Goal: Transaction & Acquisition: Purchase product/service

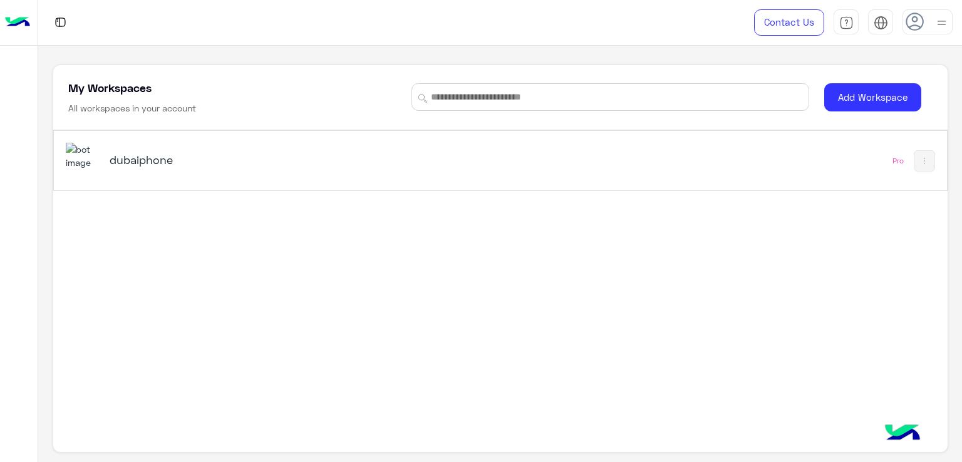
click at [169, 166] on h5 "dubaiphone" at bounding box center [266, 159] width 313 height 15
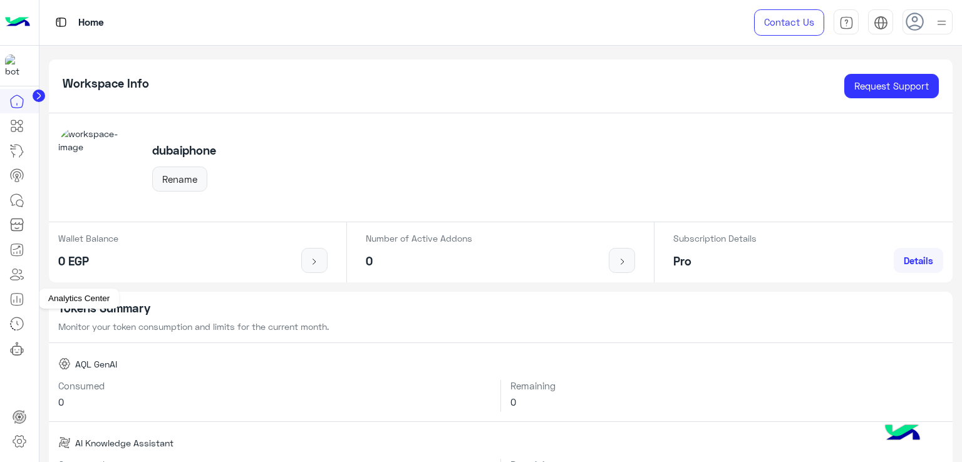
click at [13, 296] on icon at bounding box center [16, 299] width 15 height 15
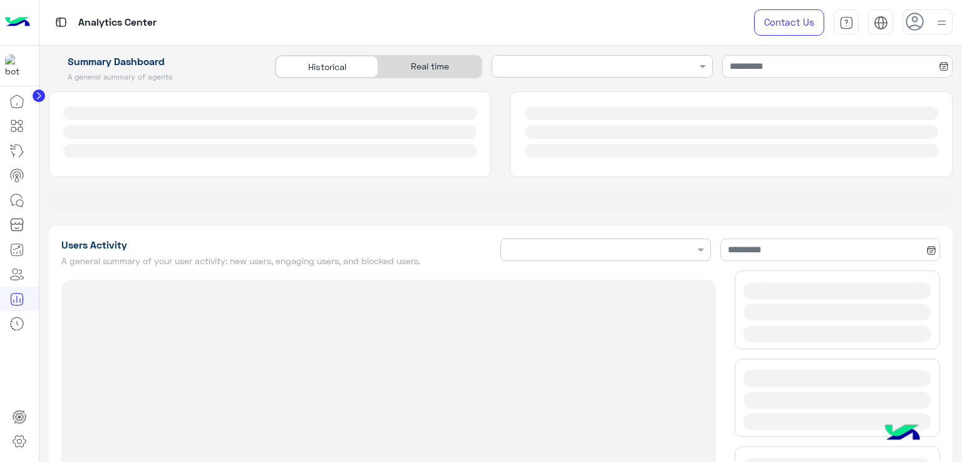
type input "**********"
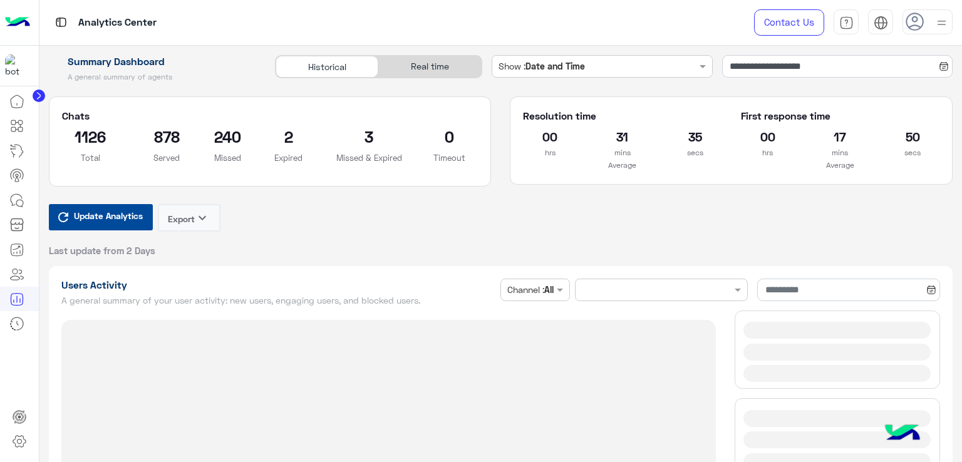
type input "**********"
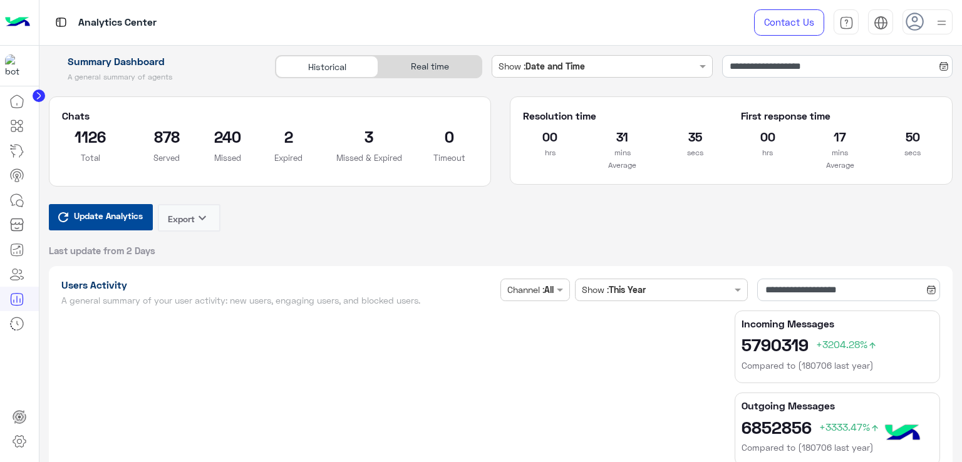
type input "**********"
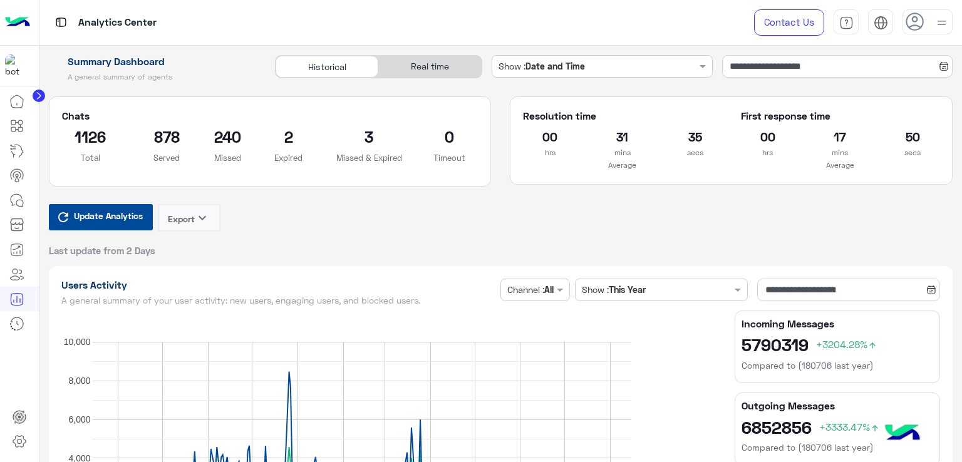
type input "**********"
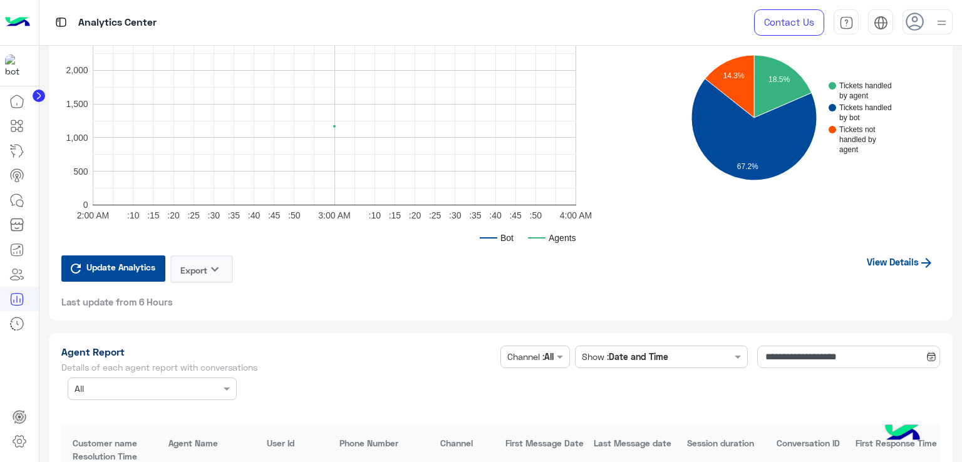
scroll to position [3256, 0]
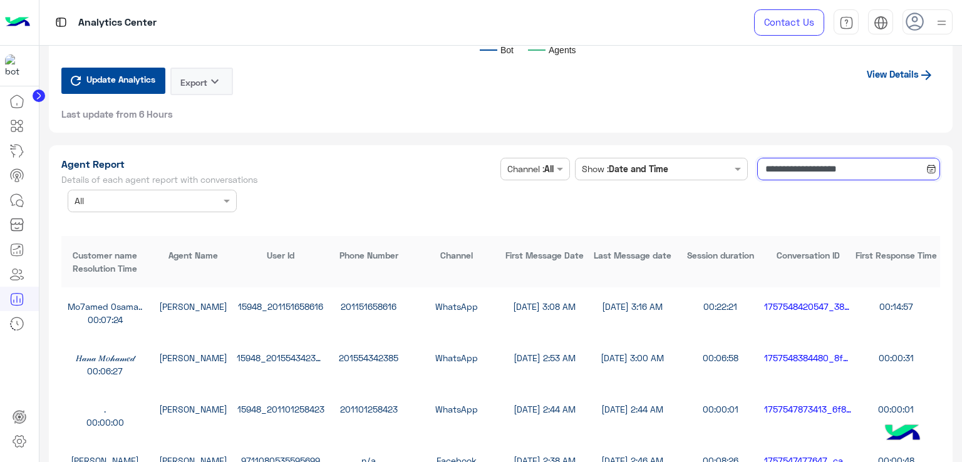
click at [805, 161] on input "**********" at bounding box center [848, 169] width 183 height 23
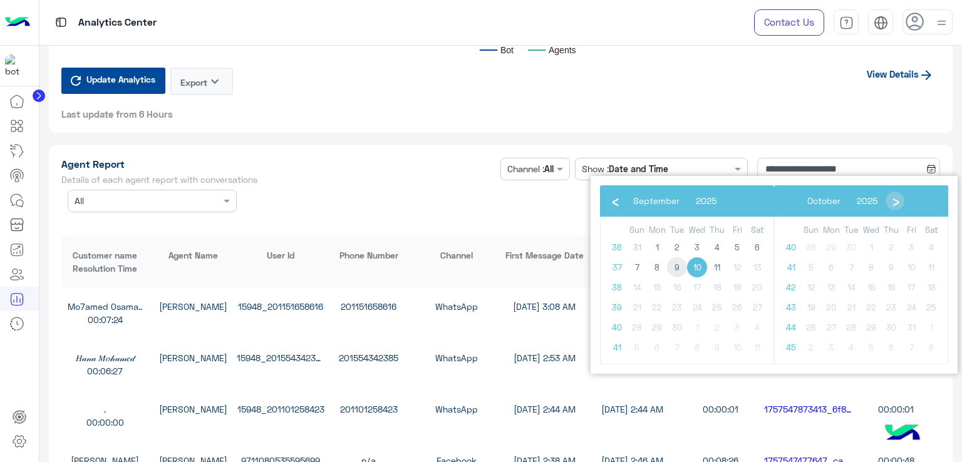
click at [676, 264] on span "9" at bounding box center [677, 267] width 20 height 20
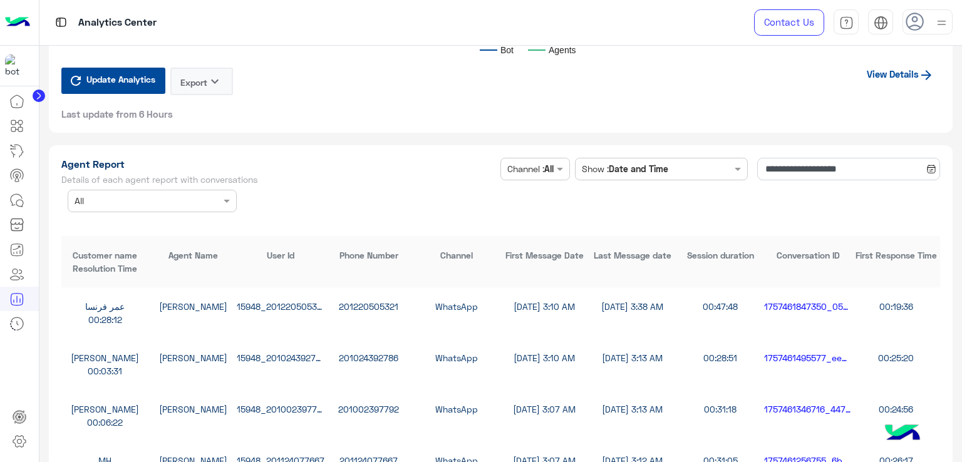
scroll to position [3318, 0]
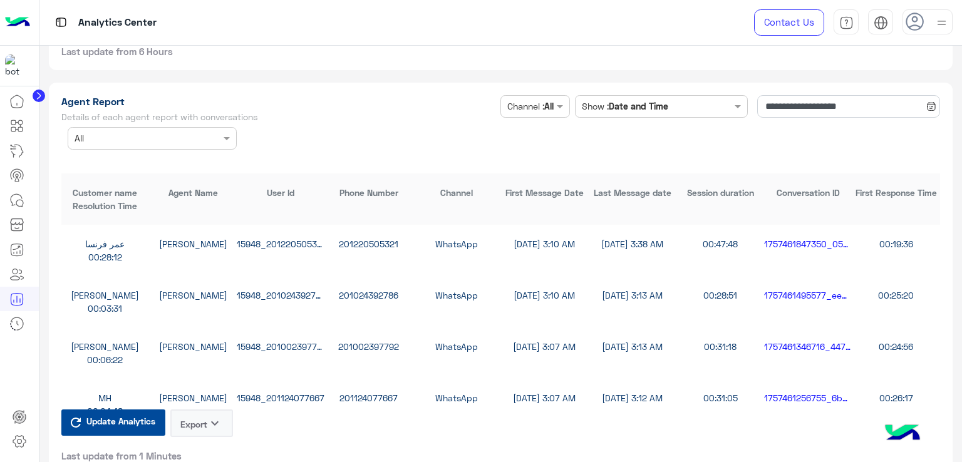
click at [204, 416] on button "Export keyboard_arrow_down" at bounding box center [201, 423] width 63 height 28
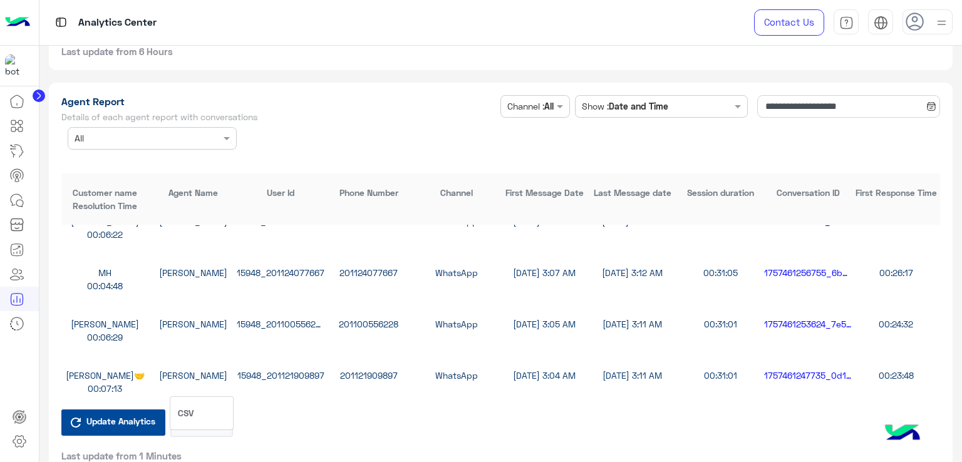
scroll to position [3381, 0]
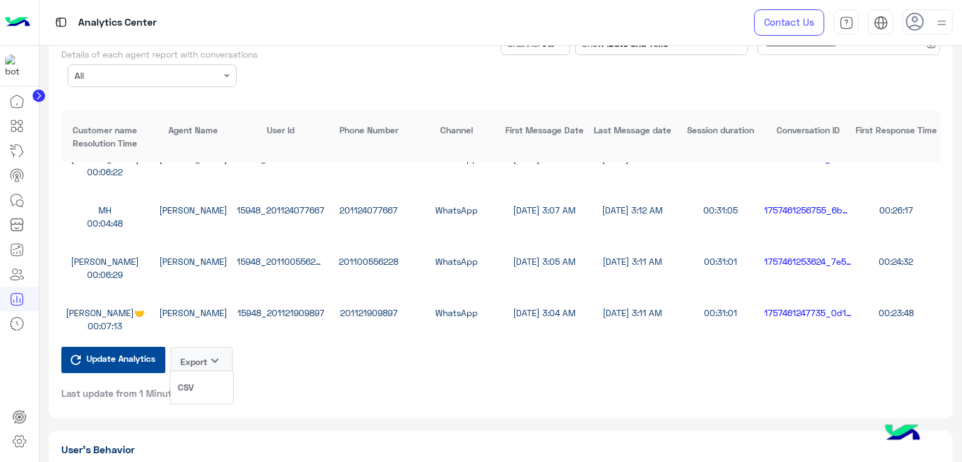
click at [202, 386] on button "CSV" at bounding box center [201, 387] width 63 height 23
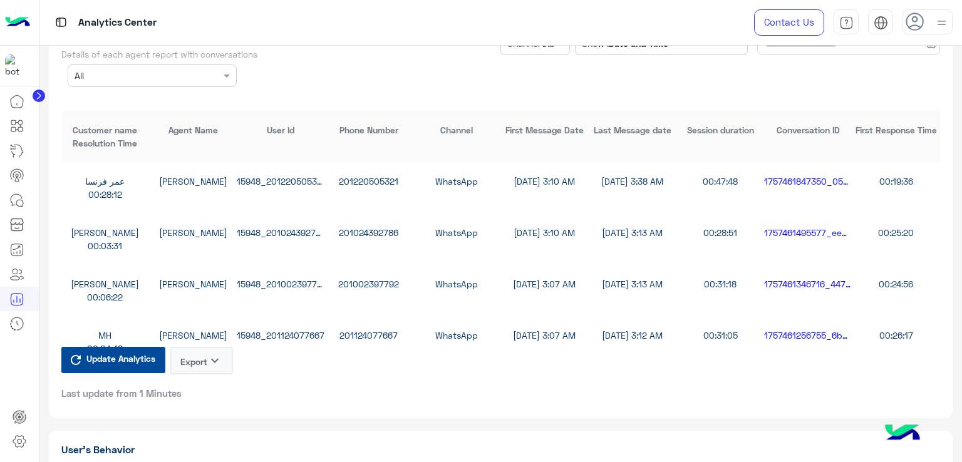
scroll to position [3318, 0]
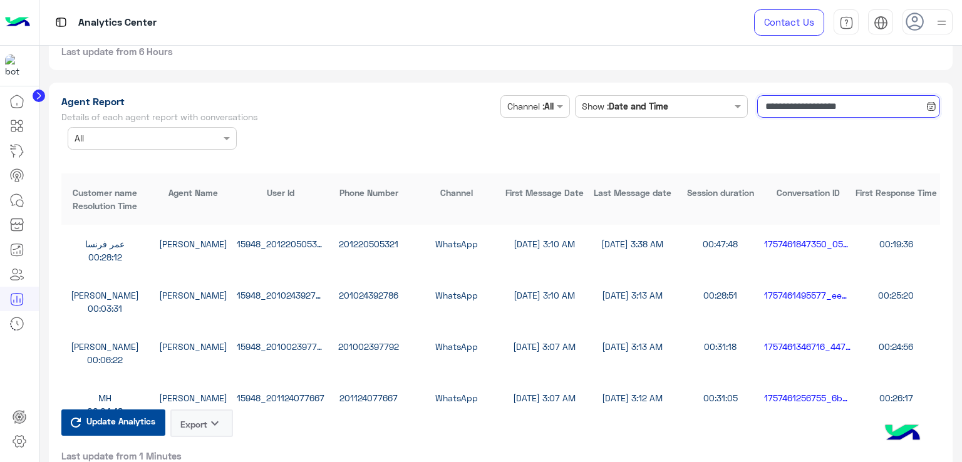
click at [817, 103] on input "**********" at bounding box center [848, 106] width 183 height 23
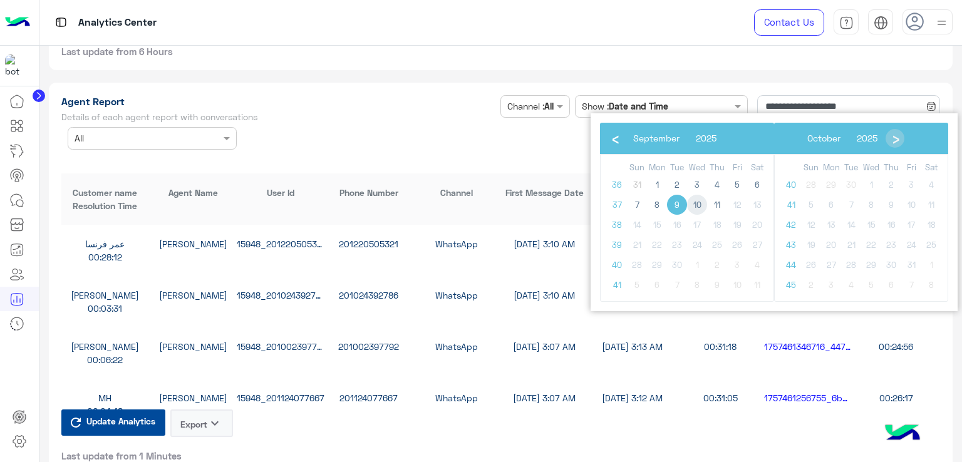
click at [696, 203] on span "10" at bounding box center [697, 205] width 20 height 20
type input "**********"
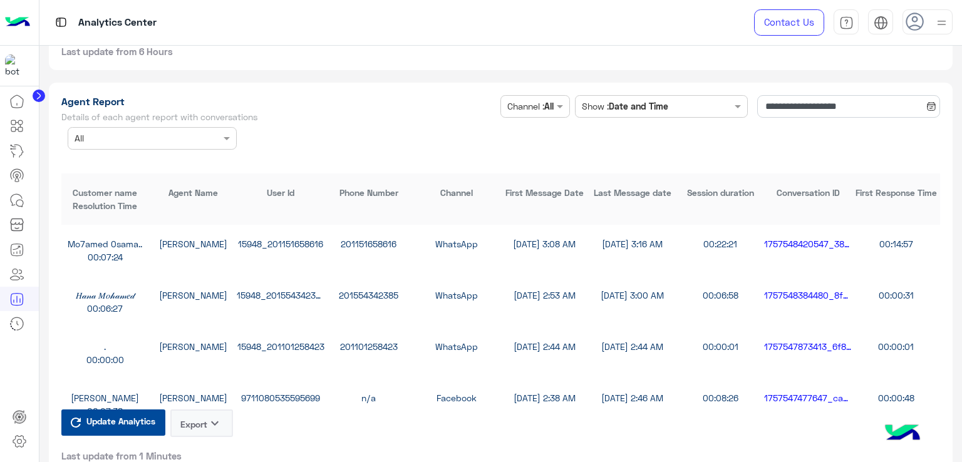
click at [192, 414] on button "Export keyboard_arrow_down" at bounding box center [201, 423] width 63 height 28
click at [205, 451] on button "CSV" at bounding box center [201, 449] width 63 height 23
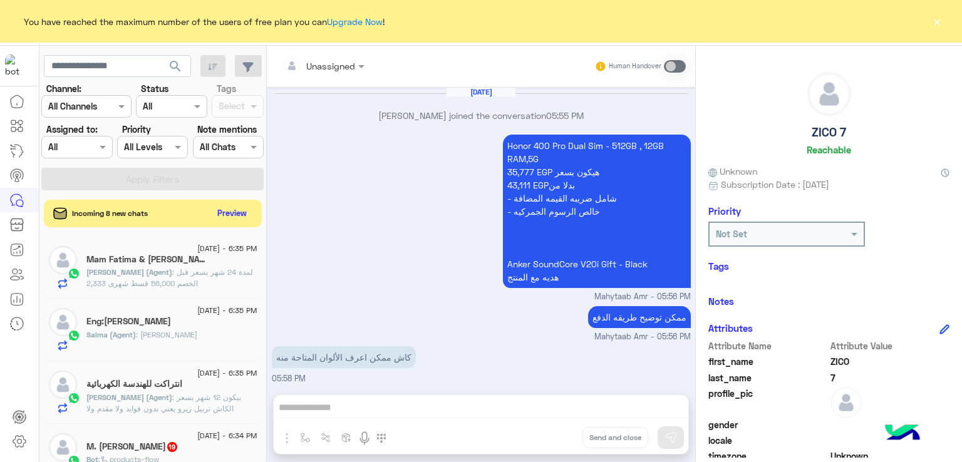
scroll to position [930, 0]
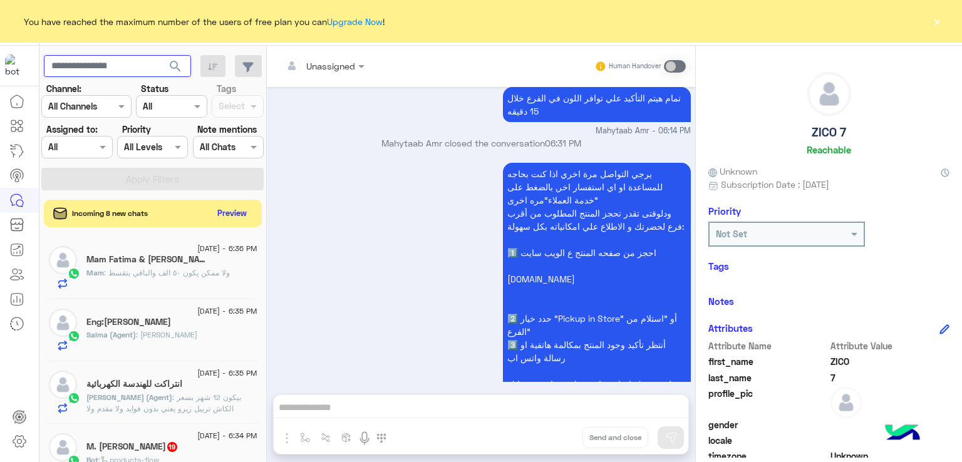
click at [104, 65] on input "text" at bounding box center [117, 66] width 147 height 23
paste input "**********"
click at [160, 55] on button "search" at bounding box center [175, 68] width 31 height 27
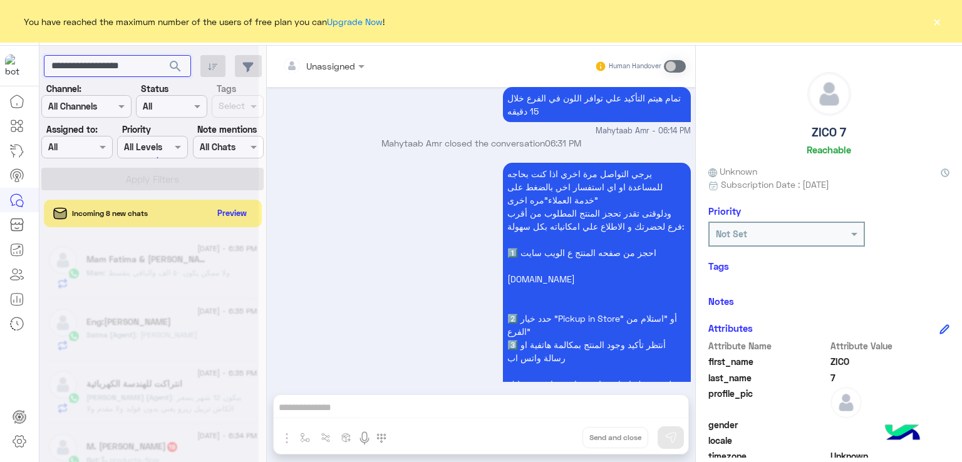
click at [160, 55] on button "search" at bounding box center [175, 68] width 31 height 27
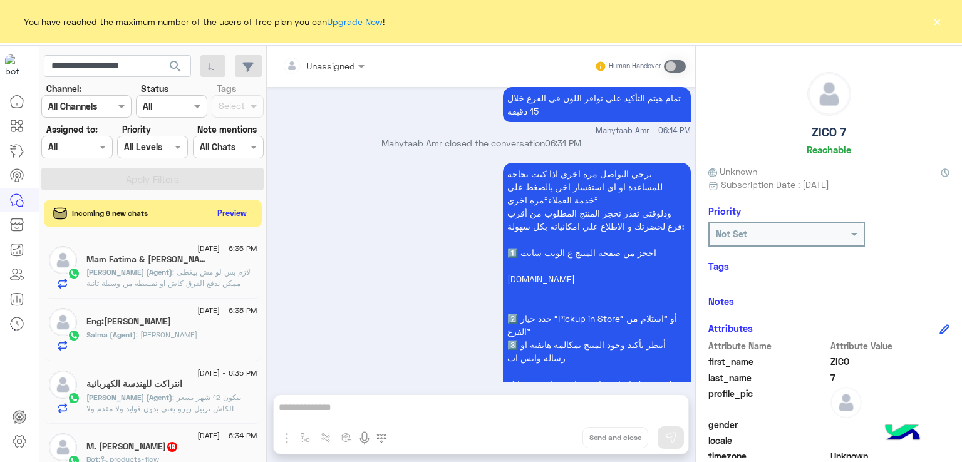
click at [180, 65] on span "search" at bounding box center [175, 66] width 15 height 15
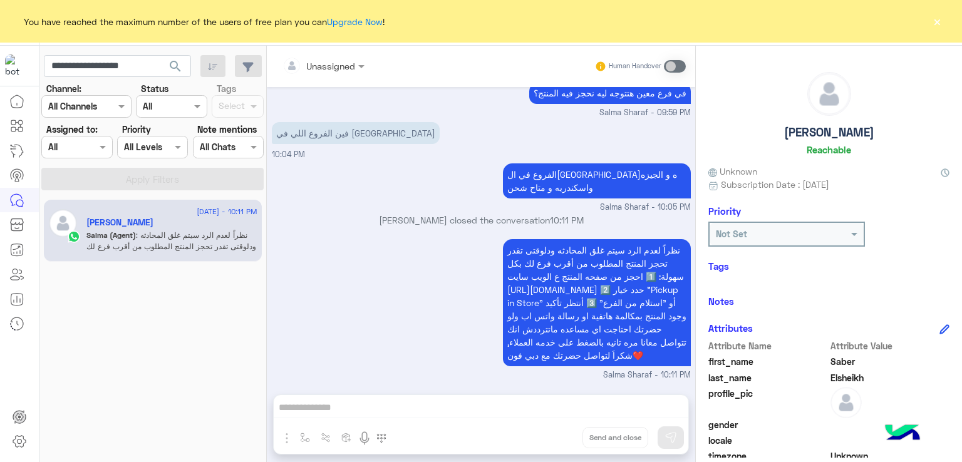
scroll to position [870, 0]
click at [149, 61] on input "**********" at bounding box center [117, 66] width 147 height 23
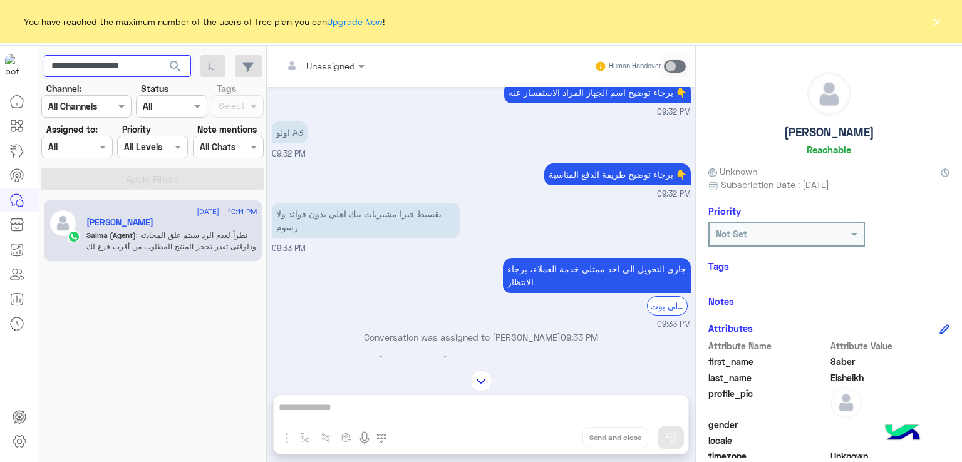
scroll to position [2075, 0]
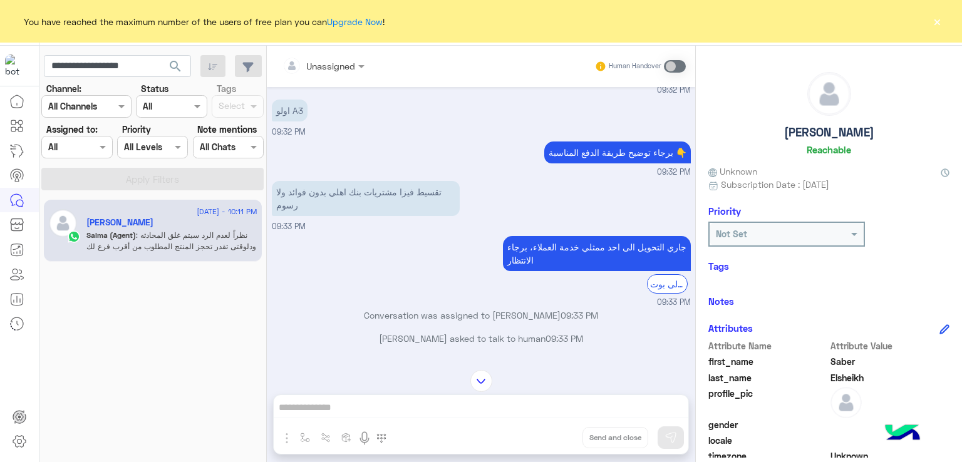
click at [348, 213] on p "تقسيط فيزا مشتريات بنك اهلي بدون فوائد ولا رسوم" at bounding box center [366, 198] width 188 height 35
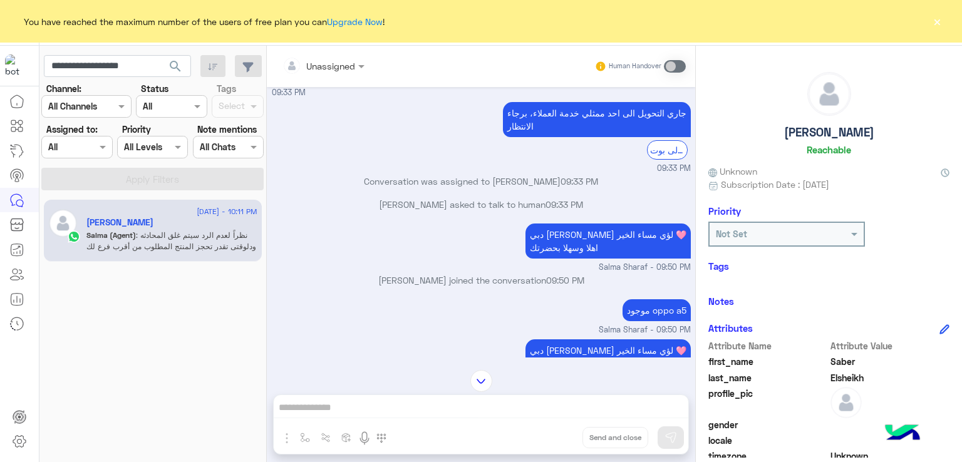
scroll to position [2263, 0]
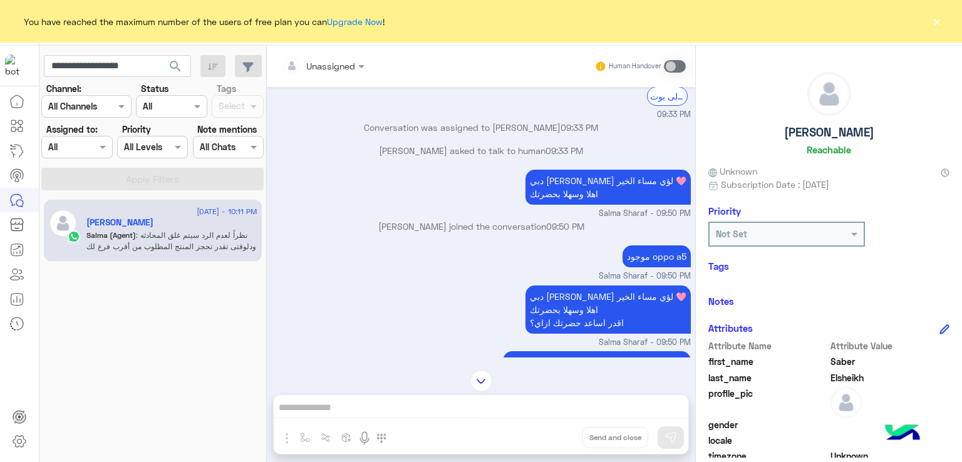
click at [613, 205] on p "دبي فون سلمى لؤي مساء الخير 🩷 اهلا وسهلا بحضرتك" at bounding box center [607, 187] width 165 height 35
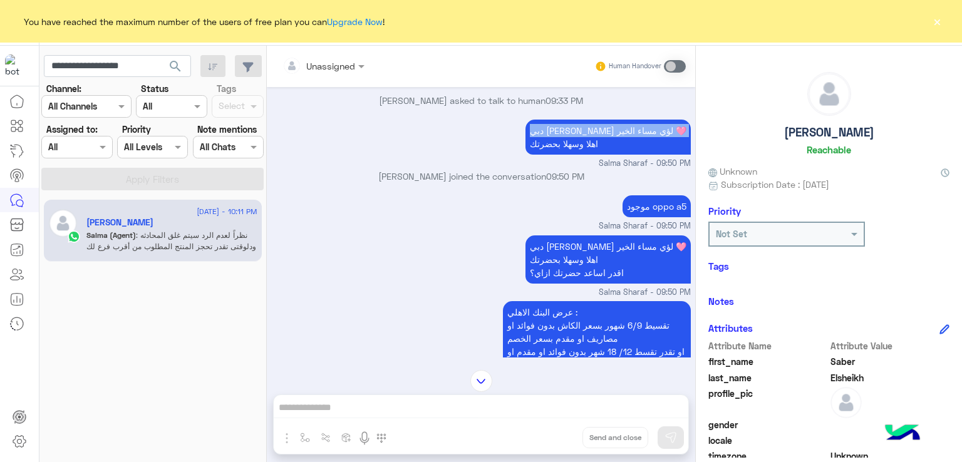
scroll to position [2389, 0]
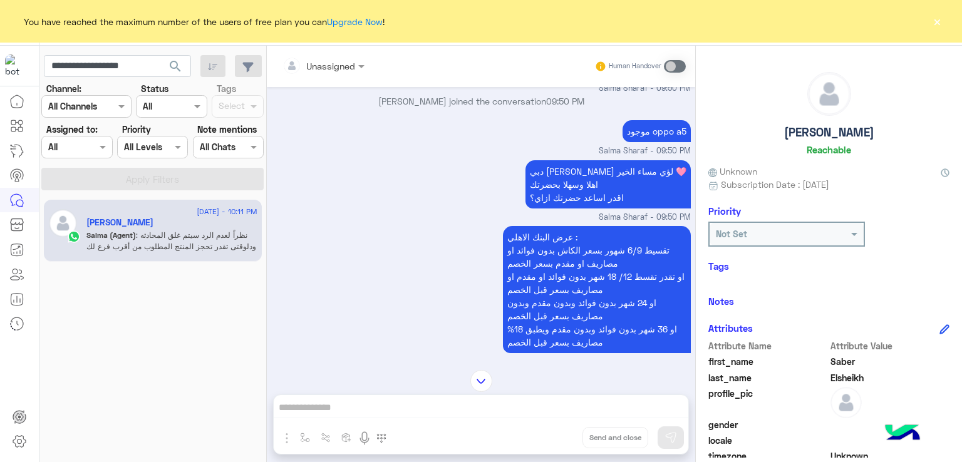
click at [609, 201] on p "دبي فون سلمى لؤي مساء الخير 🩷 اهلا وسهلا بحضرتك اقدر اساعد حضرتك ازاي؟" at bounding box center [607, 184] width 165 height 48
click at [604, 208] on p "دبي فون سلمى لؤي مساء الخير 🩷 اهلا وسهلا بحضرتك اقدر اساعد حضرتك ازاي؟" at bounding box center [607, 184] width 165 height 48
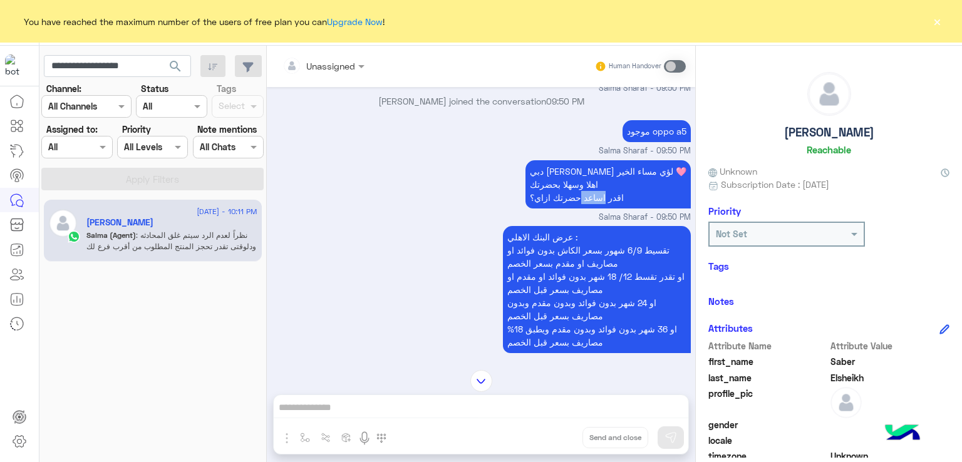
click at [604, 208] on p "دبي فون سلمى لؤي مساء الخير 🩷 اهلا وسهلا بحضرتك اقدر اساعد حضرتك ازاي؟" at bounding box center [607, 184] width 165 height 48
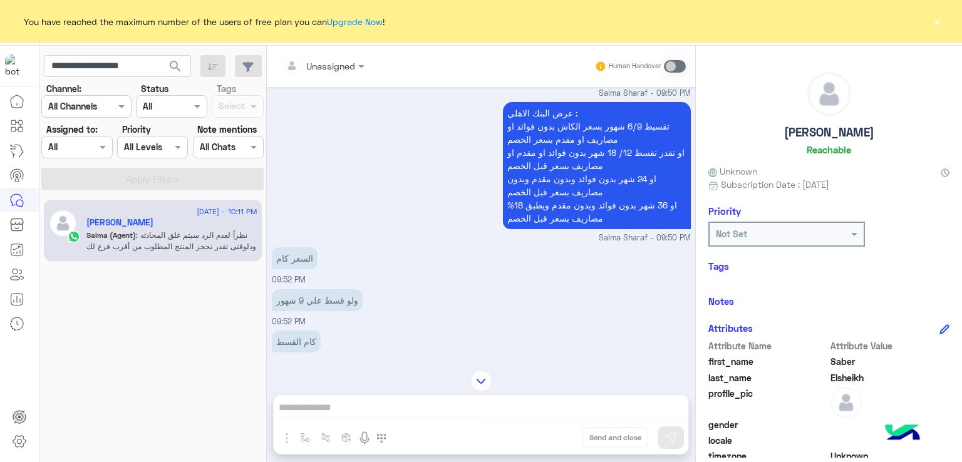
scroll to position [2514, 0]
click at [566, 164] on p "عرض البنك الاهلي : تقسيط 6/9 شهور بسعر الكاش بدون فوائد او مصاريف او مقدم بسعر …" at bounding box center [597, 164] width 188 height 127
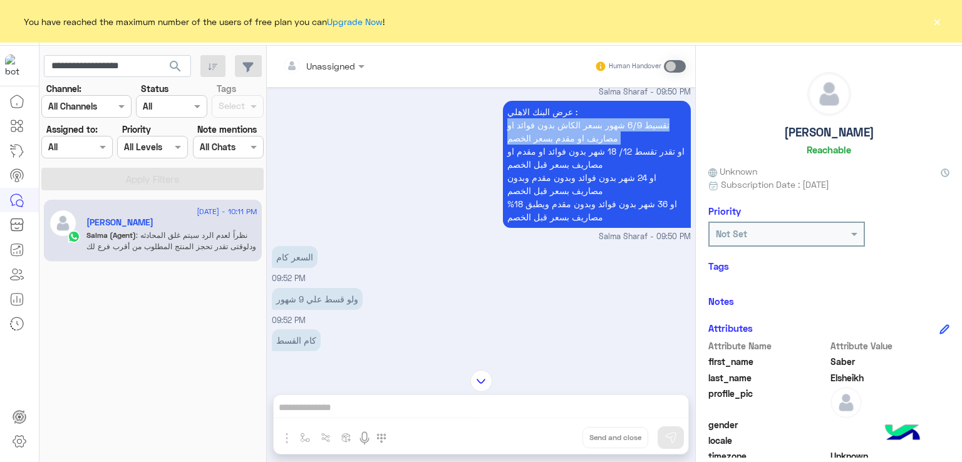
click at [566, 164] on p "عرض البنك الاهلي : تقسيط 6/9 شهور بسعر الكاش بدون فوائد او مصاريف او مقدم بسعر …" at bounding box center [597, 164] width 188 height 127
click at [556, 213] on p "عرض البنك الاهلي : تقسيط 6/9 شهور بسعر الكاش بدون فوائد او مصاريف او مقدم بسعر …" at bounding box center [597, 164] width 188 height 127
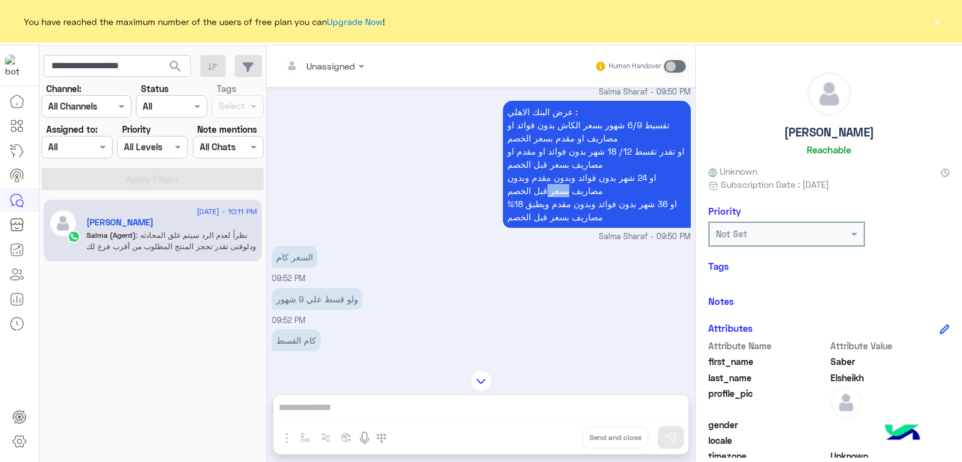
click at [556, 213] on p "عرض البنك الاهلي : تقسيط 6/9 شهور بسعر الكاش بدون فوائد او مصاريف او مقدم بسعر …" at bounding box center [597, 164] width 188 height 127
click at [565, 228] on p "عرض البنك الاهلي : تقسيط 6/9 شهور بسعر الكاش بدون فوائد او مصاريف او مقدم بسعر …" at bounding box center [597, 164] width 188 height 127
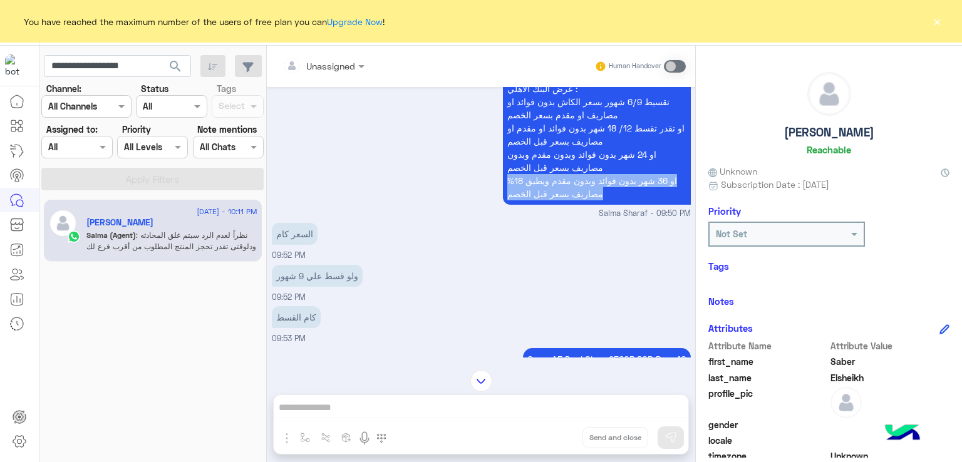
scroll to position [2576, 0]
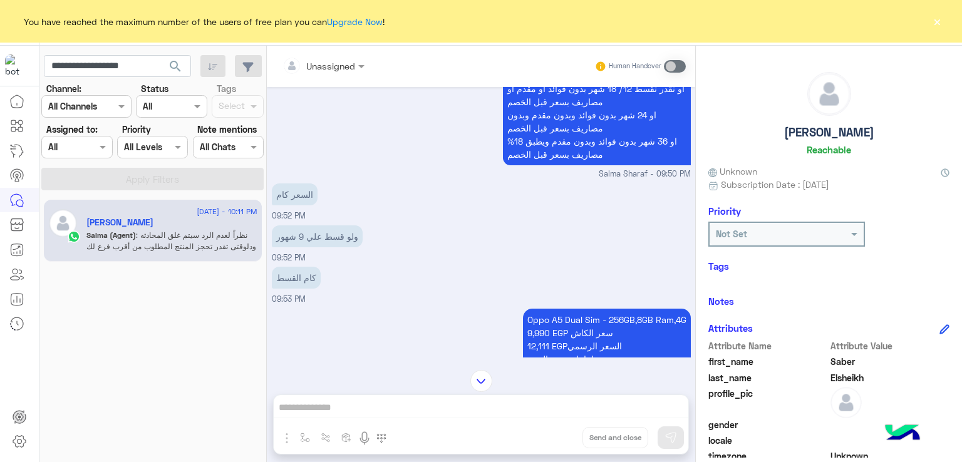
click at [314, 247] on p "ولو قسط علي 9 شهور" at bounding box center [317, 236] width 91 height 22
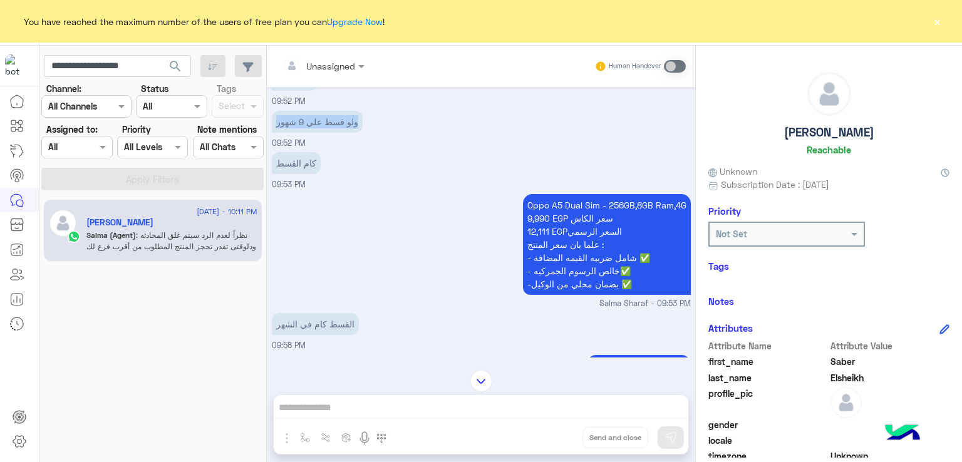
scroll to position [2702, 0]
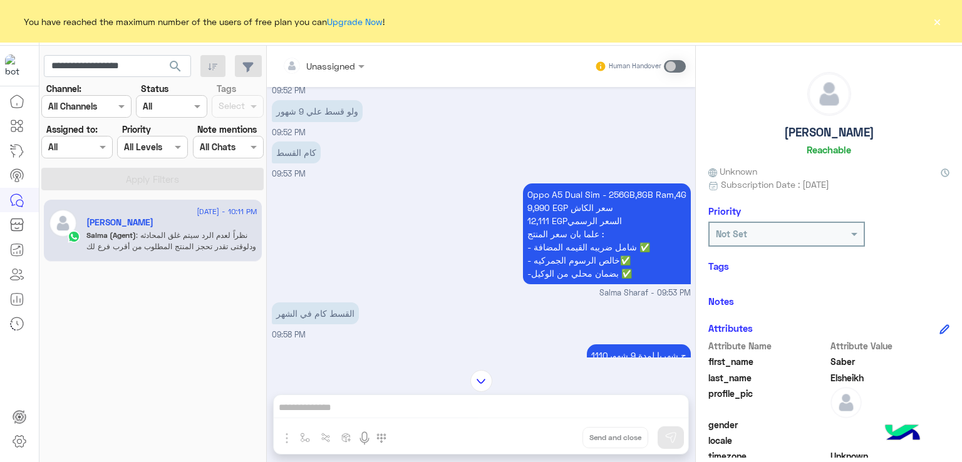
click at [280, 163] on p "كام القسط" at bounding box center [296, 152] width 49 height 22
click at [281, 163] on p "كام القسط" at bounding box center [296, 152] width 49 height 22
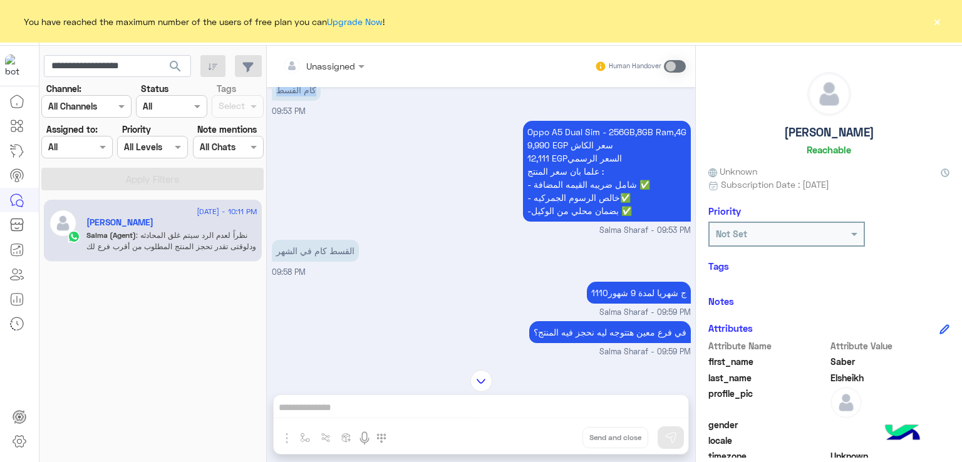
scroll to position [2827, 0]
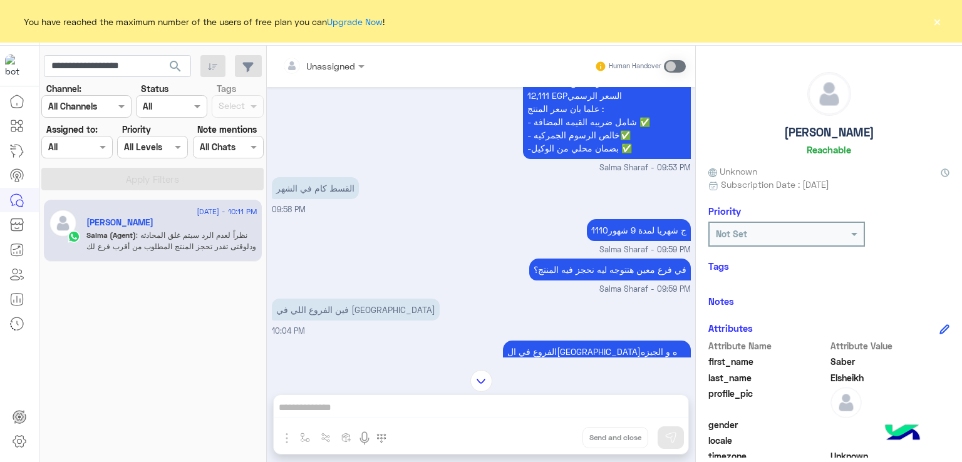
click at [341, 199] on p "القسط كام في الشهر" at bounding box center [315, 188] width 87 height 22
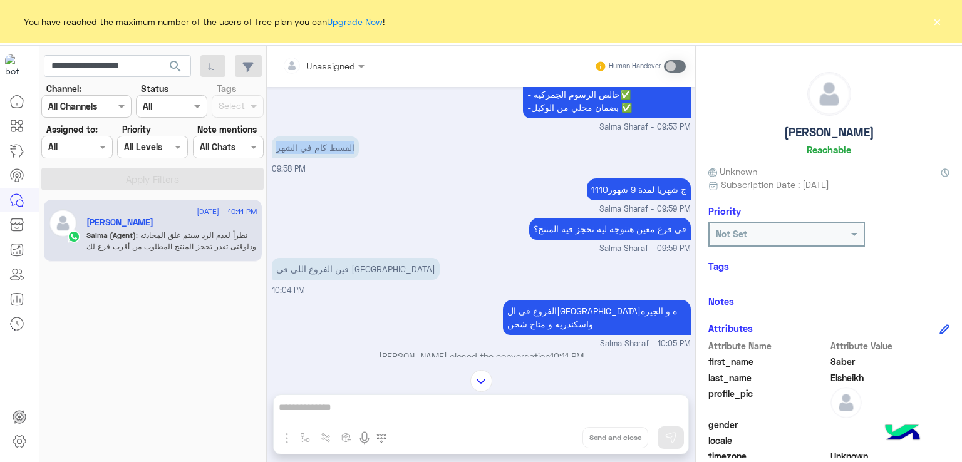
scroll to position [2889, 0]
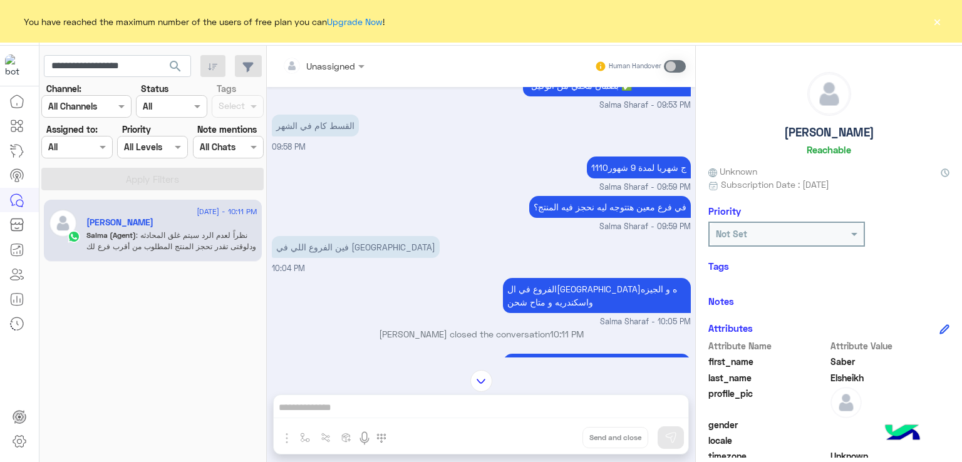
click at [598, 178] on p "1110ج شهريا لمدة 9 شهور" at bounding box center [639, 168] width 104 height 22
click at [574, 218] on p "في فرع معين هتتوجه ليه نحجز فيه المنتج؟" at bounding box center [610, 207] width 162 height 22
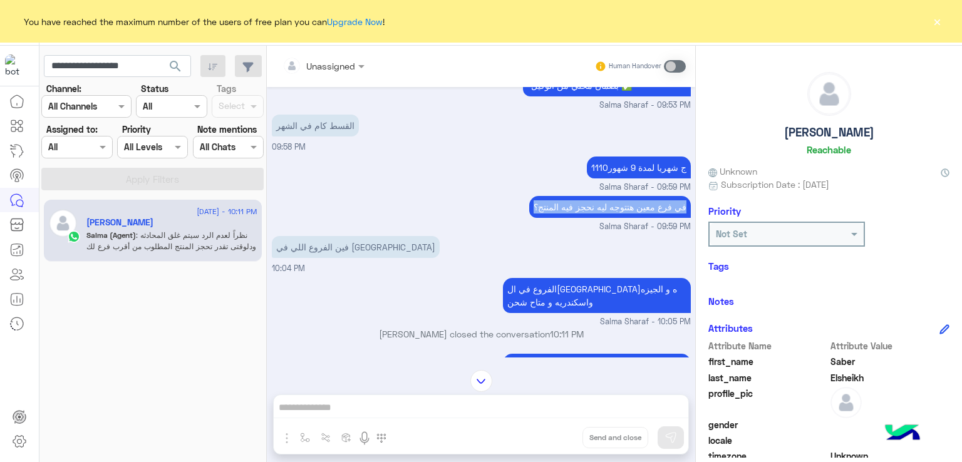
click at [574, 218] on p "في فرع معين هتتوجه ليه نحجز فيه المنتج؟" at bounding box center [610, 207] width 162 height 22
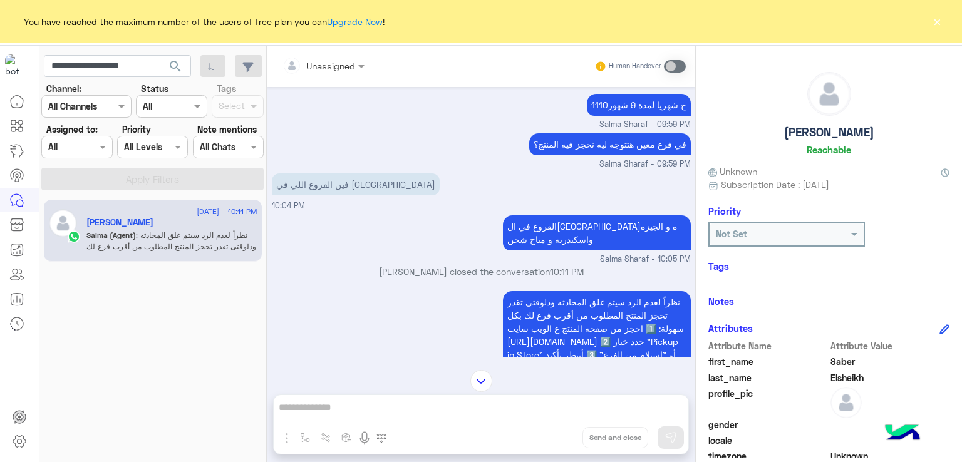
click at [314, 195] on p "فين الفروع اللي في طنطا" at bounding box center [356, 184] width 168 height 22
click at [585, 250] on p "الفروع في القاهره و الجيزه واسكندريه و متاح شحن" at bounding box center [597, 232] width 188 height 35
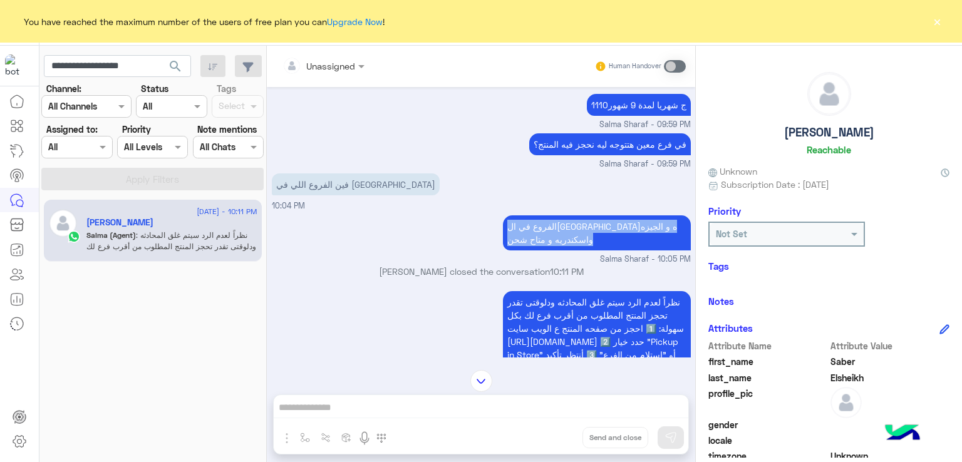
click at [585, 250] on p "الفروع في القاهره و الجيزه واسكندريه و متاح شحن" at bounding box center [597, 232] width 188 height 35
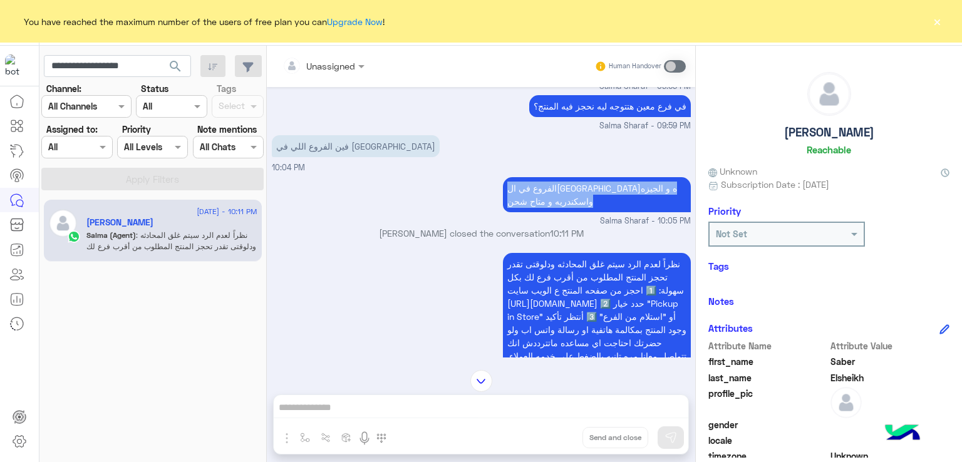
scroll to position [3036, 0]
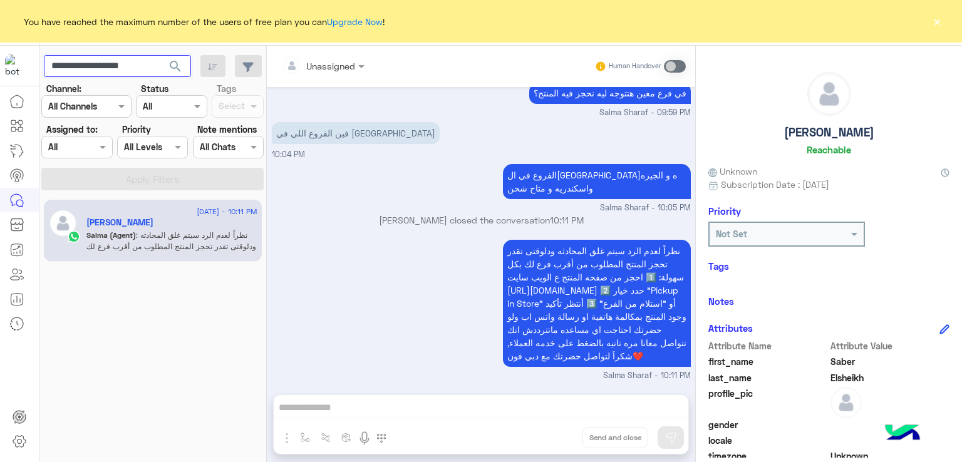
click at [138, 64] on input "**********" at bounding box center [117, 66] width 147 height 23
paste input "text"
click at [175, 63] on span "search" at bounding box center [175, 66] width 15 height 15
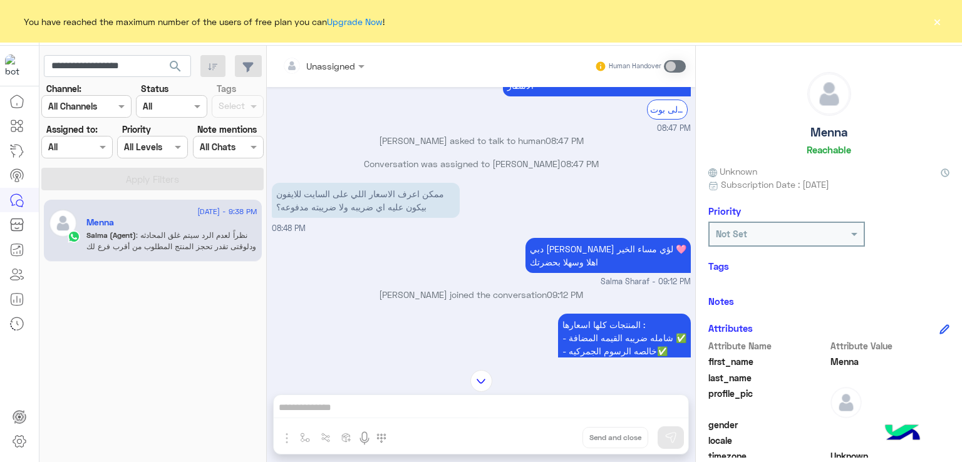
scroll to position [580, 0]
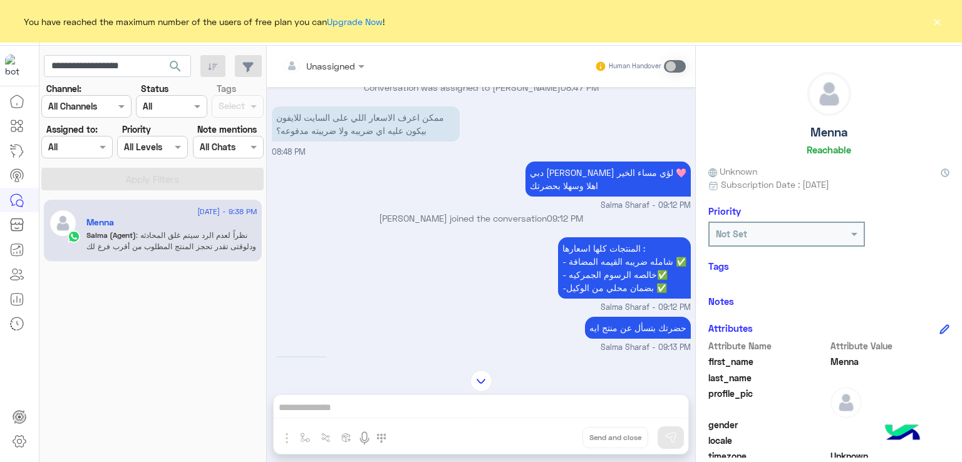
click at [579, 265] on p "المنتجات كلها اسعارها : - شامله ضريبه القيمه المضافة ✅ - خالصه الرسوم الجمركيه✅…" at bounding box center [624, 267] width 133 height 61
click at [577, 287] on p "المنتجات كلها اسعارها : - شامله ضريبه القيمه المضافة ✅ - خالصه الرسوم الجمركيه✅…" at bounding box center [624, 267] width 133 height 61
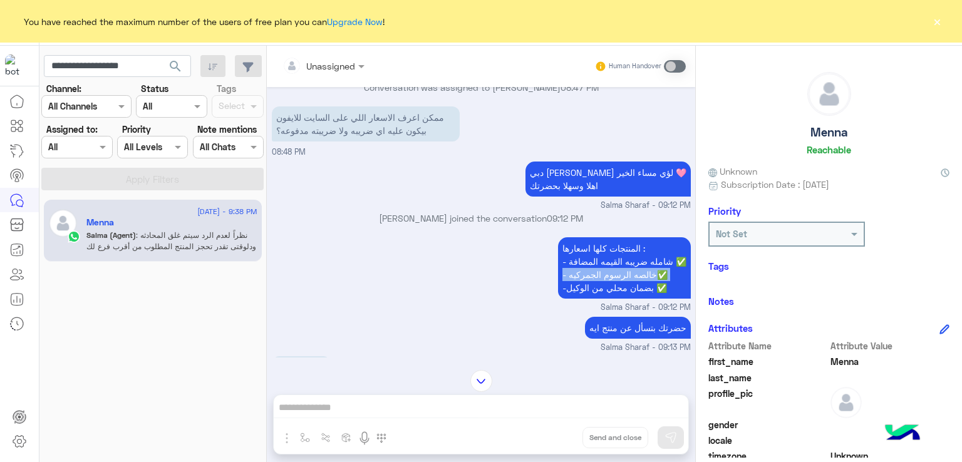
click at [577, 287] on p "المنتجات كلها اسعارها : - شامله ضريبه القيمه المضافة ✅ - خالصه الرسوم الجمركيه✅…" at bounding box center [624, 267] width 133 height 61
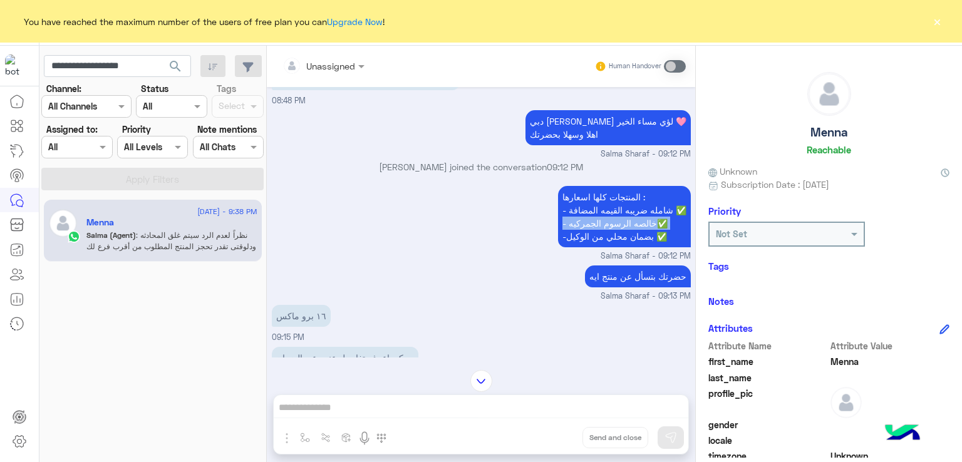
scroll to position [705, 0]
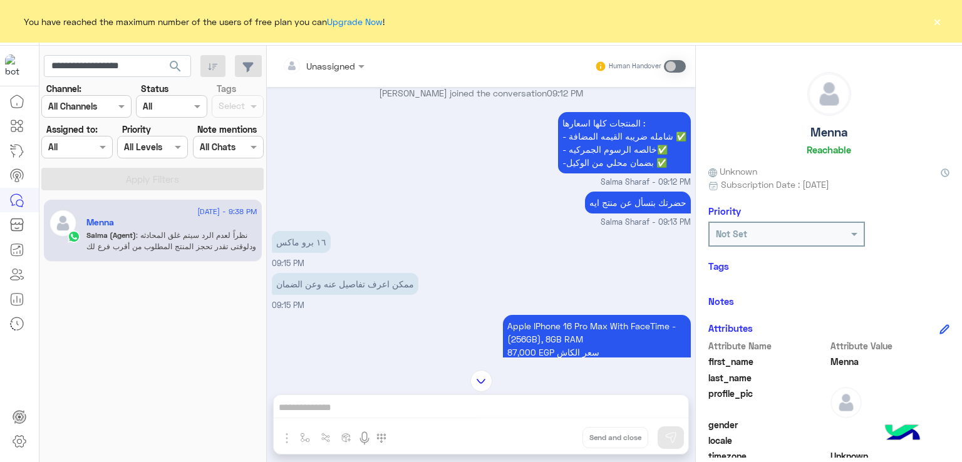
click at [641, 211] on p "حضرتك بتسأل عن منتج ايه" at bounding box center [638, 203] width 106 height 22
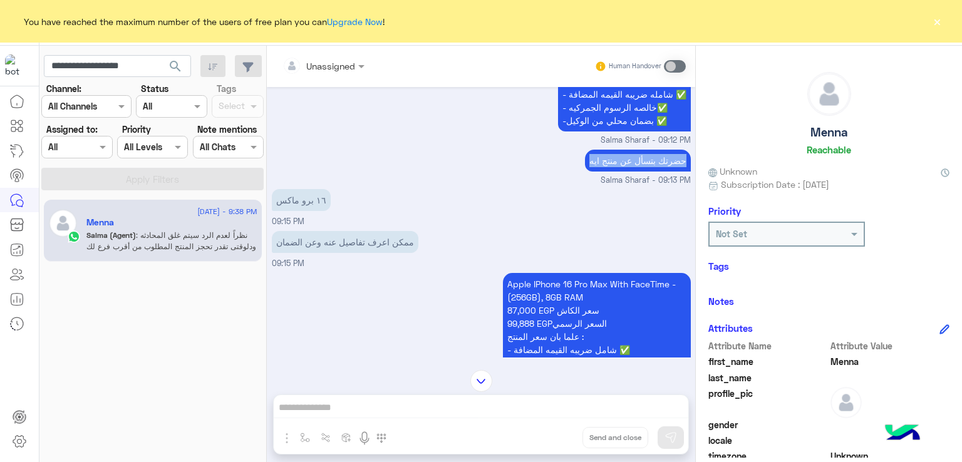
scroll to position [830, 0]
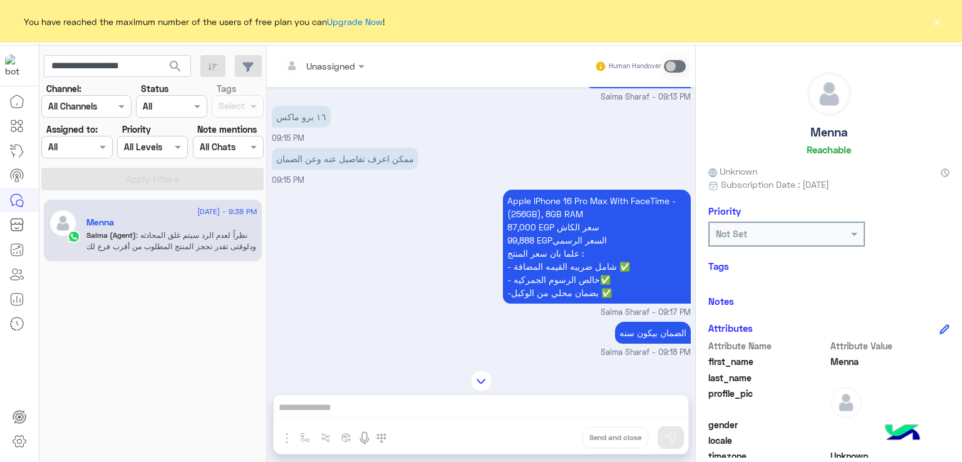
click at [340, 170] on p "ممكن اعرف تفاصيل عنه وعن الضمان" at bounding box center [345, 159] width 147 height 22
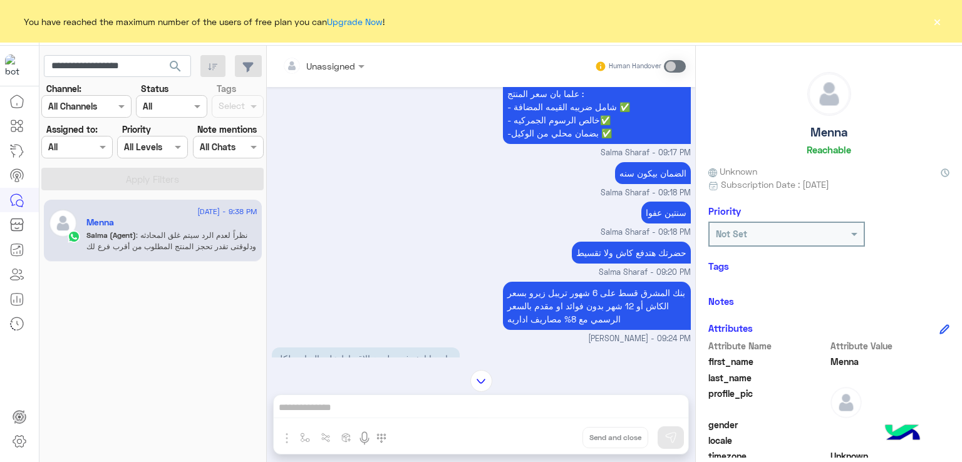
scroll to position [1018, 0]
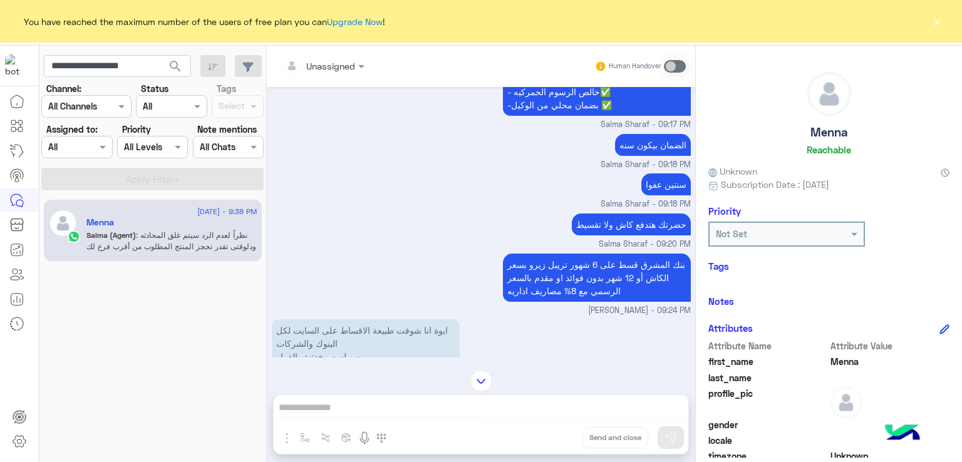
click at [594, 239] on div "حضرتك هتدفع كاش ولا تقسيط" at bounding box center [631, 224] width 119 height 28
click at [568, 292] on p "بنك المشرق قسط على 6 شهور تريبل زيرو بسعر الكاش أو 12 شهر بدون فوائد او مقدم با…" at bounding box center [597, 278] width 188 height 48
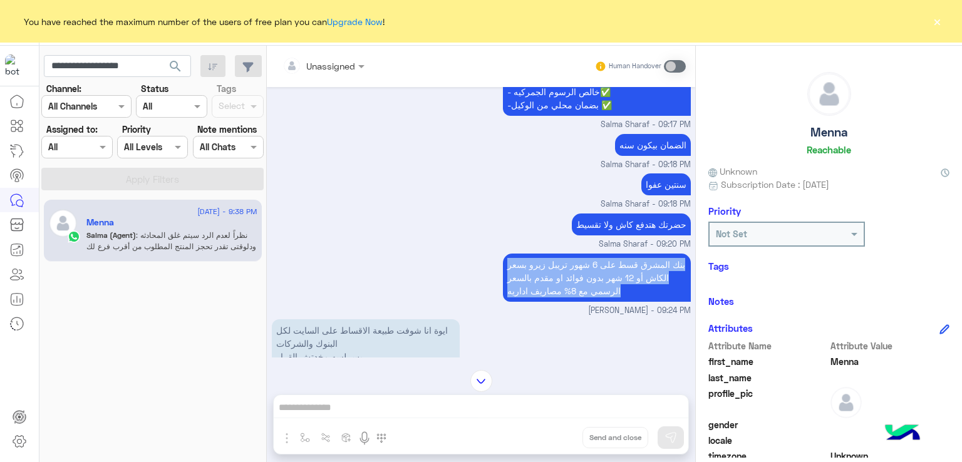
click at [568, 292] on p "بنك المشرق قسط على 6 شهور تريبل زيرو بسعر الكاش أو 12 شهر بدون فوائد او مقدم با…" at bounding box center [597, 278] width 188 height 48
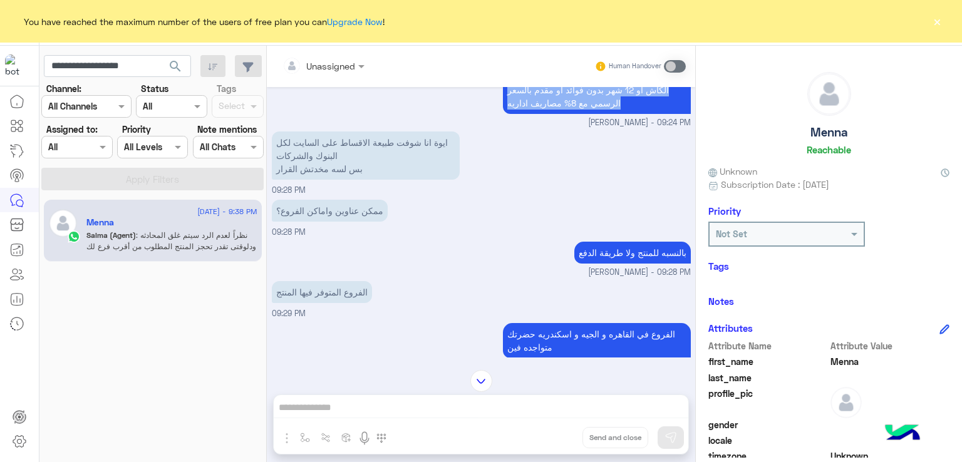
scroll to position [1143, 0]
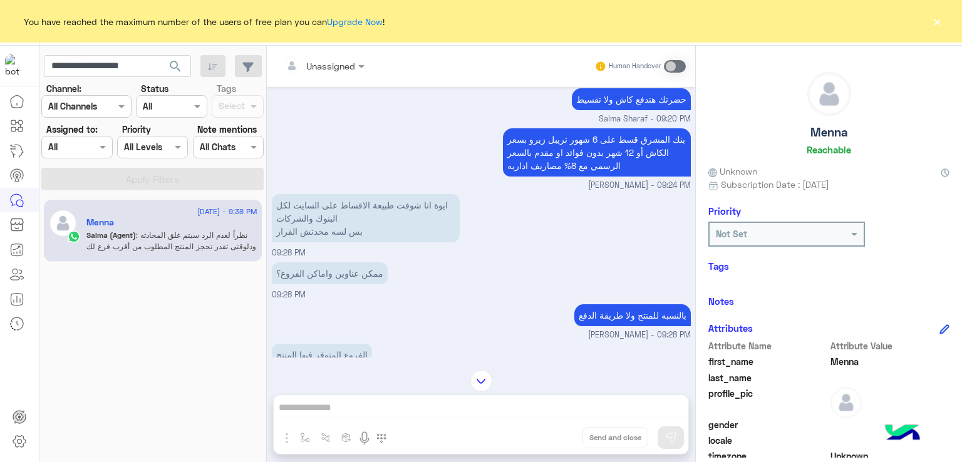
click at [387, 223] on p "ايوة انا شوفت طبيعة الاقساط على السايت لكل البنوك والشركات بس لسه مخدتش القرار" at bounding box center [366, 218] width 188 height 48
click at [343, 259] on div "ايوة انا شوفت طبيعة الاقساط على السايت لكل البنوك والشركات بس لسه مخدتش القرار …" at bounding box center [481, 225] width 419 height 68
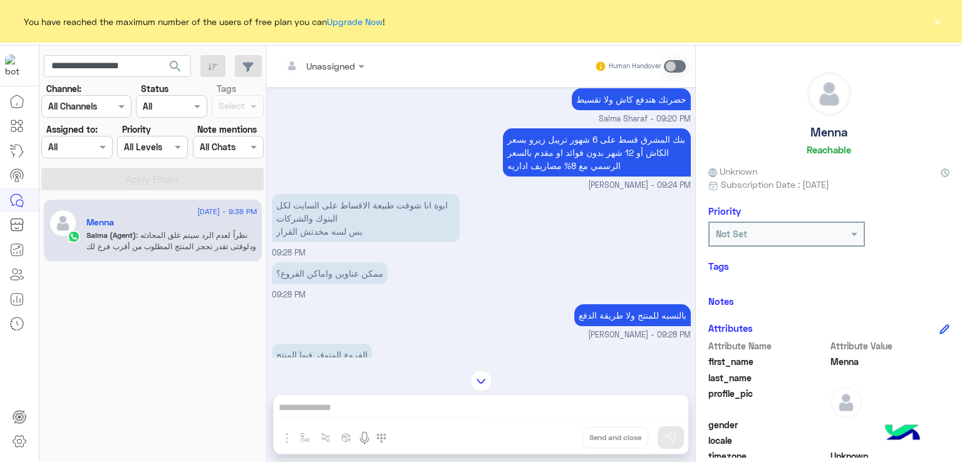
click at [342, 274] on p "ممكن عناوين واماكن الفروع؟" at bounding box center [330, 273] width 116 height 22
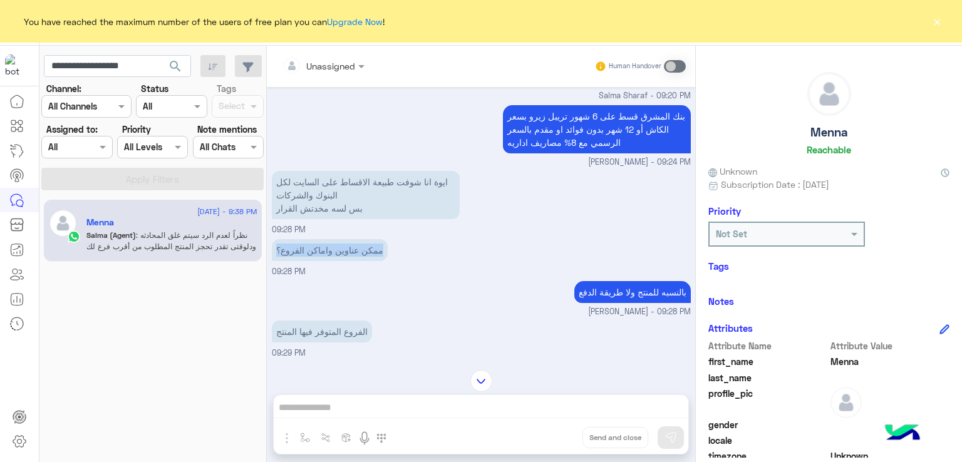
scroll to position [1206, 0]
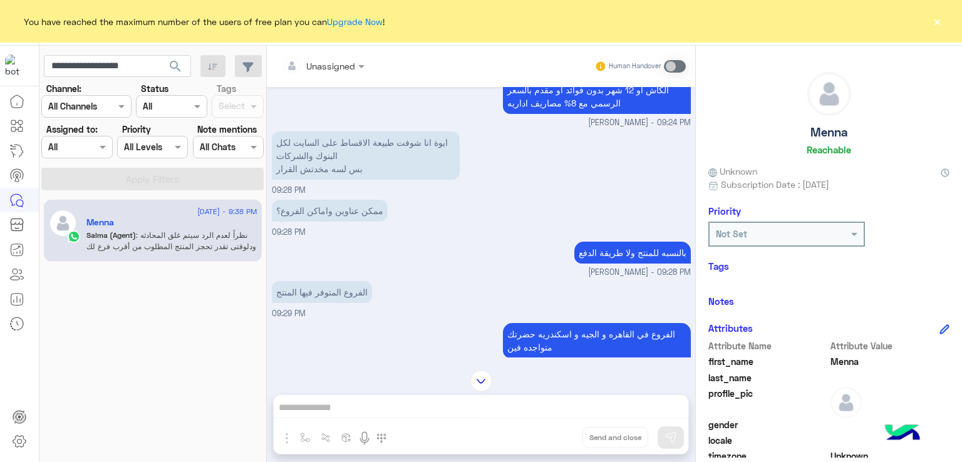
click at [622, 252] on p "بالنسبه للمنتج ولا طريقة الدفع" at bounding box center [632, 253] width 116 height 22
click at [353, 302] on p "الفروع المتوفر فيها المنتج" at bounding box center [322, 292] width 100 height 22
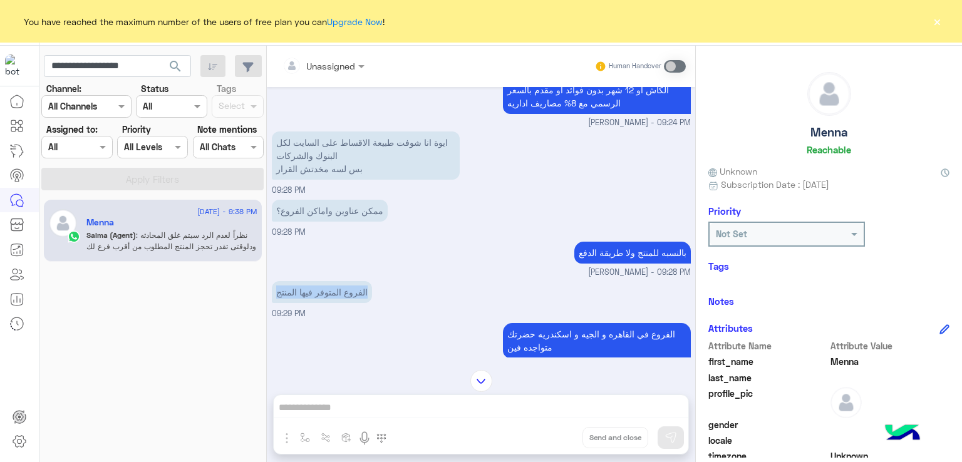
click at [353, 302] on p "الفروع المتوفر فيها المنتج" at bounding box center [322, 292] width 100 height 22
click at [504, 320] on div "الفروع المتوفر فيها المنتج 09:29 PM" at bounding box center [481, 299] width 419 height 42
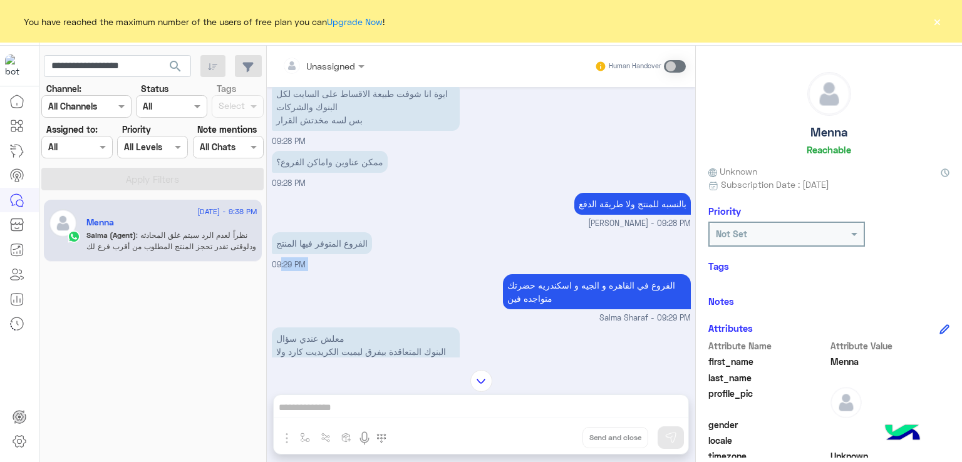
scroll to position [1331, 0]
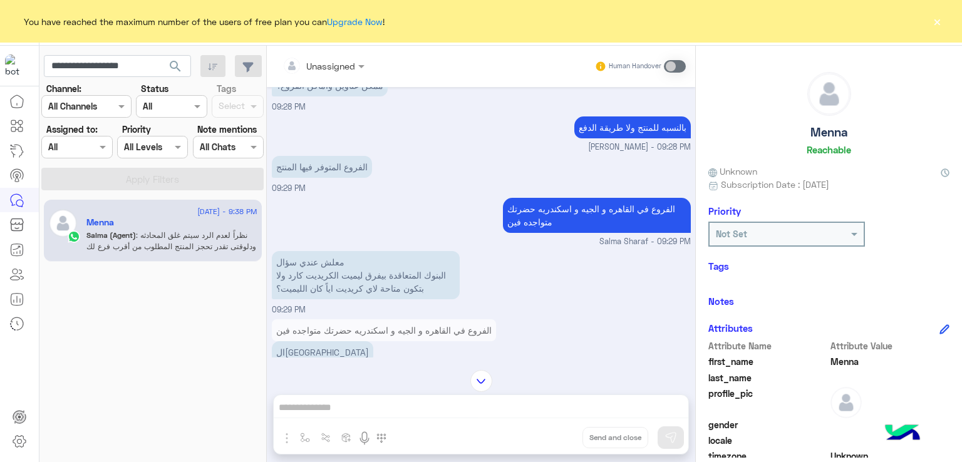
click at [565, 233] on p "الفروع في القاهره و الجيه و اسكندريه حضرتك متواجده فين" at bounding box center [597, 215] width 188 height 35
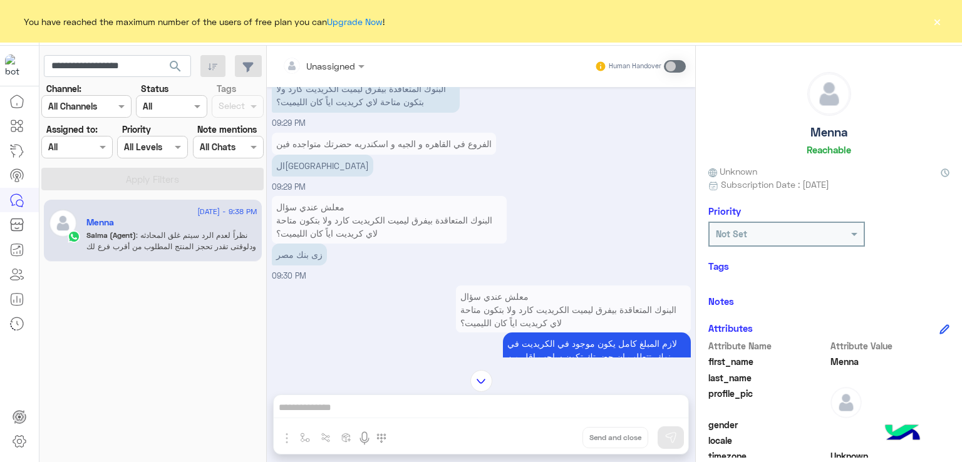
scroll to position [1519, 0]
click at [339, 107] on p "معلش عندي سؤال البنوك المتعاقدة بيفرق ليميت الكريديت كارد ولا بتكون متاحة لاي ك…" at bounding box center [366, 87] width 188 height 48
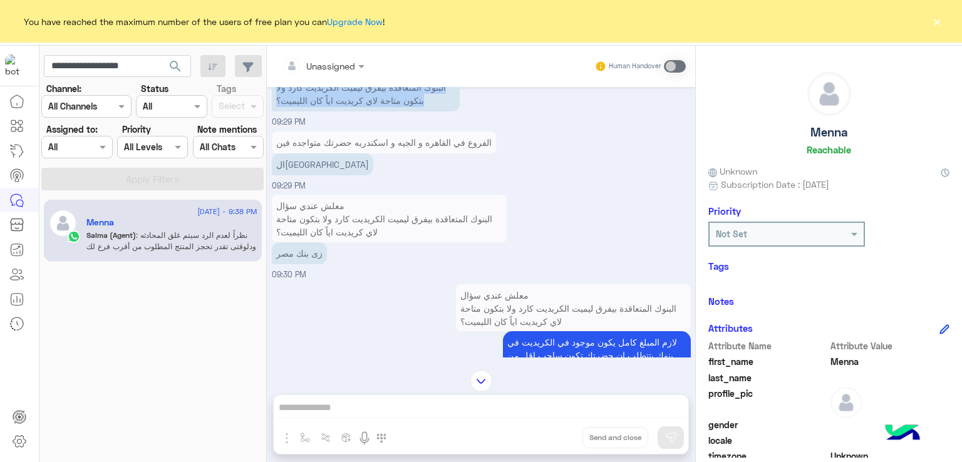
click at [339, 107] on p "معلش عندي سؤال البنوك المتعاقدة بيفرق ليميت الكريديت كارد ولا بتكون متاحة لاي ك…" at bounding box center [366, 87] width 188 height 48
click at [296, 175] on p "القاهرة" at bounding box center [322, 164] width 101 height 22
click at [302, 264] on p "زى بنك مصر" at bounding box center [299, 253] width 55 height 22
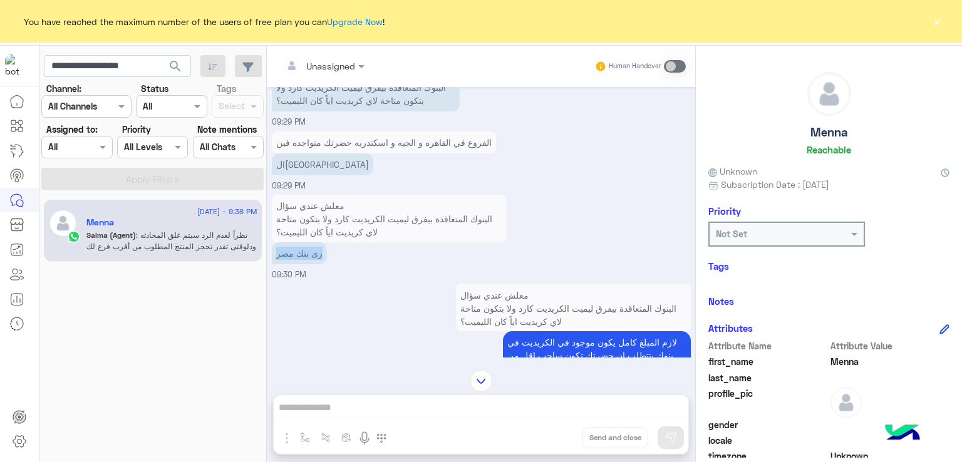
click at [302, 264] on p "زى بنك مصر" at bounding box center [299, 253] width 55 height 22
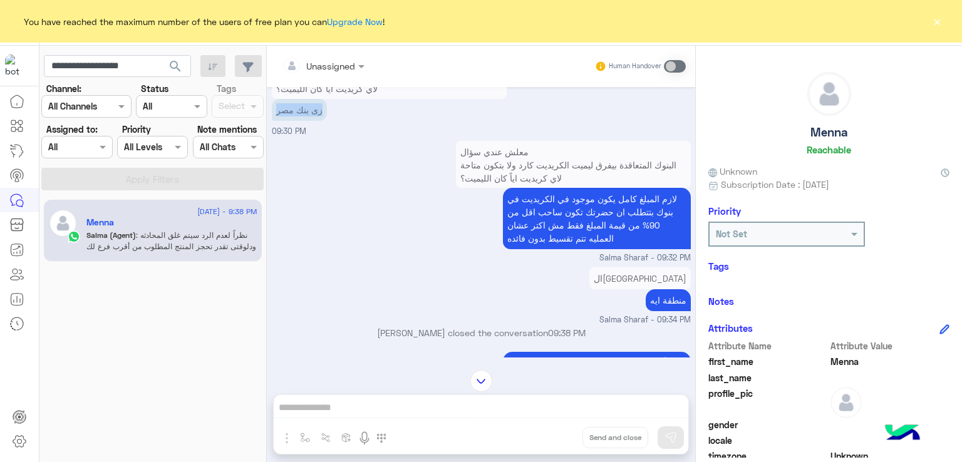
scroll to position [1707, 0]
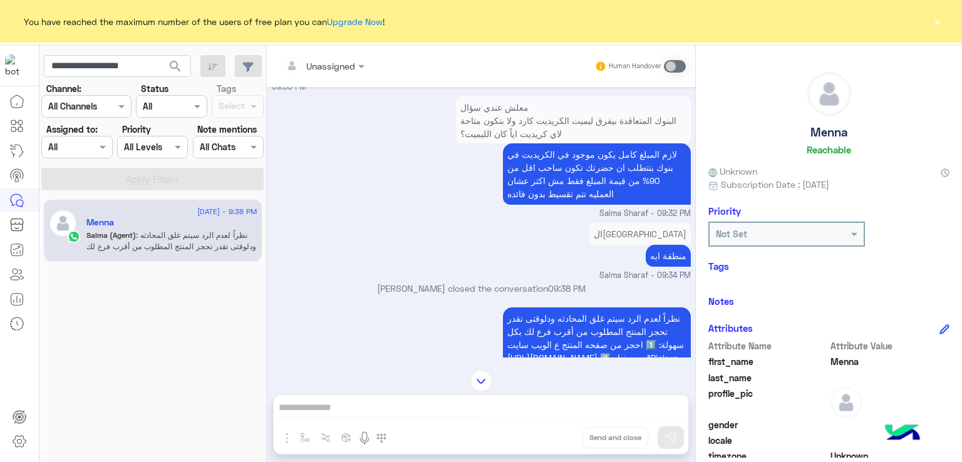
click at [606, 185] on p "لازم المبلغ كامل يكون موجود في الكريديت في بنوك بتتطلب ان حضرتك تكون ساحب اقل م…" at bounding box center [597, 173] width 188 height 61
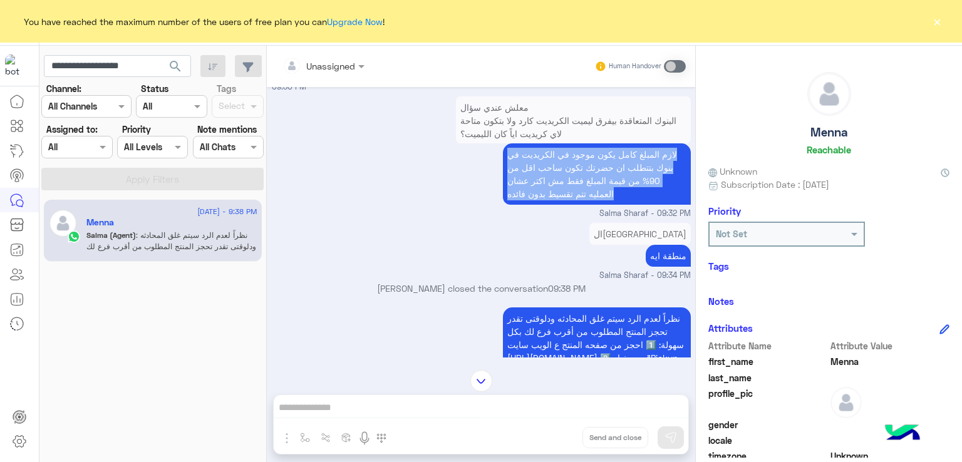
click at [606, 185] on p "لازم المبلغ كامل يكون موجود في الكريديت في بنوك بتتطلب ان حضرتك تكون ساحب اقل م…" at bounding box center [597, 173] width 188 height 61
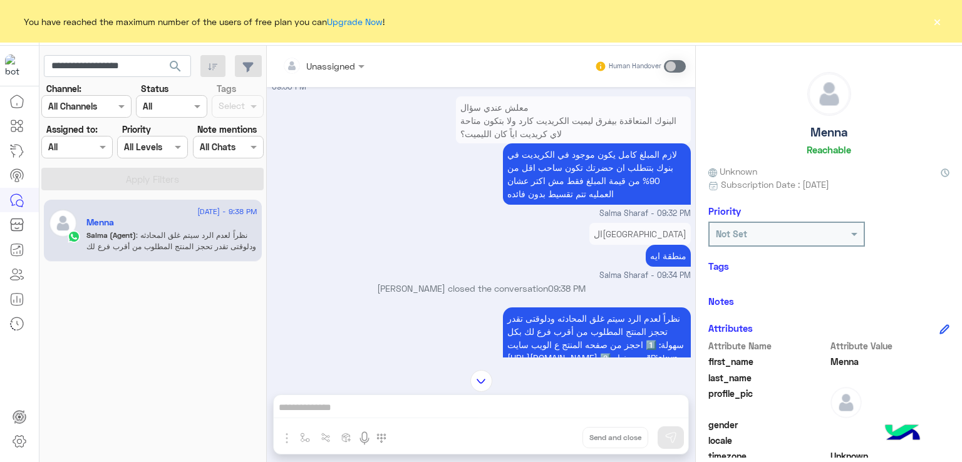
click at [666, 266] on p "منطقة ايه" at bounding box center [668, 256] width 45 height 22
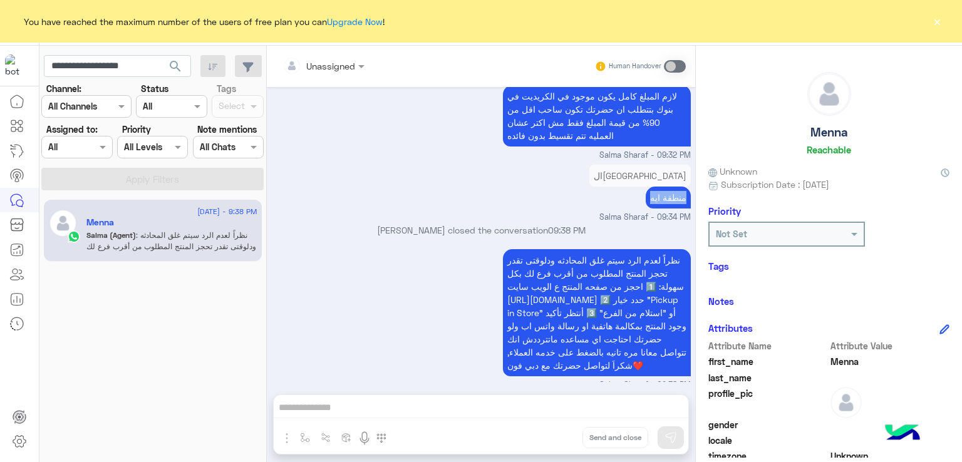
scroll to position [1798, 0]
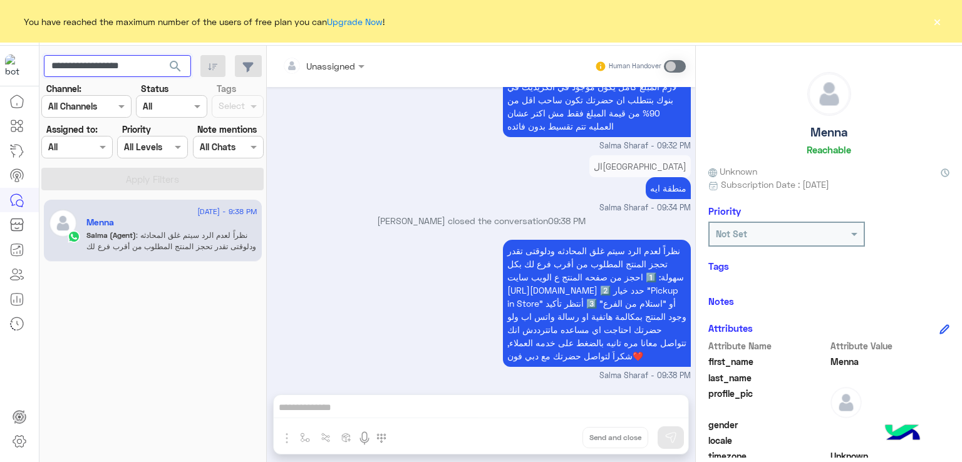
click at [121, 70] on input "**********" at bounding box center [117, 66] width 147 height 23
paste input "text"
type input "**********"
click at [185, 71] on button "search" at bounding box center [175, 68] width 31 height 27
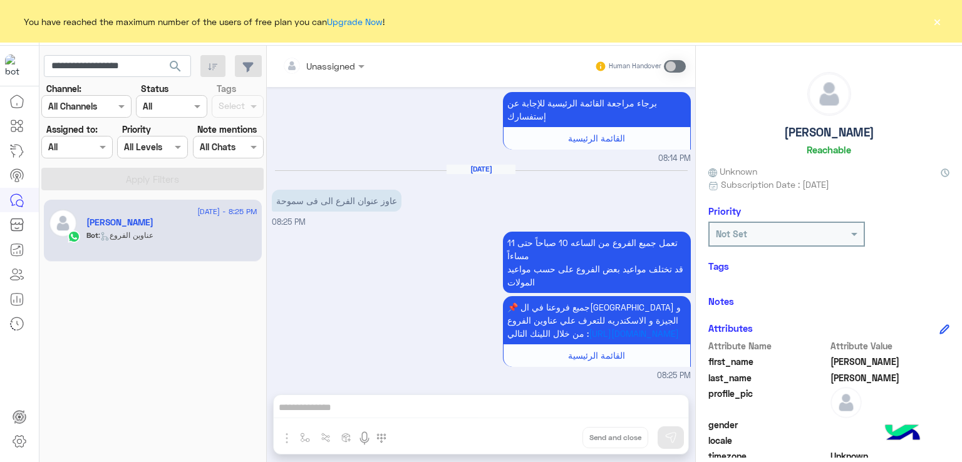
scroll to position [1381, 0]
click at [116, 68] on input "**********" at bounding box center [117, 66] width 147 height 23
click at [160, 55] on button "search" at bounding box center [175, 68] width 31 height 27
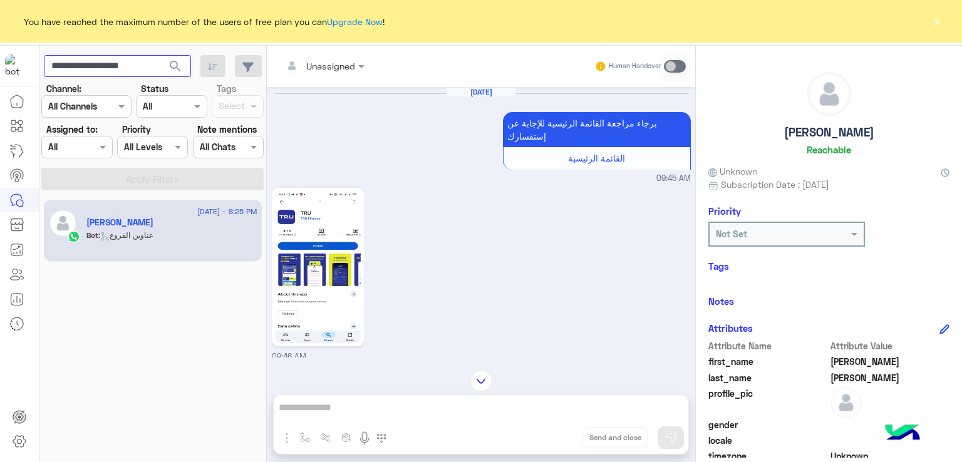
scroll to position [1374, 0]
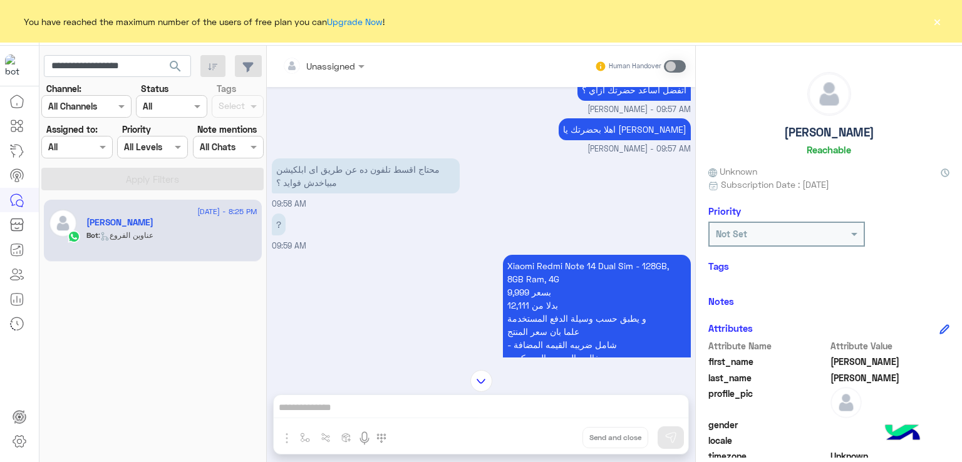
click at [331, 193] on p "محتاج اقسط تلفون ده عن طريق اى ابلكيشن مبياخدش فوايد ؟" at bounding box center [366, 175] width 188 height 35
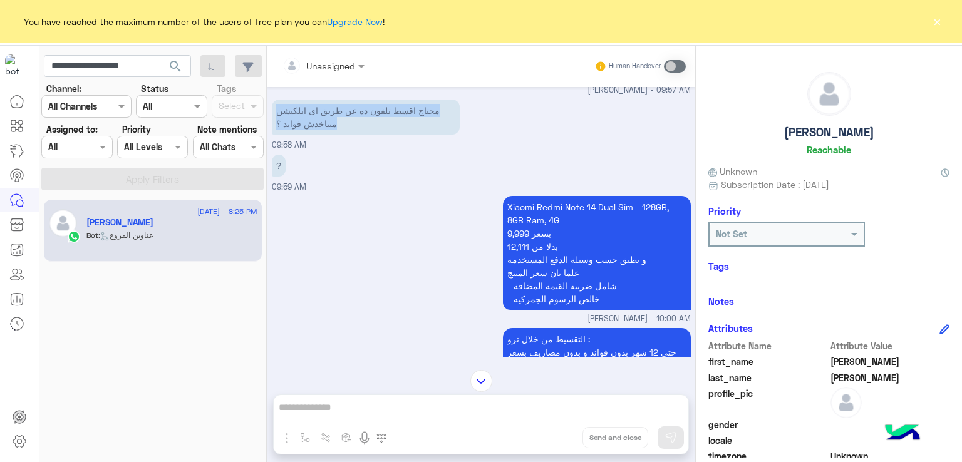
scroll to position [1499, 0]
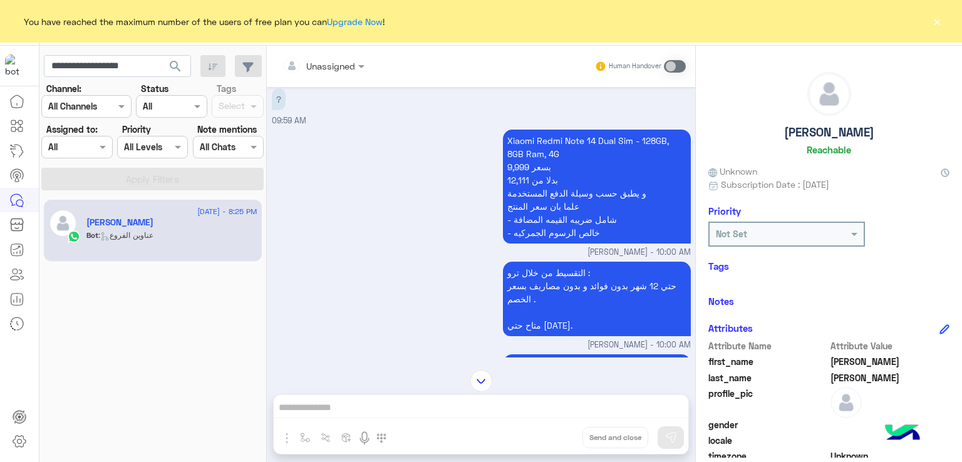
click at [525, 202] on p "Xiaomi Redmi Note 14 Dual Sim - 128GB, 8GB Ram, 4G 9,999 بسعر 12,111 بدلا من و …" at bounding box center [597, 187] width 188 height 114
click at [541, 224] on p "Xiaomi Redmi Note 14 Dual Sim - 128GB, 8GB Ram, 4G 9,999 بسعر 12,111 بدلا من و …" at bounding box center [597, 187] width 188 height 114
click at [550, 259] on small "Habiba Hany - 10:00 AM" at bounding box center [481, 253] width 419 height 12
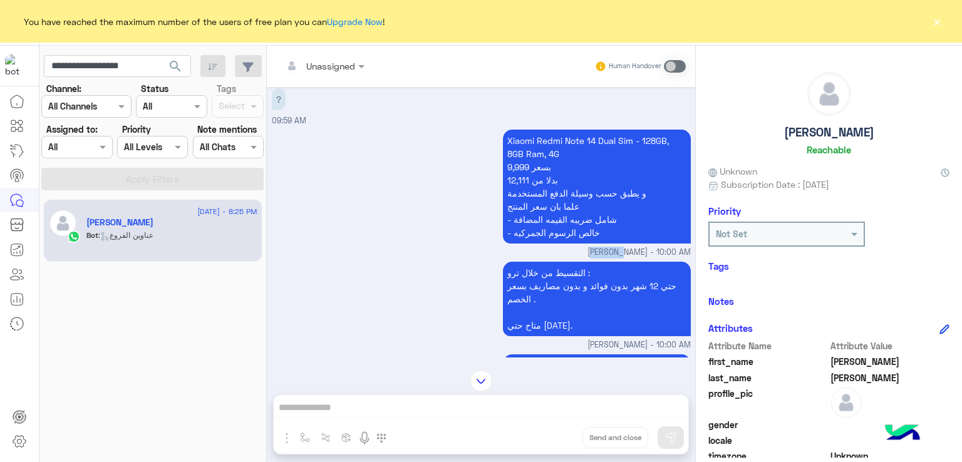
click at [550, 259] on small "Habiba Hany - 10:00 AM" at bounding box center [481, 253] width 419 height 12
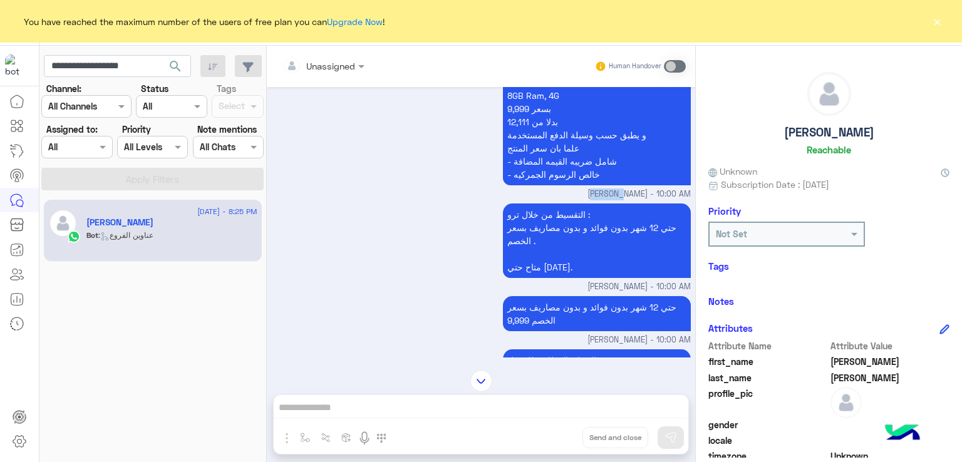
scroll to position [1624, 0]
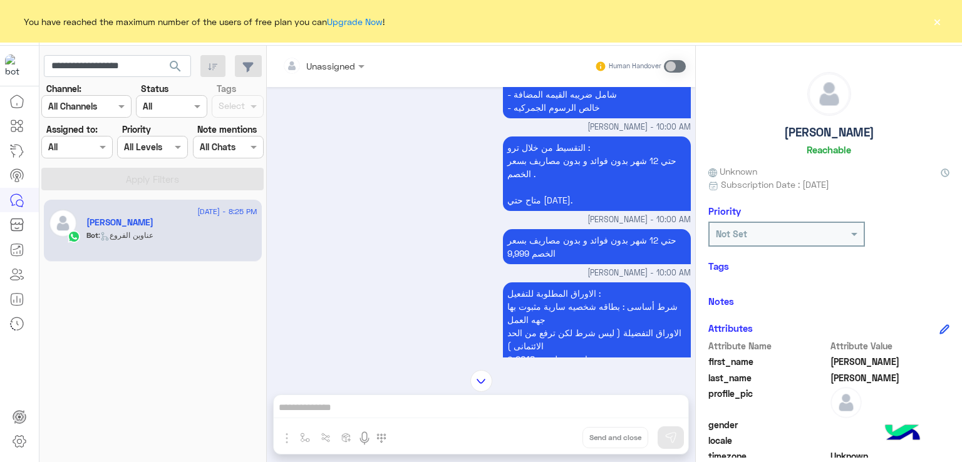
click at [534, 186] on p "التقسيط من خلال ترو : حتي 12 شهر بدون فوائد و بدون مصاريف بسعر الخصم . متاح حتي…" at bounding box center [597, 173] width 188 height 75
click at [532, 211] on p "التقسيط من خلال ترو : حتي 12 شهر بدون فوائد و بدون مصاريف بسعر الخصم . متاح حتي…" at bounding box center [597, 173] width 188 height 75
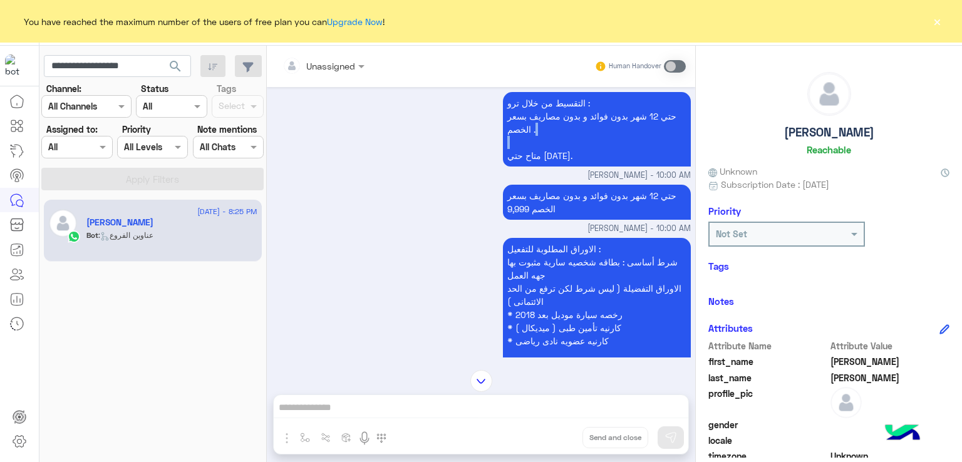
scroll to position [1687, 0]
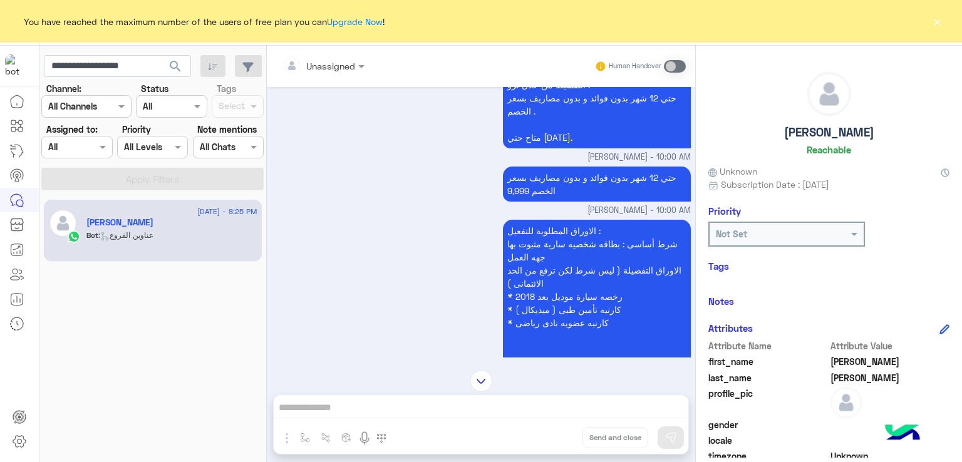
click at [536, 196] on p "حتي 12 شهر بدون فوائد و بدون مصاريف بسعر الخصم 9,999" at bounding box center [597, 184] width 188 height 35
click at [541, 274] on p "الاوراق المطلوبة للتفعيل : شرط أساسى : بطاقه شخصيه سارية مثبوت بها جهه العمل ال…" at bounding box center [597, 303] width 188 height 167
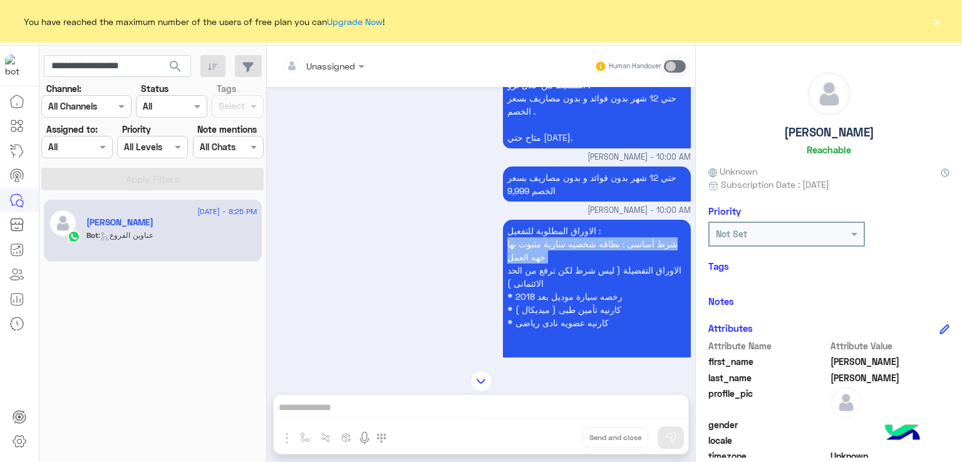
click at [541, 274] on p "الاوراق المطلوبة للتفعيل : شرط أساسى : بطاقه شخصيه سارية مثبوت بها جهه العمل ال…" at bounding box center [597, 303] width 188 height 167
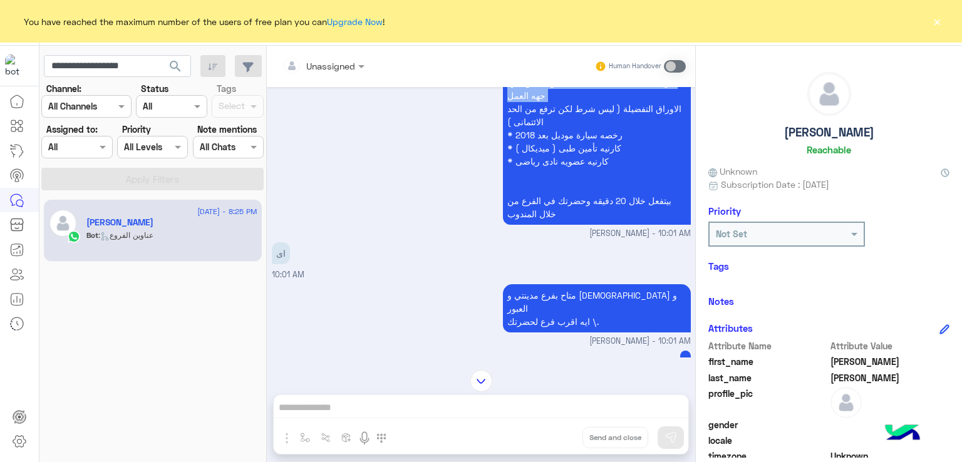
scroll to position [1875, 0]
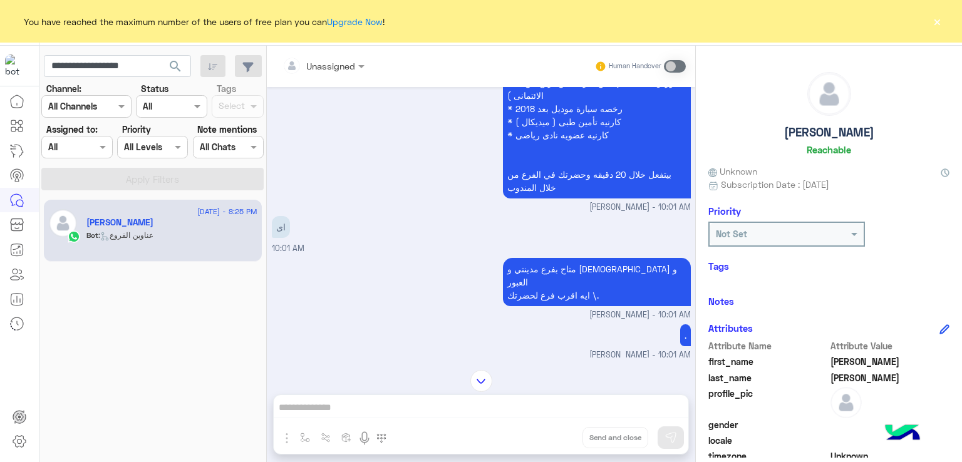
click at [594, 281] on p "متاح بفرع مدينتي و الاسلام و العبور ايه اقرب فرع لحضرتك \." at bounding box center [597, 282] width 188 height 48
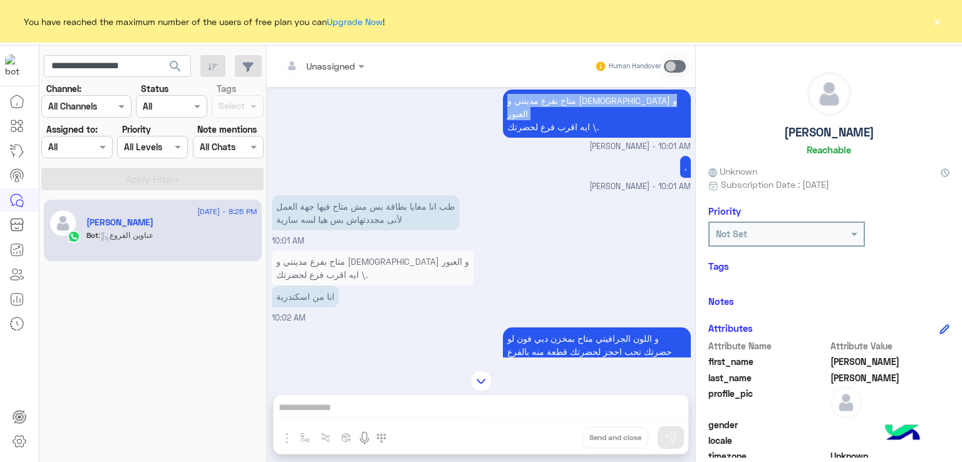
scroll to position [2062, 0]
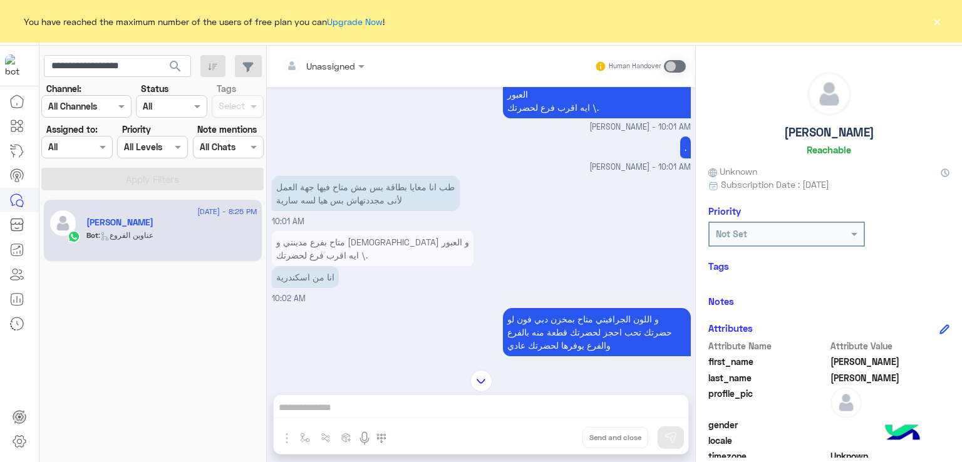
click at [371, 193] on p "طب انا معايا بطاقة بس مش متاح فيها جهة العمل لأنى مجددتهاش بس هيا لسه سارية" at bounding box center [366, 193] width 188 height 35
click at [301, 288] on p "انا من اسكندرية" at bounding box center [305, 277] width 67 height 22
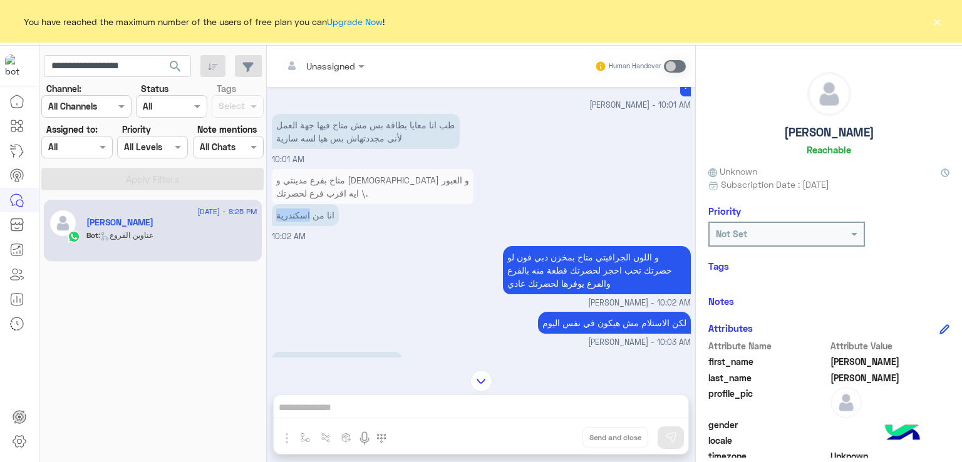
scroll to position [2125, 0]
click at [592, 242] on div "متاح بفرع مدينتي و الاسلام و العبور ايه اقرب فرع لحضرتك \. انا من اسكندرية 10:0…" at bounding box center [481, 203] width 419 height 77
click at [579, 291] on p "و اللون الجرافيتي متاح بمخزن دبي فون لو حضرتك تحب احجز لحضرتك قطعة منه بالفرع و…" at bounding box center [597, 269] width 188 height 48
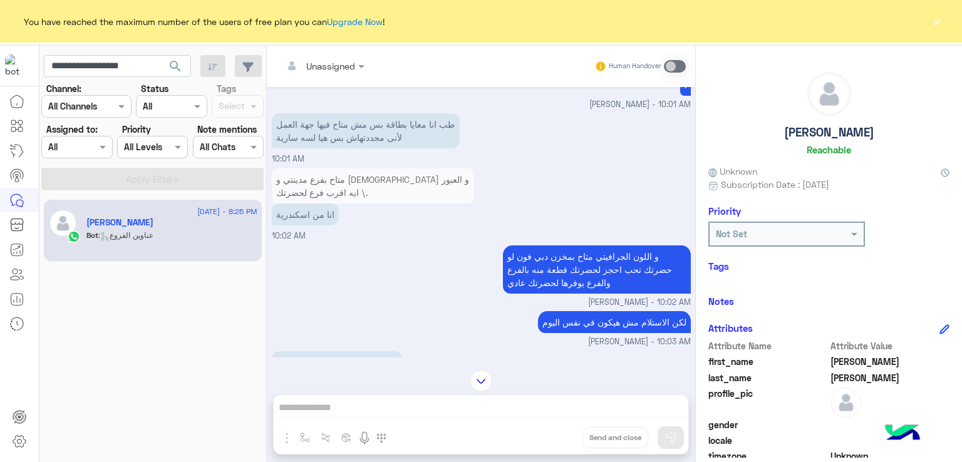
click at [579, 291] on p "و اللون الجرافيتي متاح بمخزن دبي فون لو حضرتك تحب احجز لحضرتك قطعة منه بالفرع و…" at bounding box center [597, 269] width 188 height 48
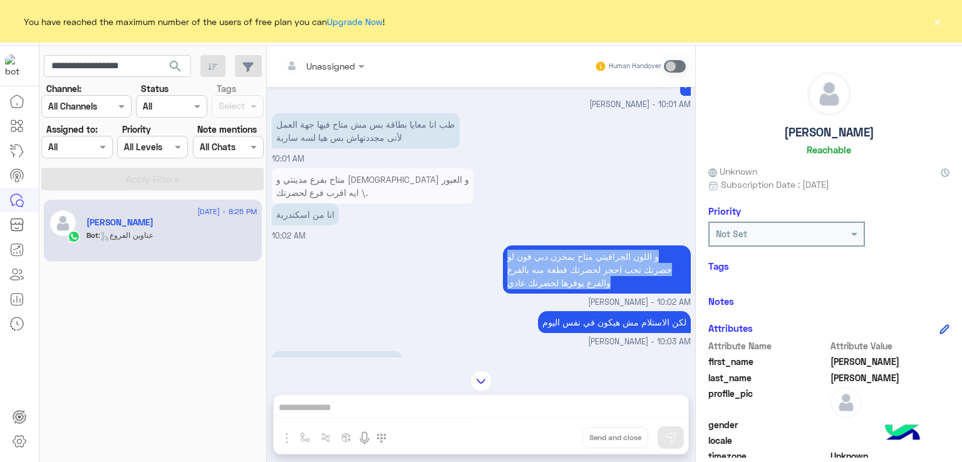
click at [579, 291] on p "و اللون الجرافيتي متاح بمخزن دبي فون لو حضرتك تحب احجز لحضرتك قطعة منه بالفرع و…" at bounding box center [597, 269] width 188 height 48
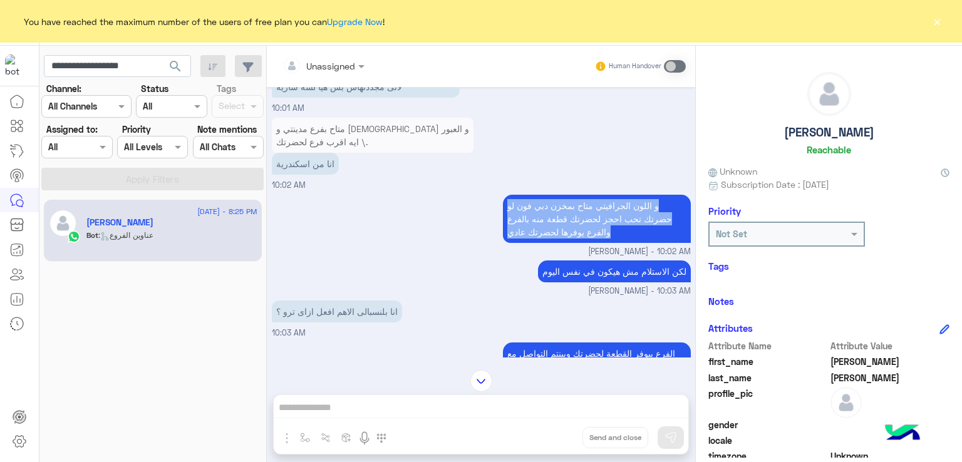
scroll to position [2250, 0]
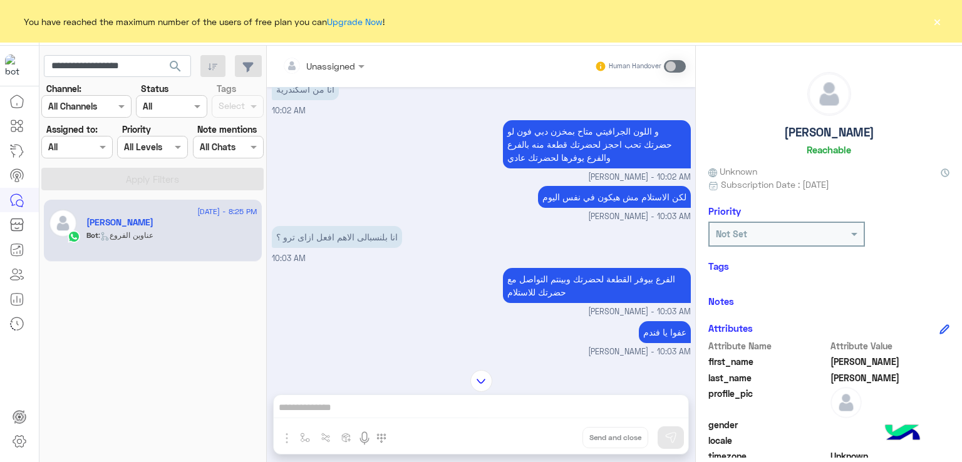
click at [343, 248] on p "انا بلنسبالى الاهم افعل ازاى ترو ؟" at bounding box center [337, 237] width 130 height 22
click at [571, 296] on p "الفرع بيوفر القطعة لحضرتك وبينتم التواصل مع حضرتك للاستلام" at bounding box center [597, 285] width 188 height 35
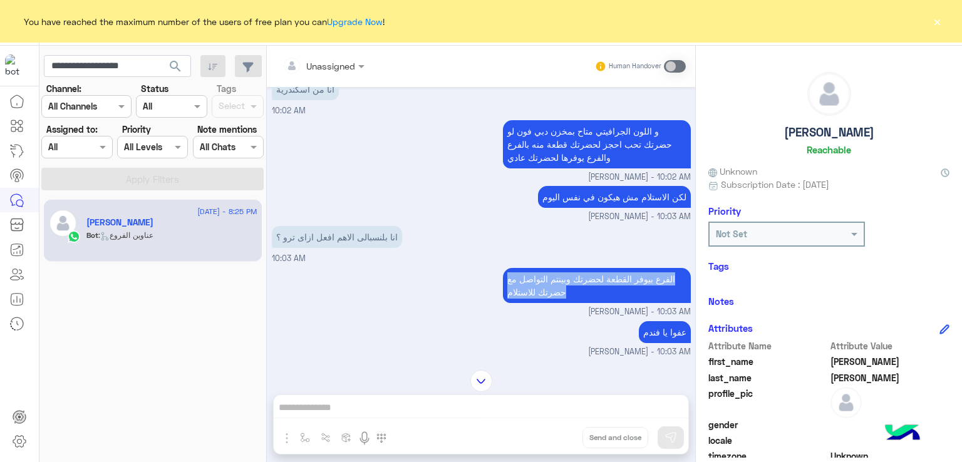
click at [571, 296] on p "الفرع بيوفر القطعة لحضرتك وبينتم التواصل مع حضرتك للاستلام" at bounding box center [597, 285] width 188 height 35
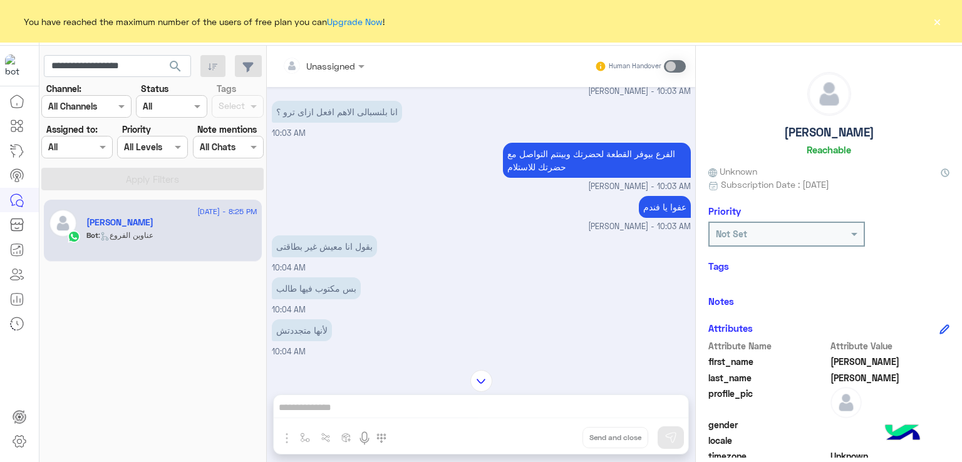
click at [662, 233] on span "Habiba Hany - 10:03 AM" at bounding box center [639, 227] width 103 height 12
click at [654, 217] on p "عفوا يا فندم" at bounding box center [665, 207] width 52 height 22
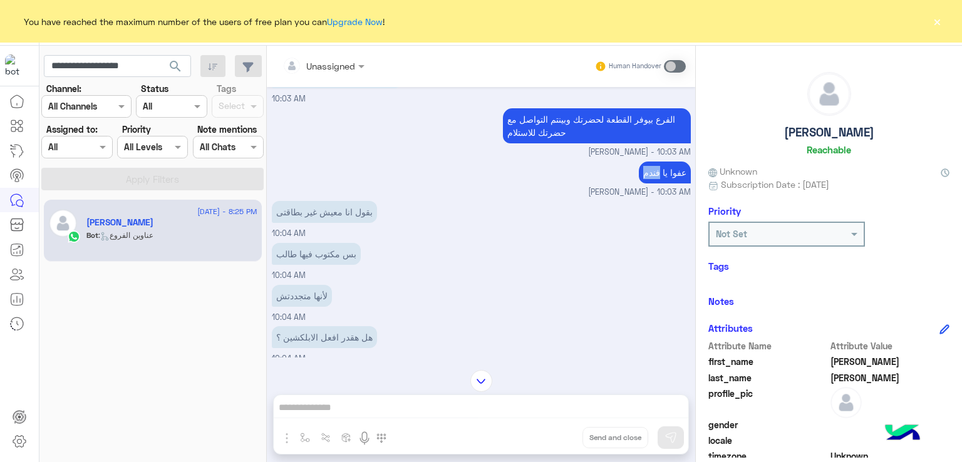
scroll to position [2438, 0]
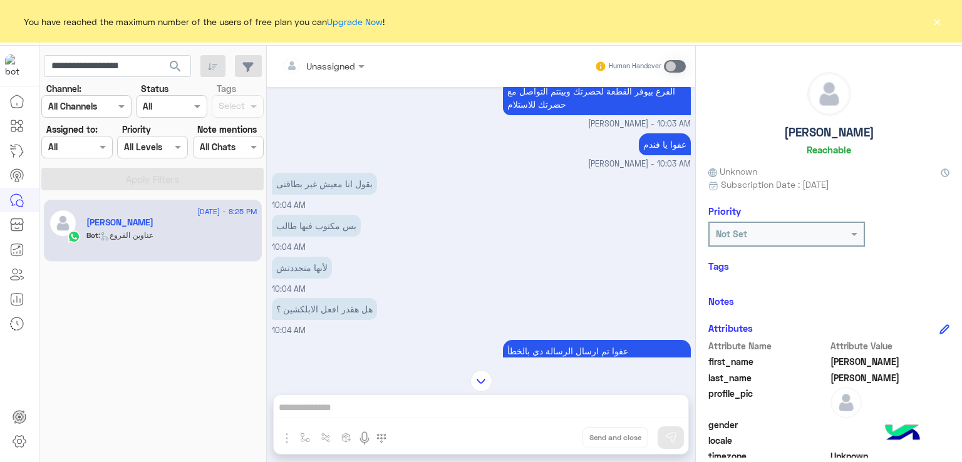
click at [326, 195] on p "بقول انا معيش غير بطاقتى" at bounding box center [324, 184] width 105 height 22
click at [313, 237] on p "بس مكتوب فيها طالب" at bounding box center [316, 226] width 89 height 22
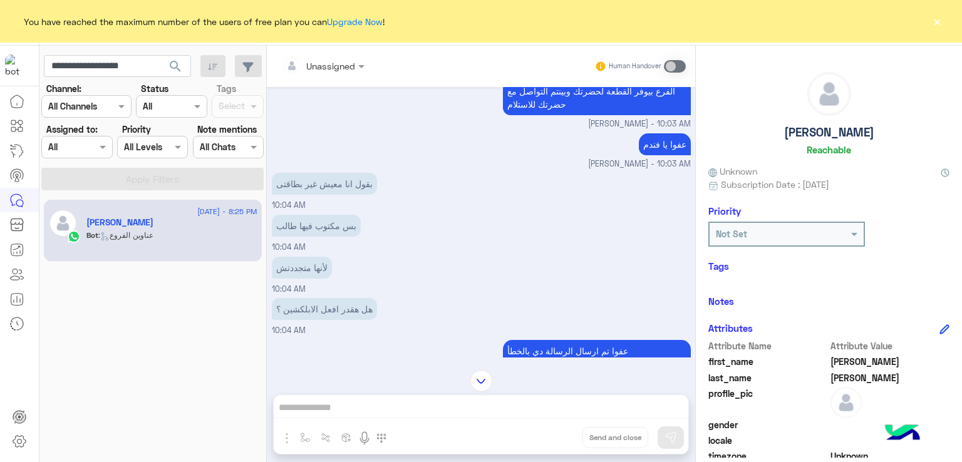
click at [311, 254] on div "بس مكتوب فيها طالب 10:04 AM" at bounding box center [481, 233] width 419 height 42
click at [309, 282] on div "لأنها متجددتش" at bounding box center [302, 268] width 60 height 28
click at [309, 279] on p "لأنها متجددتش" at bounding box center [302, 268] width 60 height 22
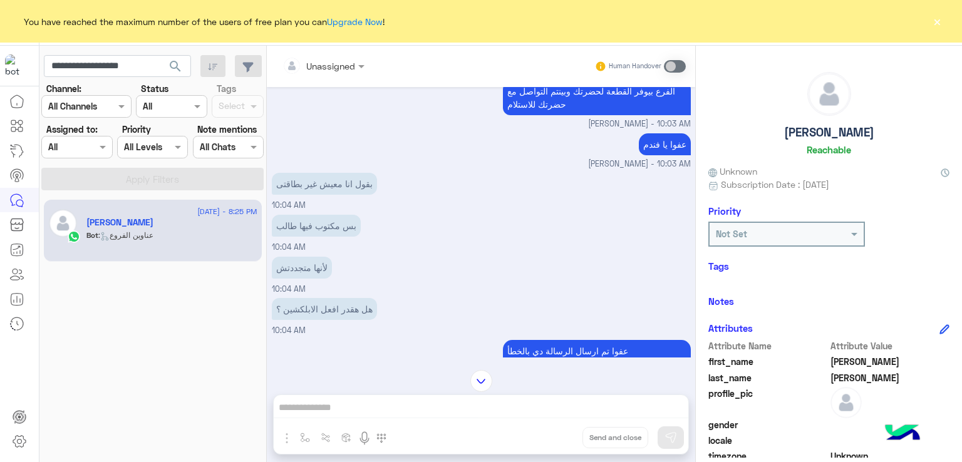
click at [316, 320] on p "هل هقدر افعل الابلكشين ؟" at bounding box center [324, 309] width 105 height 22
click at [316, 319] on p "هل هقدر افعل الابلكشين ؟" at bounding box center [324, 309] width 105 height 22
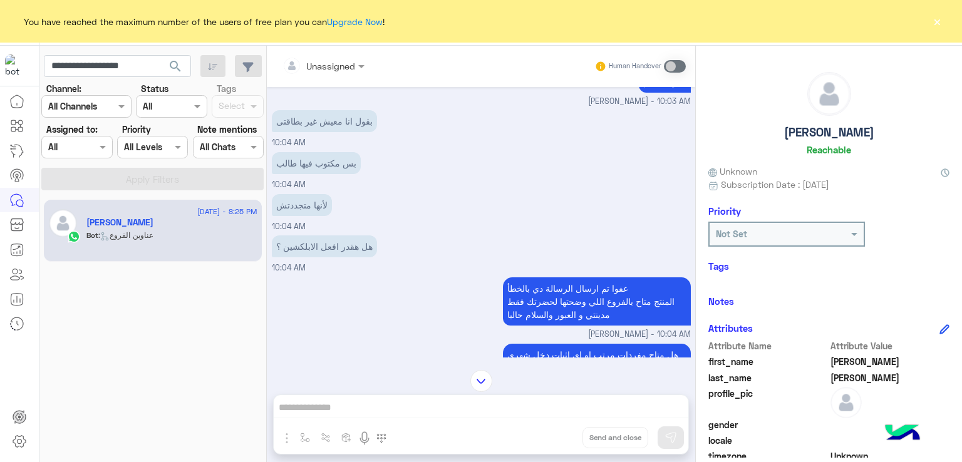
click at [561, 301] on p "عفوا تم ارسال الرسالة دي بالخطأ المنتج متاح بالفروع اللي وضحتها لحضرتك فقط مدين…" at bounding box center [597, 301] width 188 height 48
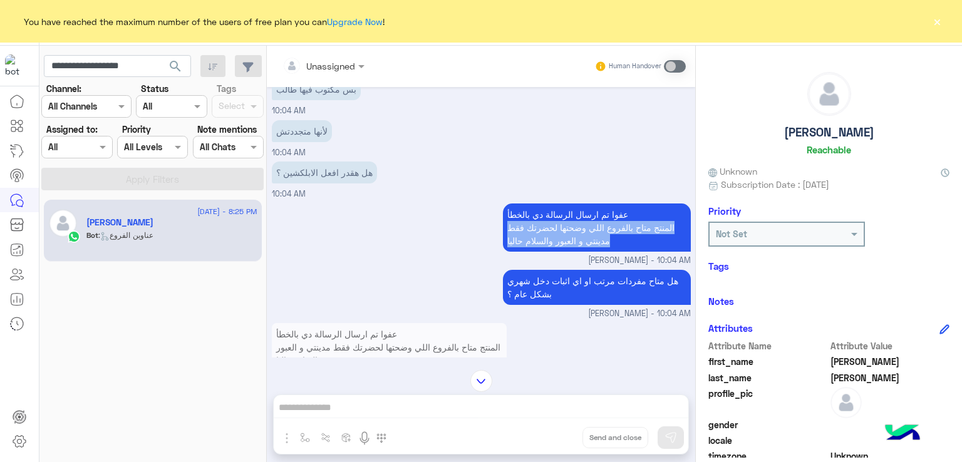
scroll to position [2688, 0]
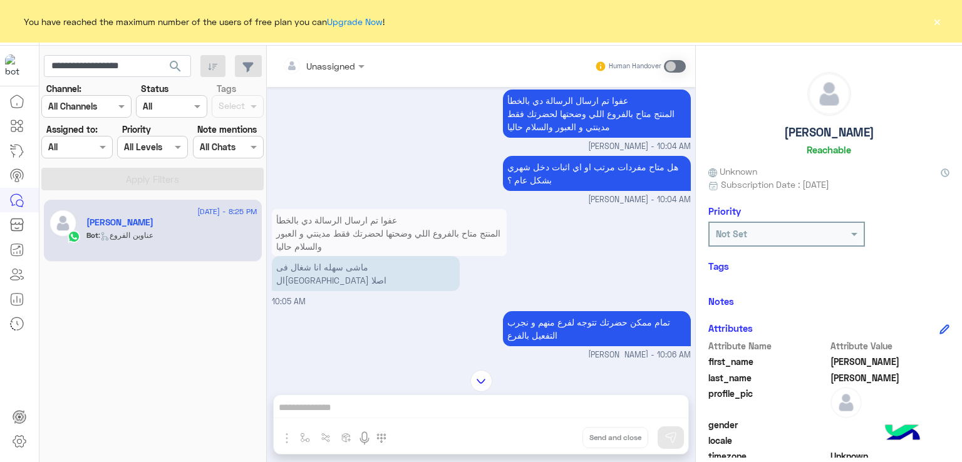
click at [574, 176] on p "هل متاح مفردات مرتب او اي اثبات دخل شهري بشكل عام ؟" at bounding box center [597, 173] width 188 height 35
click at [323, 271] on p "ماشى سهله انا شغال فى القاهرة اصلا" at bounding box center [366, 273] width 188 height 35
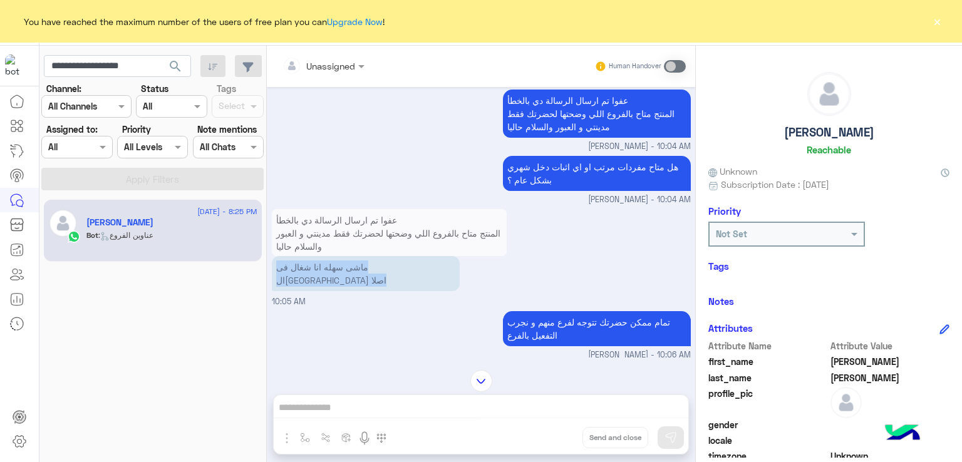
click at [323, 271] on p "ماشى سهله انا شغال فى القاهرة اصلا" at bounding box center [366, 273] width 188 height 35
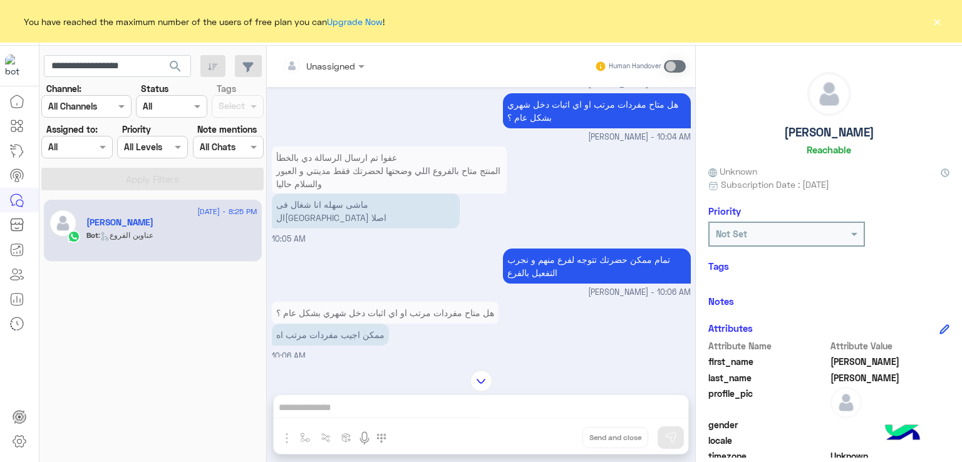
click at [548, 249] on p "تمام ممكن حضرتك تتوجه لفرع منهم و نجرب التفعيل بالفرع" at bounding box center [597, 266] width 188 height 35
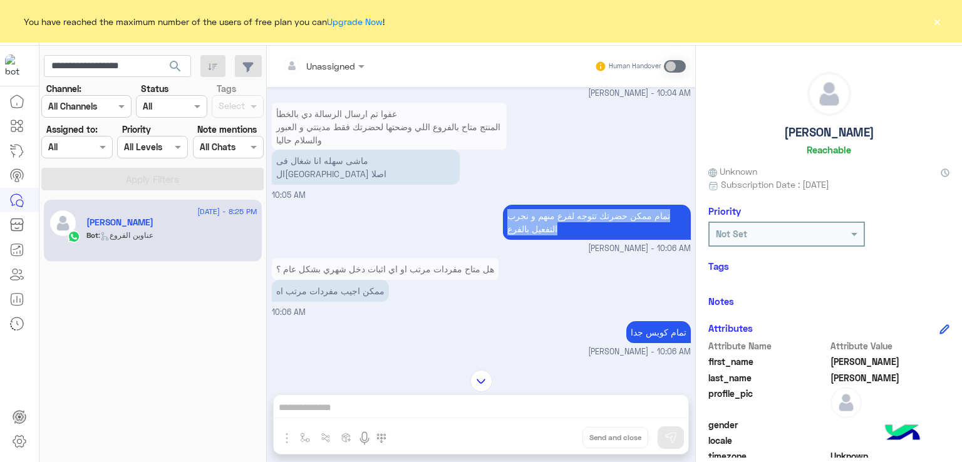
scroll to position [2814, 0]
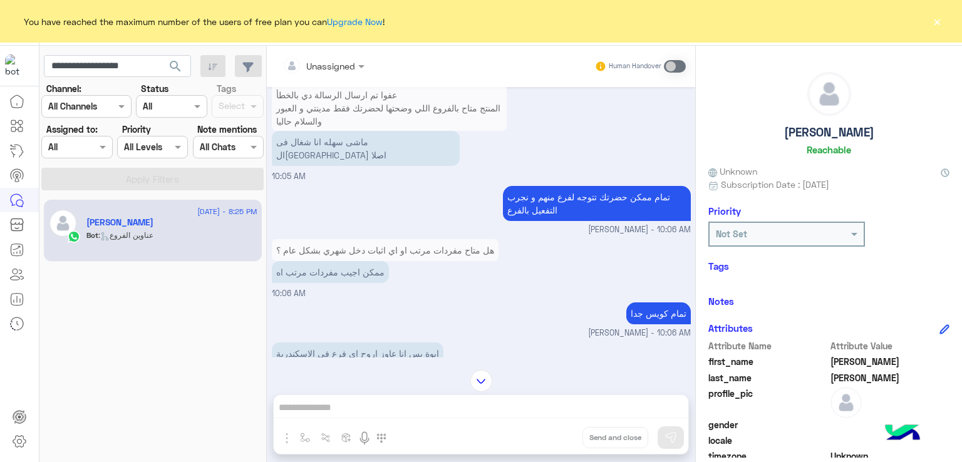
click at [314, 264] on p "ممكن اجيب مفردات مرتب اه" at bounding box center [330, 272] width 117 height 22
click at [315, 264] on p "ممكن اجيب مفردات مرتب اه" at bounding box center [330, 272] width 117 height 22
click at [645, 305] on p "تمام كويس جدا" at bounding box center [658, 313] width 64 height 22
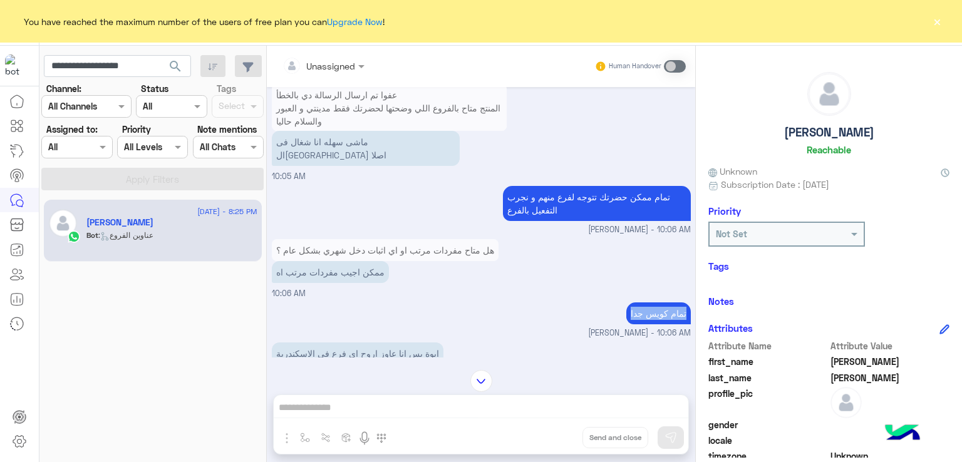
click at [645, 305] on p "تمام كويس جدا" at bounding box center [658, 313] width 64 height 22
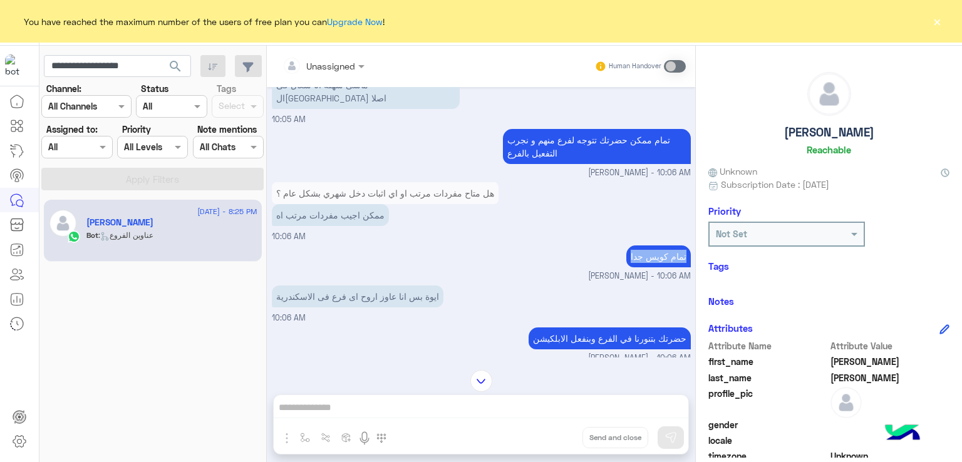
scroll to position [3001, 0]
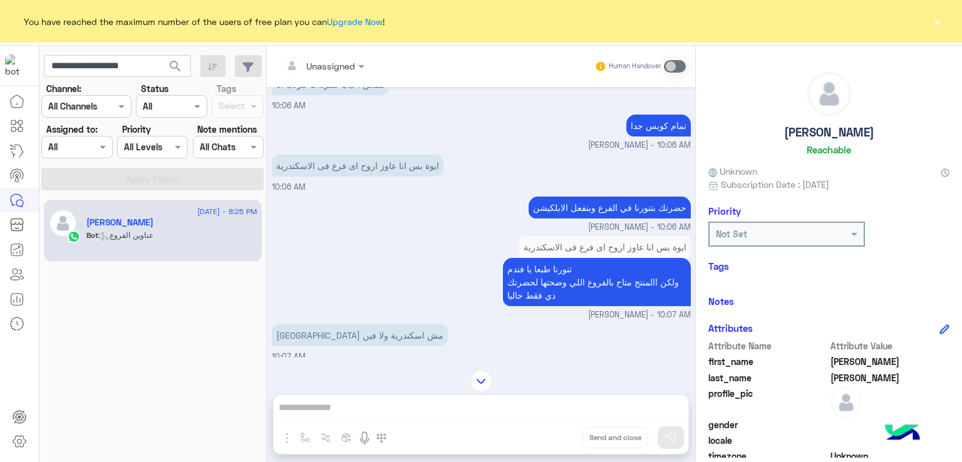
click at [345, 162] on p "ايوة بس انا عاوز اروح اى فرع فى الاسكندرية" at bounding box center [358, 166] width 172 height 22
click at [611, 201] on p "حضرتك بتنورنا في الفرع وبنفعل الابلكيشن" at bounding box center [609, 208] width 162 height 22
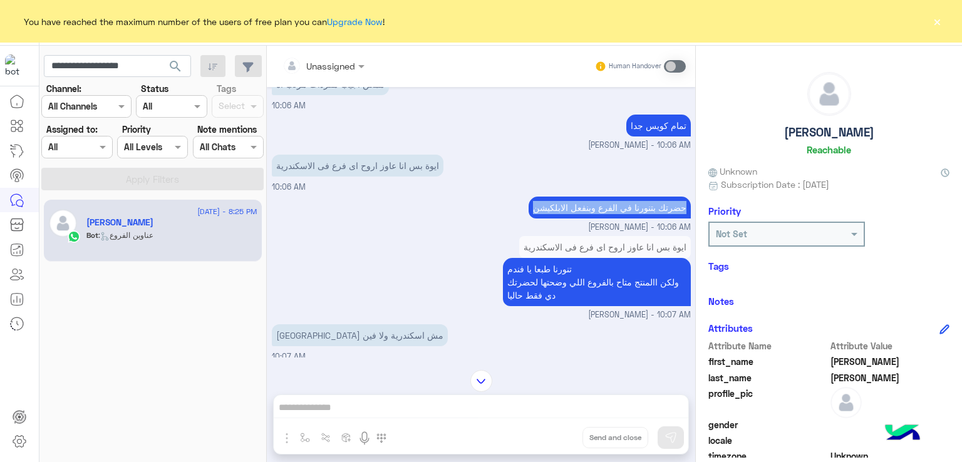
click at [611, 201] on p "حضرتك بتنورنا في الفرع وبنفعل الابلكيشن" at bounding box center [609, 208] width 162 height 22
click at [594, 271] on p "تنورنا طبعا يا فندم ولكن االمنتج متاح بالفروع اللي وضحتها لحضرتك دي فقط حاليا" at bounding box center [597, 282] width 188 height 48
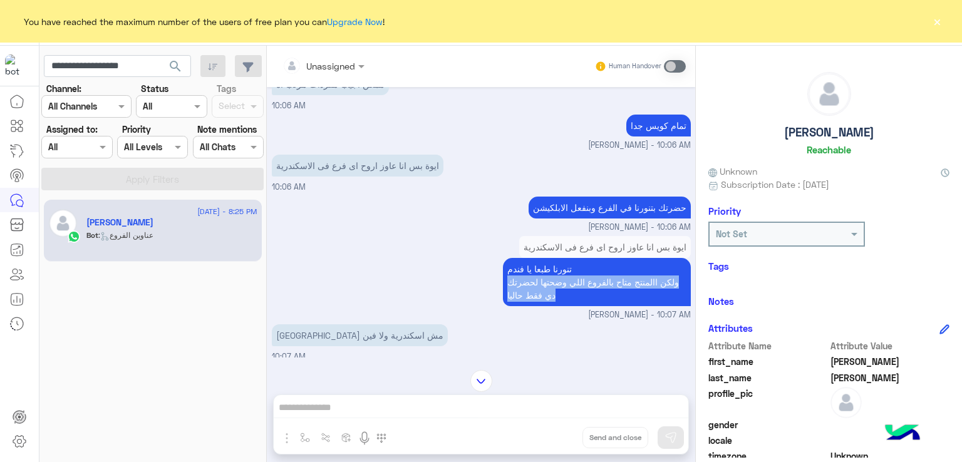
click at [594, 271] on p "تنورنا طبعا يا فندم ولكن االمنتج متاح بالفروع اللي وضحتها لحضرتك دي فقط حاليا" at bounding box center [597, 282] width 188 height 48
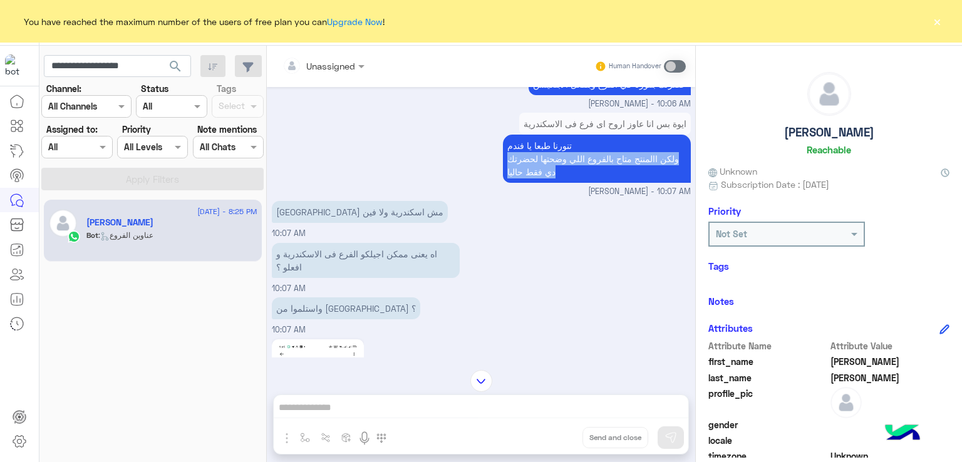
scroll to position [3127, 0]
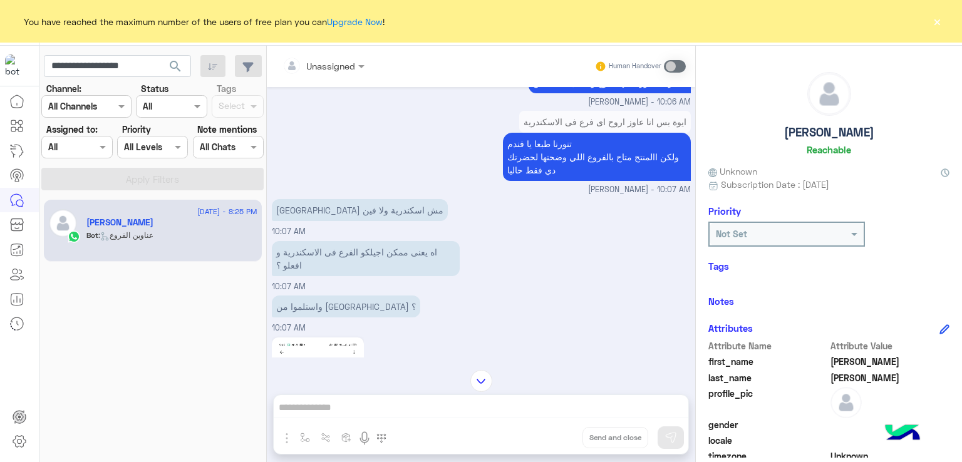
click at [324, 204] on p "قاهرة مش اسكندرية ولا فين" at bounding box center [360, 210] width 176 height 22
click at [353, 264] on p "اه يعنى ممكن اجيلكو الفرع فى الاسكندرية و افعلو ؟" at bounding box center [366, 258] width 188 height 35
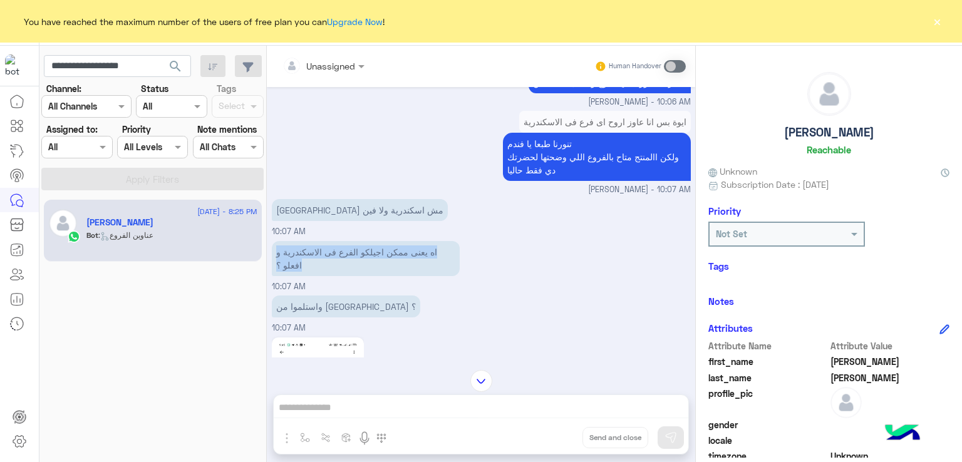
click at [353, 264] on p "اه يعنى ممكن اجيلكو الفرع فى الاسكندرية و افعلو ؟" at bounding box center [366, 258] width 188 height 35
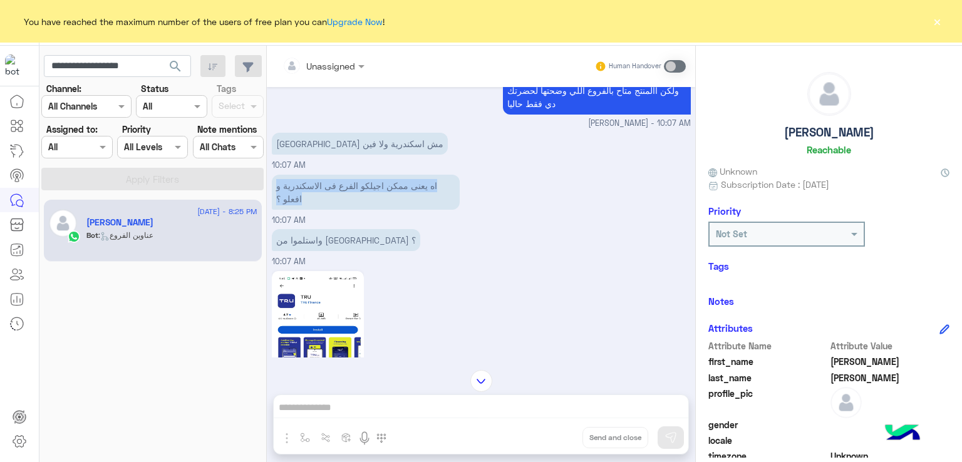
scroll to position [3252, 0]
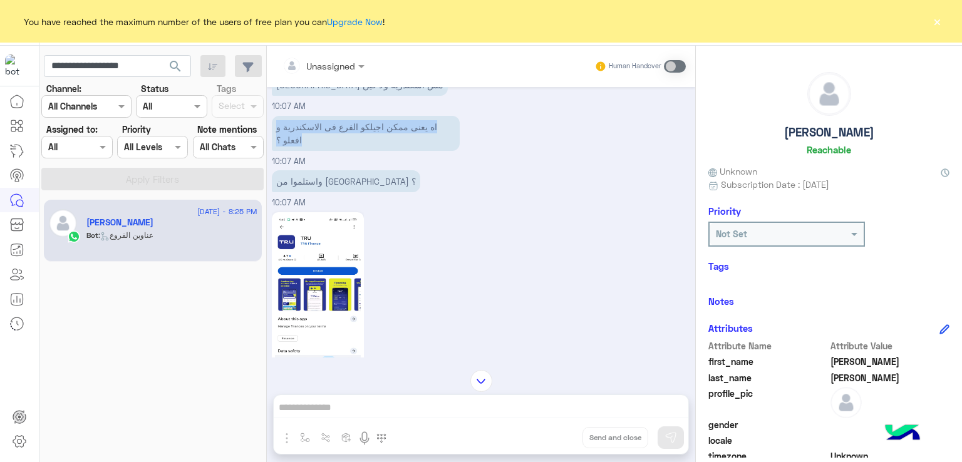
click at [319, 181] on p "واستلموا من قاهرة ؟" at bounding box center [346, 181] width 148 height 22
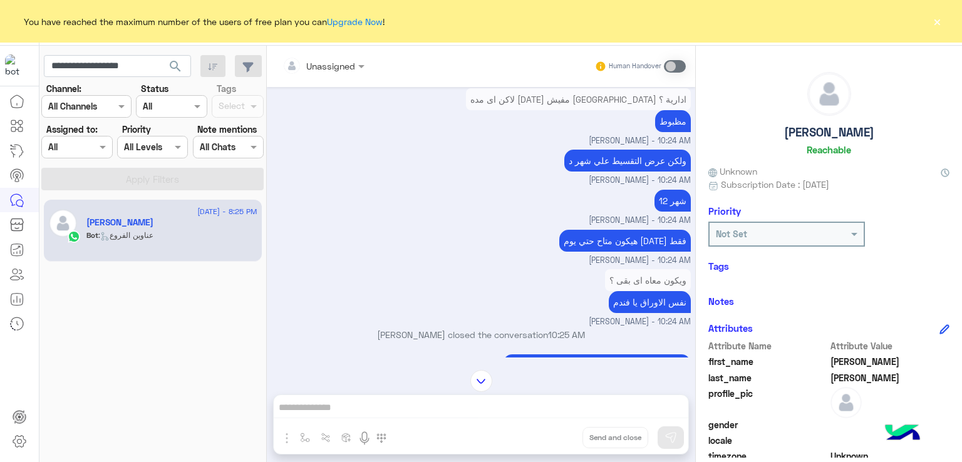
scroll to position [5882, 0]
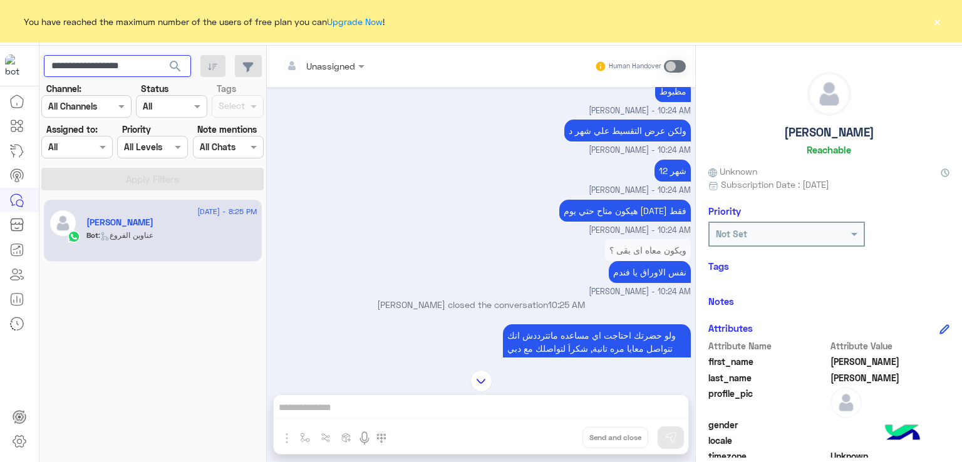
click at [113, 57] on input "**********" at bounding box center [117, 66] width 147 height 23
click at [118, 66] on input "**********" at bounding box center [117, 66] width 147 height 23
paste input "text"
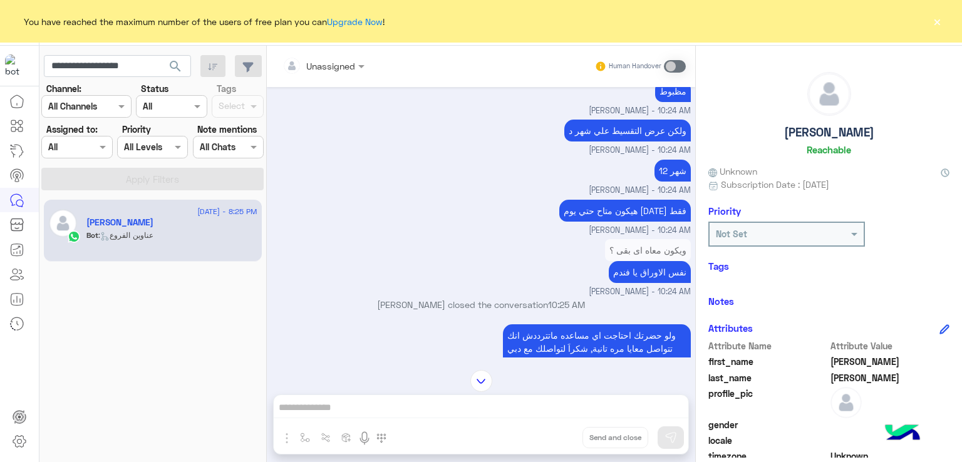
click at [177, 64] on span "search" at bounding box center [175, 66] width 15 height 15
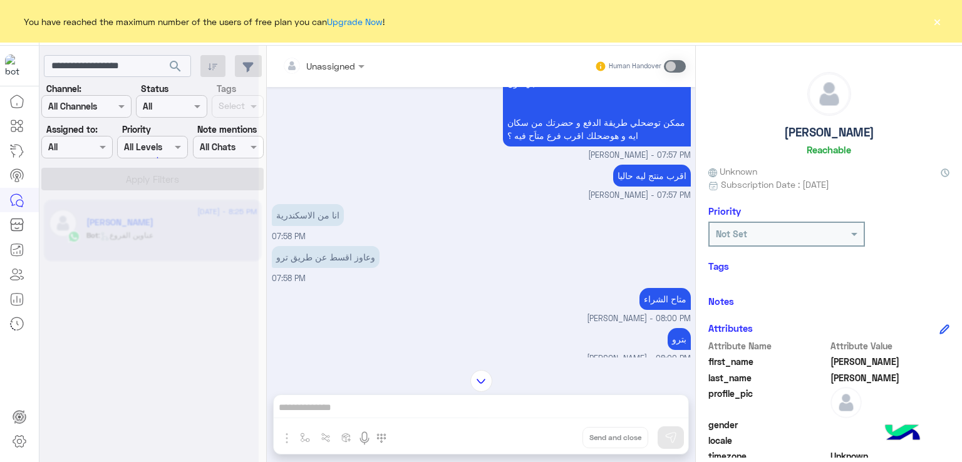
scroll to position [8511, 0]
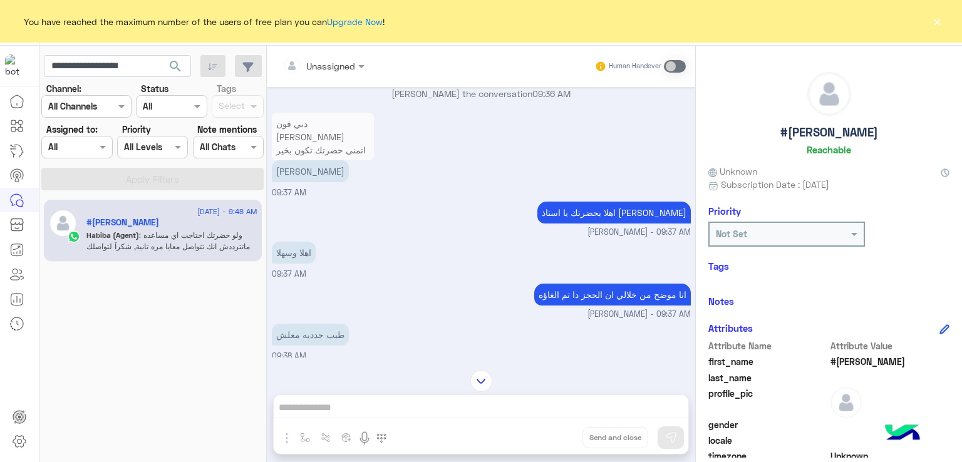
scroll to position [1660, 0]
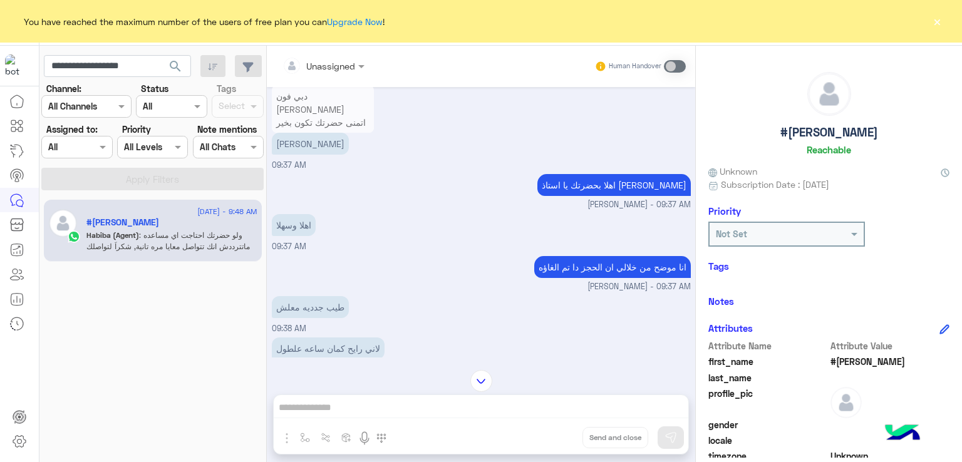
click at [589, 196] on p "اهلا بحضرتك يا استاذ عبدالرحمن" at bounding box center [613, 185] width 153 height 22
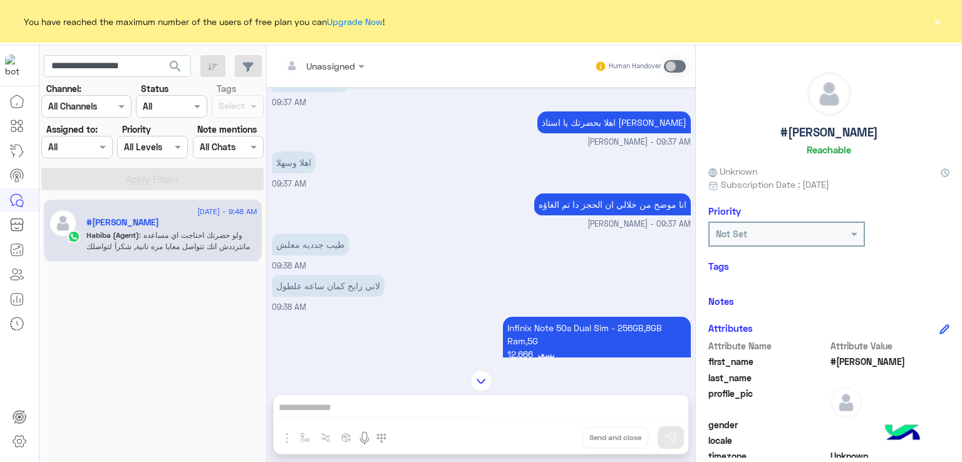
click at [571, 215] on p "انا موضح من خلالي ان الحجز دا تم الغاؤه" at bounding box center [612, 204] width 157 height 22
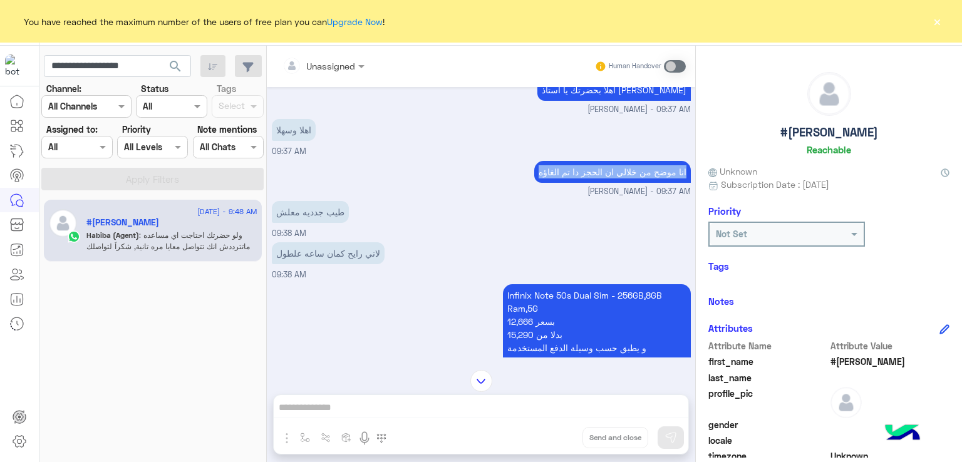
scroll to position [1786, 0]
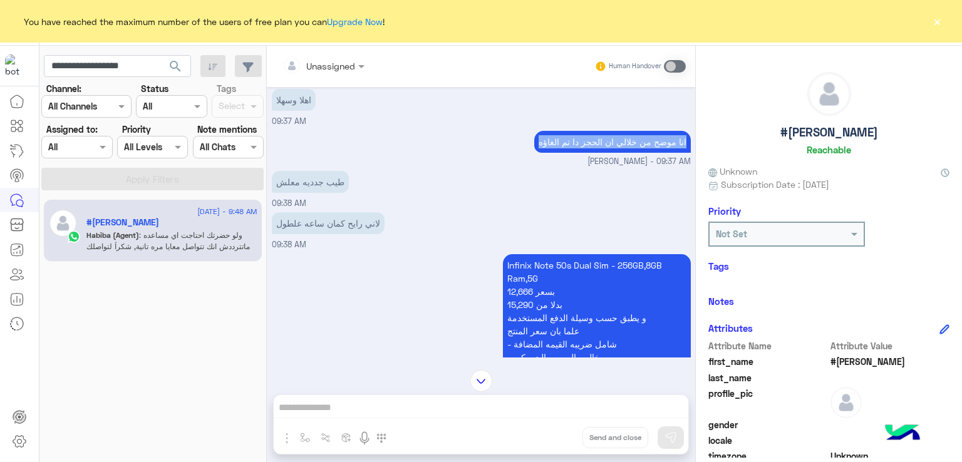
click at [319, 196] on div "طيب جدديه معلش" at bounding box center [310, 182] width 77 height 28
click at [333, 234] on p "لاني رايح كمان ساعه علطول" at bounding box center [328, 223] width 113 height 22
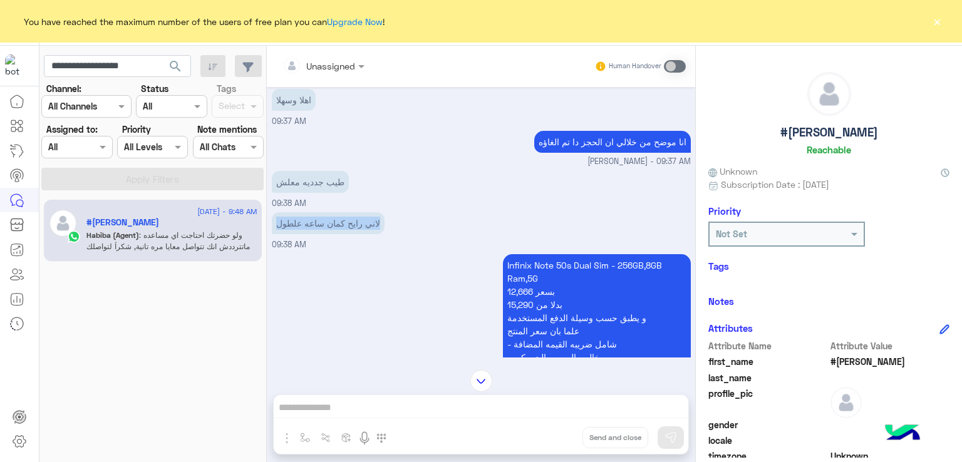
click at [333, 234] on p "لاني رايح كمان ساعه علطول" at bounding box center [328, 223] width 113 height 22
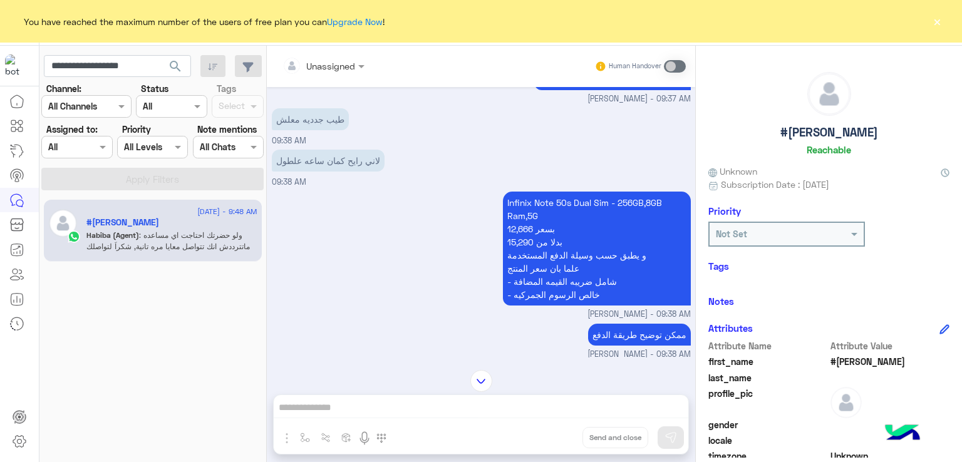
click at [560, 234] on p "Infinix Note 50s Dual Sim - 256GB,8GB Ram,5G 12,666 بسعر 15,290 بدلا من و يطبق …" at bounding box center [597, 249] width 188 height 114
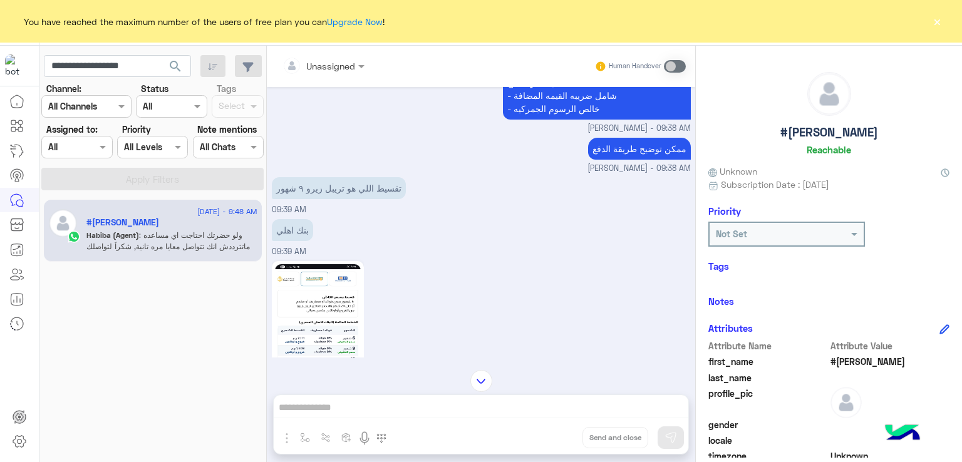
scroll to position [2036, 0]
click at [600, 158] on p "ممكن توضيح طريقة الدفع" at bounding box center [639, 147] width 103 height 22
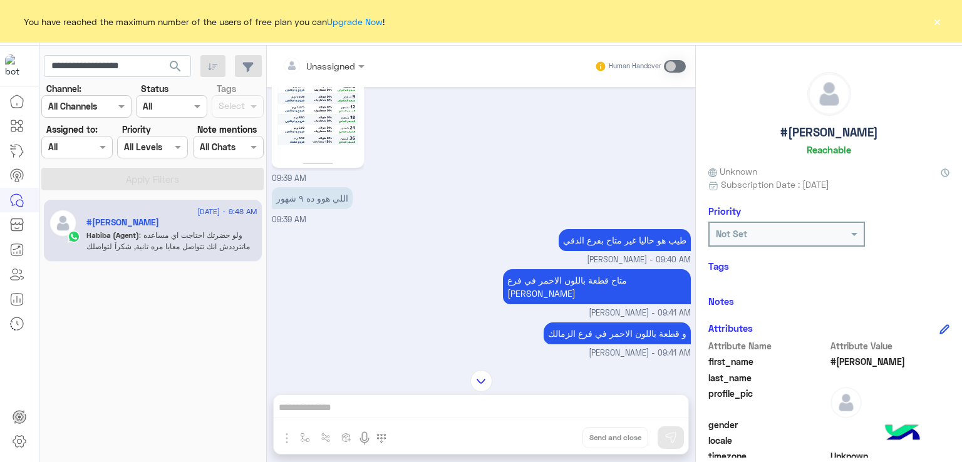
scroll to position [2286, 0]
click at [578, 248] on div "طيب هو حاليا غير متاح بفرع الدقي" at bounding box center [624, 239] width 132 height 28
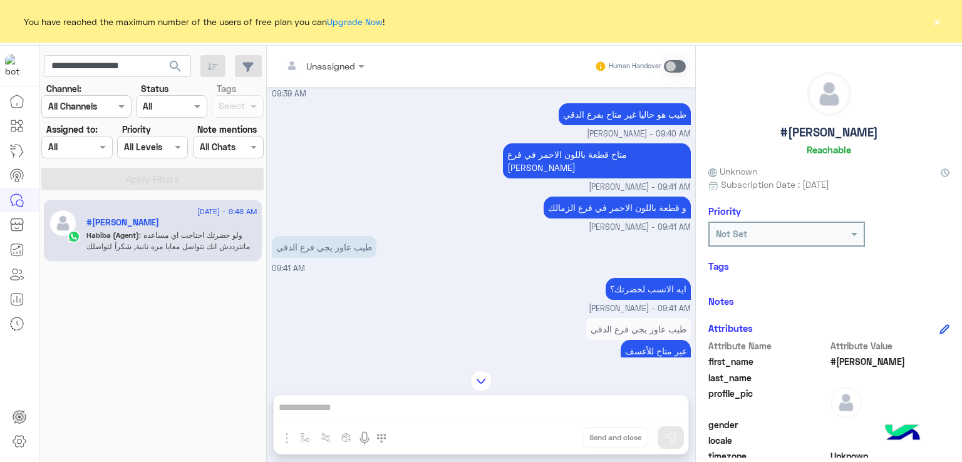
click at [577, 175] on p "متاح قطعة باللون الاحمر في فرع فيصل" at bounding box center [597, 160] width 188 height 35
drag, startPoint x: 577, startPoint y: 175, endPoint x: 582, endPoint y: 210, distance: 34.8
click at [577, 178] on p "متاح قطعة باللون الاحمر في فرع فيصل" at bounding box center [597, 160] width 188 height 35
click at [582, 210] on p "و قطعة باللون الاحمر في فرع الزمالك" at bounding box center [616, 208] width 147 height 22
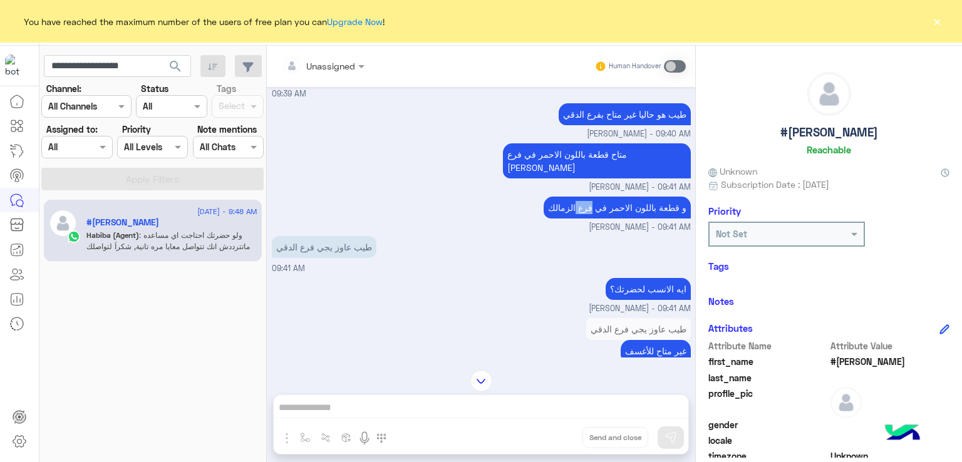
click at [582, 210] on p "و قطعة باللون الاحمر في فرع الزمالك" at bounding box center [616, 208] width 147 height 22
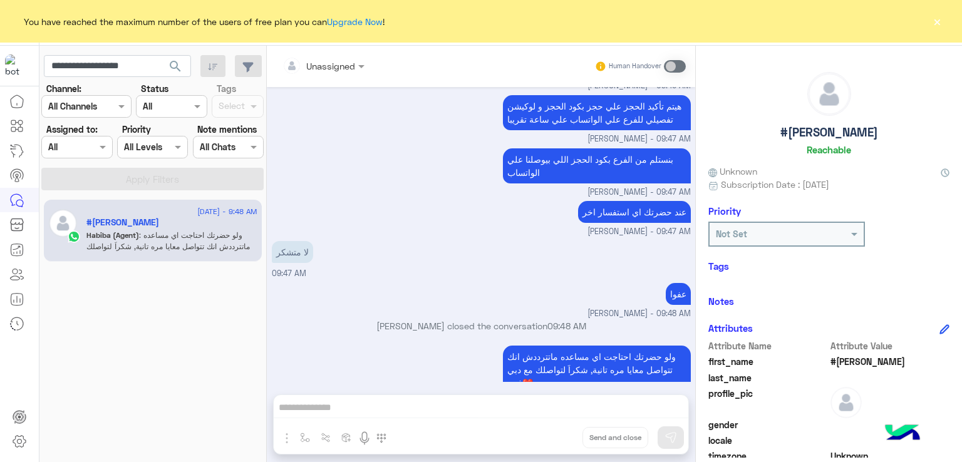
scroll to position [3228, 0]
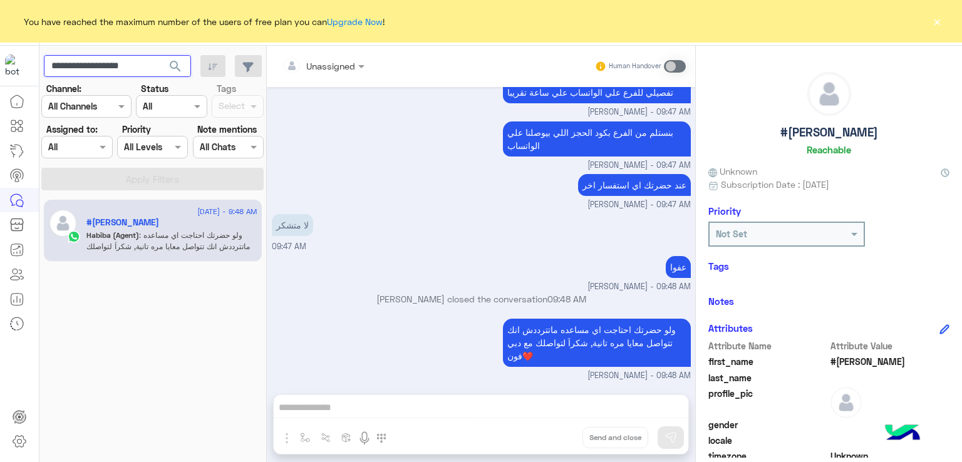
click at [93, 63] on input "**********" at bounding box center [117, 66] width 147 height 23
paste input "text"
click at [177, 66] on span "search" at bounding box center [175, 66] width 15 height 15
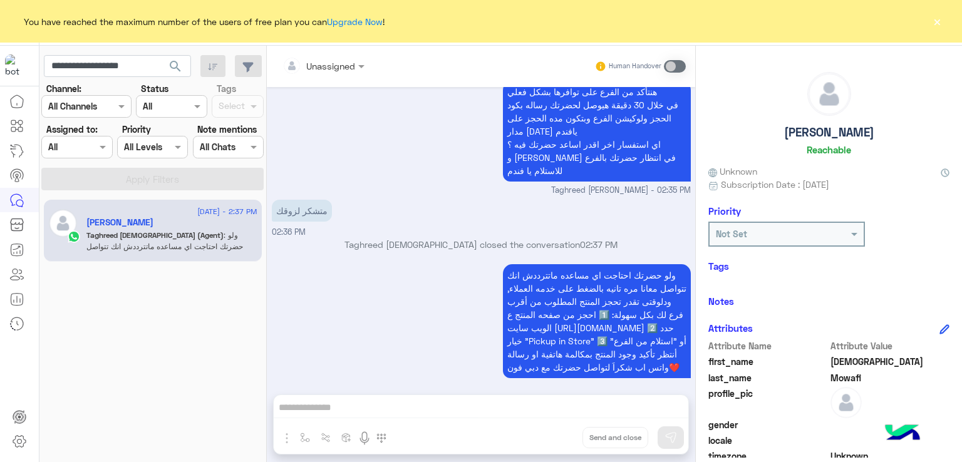
scroll to position [2628, 0]
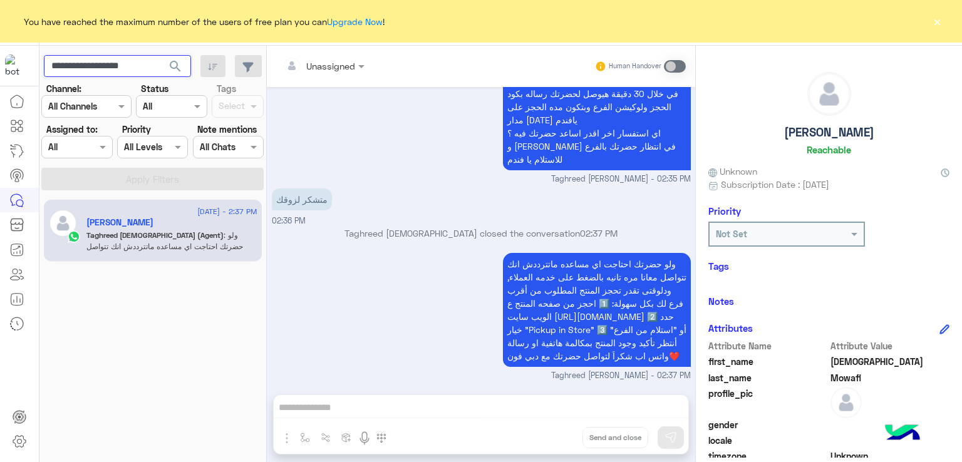
click at [100, 71] on input "**********" at bounding box center [117, 66] width 147 height 23
paste input "text"
type input "**********"
click at [178, 66] on span "search" at bounding box center [175, 66] width 15 height 15
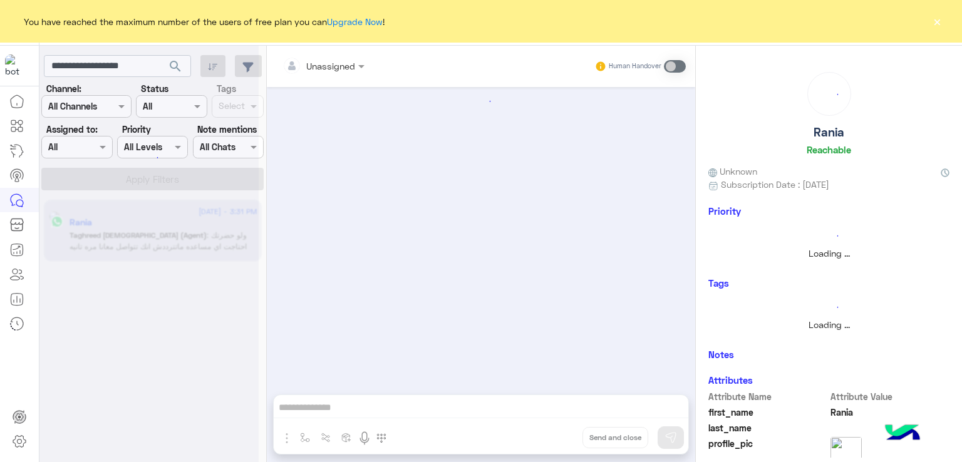
scroll to position [791, 0]
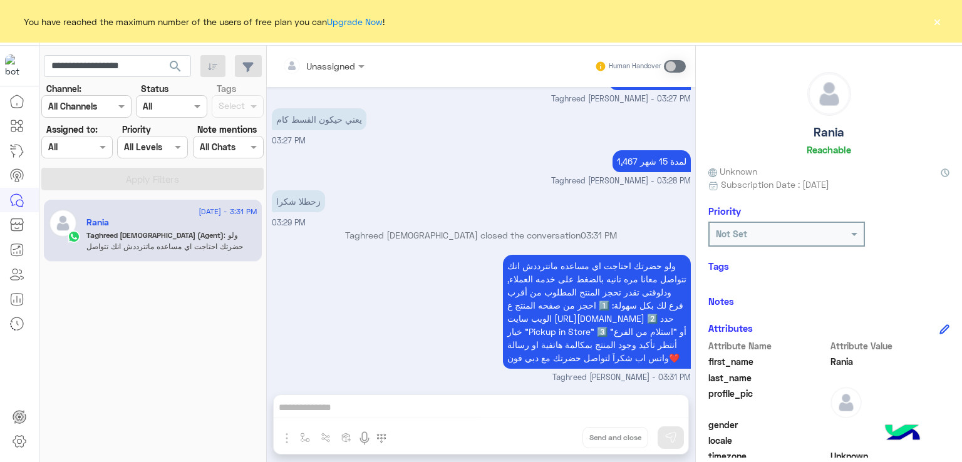
click at [939, 23] on button "×" at bounding box center [936, 21] width 13 height 13
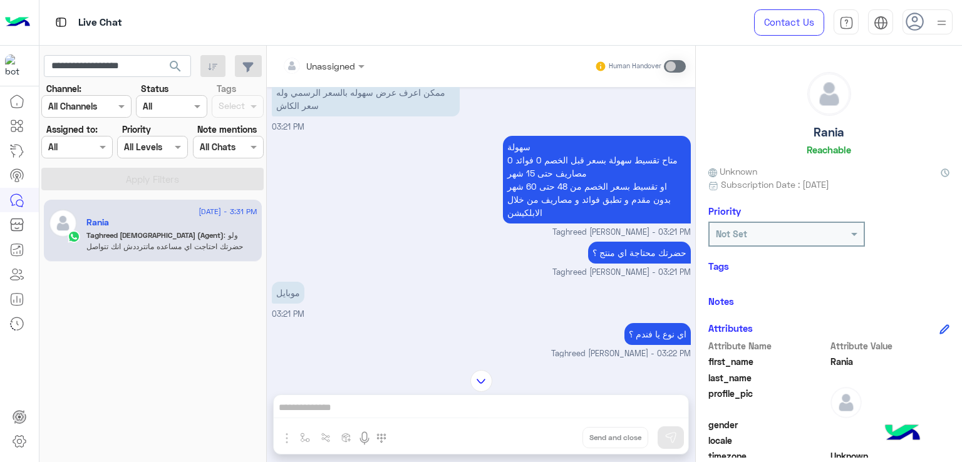
scroll to position [1520, 0]
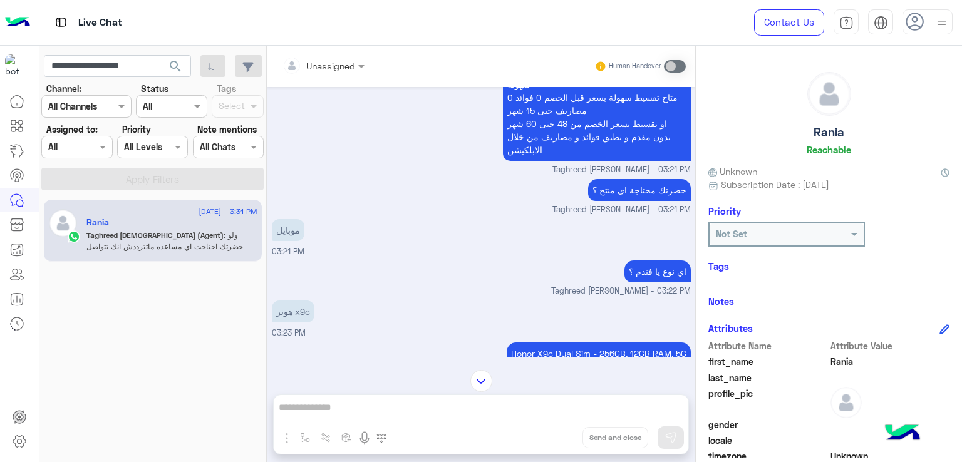
click at [570, 161] on p "سهولة متاح تقسيط سهولة بسعر قبل الخصم 0 فوائد 0 مصاريف حتى 15 شهر او تقسيط بسعر…" at bounding box center [597, 117] width 188 height 88
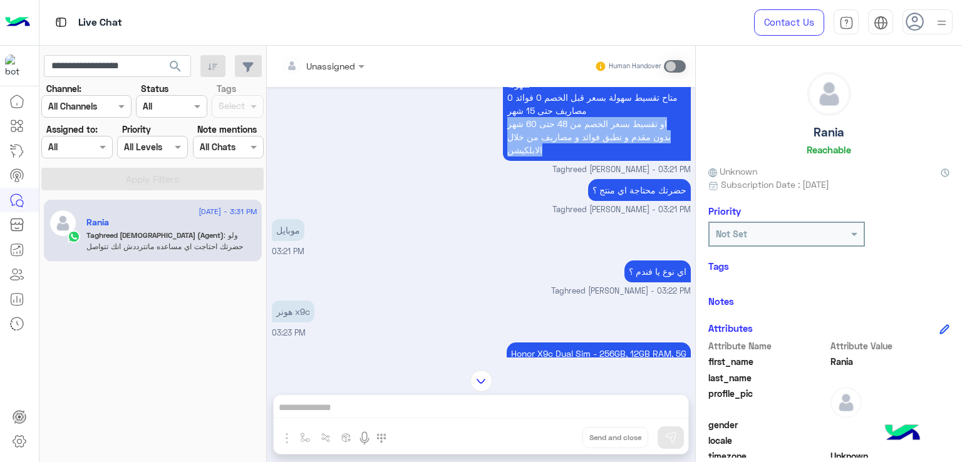
click at [570, 161] on p "سهولة متاح تقسيط سهولة بسعر قبل الخصم 0 فوائد 0 مصاريف حتى 15 شهر او تقسيط بسعر…" at bounding box center [597, 117] width 188 height 88
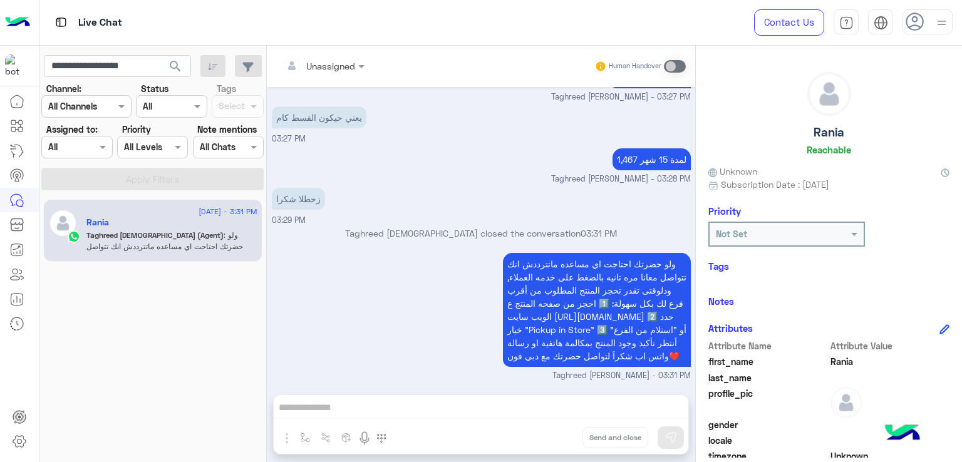
scroll to position [2146, 0]
click at [93, 69] on input "**********" at bounding box center [117, 66] width 147 height 23
click at [116, 68] on input "text" at bounding box center [117, 66] width 147 height 23
paste input "**********"
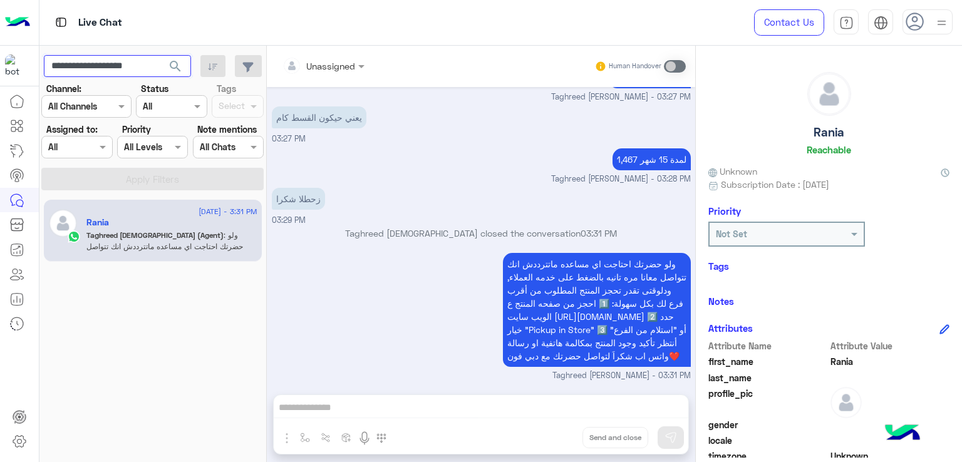
click at [160, 55] on button "search" at bounding box center [175, 68] width 31 height 27
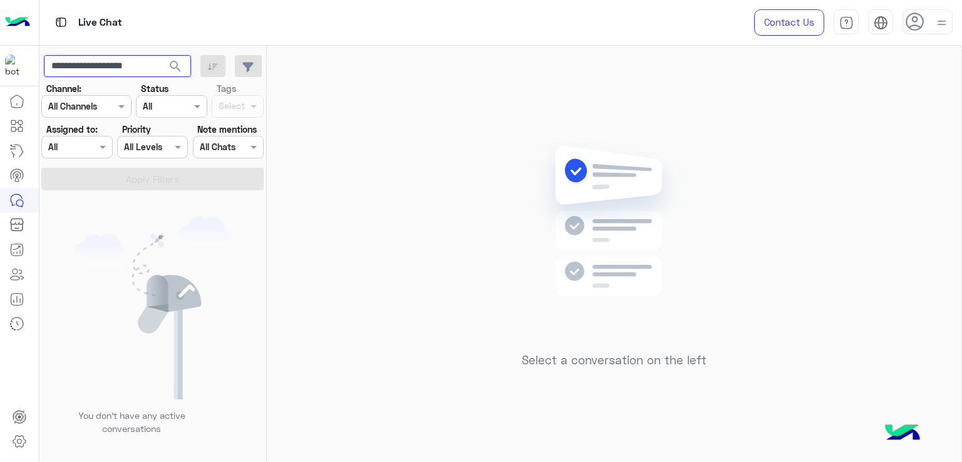
click at [136, 64] on input "**********" at bounding box center [117, 66] width 147 height 23
paste input "text"
click at [160, 55] on button "search" at bounding box center [175, 68] width 31 height 27
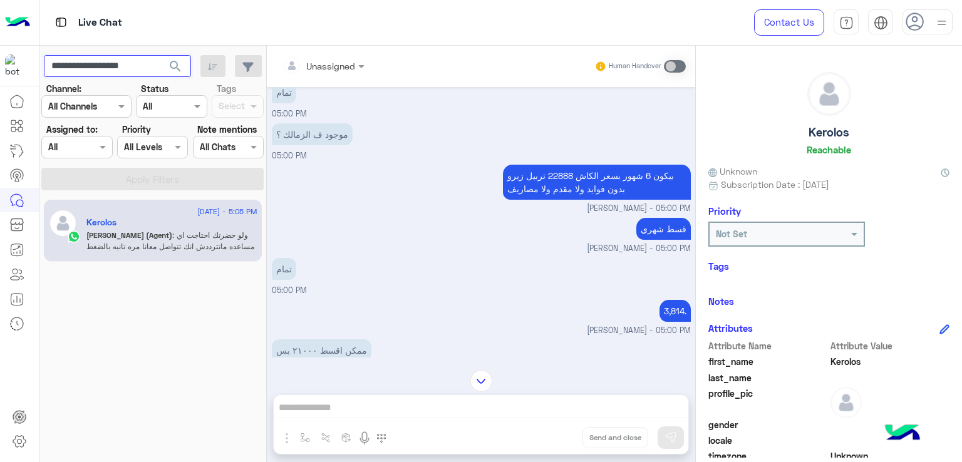
scroll to position [2933, 0]
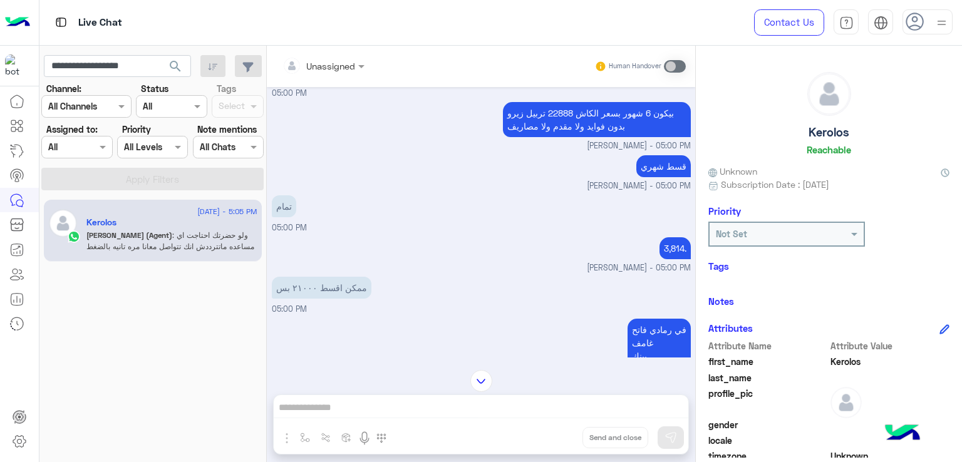
click at [557, 137] on p "بيكون 6 شهور بسعر الكاش 22888 تربيل زيرو بدون فوايد ولا مقدم ولا مصاريف" at bounding box center [597, 119] width 188 height 35
click at [552, 137] on p "بيكون 6 شهور بسعر الكاش 22888 تربيل زيرو بدون فوايد ولا مقدم ولا مصاريف" at bounding box center [597, 119] width 188 height 35
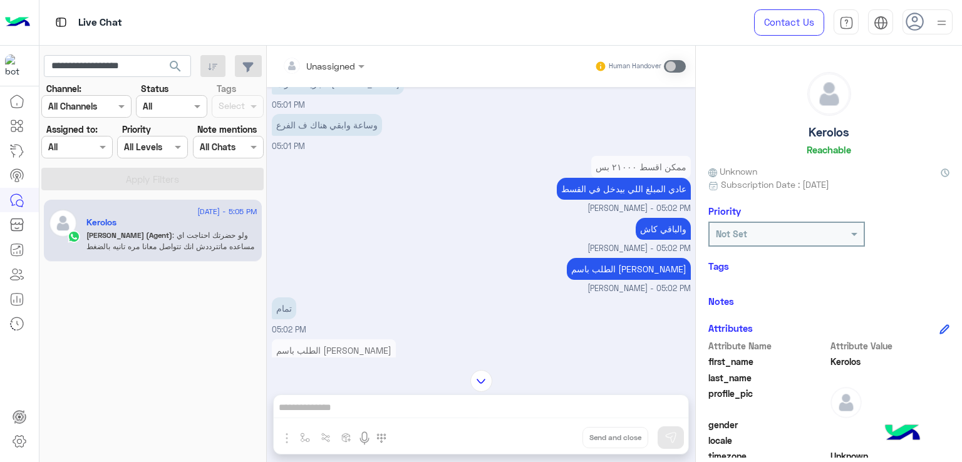
scroll to position [3371, 0]
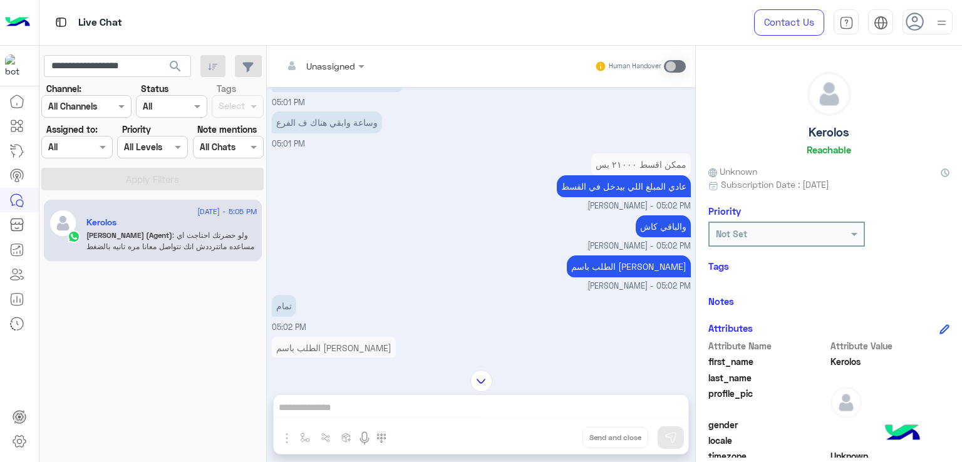
click at [597, 197] on p "عادي المبلغ اللي بيدخل في القسط" at bounding box center [624, 186] width 134 height 22
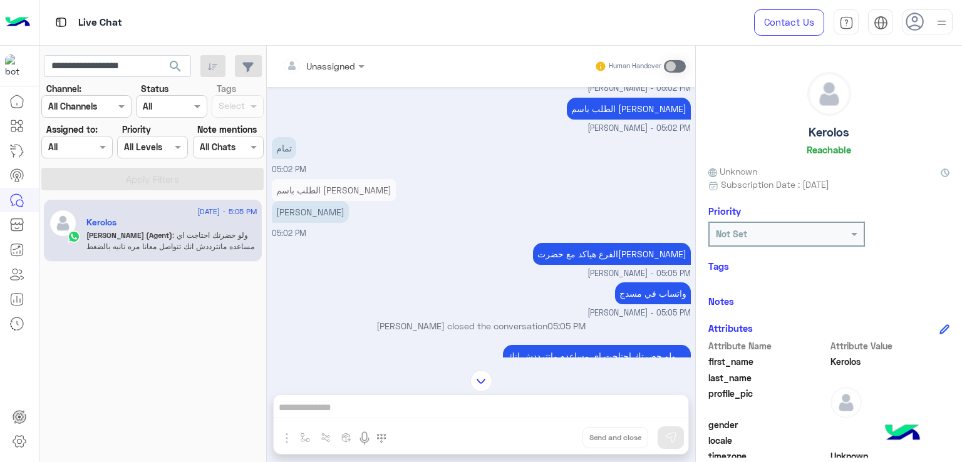
scroll to position [3559, 0]
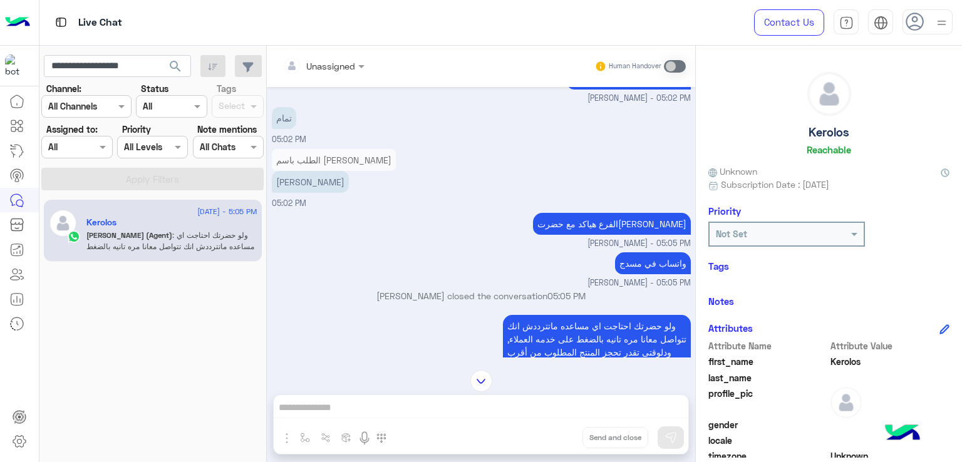
click at [631, 235] on p "الفرع هياكد مع حضرتك" at bounding box center [612, 224] width 158 height 22
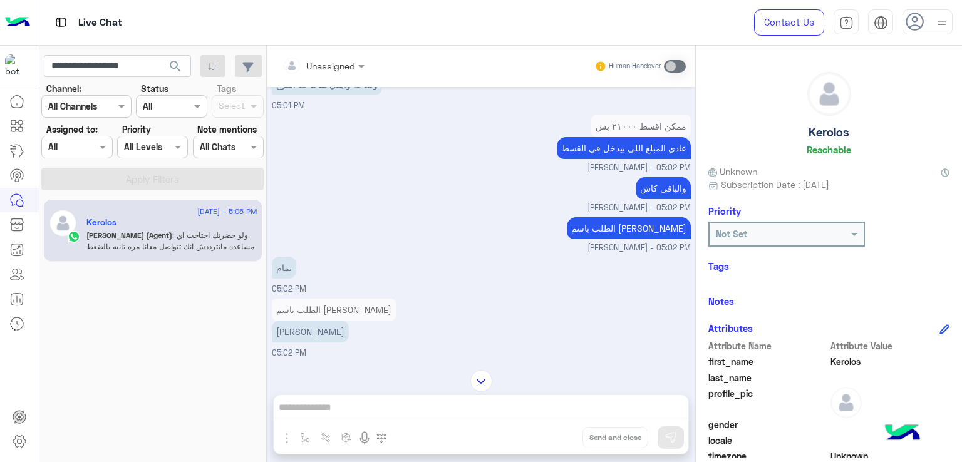
scroll to position [3345, 0]
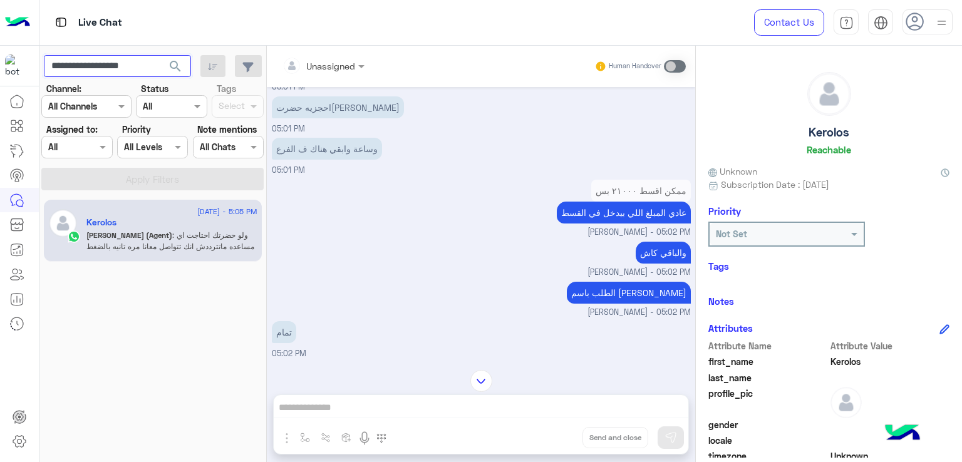
click at [113, 71] on input "**********" at bounding box center [117, 66] width 147 height 23
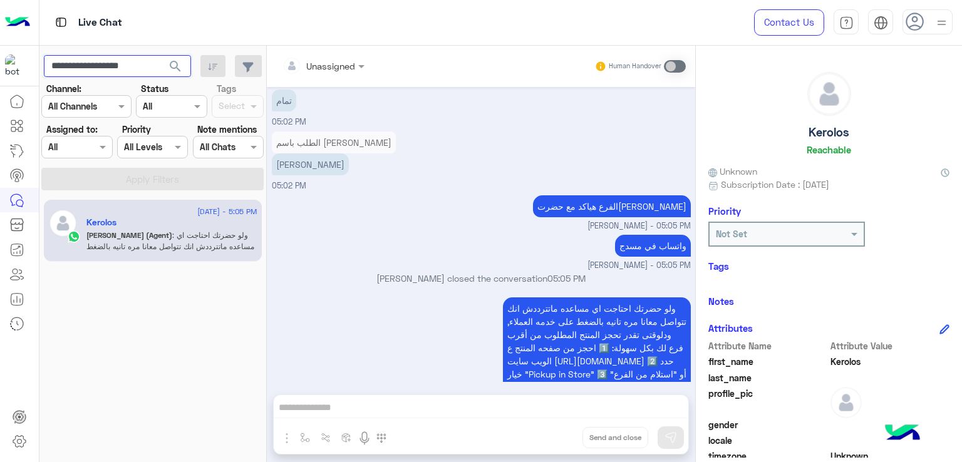
scroll to position [3658, 0]
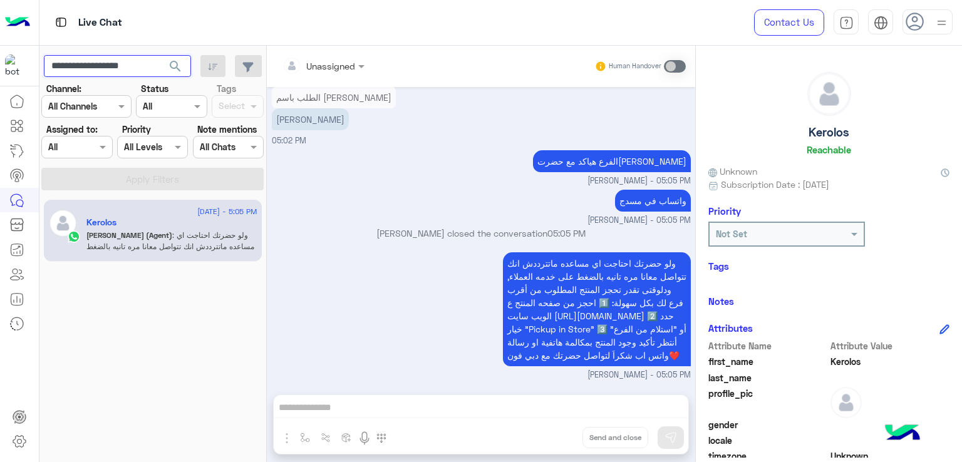
paste input "text"
click at [183, 63] on span "search" at bounding box center [175, 66] width 15 height 15
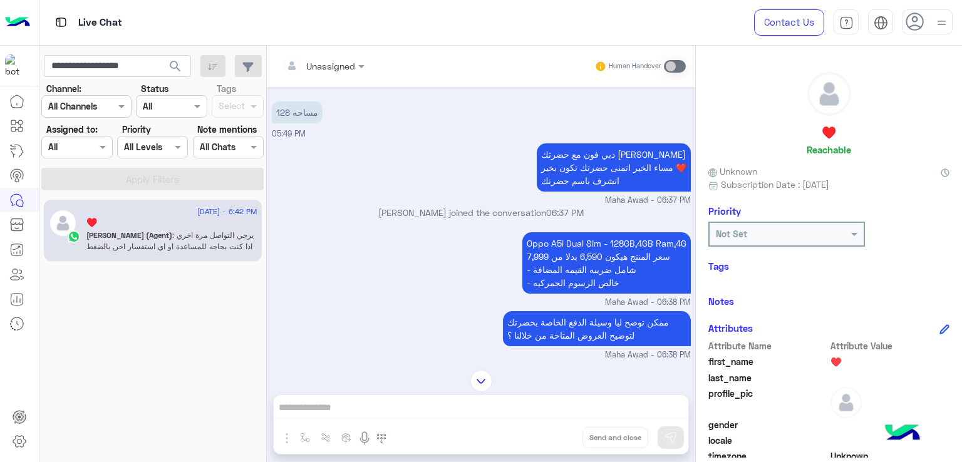
scroll to position [1057, 0]
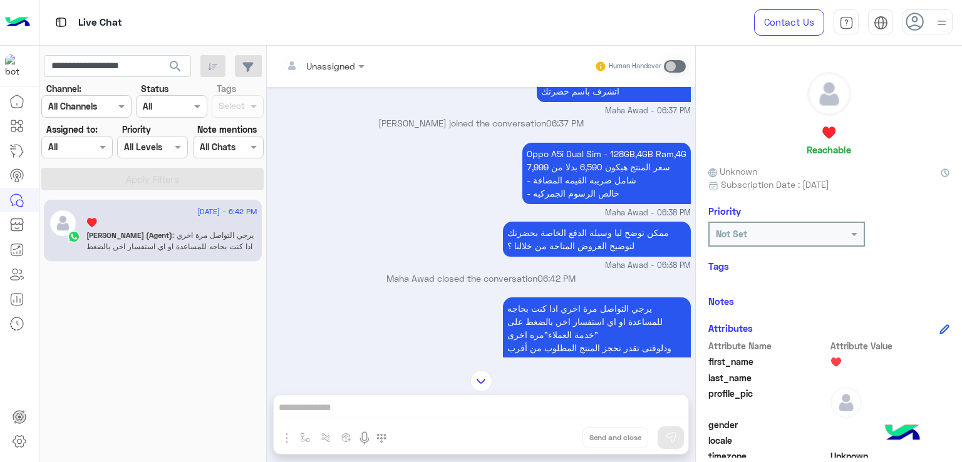
click at [576, 178] on p "Oppo A5i Dual Sim - 128GB,4GB Ram,4G سعر المنتج هيكون 6,590 بدلا من 7,999 - شام…" at bounding box center [606, 173] width 168 height 61
click at [572, 195] on p "Oppo A5i Dual Sim - 128GB,4GB Ram,4G سعر المنتج هيكون 6,590 بدلا من 7,999 - شام…" at bounding box center [606, 173] width 168 height 61
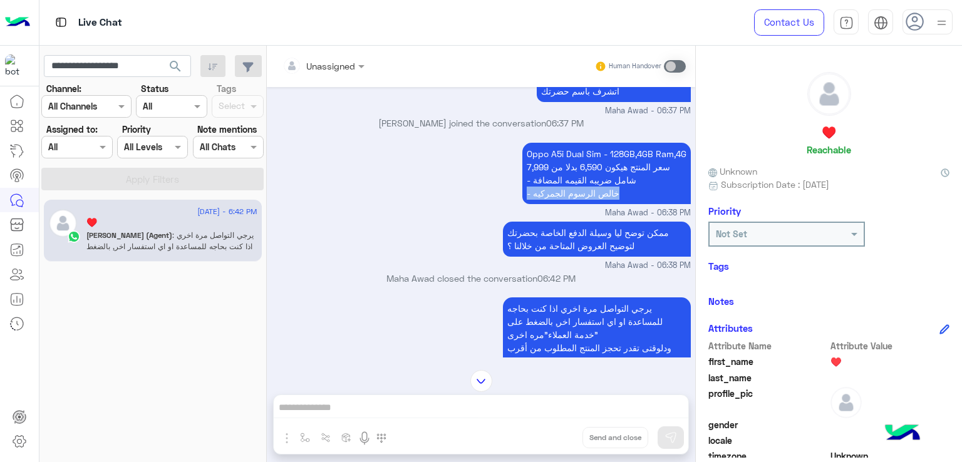
click at [572, 195] on p "Oppo A5i Dual Sim - 128GB,4GB Ram,4G سعر المنتج هيكون 6,590 بدلا من 7,999 - شام…" at bounding box center [606, 173] width 168 height 61
click at [556, 235] on p "ممكن توضح ليا وسيلة الدفع الخاصة بحضرتك لتوضيح العروض المتاحة من خلالنا ؟" at bounding box center [597, 239] width 188 height 35
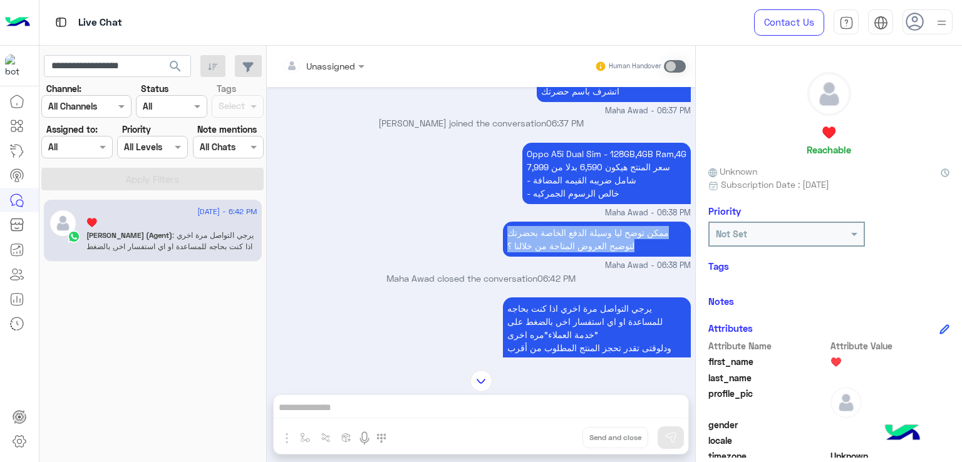
click at [556, 235] on p "ممكن توضح ليا وسيلة الدفع الخاصة بحضرتك لتوضيح العروض المتاحة من خلالنا ؟" at bounding box center [597, 239] width 188 height 35
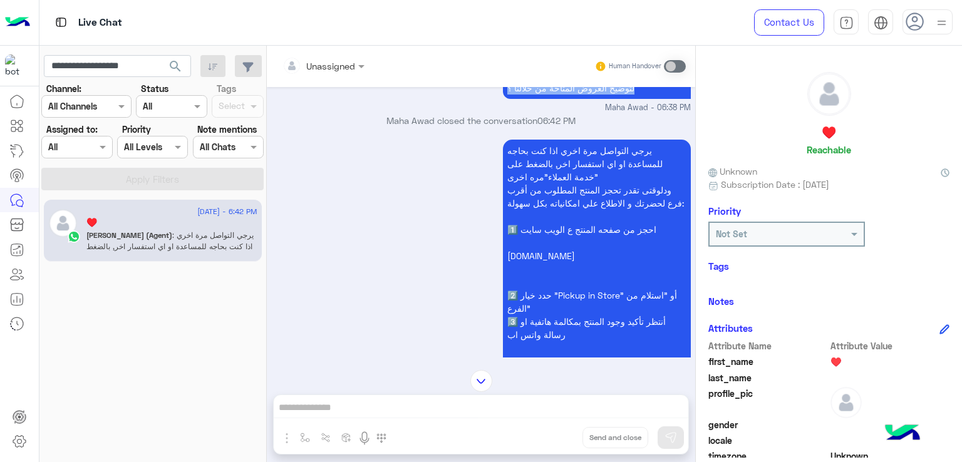
scroll to position [1245, 0]
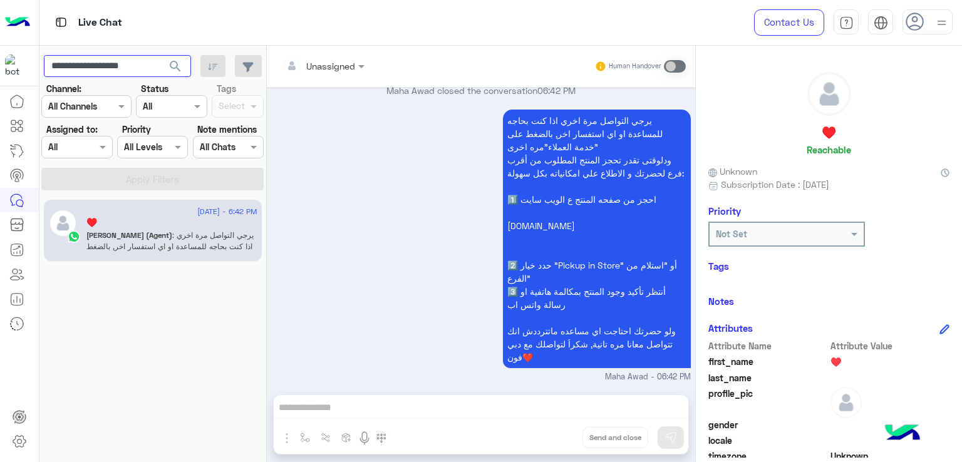
click at [109, 73] on input "**********" at bounding box center [117, 66] width 147 height 23
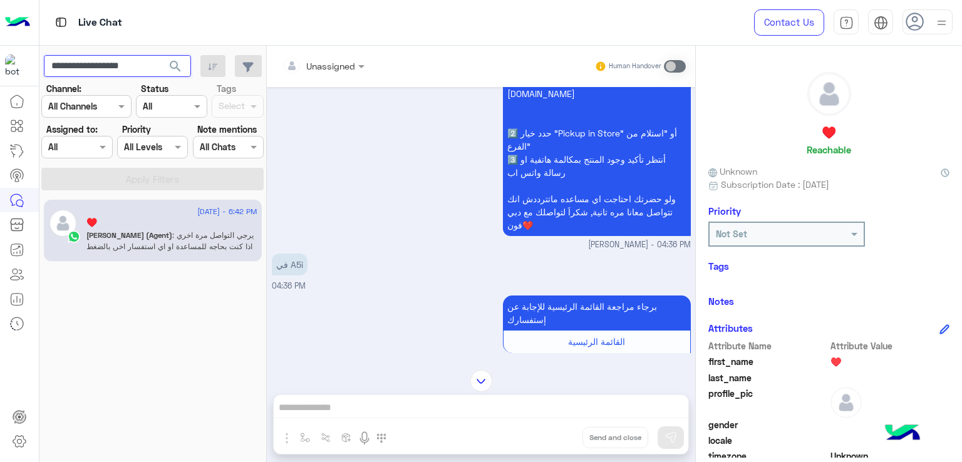
scroll to position [3323, 0]
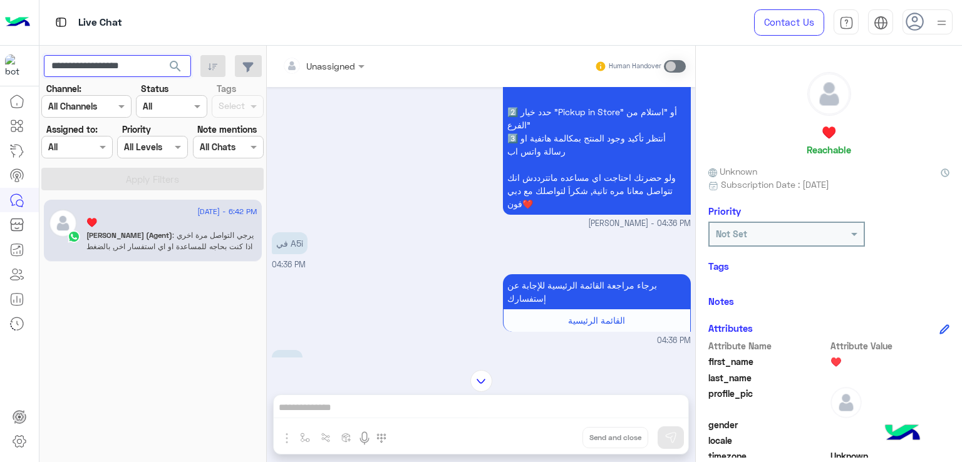
click at [105, 73] on input "**********" at bounding box center [117, 66] width 147 height 23
paste input "text"
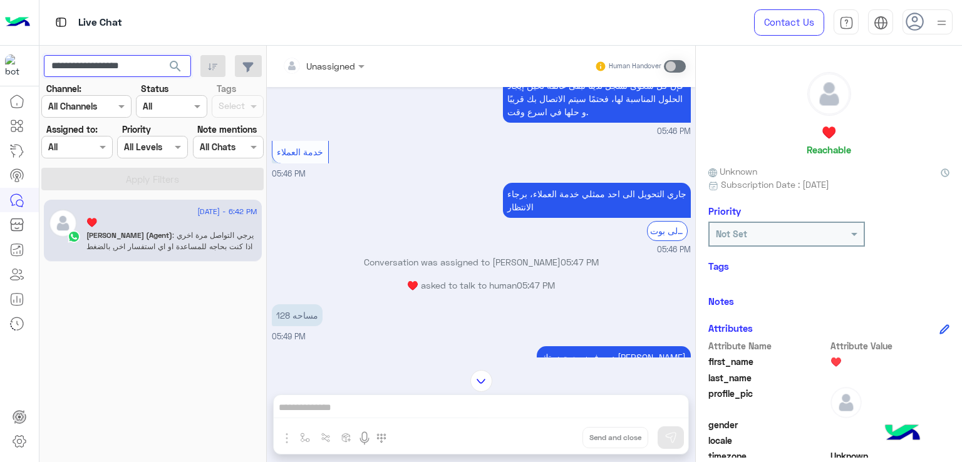
scroll to position [4481, 0]
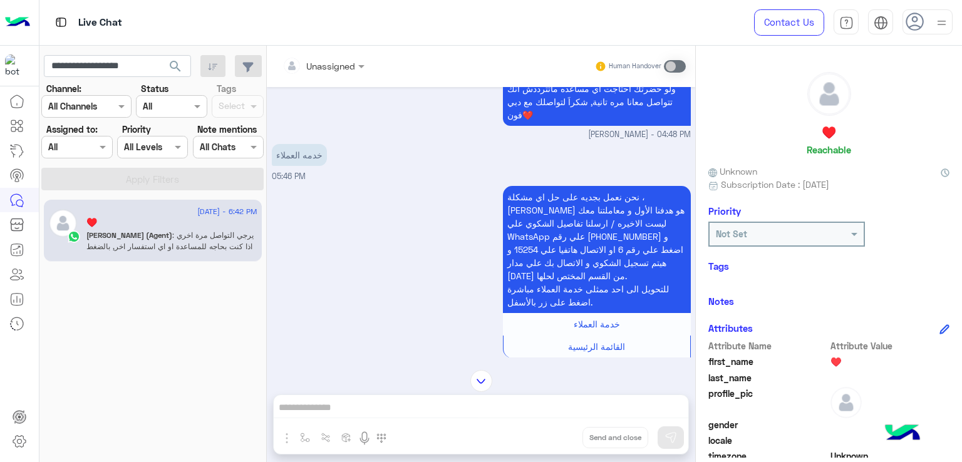
click at [180, 68] on span "search" at bounding box center [175, 66] width 15 height 15
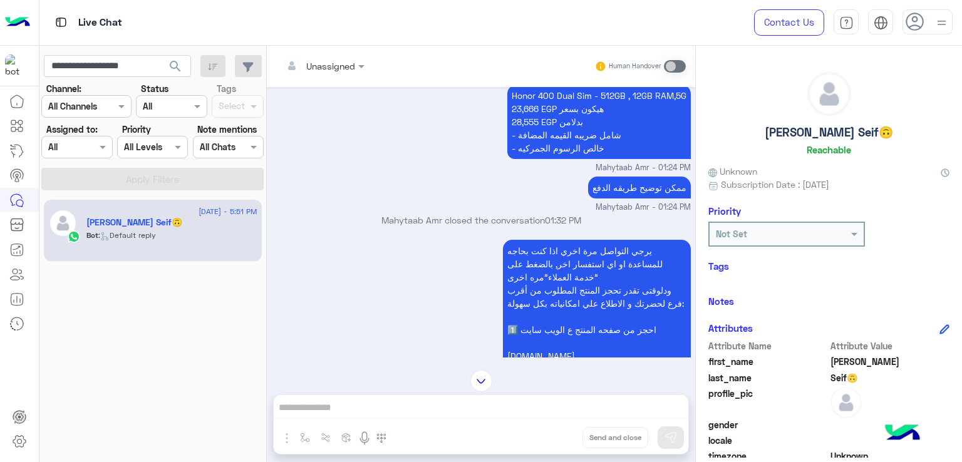
scroll to position [585, 0]
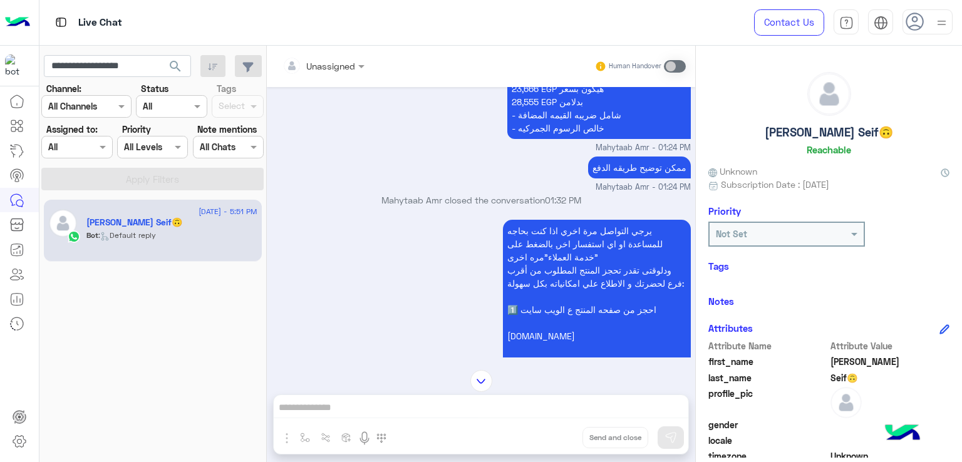
click at [601, 175] on p "ممكن توضيح طريقه الدفع" at bounding box center [639, 168] width 103 height 22
click at [602, 174] on p "ممكن توضيح طريقه الدفع" at bounding box center [639, 168] width 103 height 22
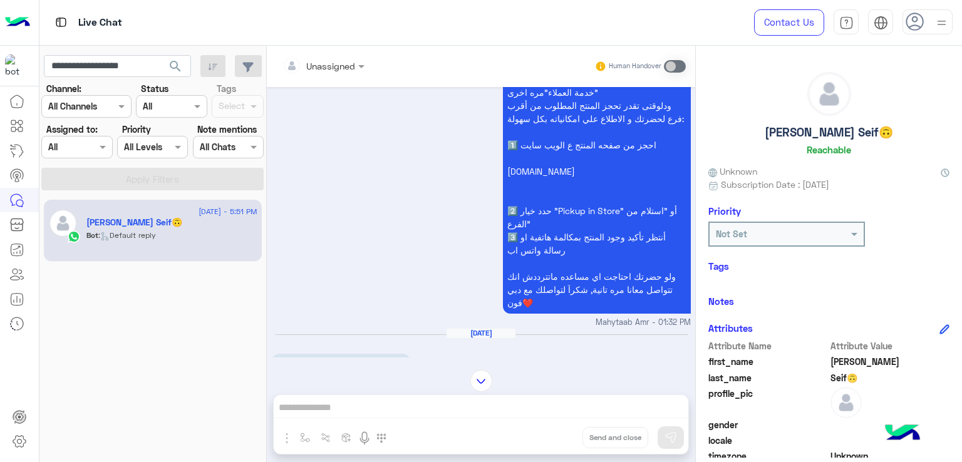
scroll to position [773, 0]
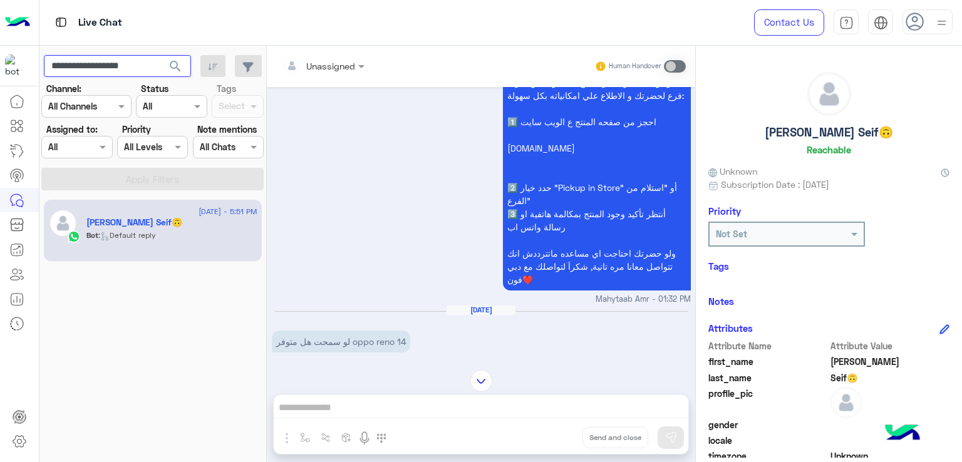
click at [130, 71] on input "**********" at bounding box center [117, 66] width 147 height 23
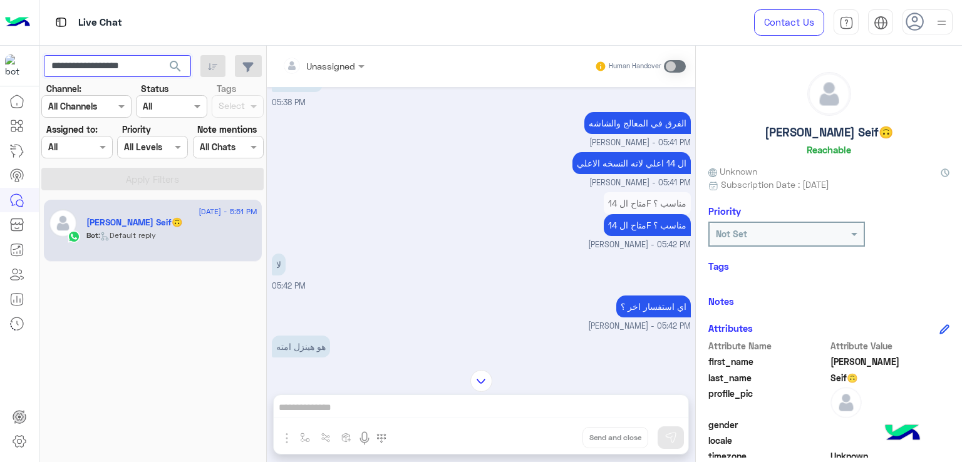
scroll to position [1712, 0]
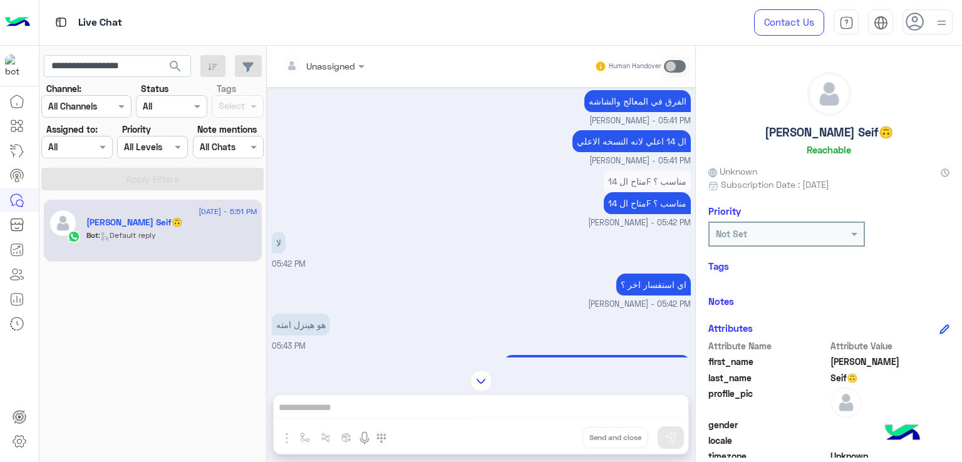
click at [649, 212] on p "متاح ال 14F مناسب ؟" at bounding box center [647, 203] width 87 height 22
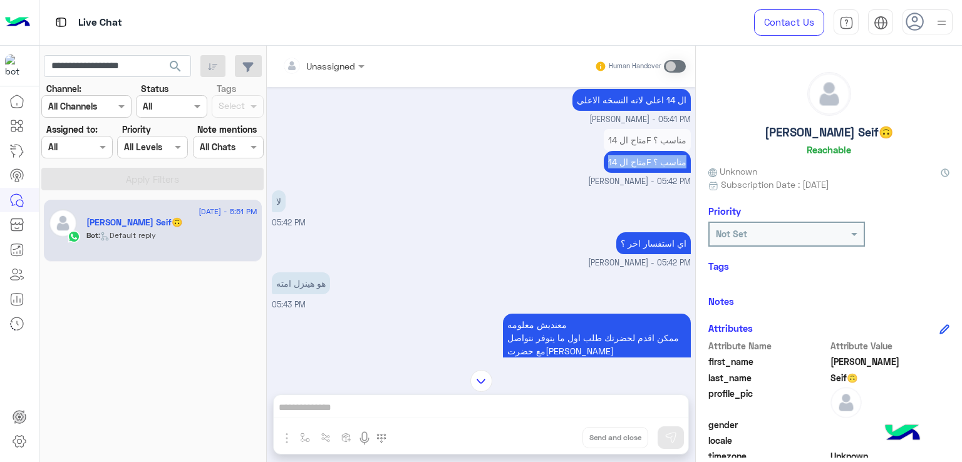
scroll to position [1774, 0]
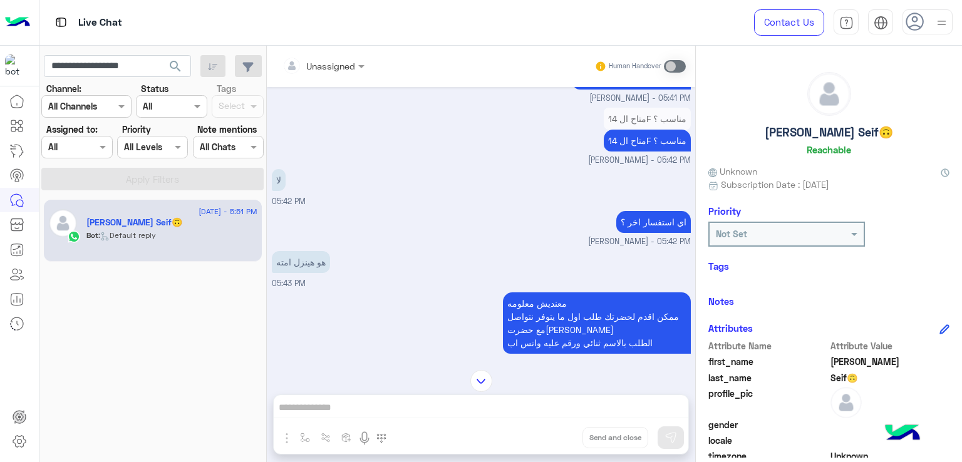
click at [631, 233] on p "اي استفسار اخر ؟" at bounding box center [653, 222] width 75 height 22
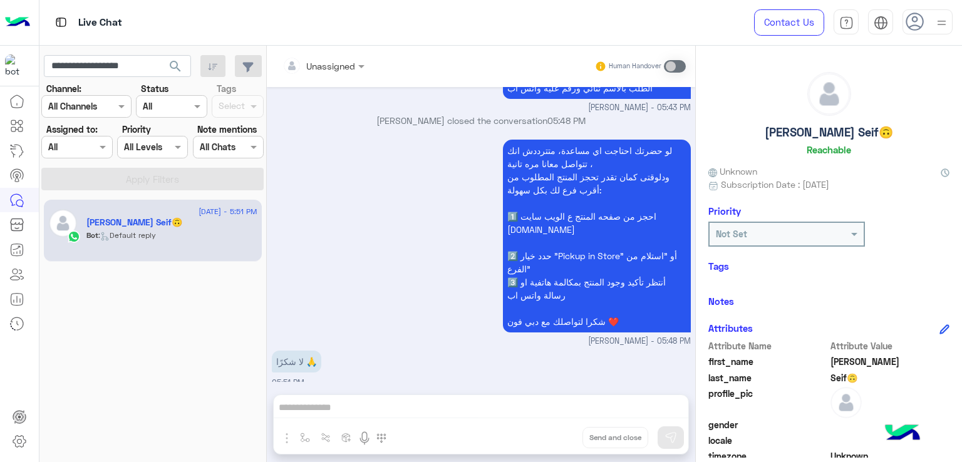
scroll to position [2121, 0]
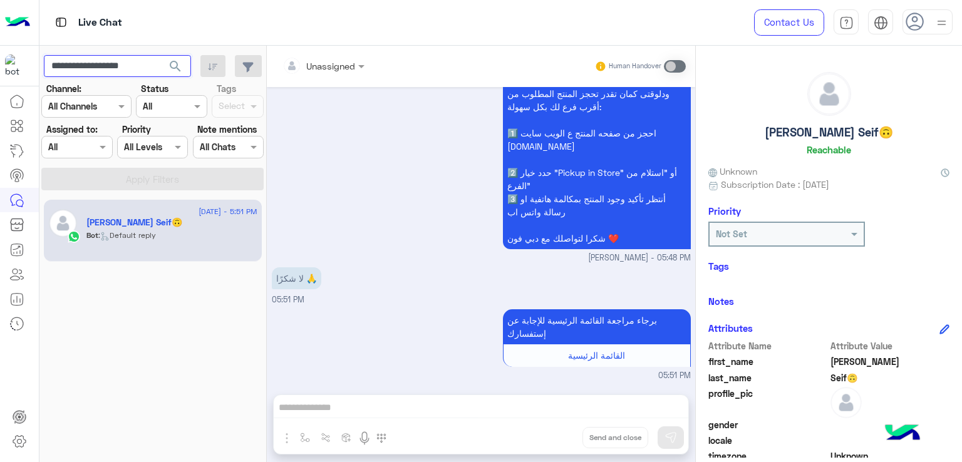
click at [93, 69] on input "**********" at bounding box center [117, 66] width 147 height 23
click at [100, 64] on input "**********" at bounding box center [117, 66] width 147 height 23
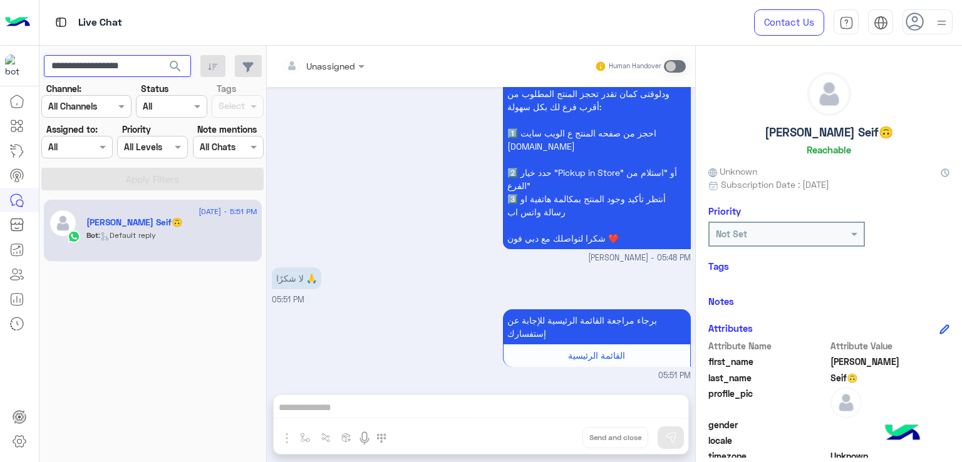
click at [100, 64] on input "**********" at bounding box center [117, 66] width 147 height 23
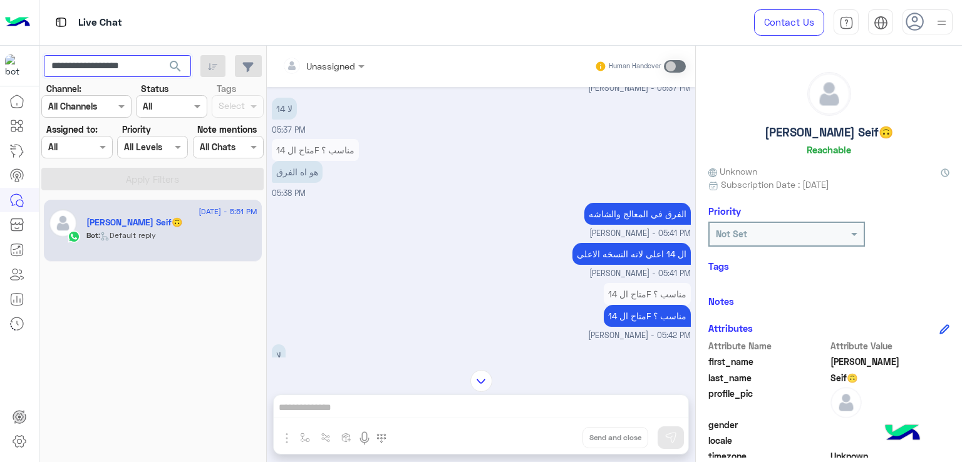
scroll to position [1620, 0]
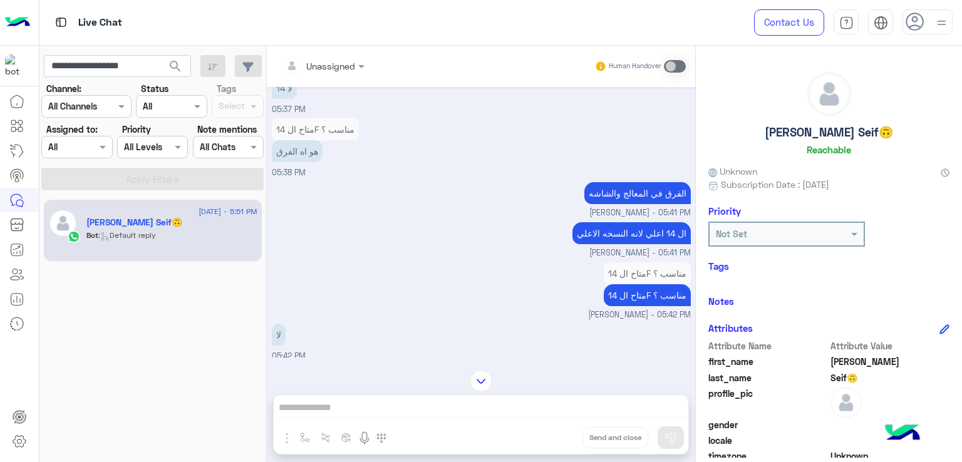
click at [628, 242] on p "ال 14 اعلي لانه النسخه الاعلي" at bounding box center [631, 233] width 118 height 22
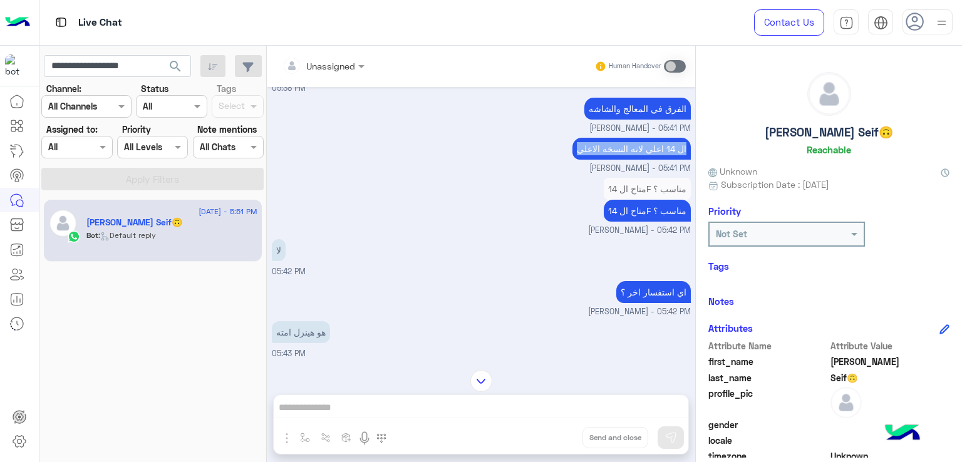
scroll to position [1745, 0]
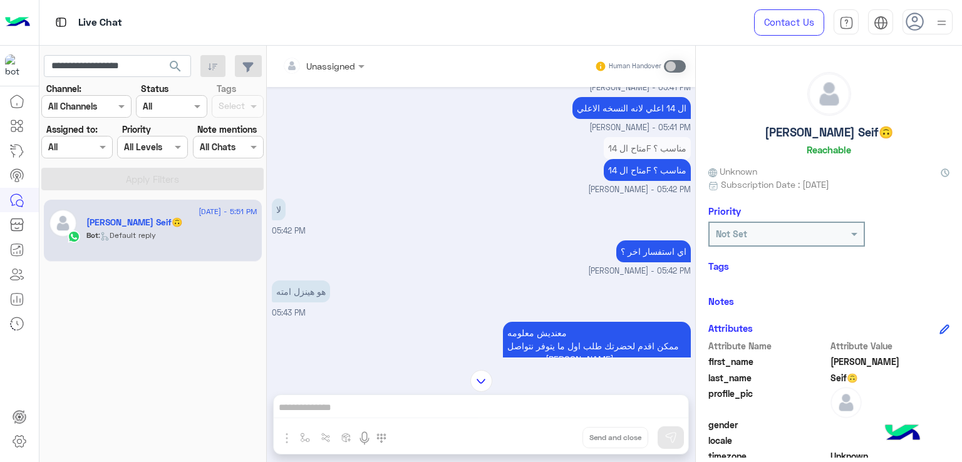
click at [646, 181] on p "متاح ال 14F مناسب ؟" at bounding box center [647, 170] width 87 height 22
click at [645, 181] on p "متاح ال 14F مناسب ؟" at bounding box center [647, 170] width 87 height 22
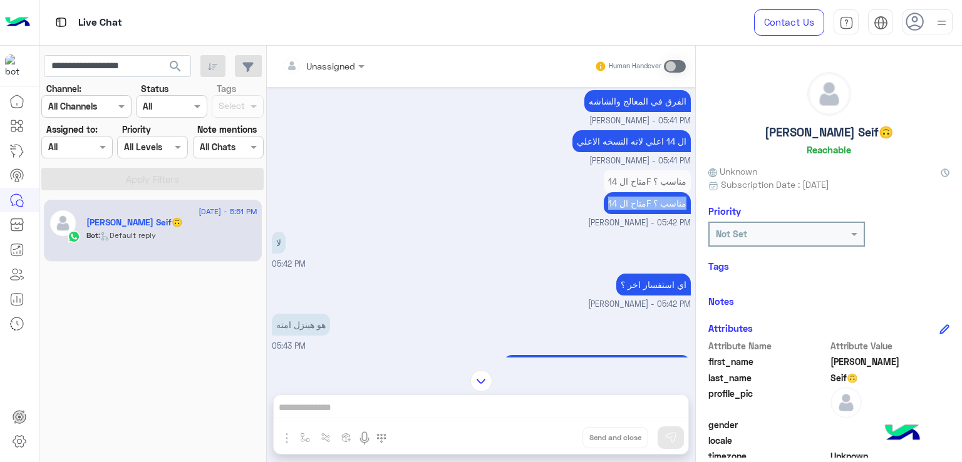
scroll to position [1682, 0]
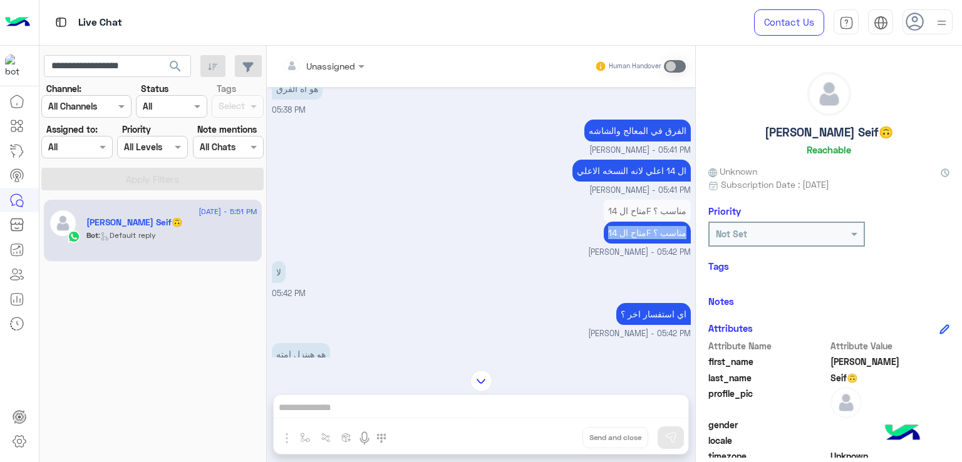
click at [630, 176] on p "ال 14 اعلي لانه النسخه الاعلي" at bounding box center [631, 171] width 118 height 22
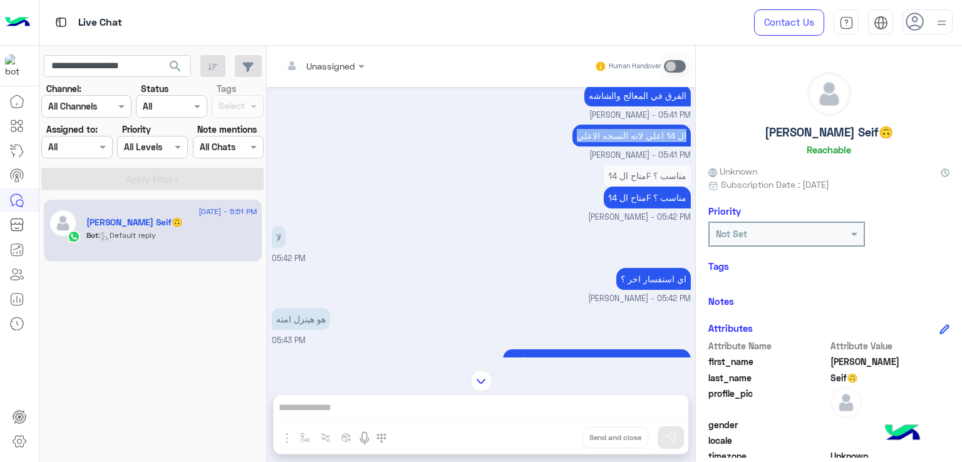
scroll to position [1745, 0]
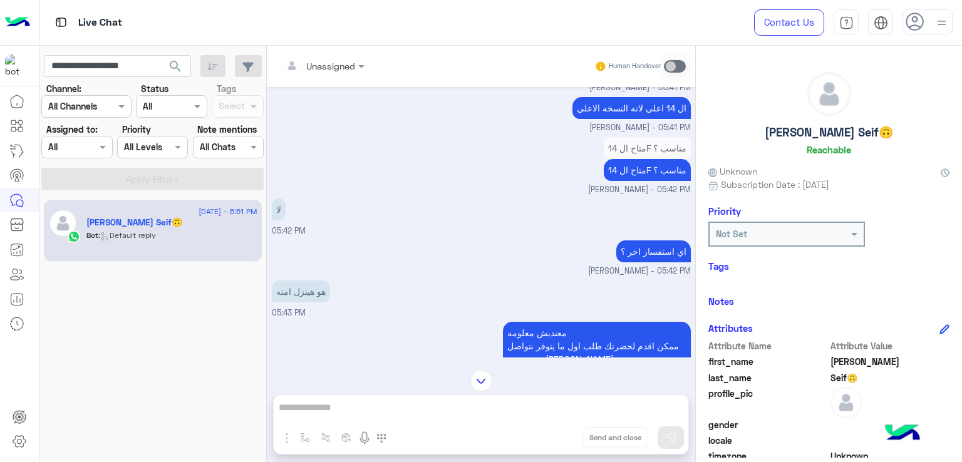
click at [616, 172] on p "متاح ال 14F مناسب ؟" at bounding box center [647, 170] width 87 height 22
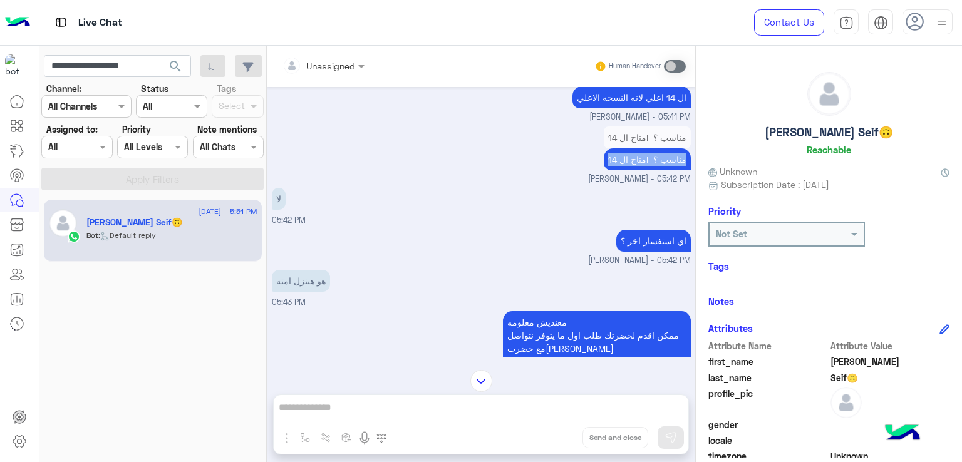
scroll to position [1682, 0]
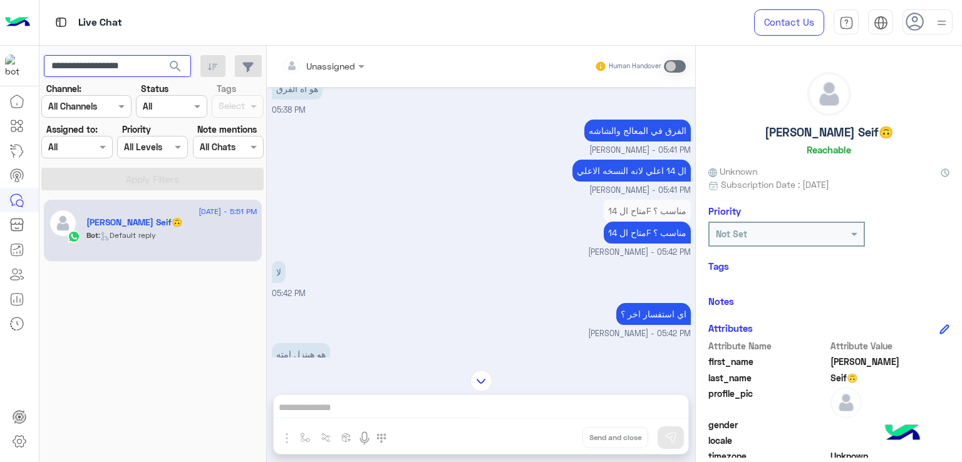
click at [127, 71] on input "**********" at bounding box center [117, 66] width 147 height 23
paste input "text"
click at [160, 55] on button "search" at bounding box center [175, 68] width 31 height 27
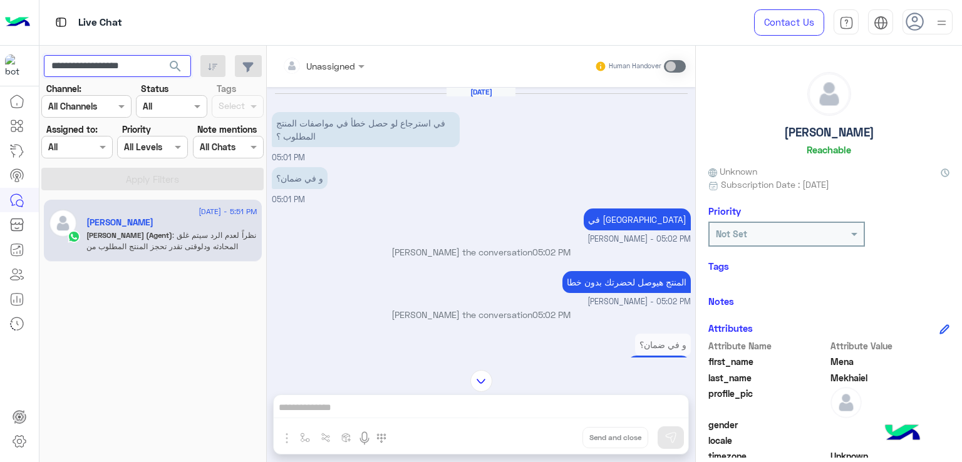
scroll to position [781, 0]
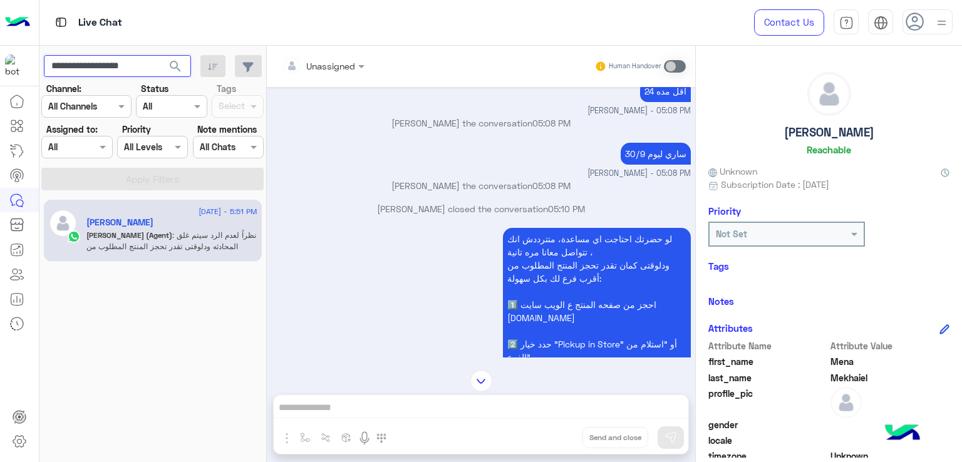
click at [114, 71] on input "**********" at bounding box center [117, 66] width 147 height 23
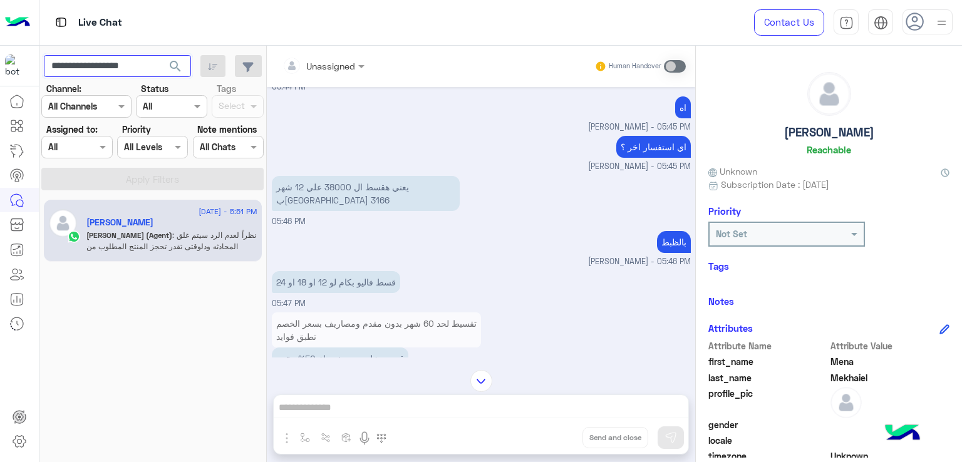
scroll to position [2660, 0]
click at [342, 186] on p "يعني هقسط ال 38000 علي 12 شهر بقسط 3166" at bounding box center [366, 193] width 188 height 35
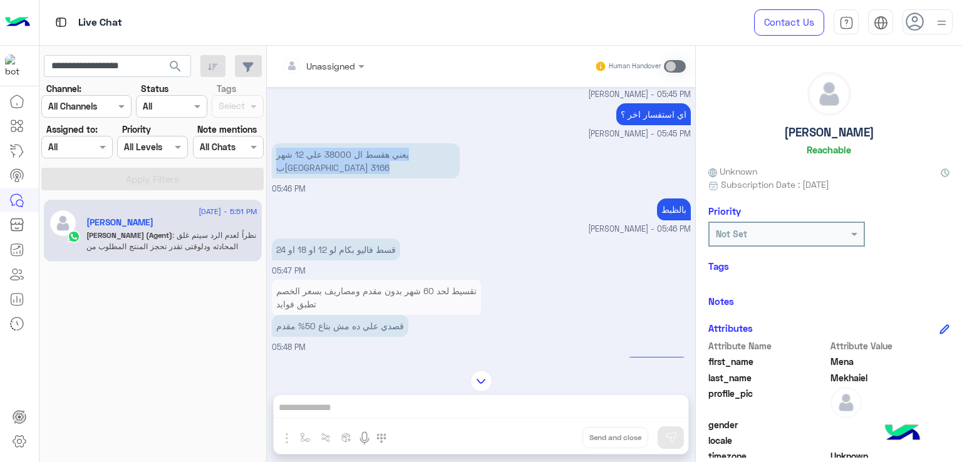
scroll to position [2722, 0]
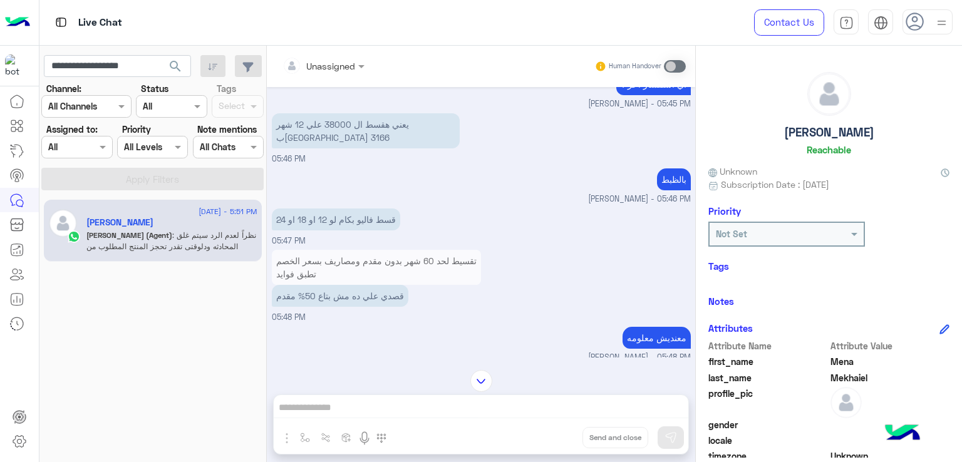
click at [364, 219] on p "قسط فاليو بكام لو 12 او 18 او 24" at bounding box center [336, 219] width 128 height 22
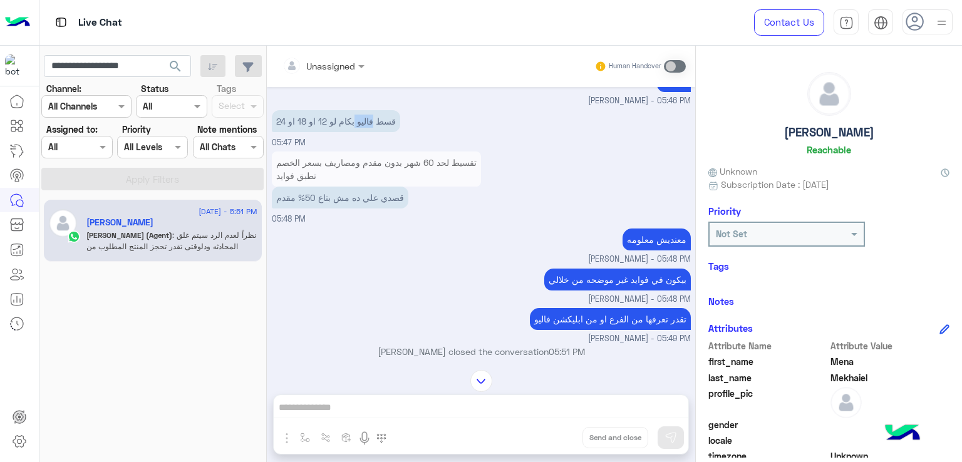
scroll to position [2847, 0]
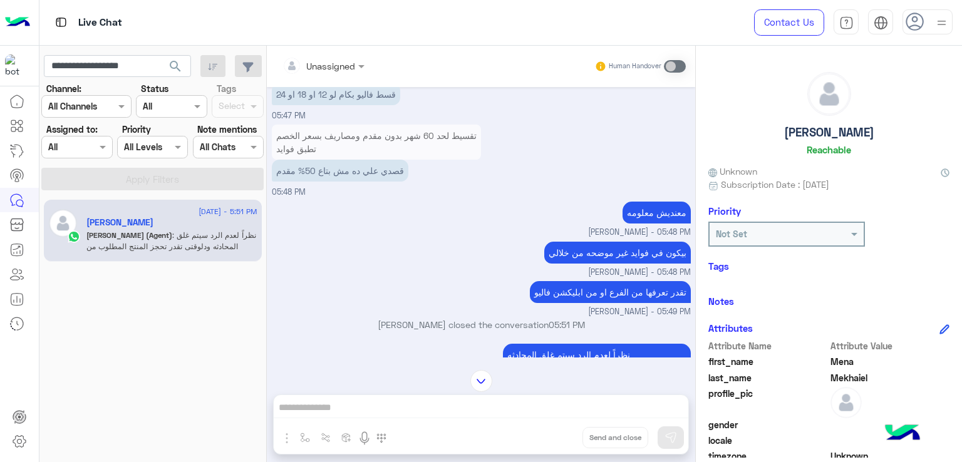
click at [366, 171] on p "قصدي علي ده مش بتاع 50% مقدم" at bounding box center [340, 171] width 136 height 22
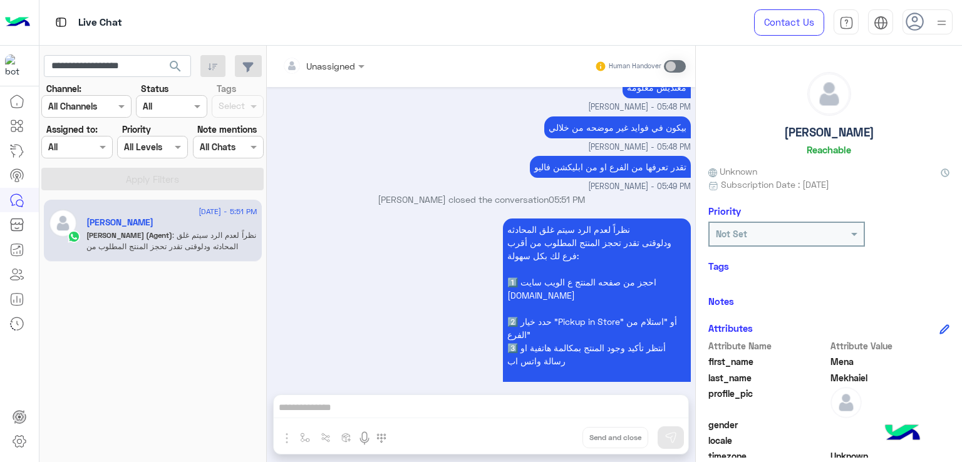
scroll to position [3026, 0]
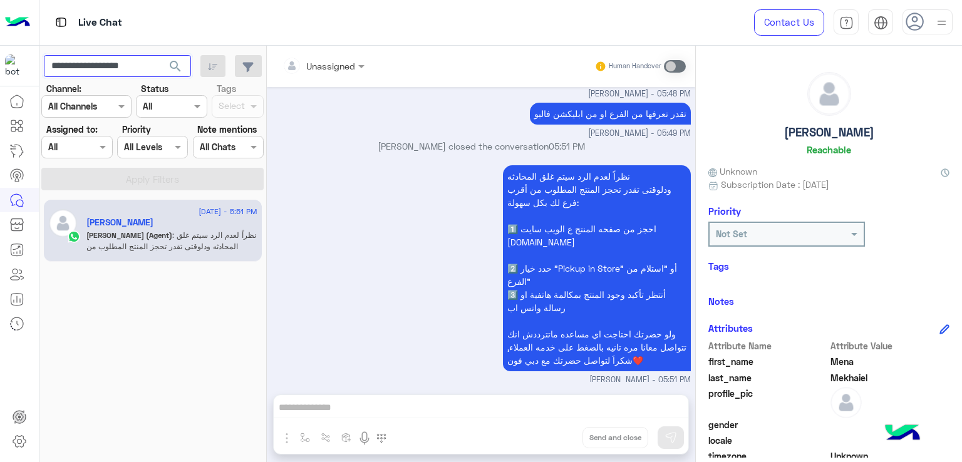
click at [110, 71] on input "**********" at bounding box center [117, 66] width 147 height 23
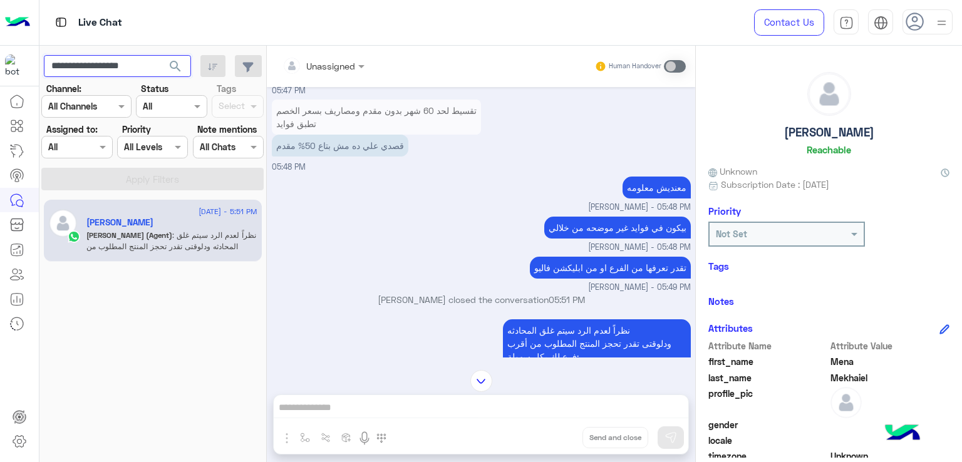
scroll to position [7410, 0]
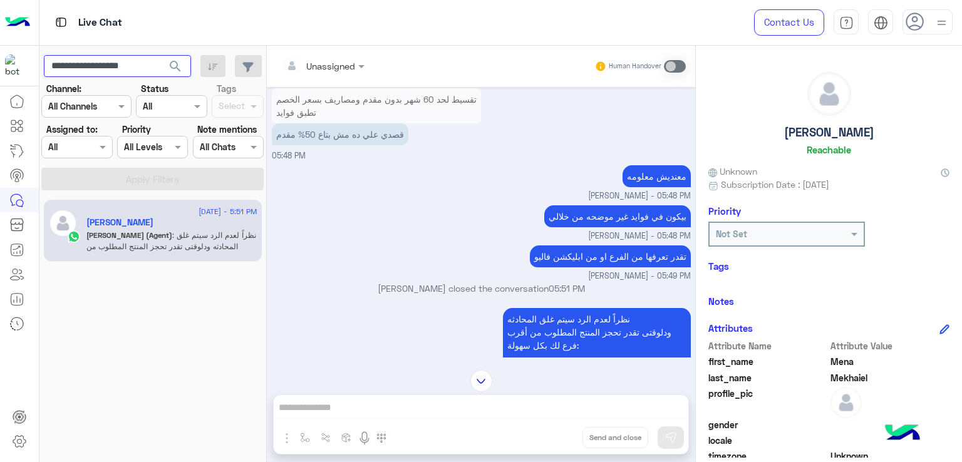
click at [105, 66] on input "**********" at bounding box center [117, 66] width 147 height 23
paste input "text"
click at [176, 68] on span "search" at bounding box center [175, 66] width 15 height 15
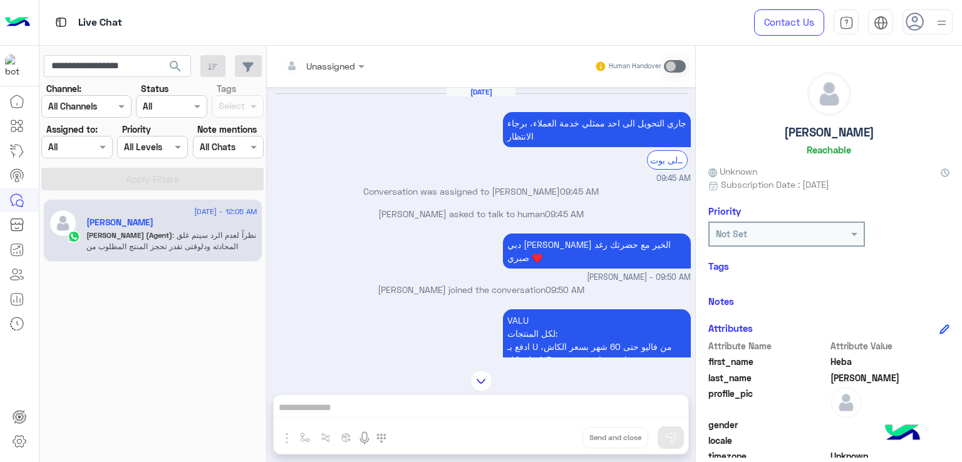
scroll to position [1295, 0]
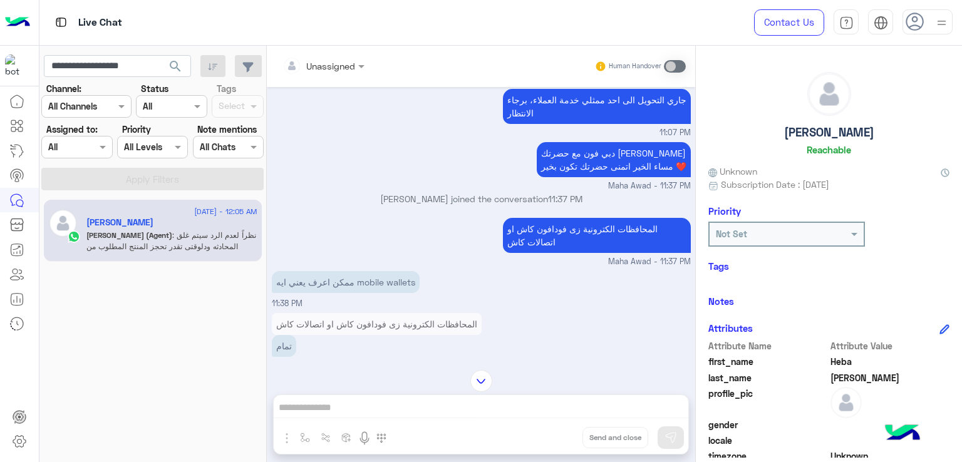
click at [580, 156] on p "دبي فون مع حضرتك مها عوض مساء الخير اتمنى حضرتك تكون بخير ❤️" at bounding box center [614, 159] width 154 height 35
click at [533, 239] on p "المحافظات الكترونية زى فودافون كاش او اتصالات كاش" at bounding box center [597, 235] width 188 height 35
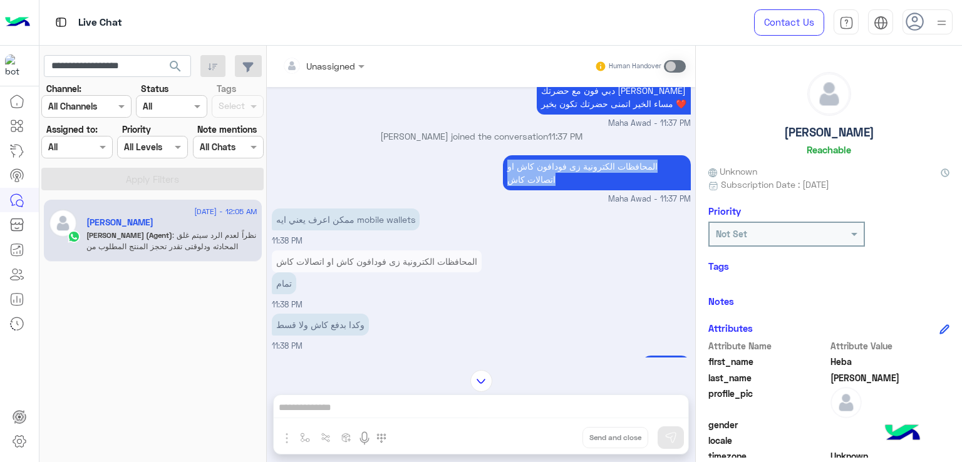
scroll to position [1357, 0]
click at [321, 220] on p "ممكن اعرف يعني ايه mobile wallets" at bounding box center [346, 219] width 148 height 22
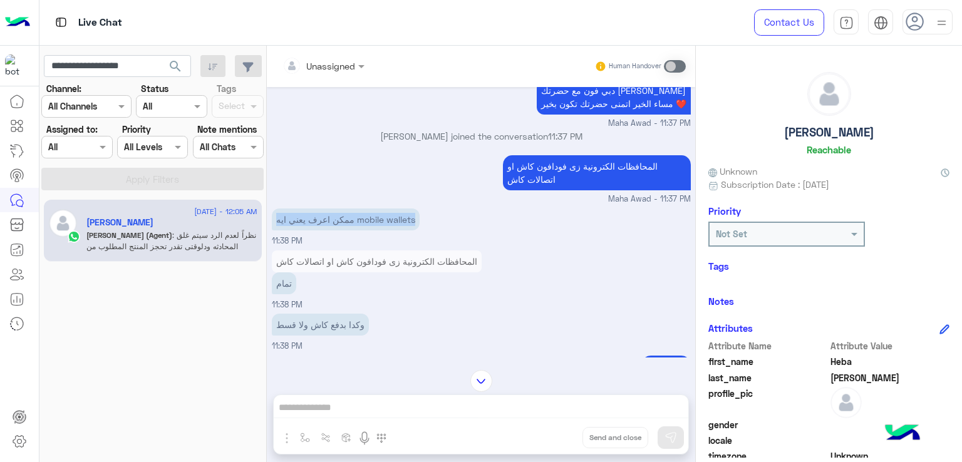
click at [321, 220] on p "ممكن اعرف يعني ايه mobile wallets" at bounding box center [346, 219] width 148 height 22
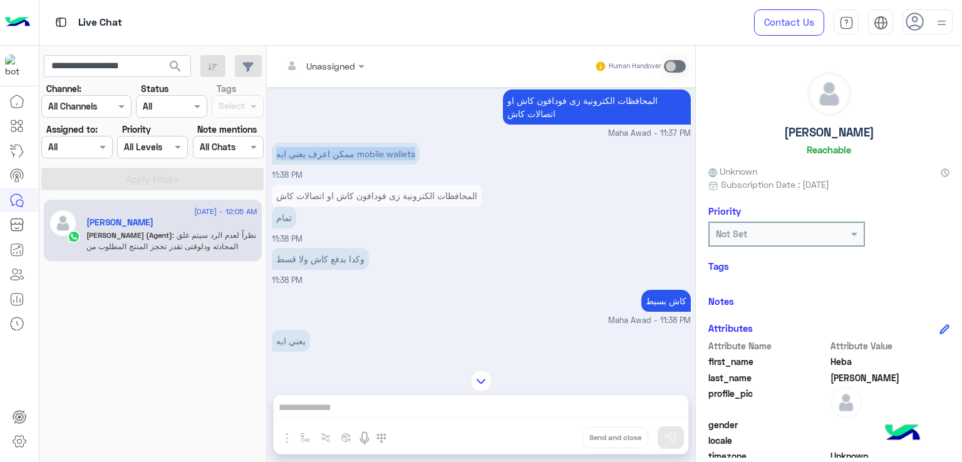
scroll to position [1483, 0]
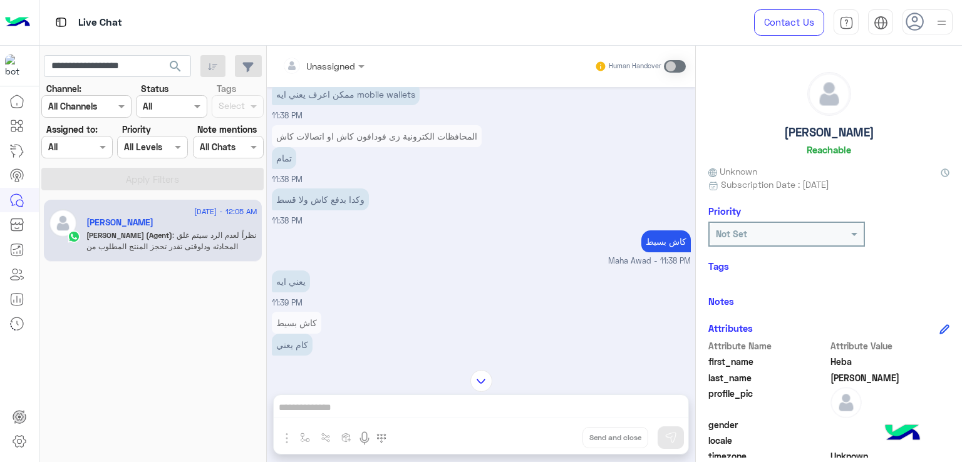
click at [660, 245] on p "كاش بسيط" at bounding box center [665, 241] width 49 height 22
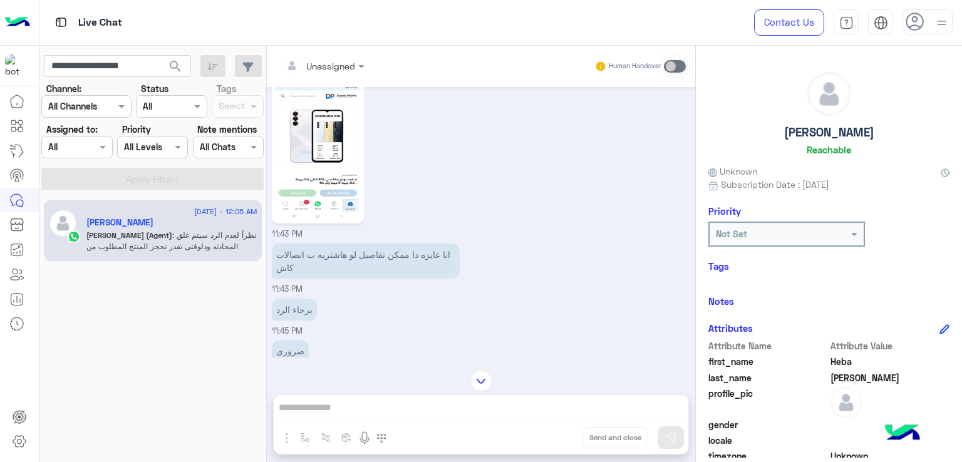
scroll to position [1796, 0]
click at [375, 252] on p "انا عايزه دا ممكن تفاصيل لو هاشتريه ب اتصالات كاش" at bounding box center [366, 258] width 188 height 35
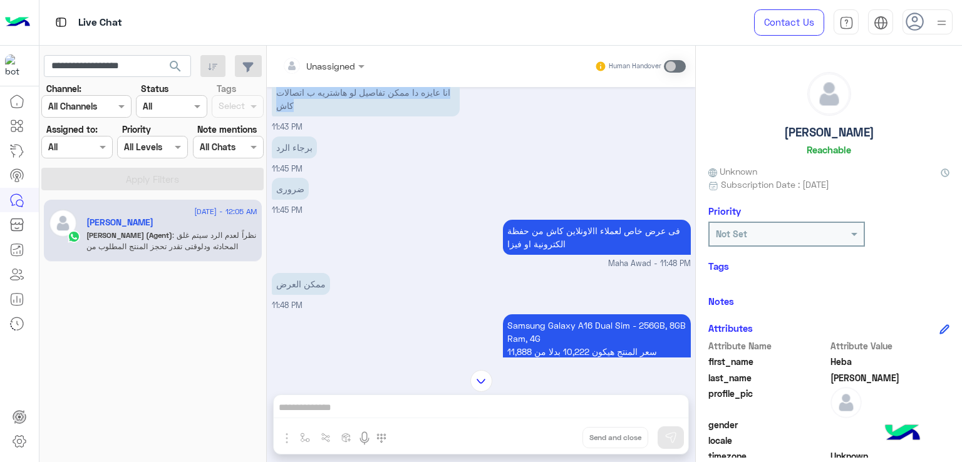
scroll to position [1983, 0]
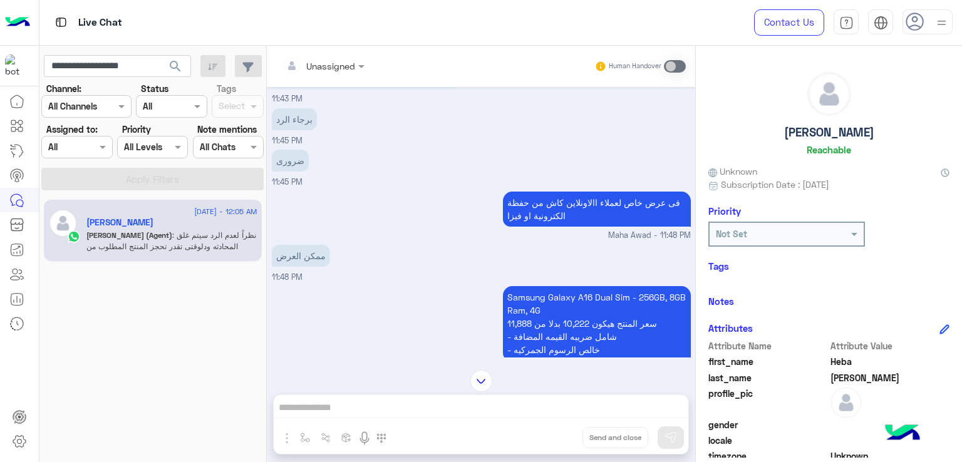
click at [558, 218] on p "فى عرض خاص لعملاء االاونلاين كاش من حفظة الكترونية او فيزا" at bounding box center [597, 209] width 188 height 35
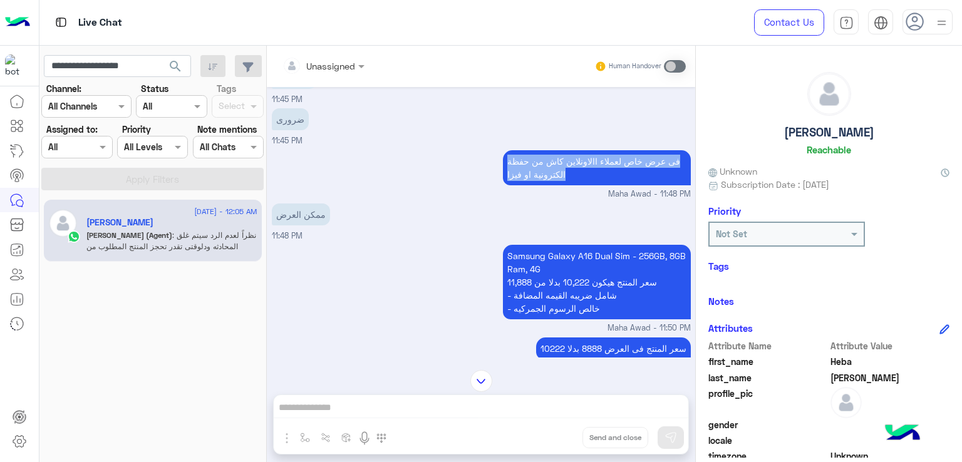
scroll to position [2046, 0]
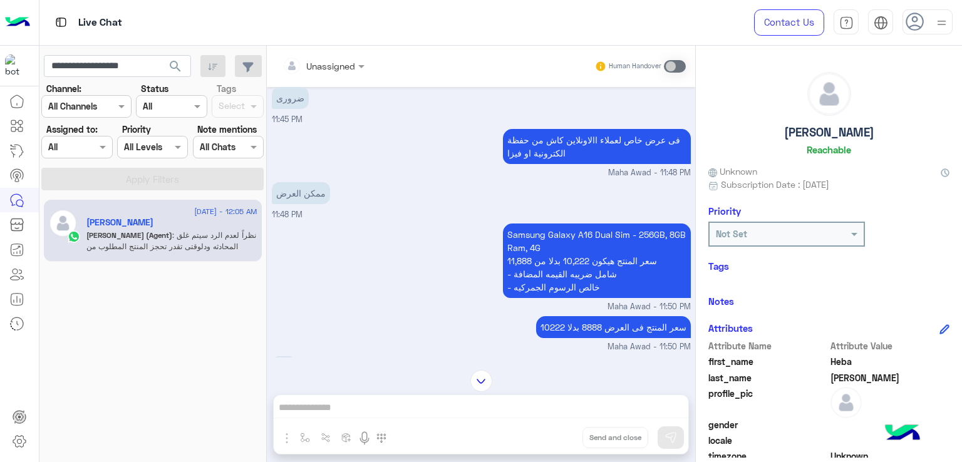
click at [302, 188] on p "ممكن العرض" at bounding box center [301, 193] width 58 height 22
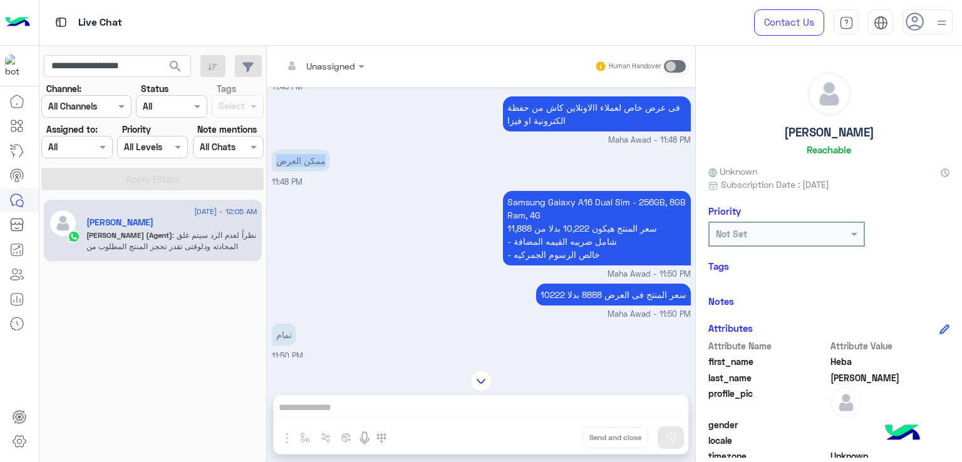
scroll to position [2109, 0]
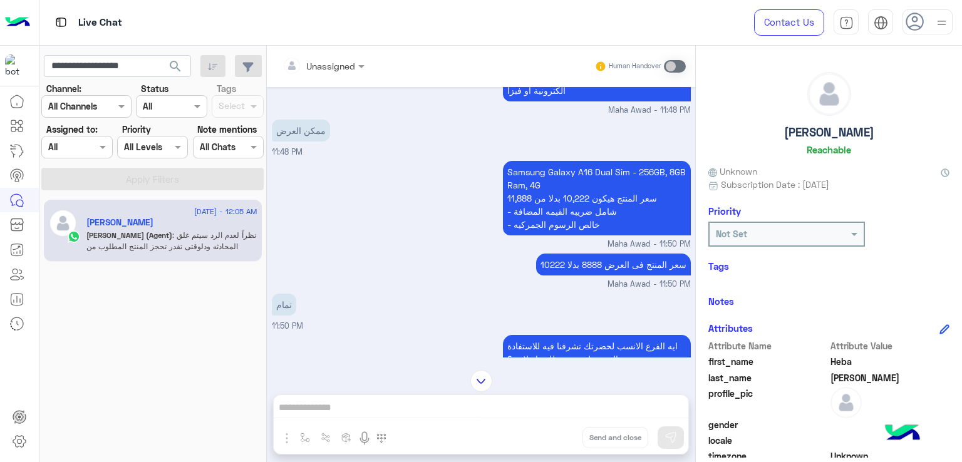
click at [557, 196] on p "Samsung Galaxy A16 Dual Sim - 256GB, 8GB Ram, 4G سعر المنتج هيكون 10,222 بدلا م…" at bounding box center [597, 198] width 188 height 75
click at [563, 215] on p "Samsung Galaxy A16 Dual Sim - 256GB, 8GB Ram, 4G سعر المنتج هيكون 10,222 بدلا م…" at bounding box center [597, 198] width 188 height 75
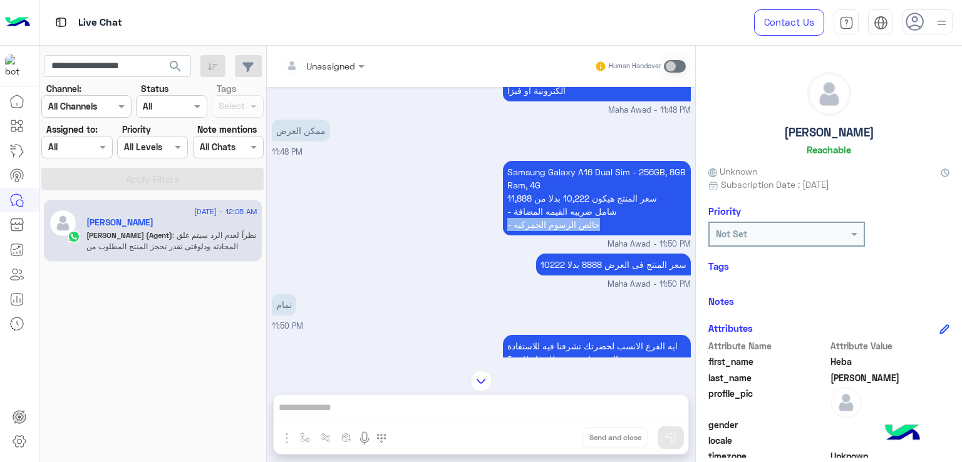
click at [563, 215] on p "Samsung Galaxy A16 Dual Sim - 256GB, 8GB Ram, 4G سعر المنتج هيكون 10,222 بدلا م…" at bounding box center [597, 198] width 188 height 75
click at [579, 201] on p "Samsung Galaxy A16 Dual Sim - 256GB, 8GB Ram, 4G سعر المنتج هيكون 10,222 بدلا م…" at bounding box center [597, 198] width 188 height 75
click at [579, 250] on div "سعر المنتج فى العرض 8888 بدلا 10222" at bounding box center [613, 264] width 155 height 28
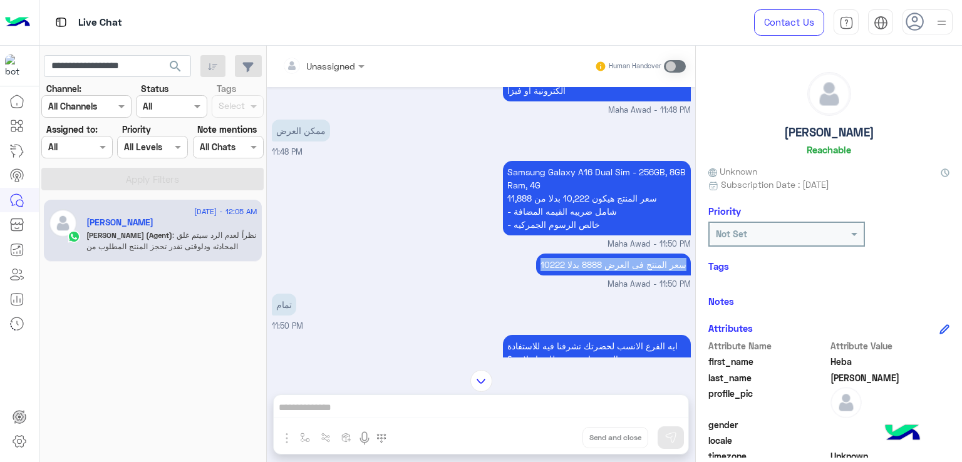
click at [579, 250] on div "سعر المنتج فى العرض 8888 بدلا 10222" at bounding box center [613, 264] width 155 height 28
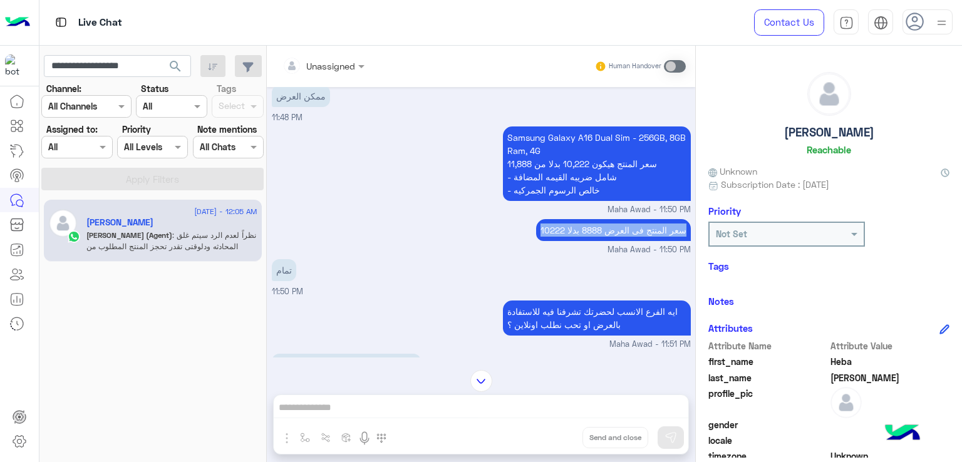
scroll to position [2171, 0]
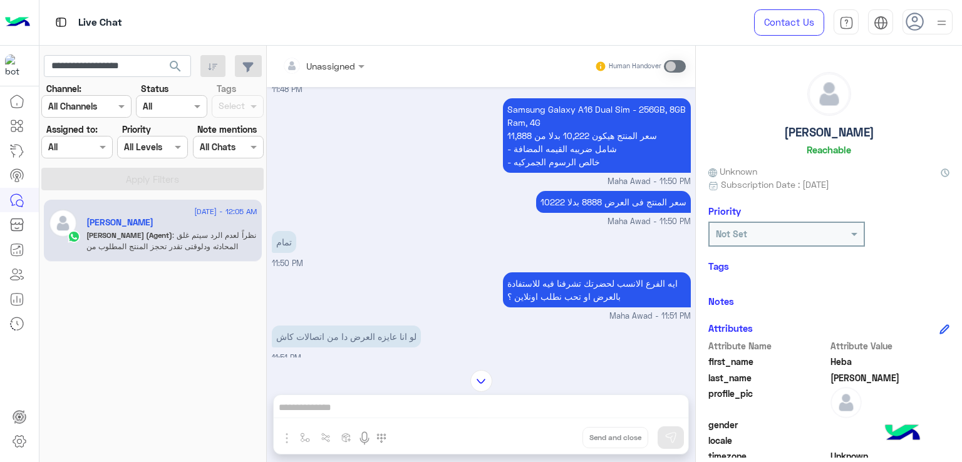
click at [521, 281] on p "ايه الفرع الانسب لحضرتك تشرفنا فيه للاستفادة بالعرض او تحب نطلب اونلاين ؟" at bounding box center [597, 289] width 188 height 35
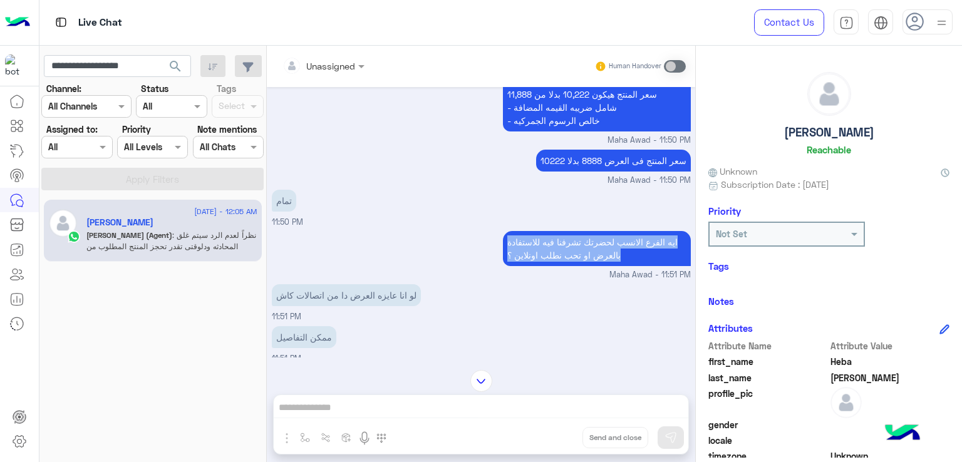
scroll to position [2234, 0]
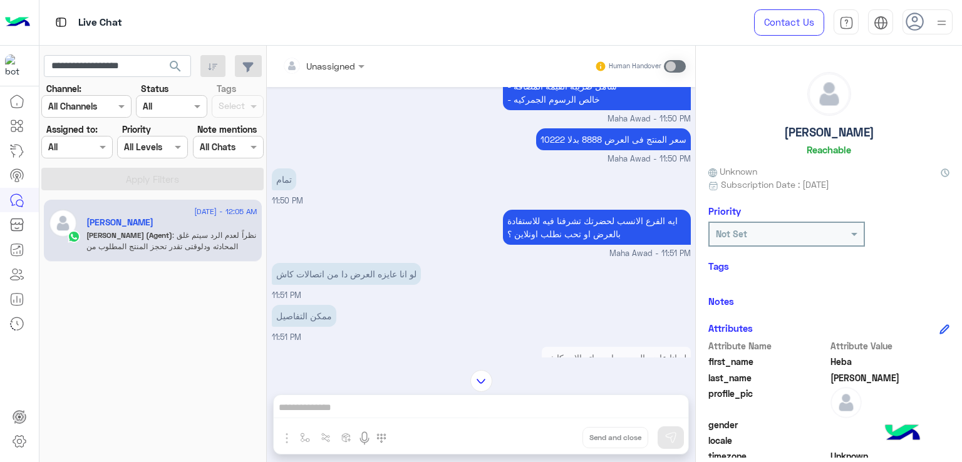
click at [353, 265] on p "لو انا عايزه العرض دا من اتصالات كاش" at bounding box center [346, 274] width 149 height 22
click at [354, 265] on p "لو انا عايزه العرض دا من اتصالات كاش" at bounding box center [346, 274] width 149 height 22
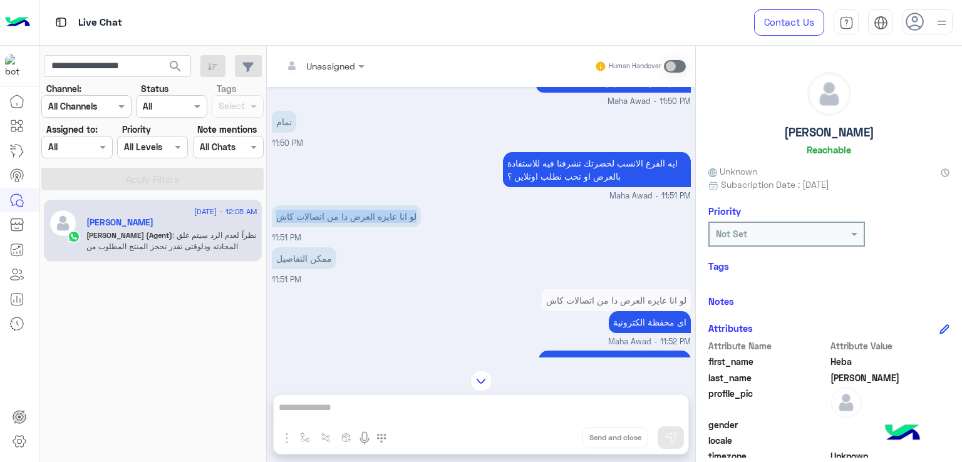
scroll to position [2359, 0]
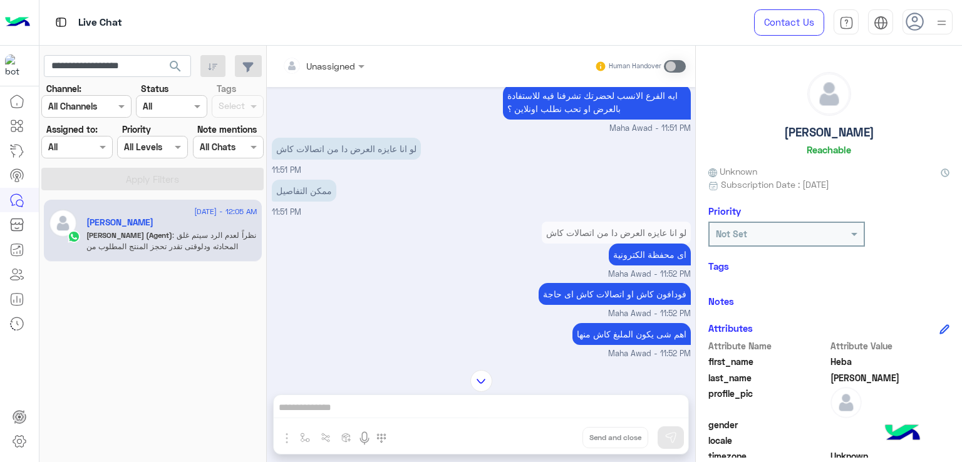
click at [307, 192] on p "ممكن التفاصيل" at bounding box center [304, 191] width 64 height 22
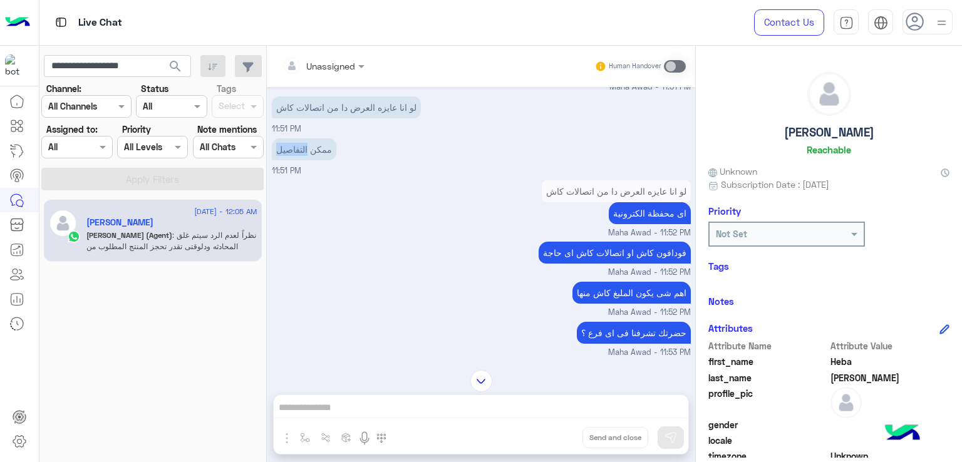
scroll to position [2422, 0]
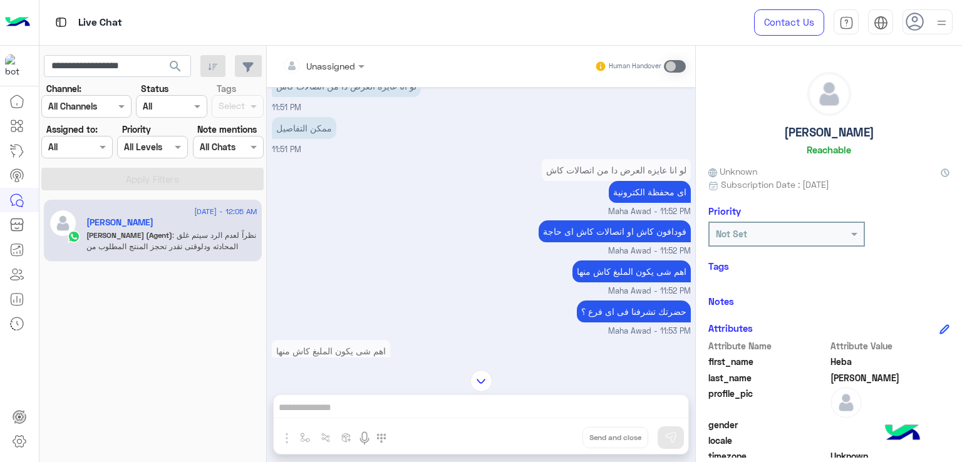
click at [608, 245] on span "Maha Awad - 11:52 PM" at bounding box center [649, 251] width 83 height 12
click at [589, 269] on p "اهم شى يكون الملبغ كاش منها" at bounding box center [631, 271] width 118 height 22
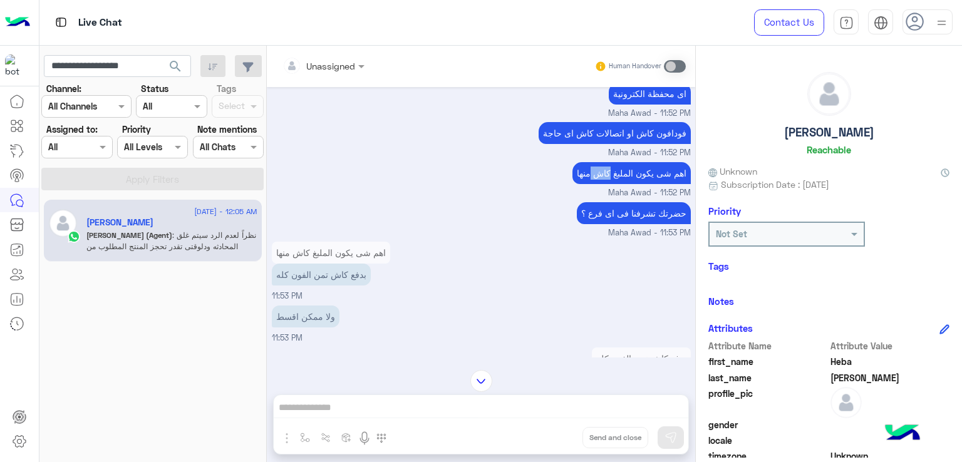
scroll to position [2547, 0]
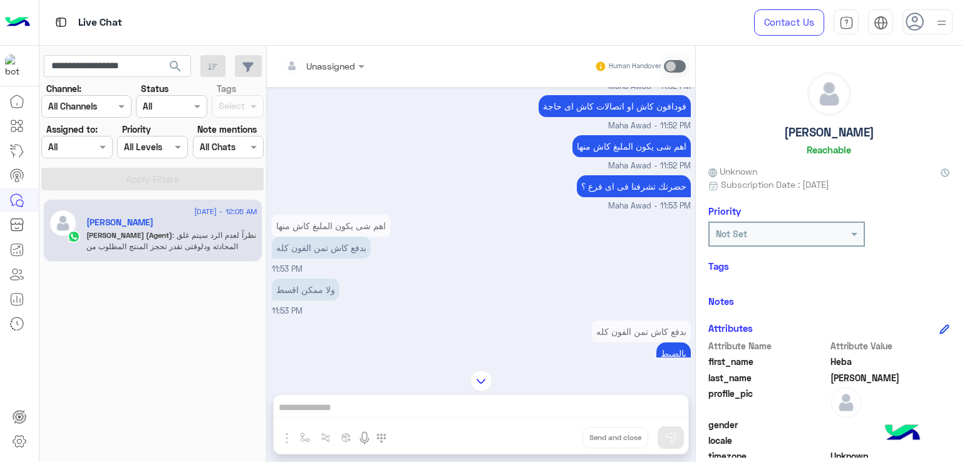
click at [636, 186] on p "حضرتك تشرفنا فى اى فرع ؟" at bounding box center [634, 186] width 114 height 22
click at [316, 244] on p "بدفع كاش تمن الفون كله" at bounding box center [321, 248] width 99 height 22
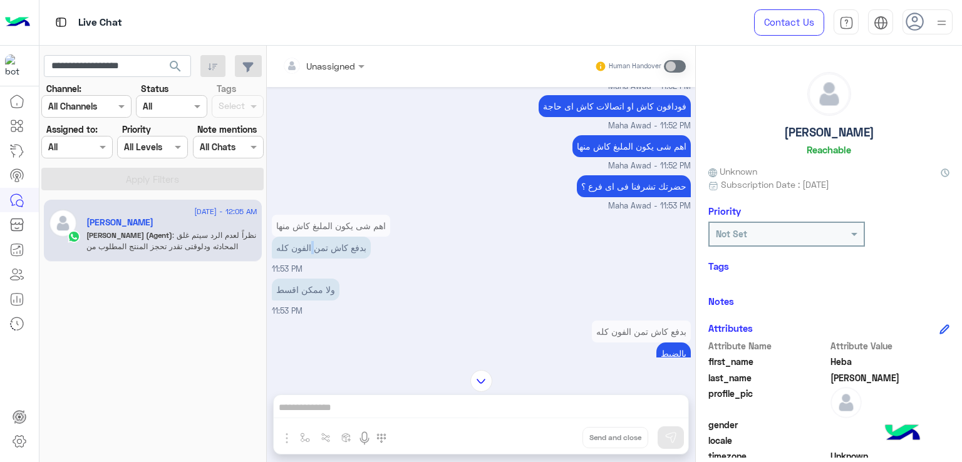
click at [316, 244] on p "بدفع كاش تمن الفون كله" at bounding box center [321, 248] width 99 height 22
click at [306, 285] on p "ولا ممكن اقسط" at bounding box center [306, 290] width 68 height 22
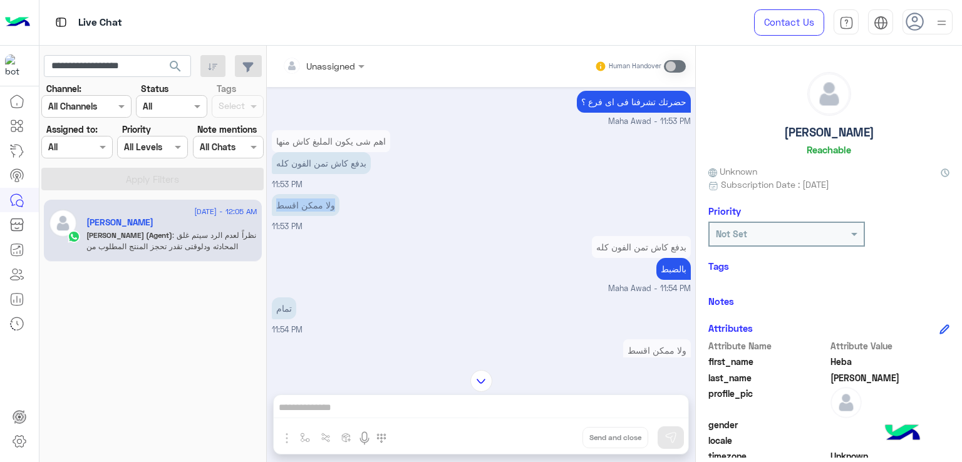
scroll to position [2735, 0]
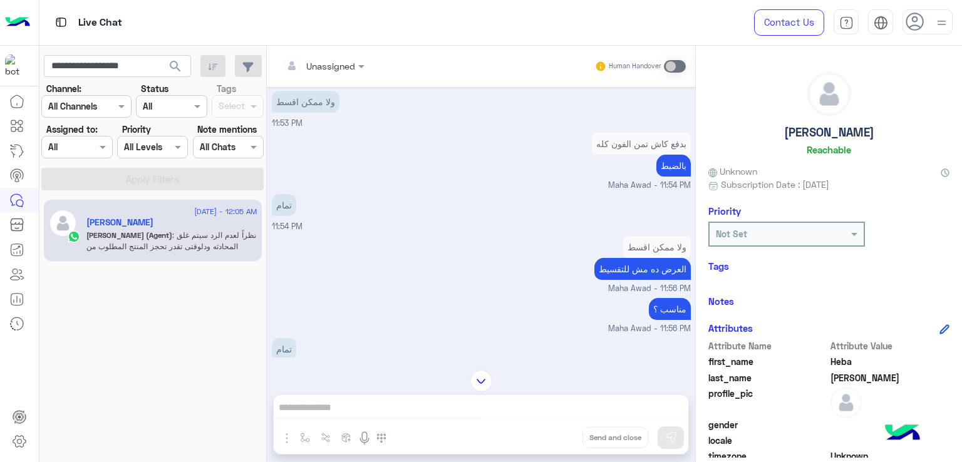
click at [285, 200] on p "تمام" at bounding box center [284, 205] width 24 height 22
click at [624, 270] on p "العرض ده مش للتقسيط" at bounding box center [642, 269] width 96 height 22
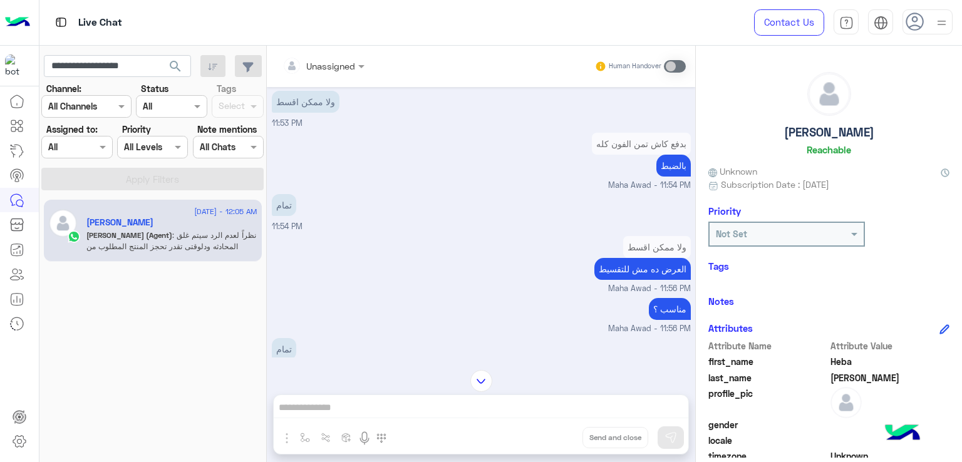
click at [662, 310] on p "مناسب ؟" at bounding box center [670, 309] width 42 height 22
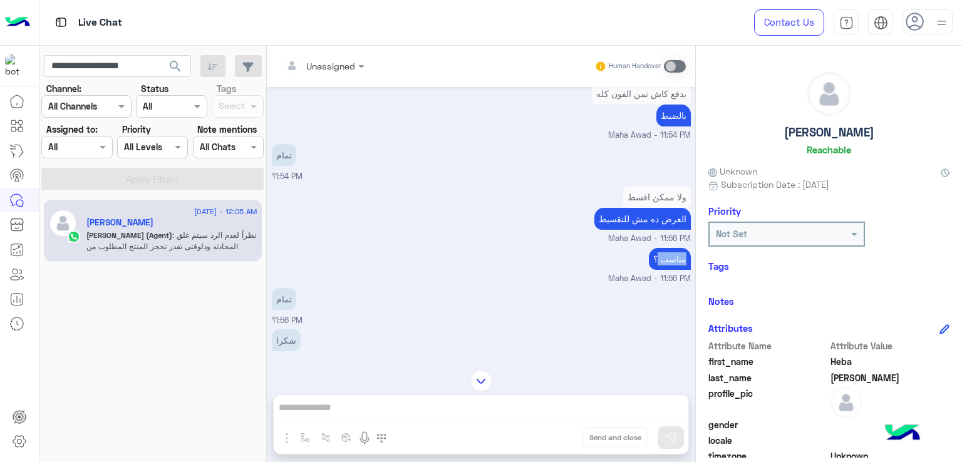
scroll to position [2860, 0]
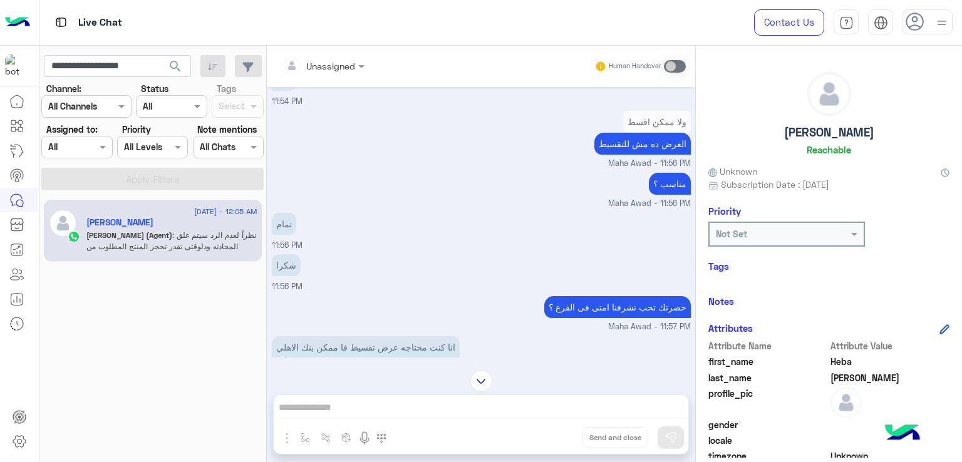
click at [594, 302] on p "حضرتك تحب تشرفنا امتى فى الفرع ؟" at bounding box center [617, 307] width 147 height 22
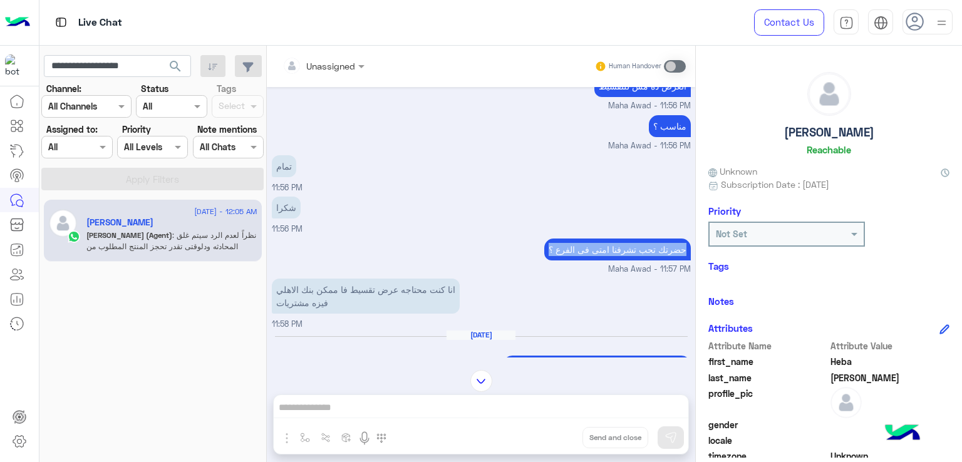
scroll to position [2985, 0]
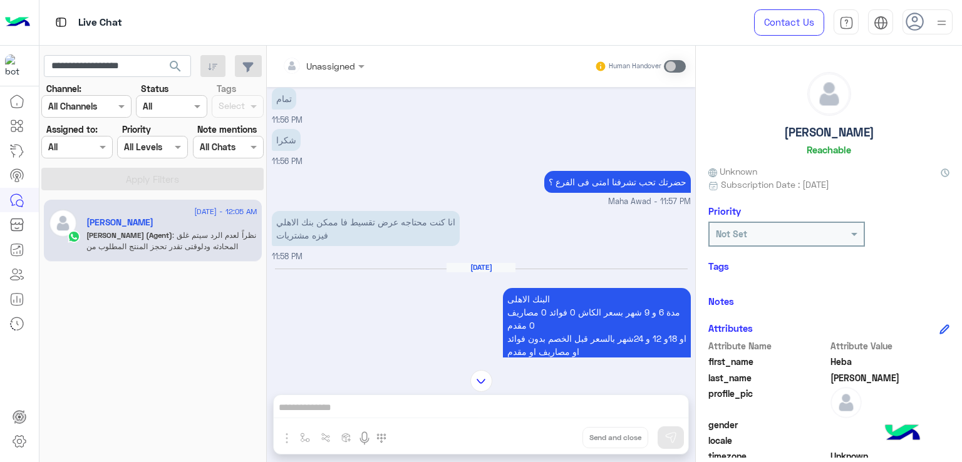
click at [319, 211] on p "انا كنت محتاجه عرض تقسيط فا ممكن بنك الاهلي فيزه مشتريات" at bounding box center [366, 228] width 188 height 35
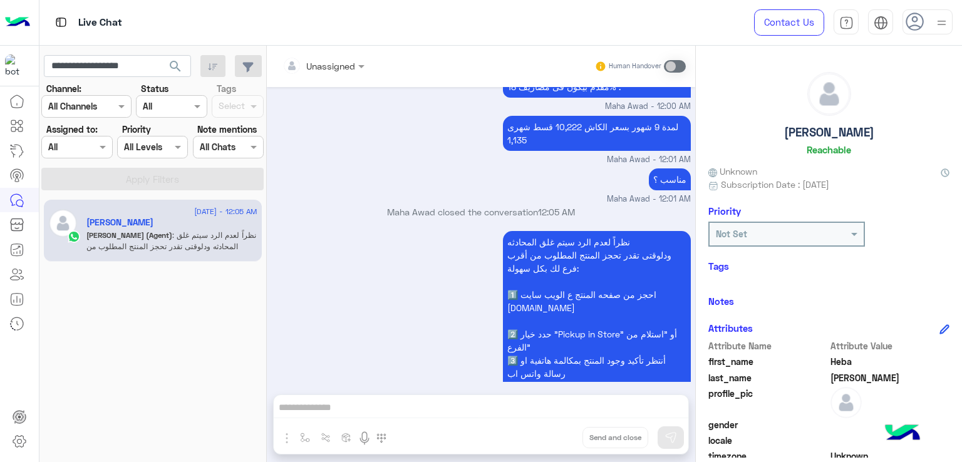
scroll to position [3341, 0]
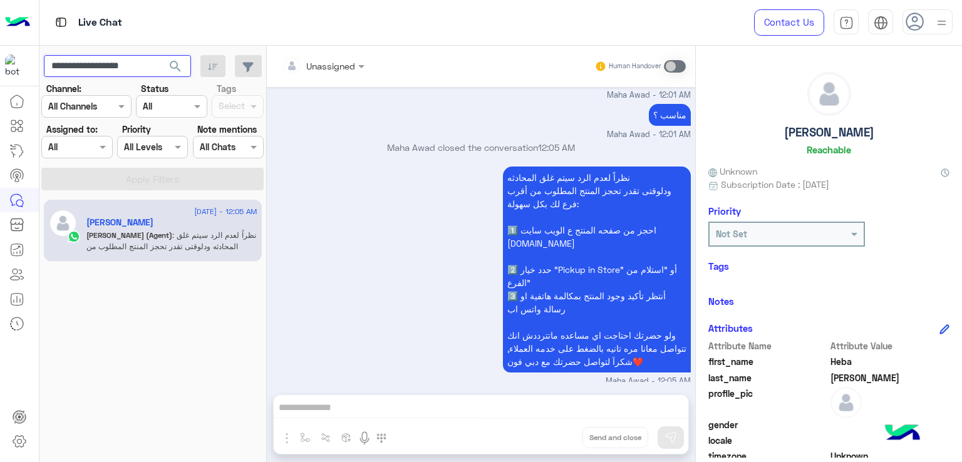
click at [90, 63] on input "**********" at bounding box center [117, 66] width 147 height 23
paste input "text"
click at [178, 61] on span "search" at bounding box center [175, 66] width 15 height 15
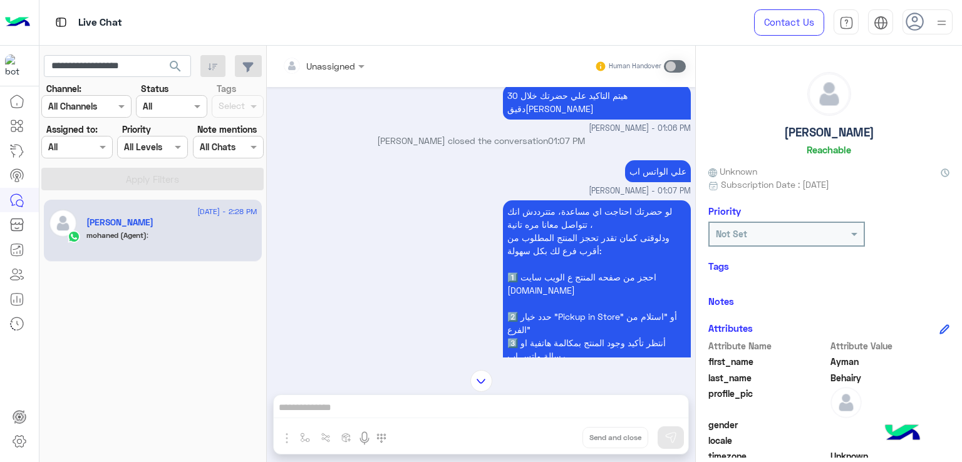
scroll to position [1893, 0]
click at [94, 68] on input "**********" at bounding box center [117, 66] width 147 height 23
paste input "text"
click at [188, 69] on button "search" at bounding box center [175, 68] width 31 height 27
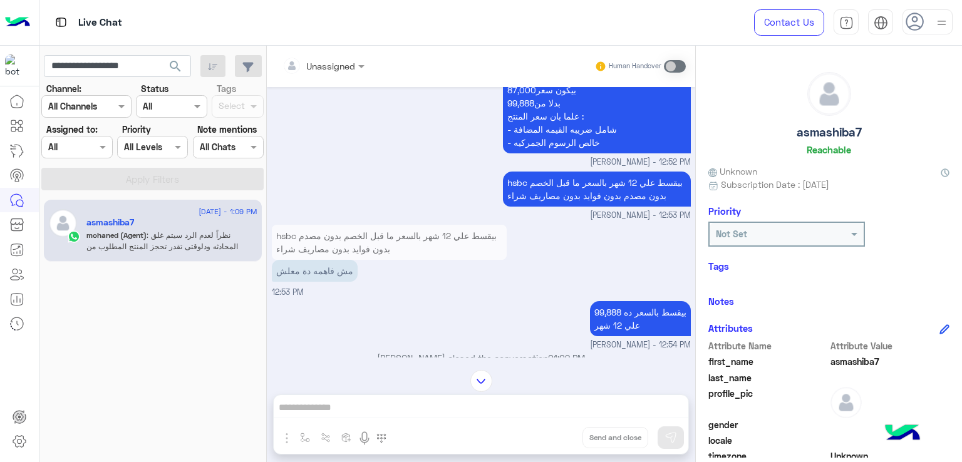
scroll to position [1350, 0]
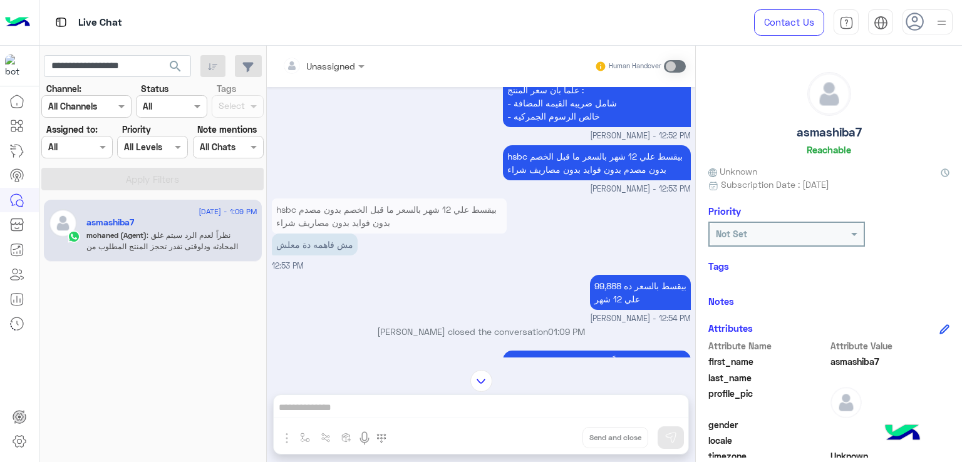
click at [558, 151] on p "hsbc بيقسط علي 12 شهر بالسعر ما قبل الخصم بدون مصدم بدون فوايد بدون مصاريف شراء" at bounding box center [597, 162] width 188 height 35
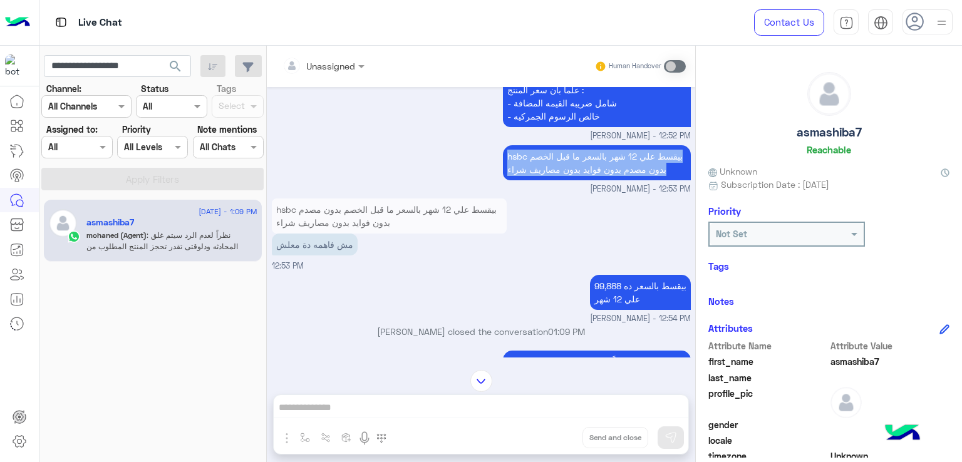
click at [558, 151] on p "hsbc بيقسط علي 12 شهر بالسعر ما قبل الخصم بدون مصدم بدون فوايد بدون مصاريف شراء" at bounding box center [597, 162] width 188 height 35
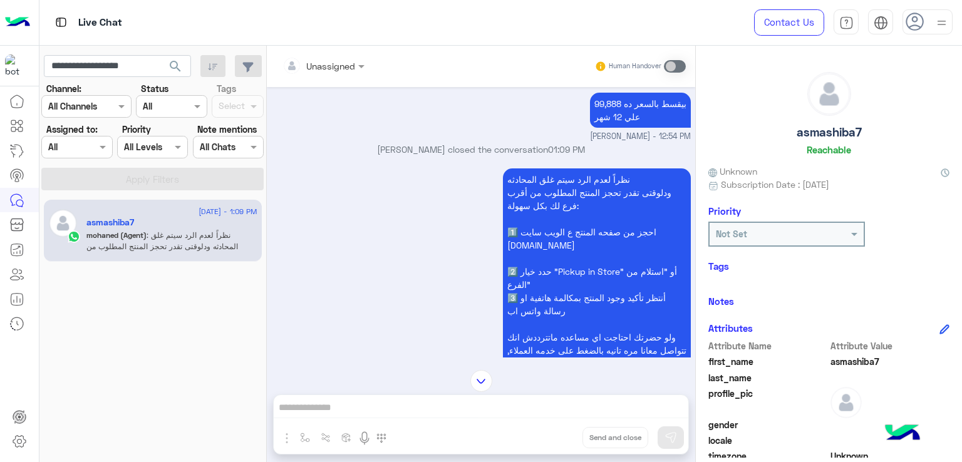
scroll to position [1538, 0]
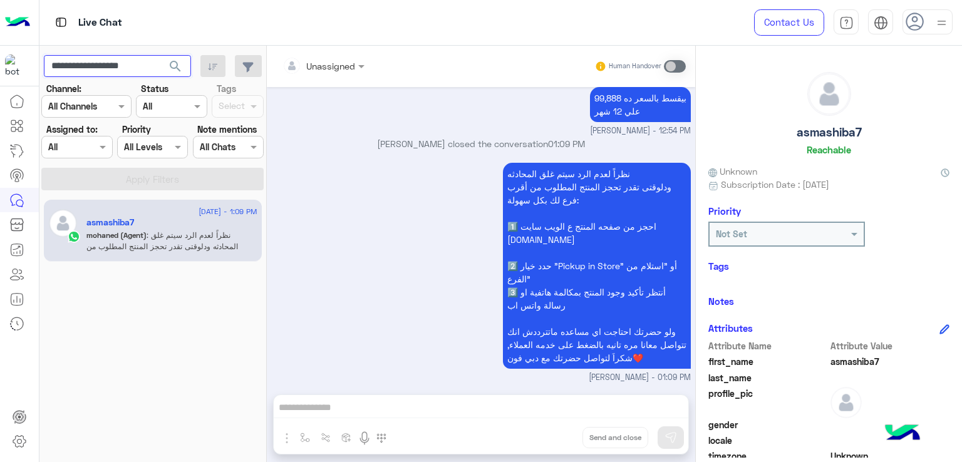
click at [102, 65] on input "**********" at bounding box center [117, 66] width 147 height 23
click at [101, 65] on input "**********" at bounding box center [117, 66] width 147 height 23
paste input "text"
click at [172, 66] on span "search" at bounding box center [175, 66] width 15 height 15
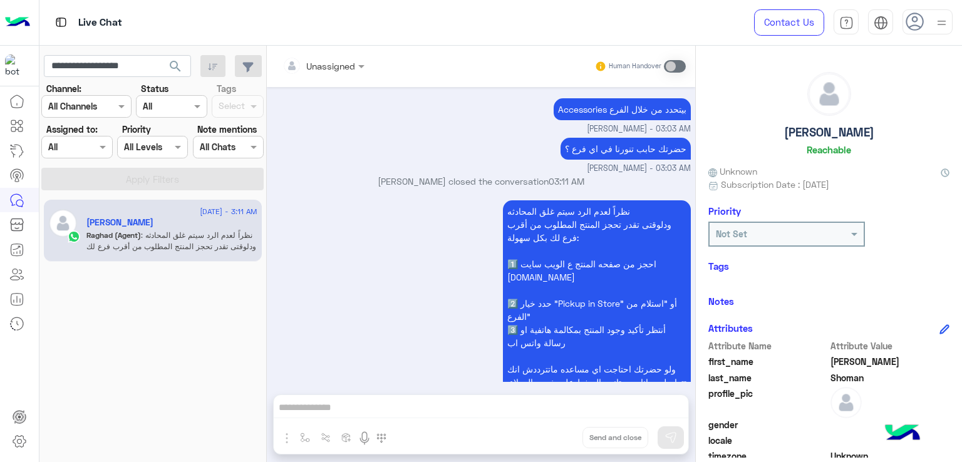
scroll to position [1360, 0]
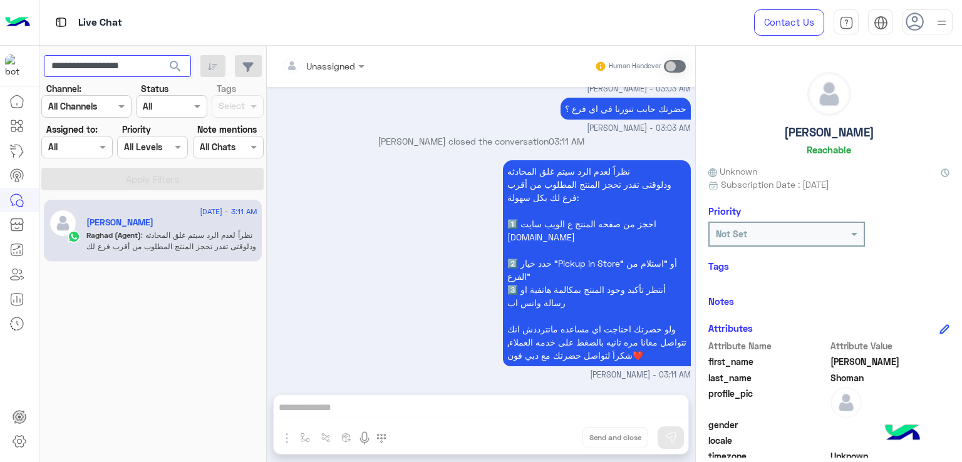
click at [106, 63] on input "**********" at bounding box center [117, 66] width 147 height 23
click at [368, 265] on div "نظراً لعدم الرد سيتم غلق المحادثه ودلوقتى تقدر تحجز المنتج المطلوب من أقرب فرع …" at bounding box center [481, 269] width 419 height 224
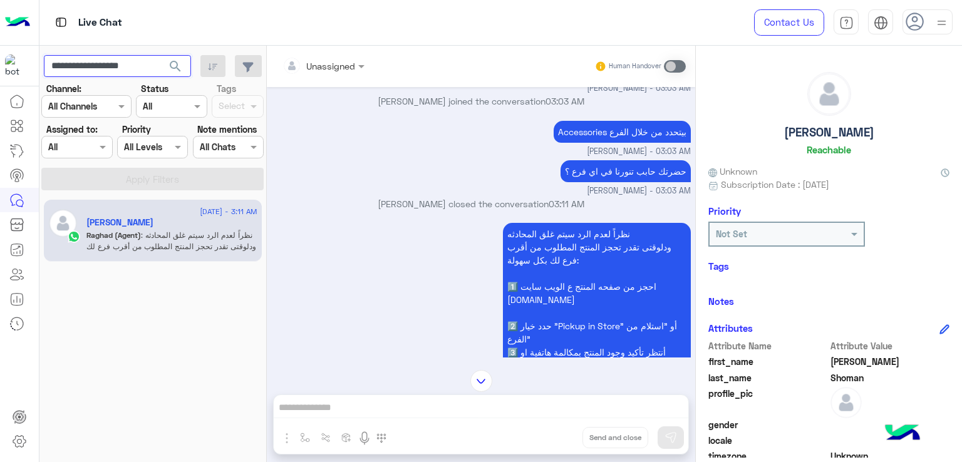
click at [100, 63] on input "**********" at bounding box center [117, 66] width 147 height 23
paste input "text"
click at [172, 68] on span "search" at bounding box center [175, 66] width 15 height 15
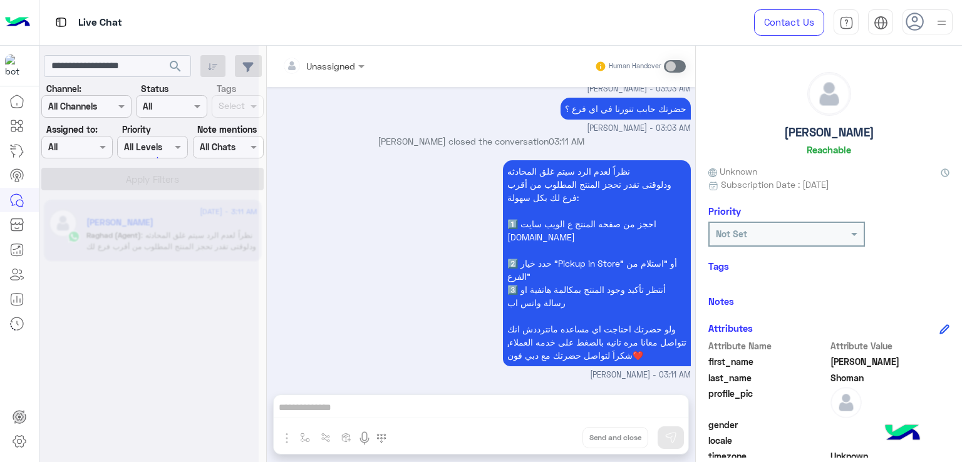
scroll to position [1360, 0]
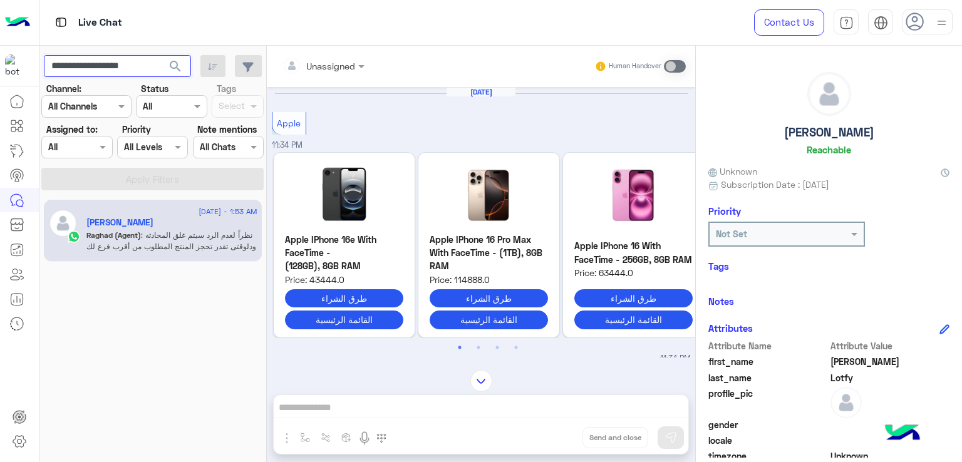
click at [130, 73] on input "**********" at bounding box center [117, 66] width 147 height 23
paste input "text"
click at [177, 66] on span "search" at bounding box center [175, 66] width 15 height 15
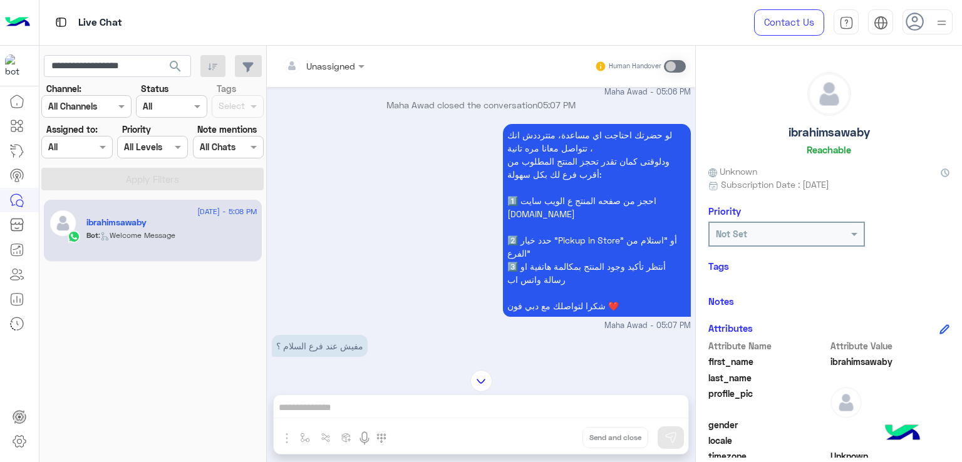
scroll to position [939, 0]
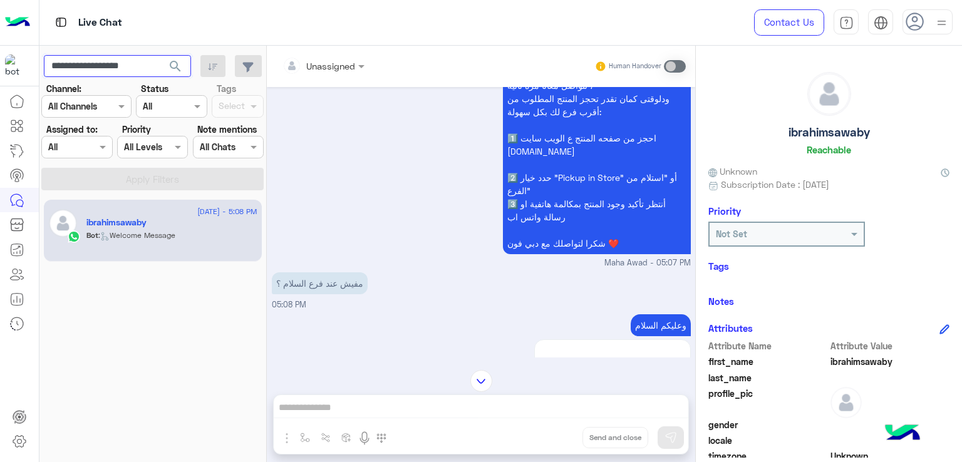
click at [115, 72] on input "**********" at bounding box center [117, 66] width 147 height 23
paste input "text"
click at [190, 66] on button "search" at bounding box center [175, 68] width 31 height 27
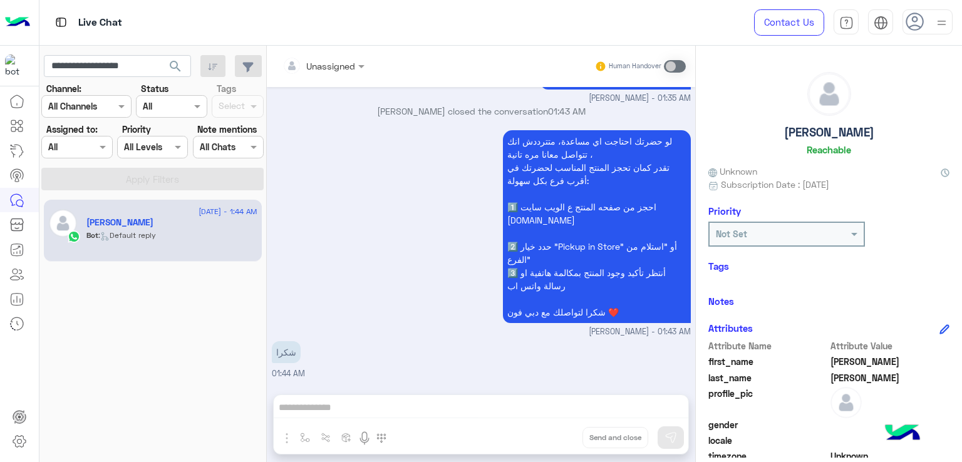
scroll to position [999, 0]
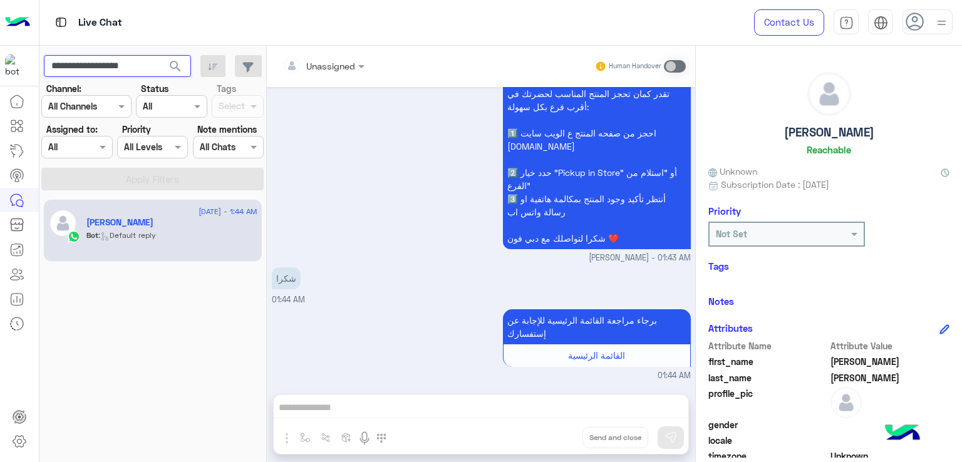
click at [119, 68] on input "**********" at bounding box center [117, 66] width 147 height 23
paste input "text"
click at [177, 69] on span "search" at bounding box center [175, 66] width 15 height 15
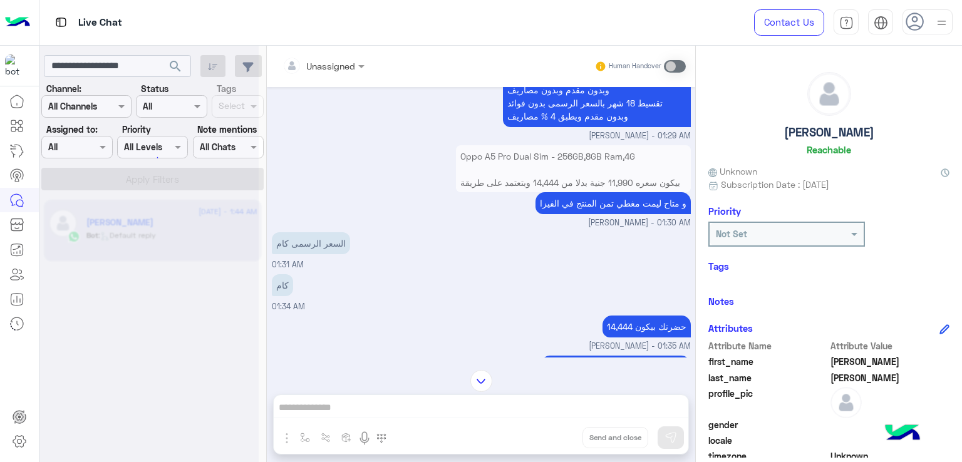
scroll to position [577, 0]
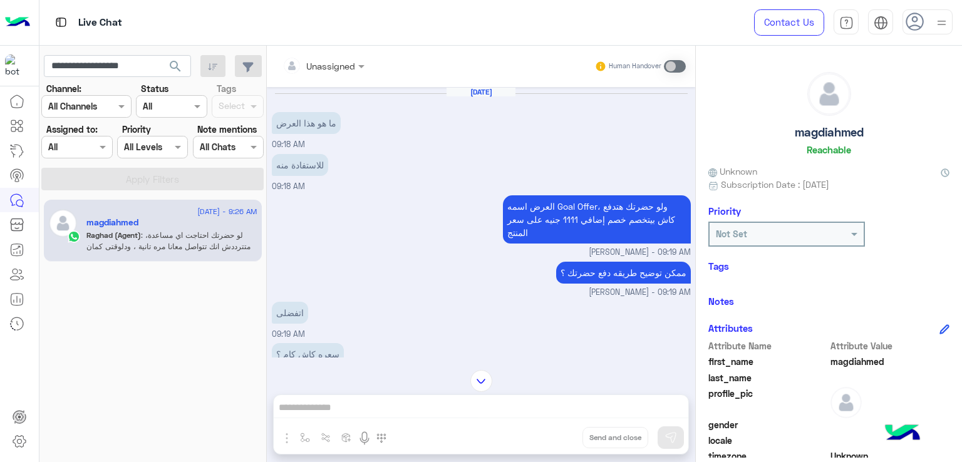
click at [180, 68] on span "search" at bounding box center [175, 66] width 15 height 15
click at [120, 68] on input "**********" at bounding box center [117, 66] width 147 height 23
paste input "text"
click at [160, 55] on button "search" at bounding box center [175, 68] width 31 height 27
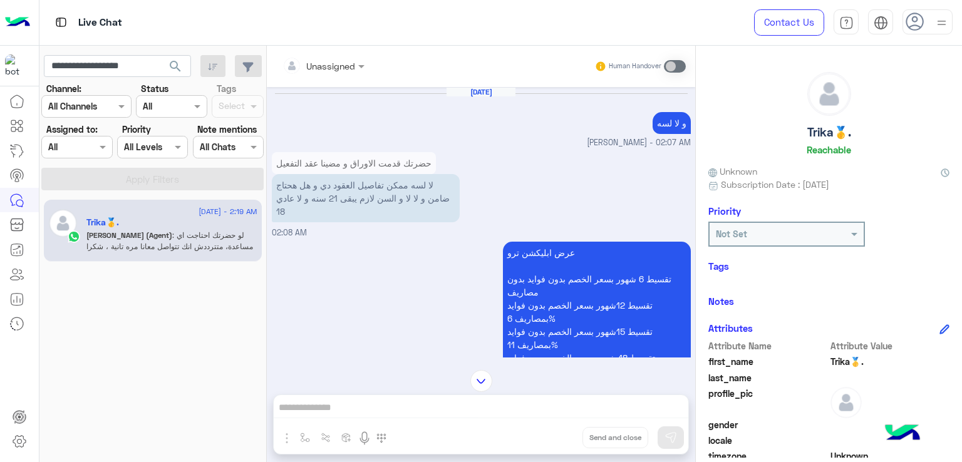
click at [346, 197] on p "لا لسه ممكن تفاصيل العقود دي و هل هحتاج ضامن و لا لا و السن لازم يبقى 21 سنه و …" at bounding box center [366, 198] width 188 height 48
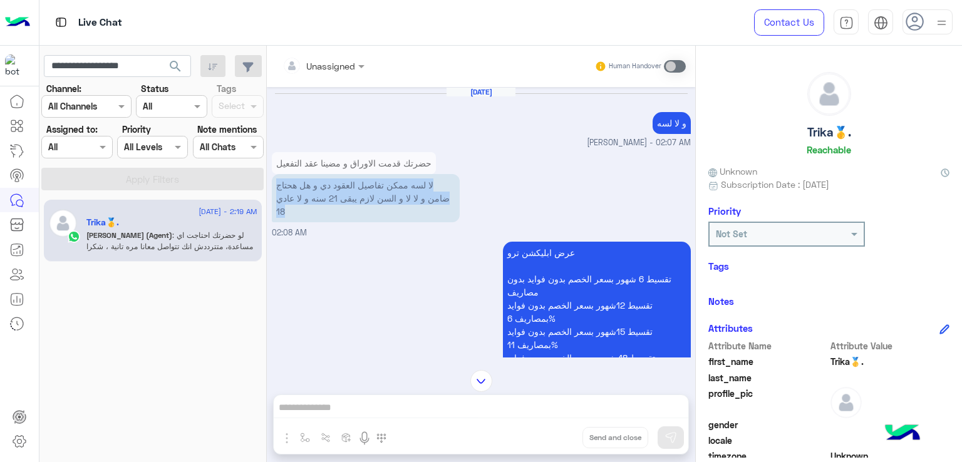
click at [346, 197] on p "لا لسه ممكن تفاصيل العقود دي و هل هحتاج ضامن و لا لا و السن لازم يبقى 21 سنه و …" at bounding box center [366, 198] width 188 height 48
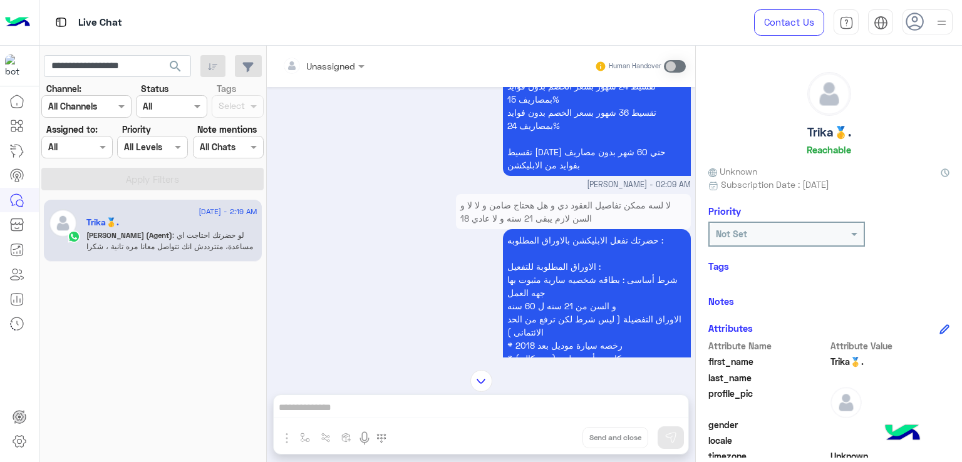
scroll to position [376, 0]
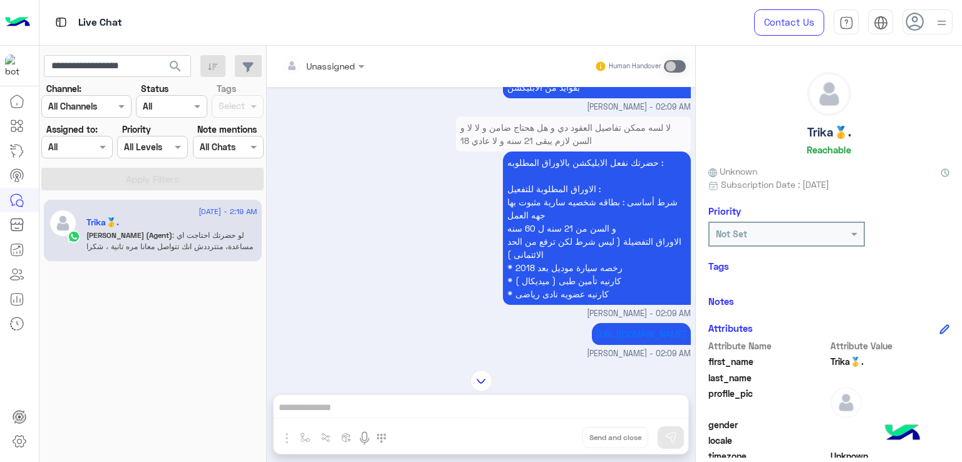
click at [556, 193] on p "حضرتك نفعل الابليكشن بالاوراق المطلوبه : الاوراق المطلوبة للتفعيل : شرط أساسى :…" at bounding box center [597, 228] width 188 height 153
click at [563, 255] on p "حضرتك نفعل الابليكشن بالاوراق المطلوبه : الاوراق المطلوبة للتفعيل : شرط أساسى :…" at bounding box center [597, 228] width 188 height 153
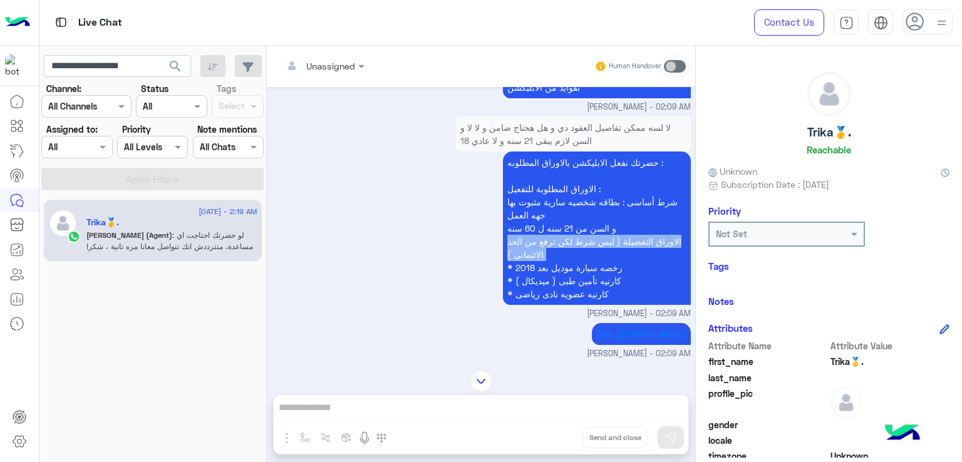
click at [563, 255] on p "حضرتك نفعل الابليكشن بالاوراق المطلوبه : الاوراق المطلوبة للتفعيل : شرط أساسى :…" at bounding box center [597, 228] width 188 height 153
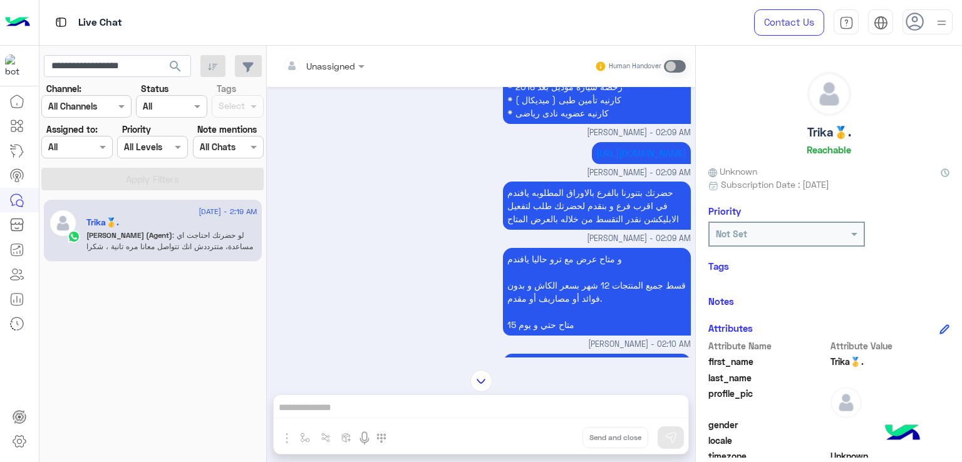
scroll to position [563, 0]
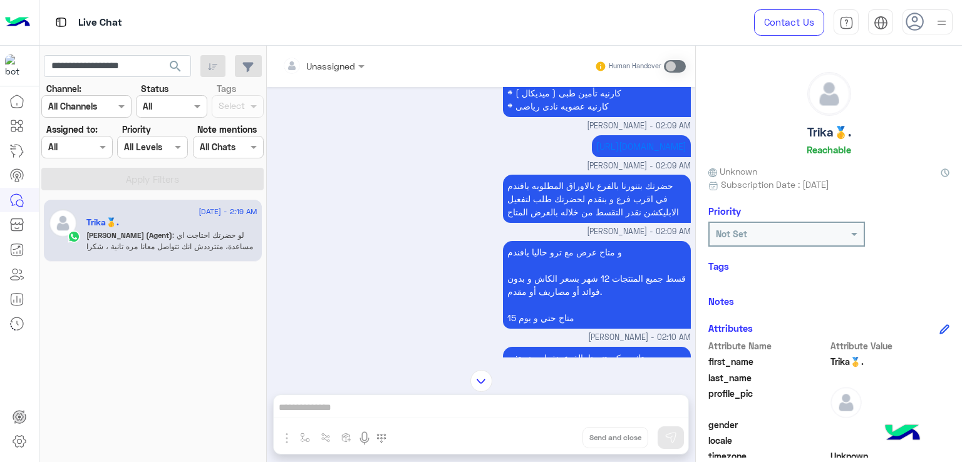
click at [568, 223] on p "حضرتك بتنورنا بالفرع بالاوراق المطلوبه يافندم في اقرب فرع و بنقدم لحضرتك طلب لت…" at bounding box center [597, 199] width 188 height 48
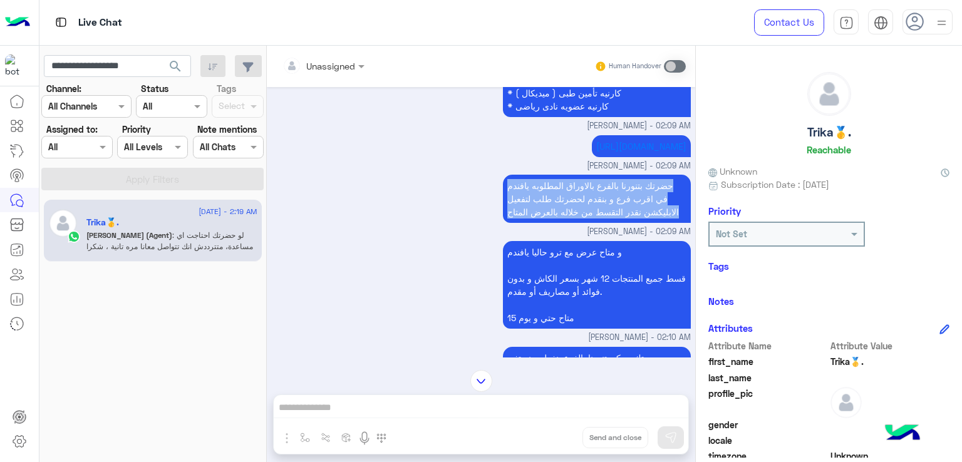
click at [568, 223] on p "حضرتك بتنورنا بالفرع بالاوراق المطلوبه يافندم في اقرب فرع و بنقدم لحضرتك طلب لت…" at bounding box center [597, 199] width 188 height 48
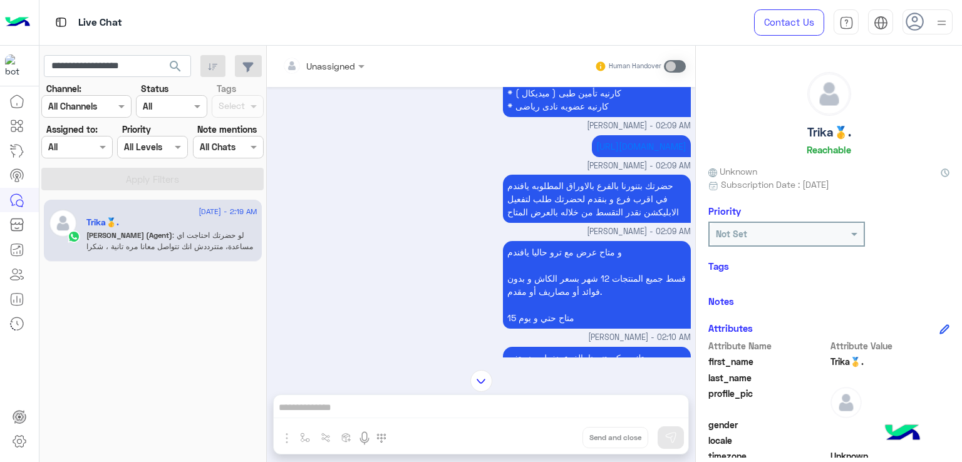
click at [571, 283] on p "و متاح عرض مع ترو حاليا يافندم قسط جميع المنتجات 12 شهر بسعر الكاش و بدون فوائد…" at bounding box center [597, 285] width 188 height 88
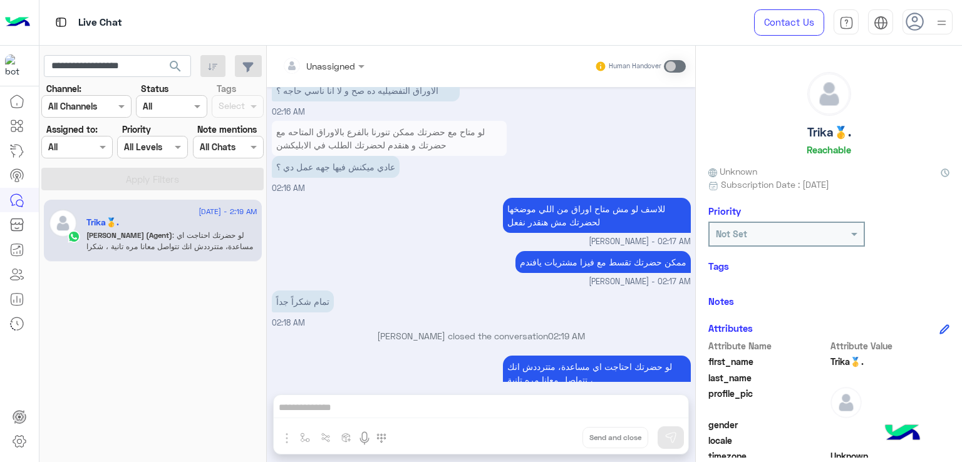
scroll to position [1252, 0]
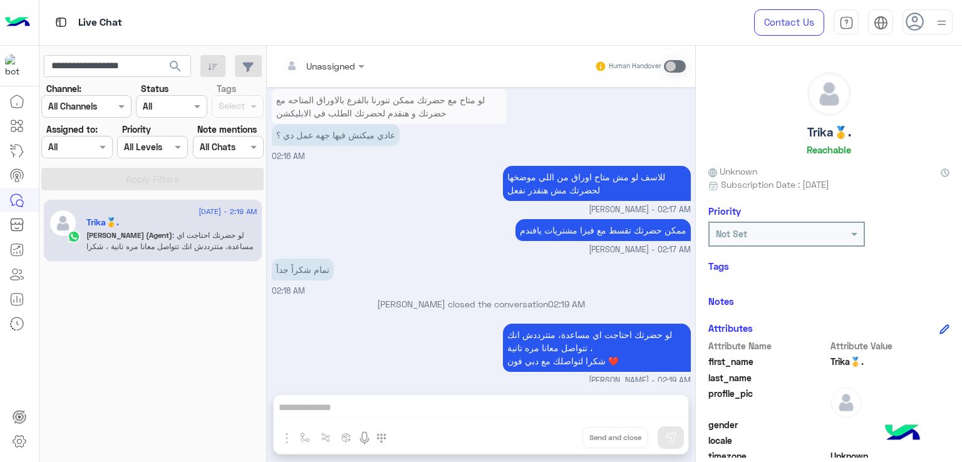
click at [550, 190] on p "للاسف لو مش متاح اوراق من اللي موضخها لحضرتك مش هنقدر نفعل" at bounding box center [597, 183] width 188 height 35
click at [553, 236] on p "ممكن حضرتك تقسط مع فيزا مشتريات يافندم" at bounding box center [602, 230] width 175 height 22
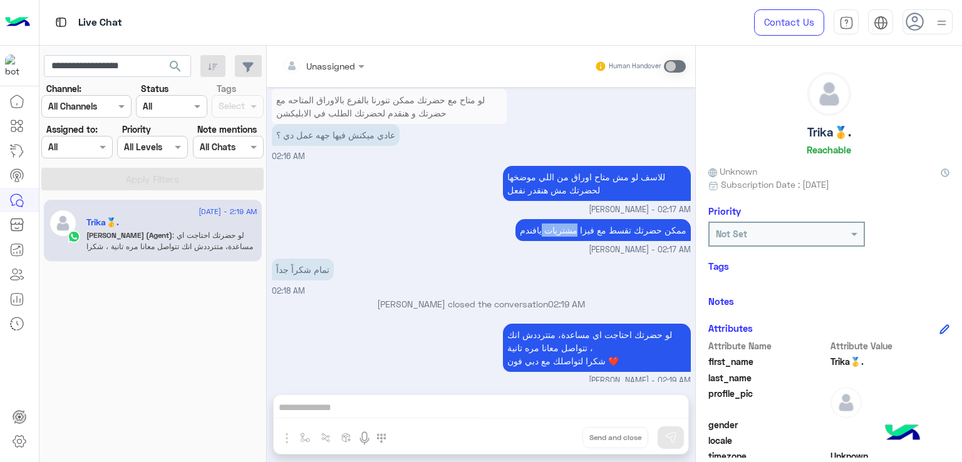
scroll to position [1255, 0]
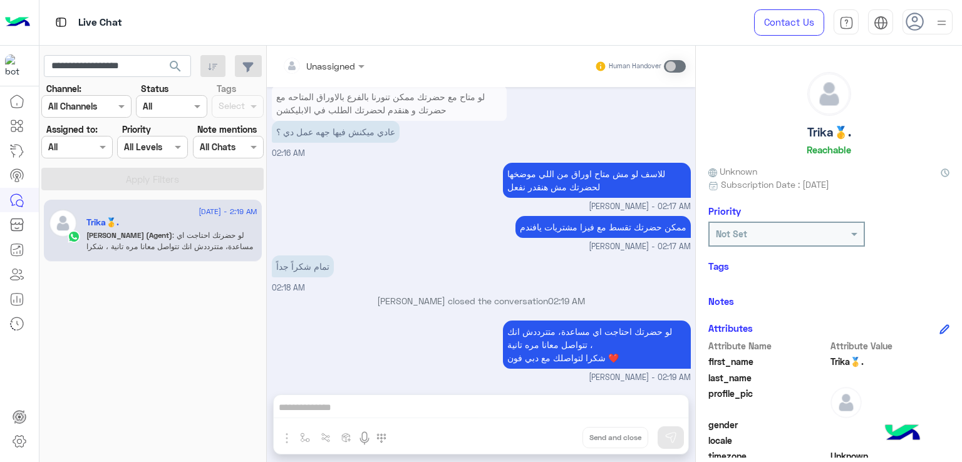
click at [293, 264] on p "تمام شكراً جداً" at bounding box center [303, 266] width 62 height 22
click at [124, 68] on input "**********" at bounding box center [117, 66] width 147 height 23
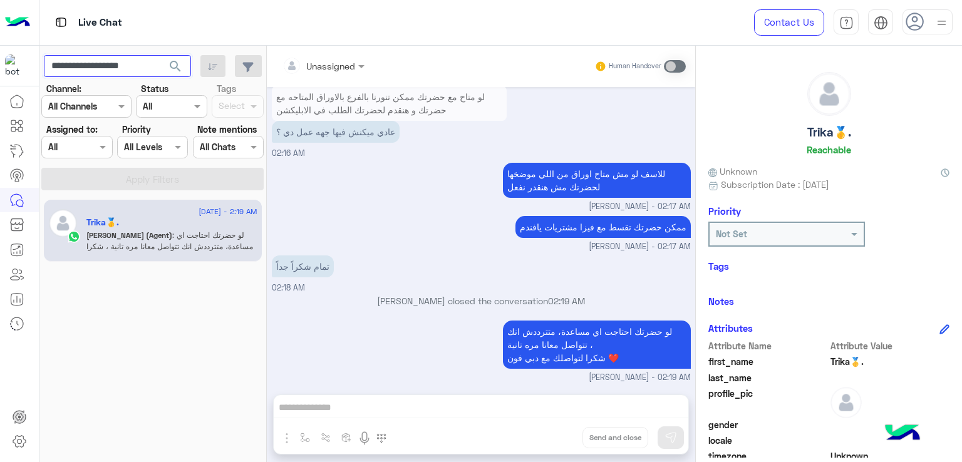
paste input "text"
click at [177, 64] on span "search" at bounding box center [175, 66] width 15 height 15
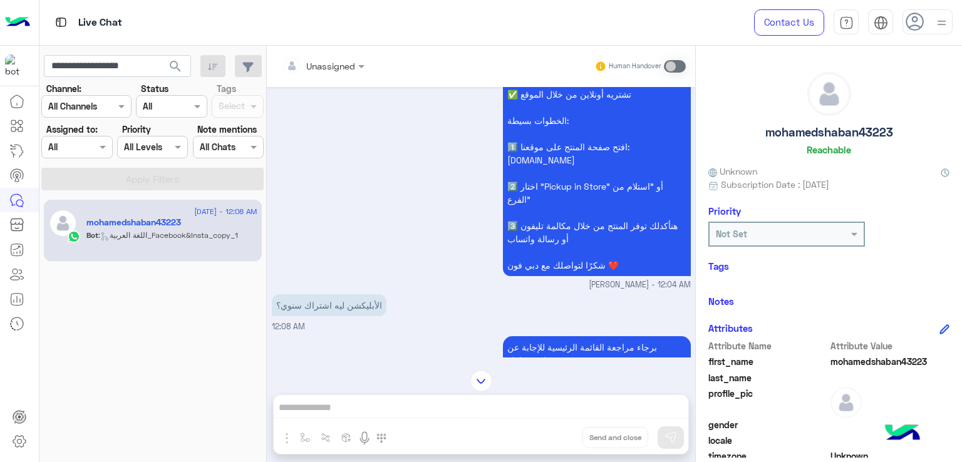
scroll to position [1252, 0]
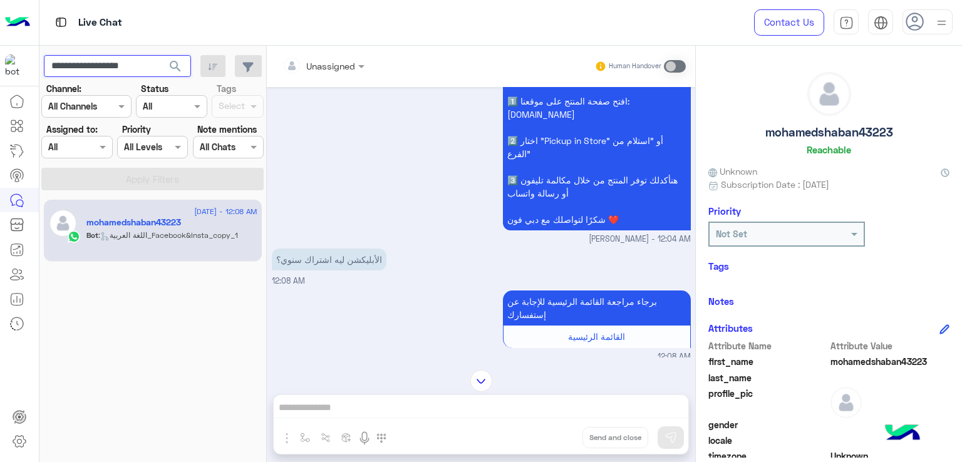
click at [131, 74] on input "**********" at bounding box center [117, 66] width 147 height 23
paste input "text"
type input "**********"
click at [160, 55] on button "search" at bounding box center [175, 68] width 31 height 27
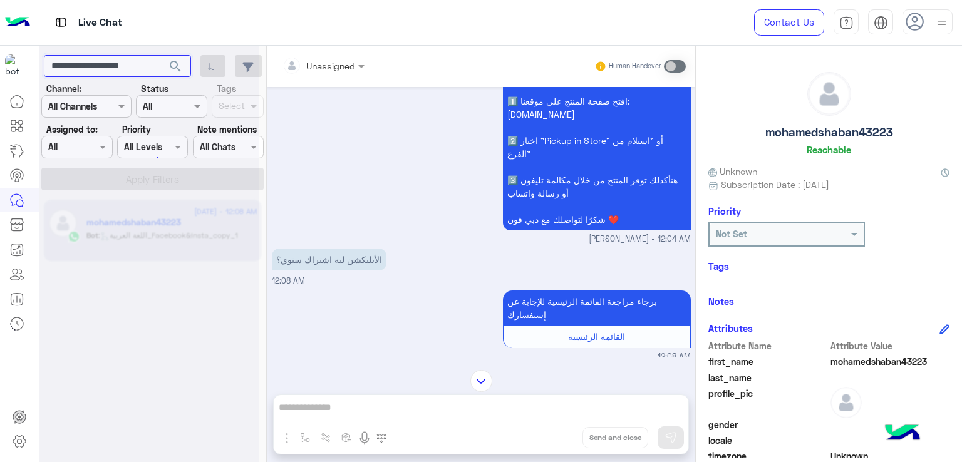
click at [160, 55] on button "search" at bounding box center [175, 68] width 31 height 27
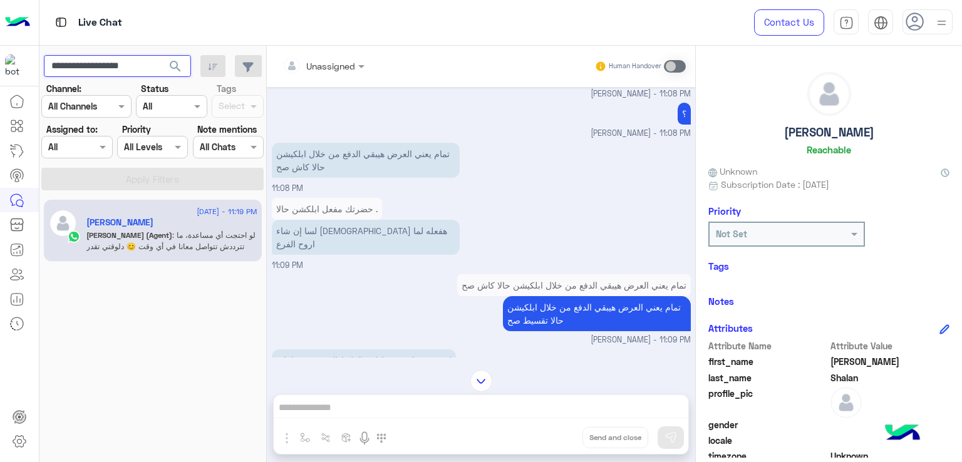
scroll to position [188, 0]
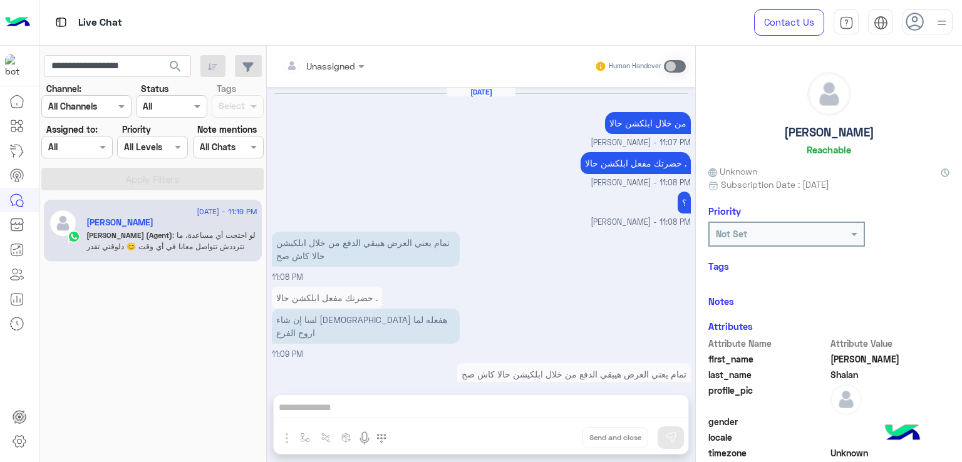
click at [175, 66] on span "search" at bounding box center [175, 66] width 15 height 15
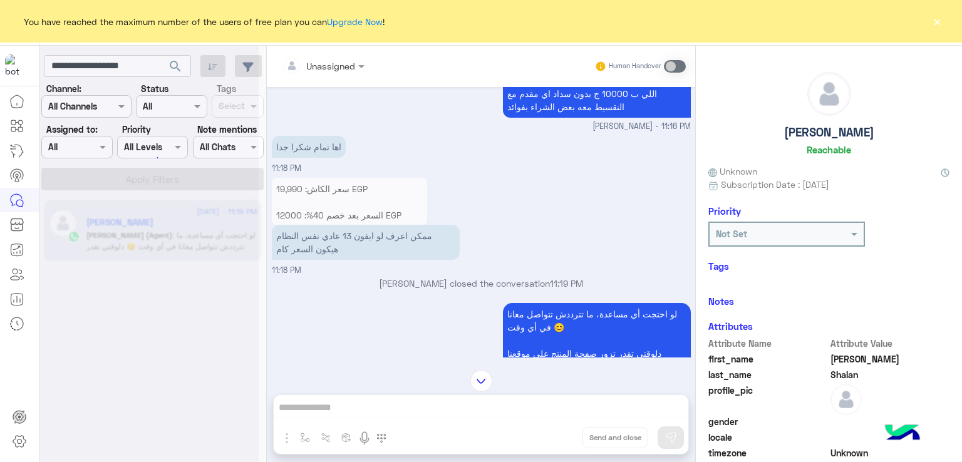
scroll to position [927, 0]
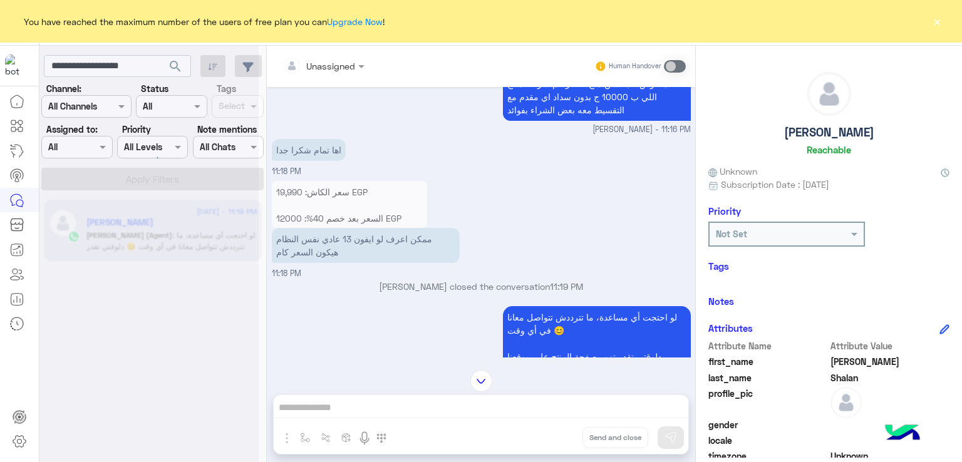
click at [937, 22] on button "×" at bounding box center [936, 21] width 13 height 13
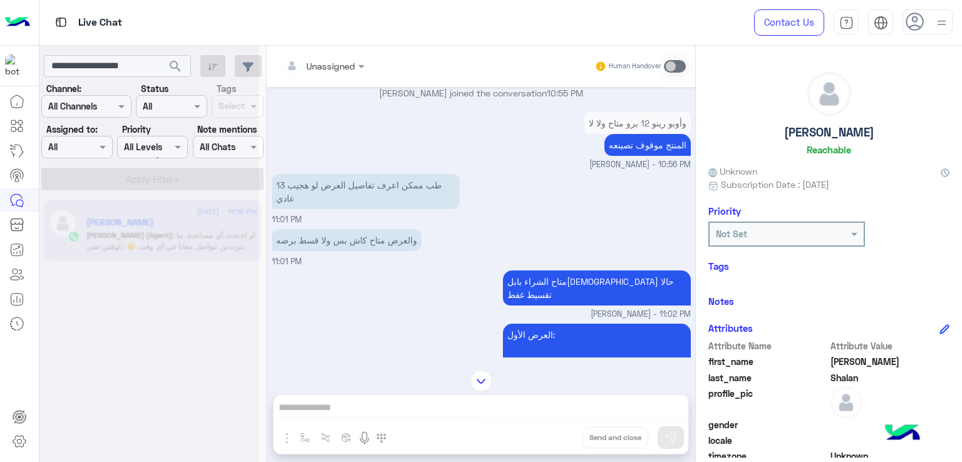
scroll to position [0, 0]
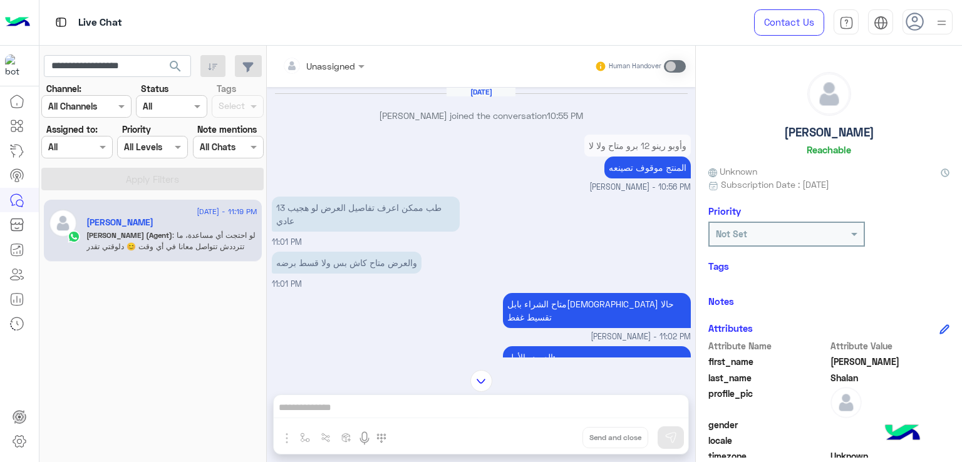
click at [617, 173] on p "المنتج موقوف تصينعه" at bounding box center [647, 168] width 86 height 22
click at [362, 212] on p "طب ممكن اعرف تفاصيل العرض لو هجيب 13 عادي" at bounding box center [366, 214] width 188 height 35
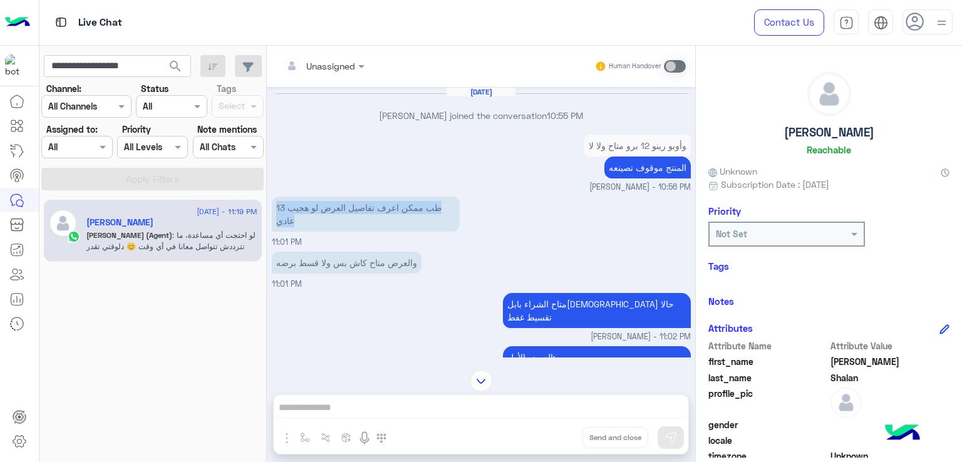
click at [362, 212] on p "طب ممكن اعرف تفاصيل العرض لو هجيب 13 عادي" at bounding box center [366, 214] width 188 height 35
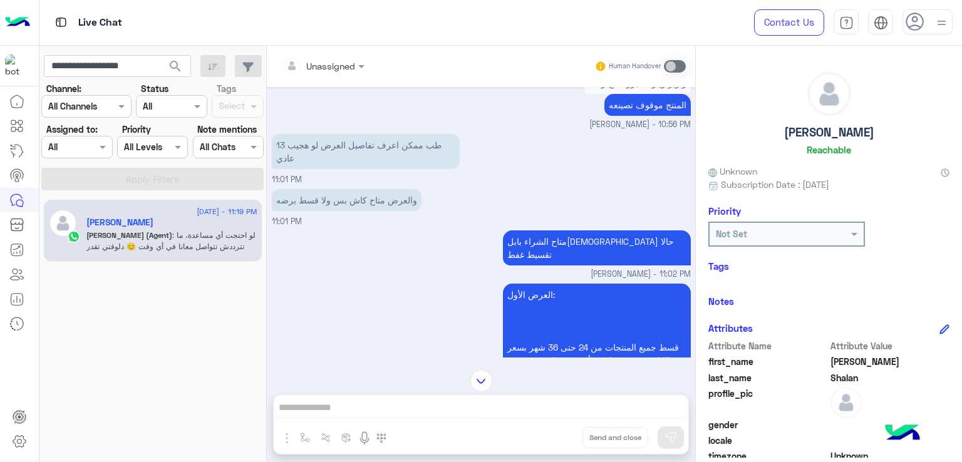
click at [351, 200] on p "والعرض متاح كاش بس ولا قسط برضه" at bounding box center [347, 200] width 150 height 22
click at [352, 200] on p "والعرض متاح كاش بس ولا قسط برضه" at bounding box center [347, 200] width 150 height 22
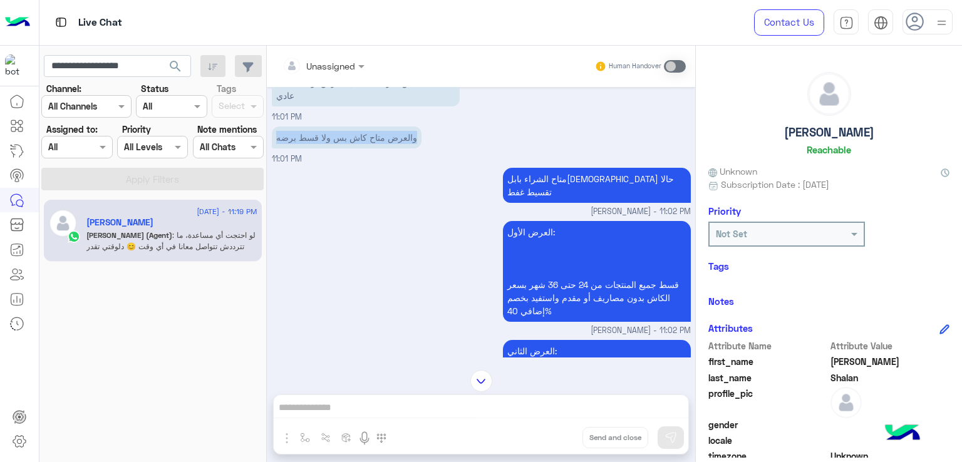
scroll to position [0, 0]
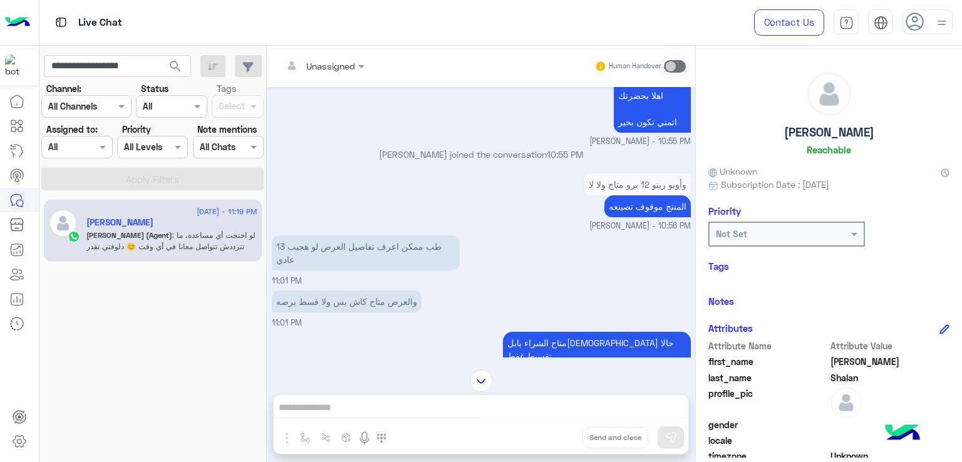
click at [589, 195] on div "المنتج موقوف تصينعه" at bounding box center [637, 206] width 106 height 22
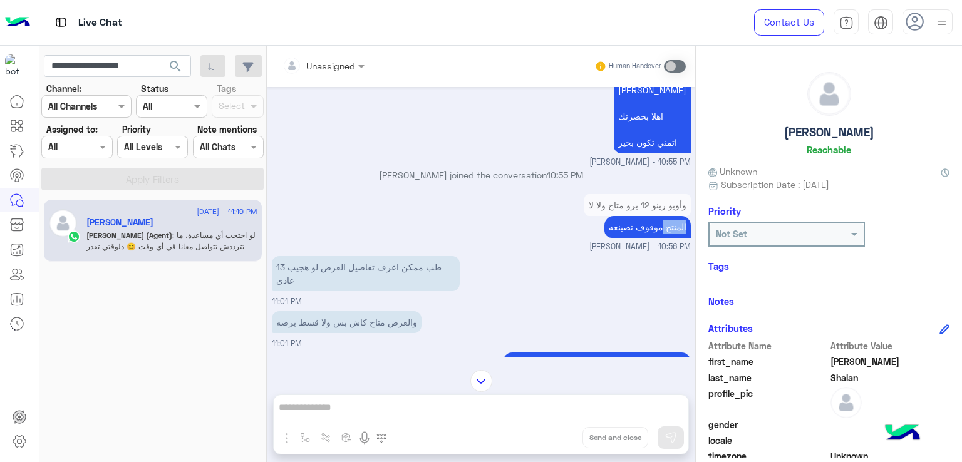
scroll to position [1808, 0]
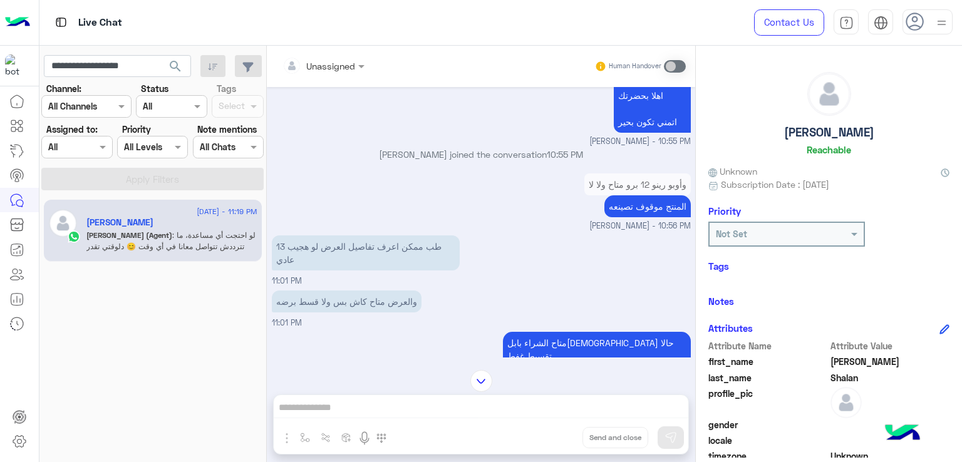
click at [347, 242] on p "طب ممكن اعرف تفاصيل العرض لو هجيب 13 عادي" at bounding box center [366, 252] width 188 height 35
click at [320, 301] on div "والعرض متاح كاش بس ولا قسط برضه" at bounding box center [347, 301] width 150 height 28
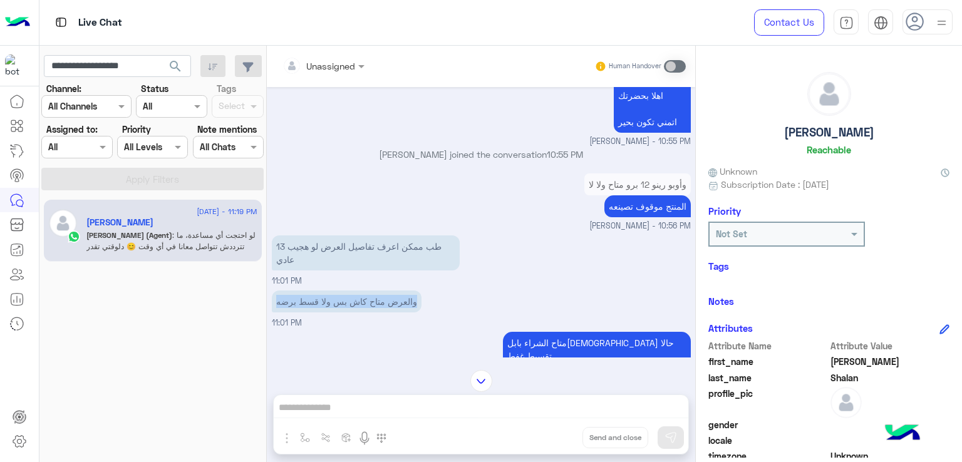
click at [320, 301] on div "والعرض متاح كاش بس ولا قسط برضه" at bounding box center [347, 301] width 150 height 28
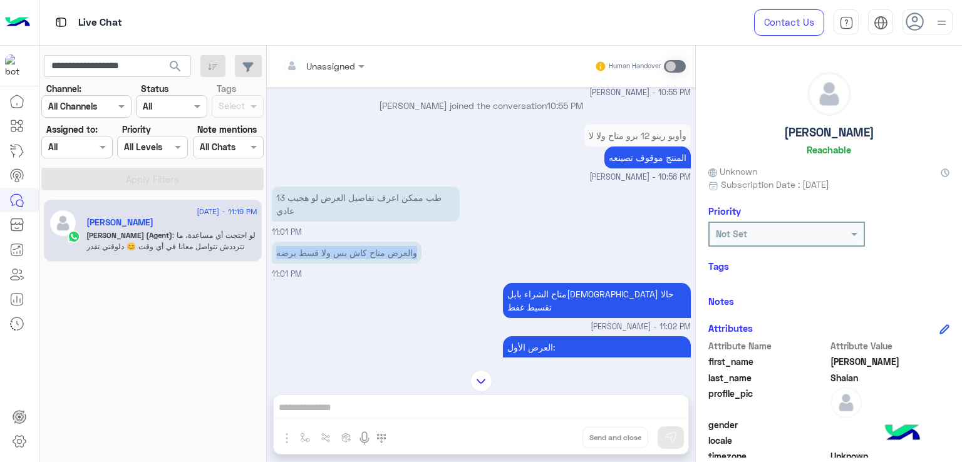
scroll to position [1933, 0]
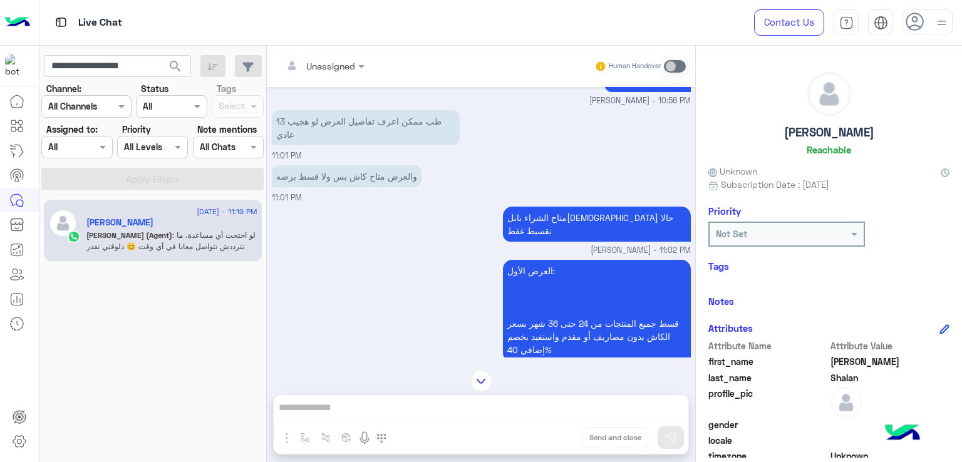
click at [600, 207] on p "متاح الشراء بابلكشن حالا تقسيط غفط" at bounding box center [597, 224] width 188 height 35
drag, startPoint x: 600, startPoint y: 200, endPoint x: 594, endPoint y: 216, distance: 17.2
click at [596, 214] on p "متاح الشراء بابلكشن حالا تقسيط غفط" at bounding box center [597, 224] width 188 height 35
click at [581, 282] on p "العرض الأول: قسط جميع المنتجات من 24 حتى 36 شهر بسعر الكاش بدون مصاريف أو مقدم …" at bounding box center [597, 310] width 188 height 101
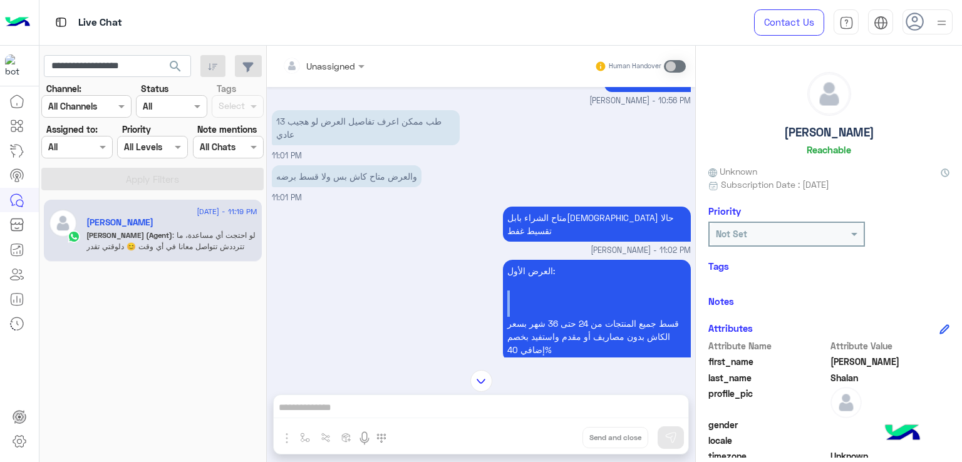
click at [581, 282] on p "العرض الأول: قسط جميع المنتجات من 24 حتى 36 شهر بسعر الكاش بدون مصاريف أو مقدم …" at bounding box center [597, 310] width 188 height 101
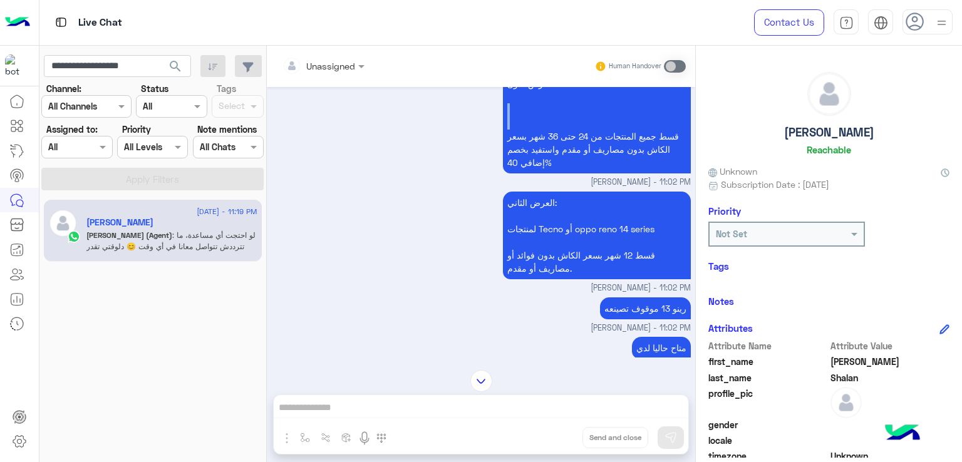
scroll to position [2121, 0]
click at [558, 226] on p "العرض الثاني: لمنتجات Tecno أو oppo reno 14 series قسط 12 شهر بسعر الكاش بدون ف…" at bounding box center [597, 235] width 188 height 88
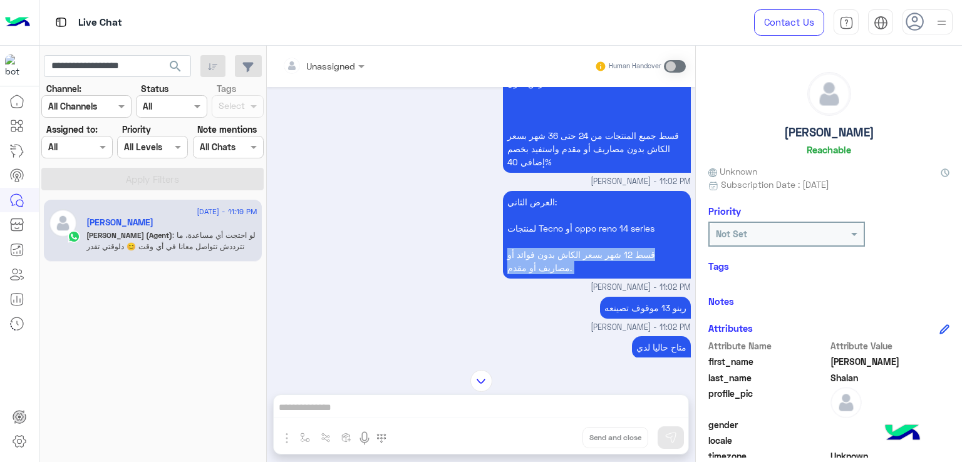
click at [558, 226] on p "العرض الثاني: لمنتجات Tecno أو oppo reno 14 series قسط 12 شهر بسعر الكاش بدون ف…" at bounding box center [597, 235] width 188 height 88
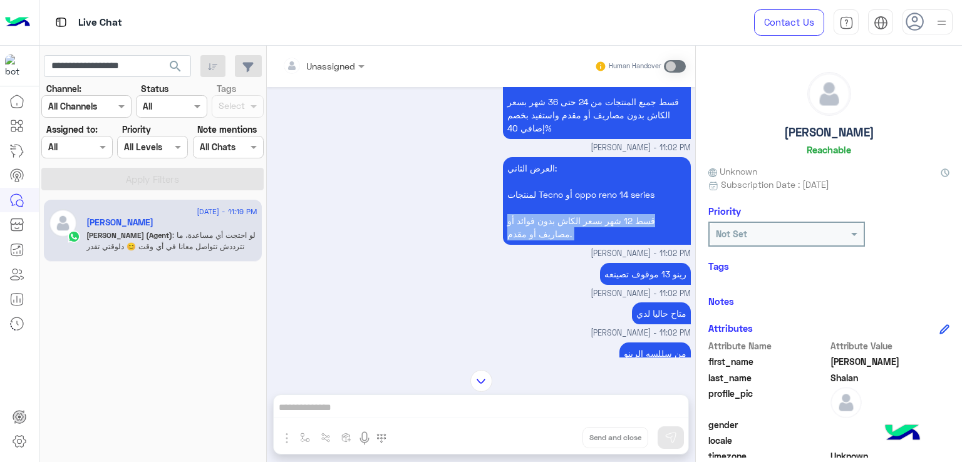
scroll to position [2184, 0]
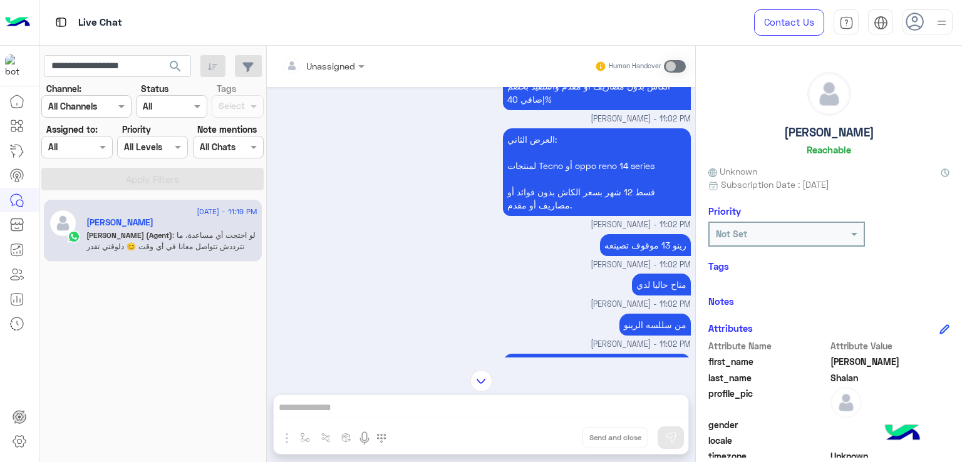
click at [627, 234] on p "رينو 13 موقوف تصينعه" at bounding box center [645, 245] width 91 height 22
click at [646, 274] on p "متاح حاليا لدي" at bounding box center [661, 285] width 59 height 22
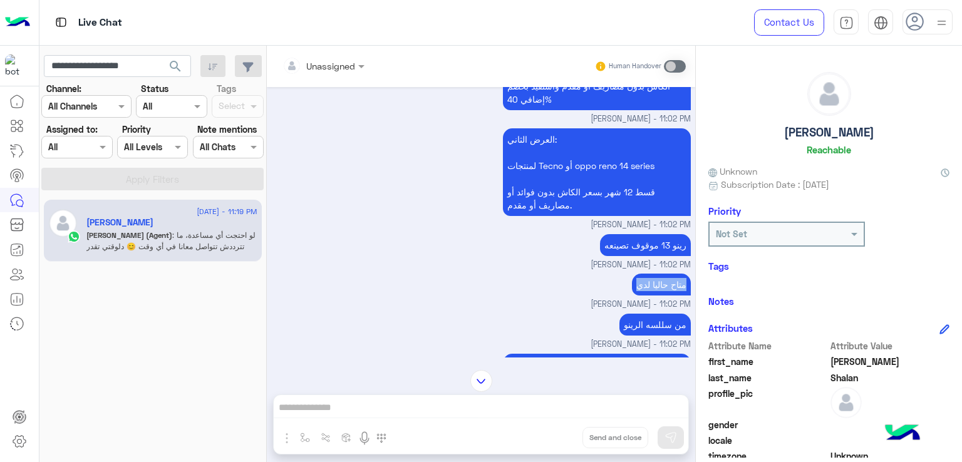
click at [646, 274] on p "متاح حاليا لدي" at bounding box center [661, 285] width 59 height 22
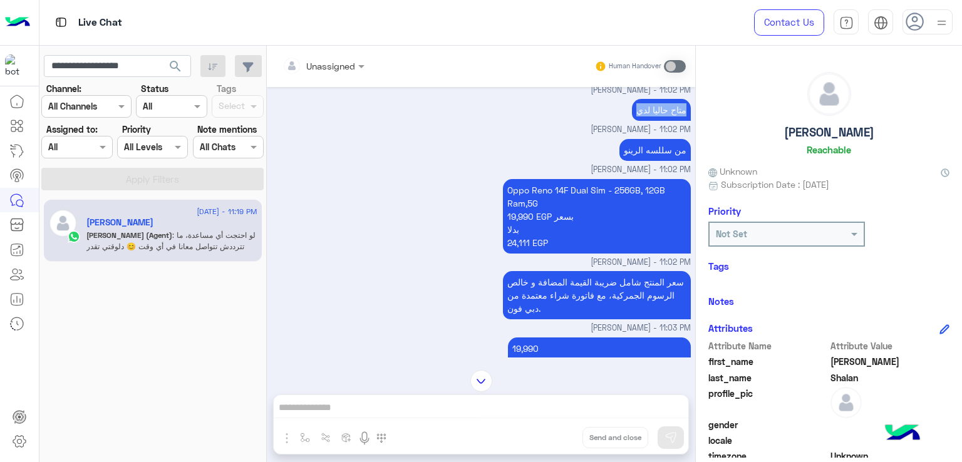
scroll to position [2372, 0]
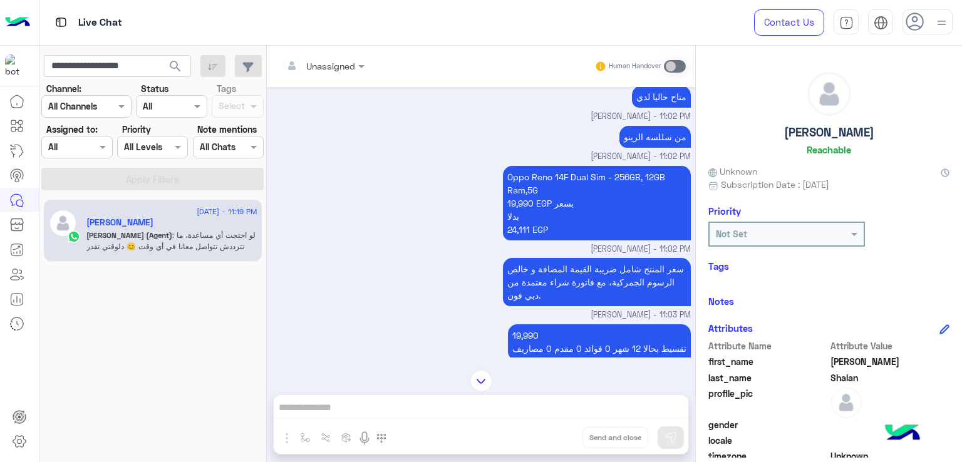
click at [575, 260] on p "سعر المنتج شامل ضريبة القيمة المضافة و خالص الرسوم الجمركية، مع فاتورة شراء معت…" at bounding box center [597, 282] width 188 height 48
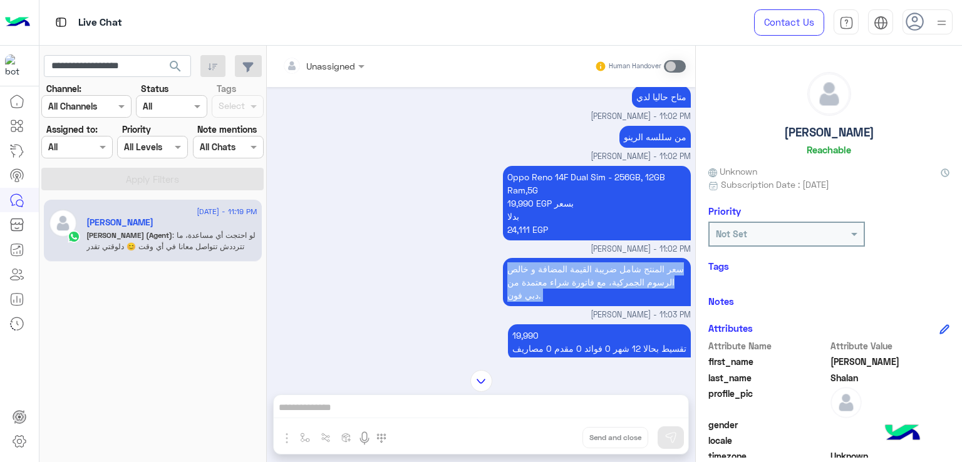
click at [575, 260] on p "سعر المنتج شامل ضريبة القيمة المضافة و خالص الرسوم الجمركية، مع فاتورة شراء معت…" at bounding box center [597, 282] width 188 height 48
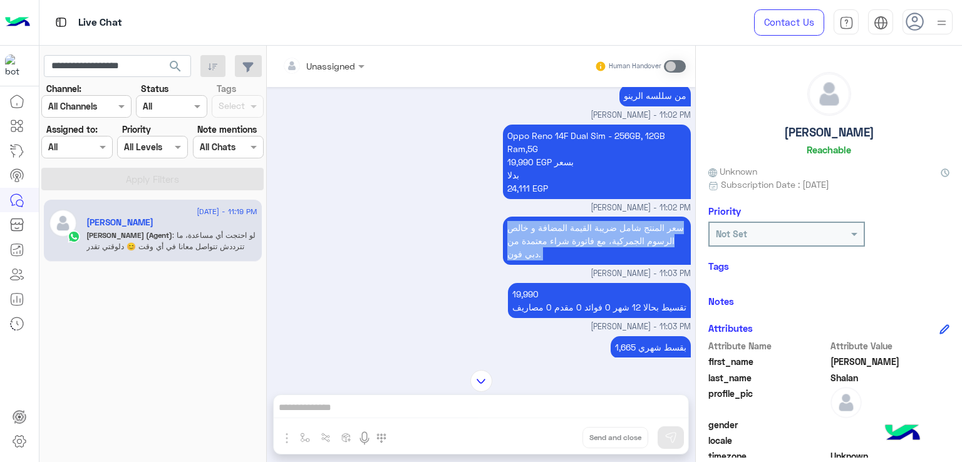
scroll to position [2434, 0]
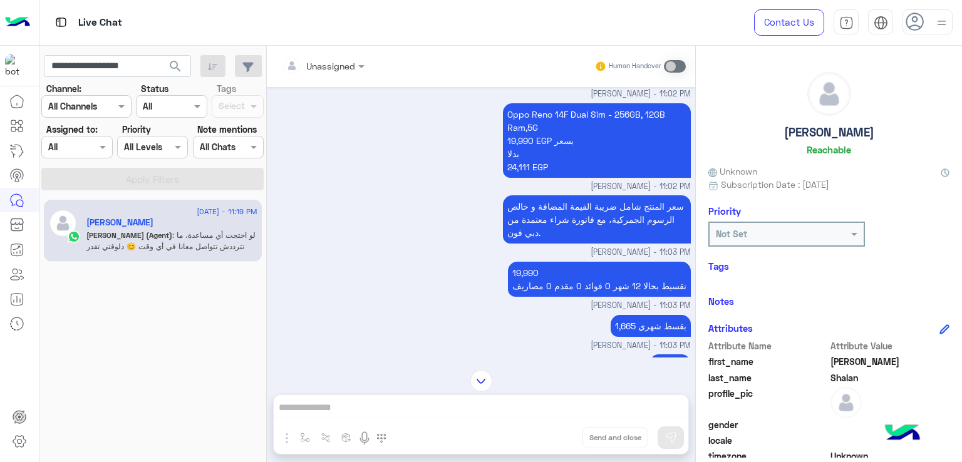
click at [536, 262] on p "19,990 تقسيط بحالا 12 شهر 0 فوائد 0 مقدم 0 مصاريف" at bounding box center [599, 279] width 183 height 35
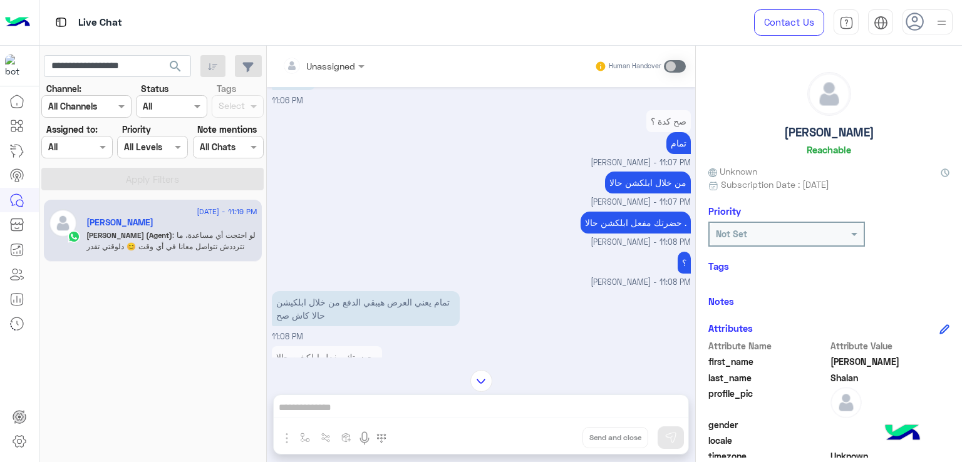
scroll to position [2998, 0]
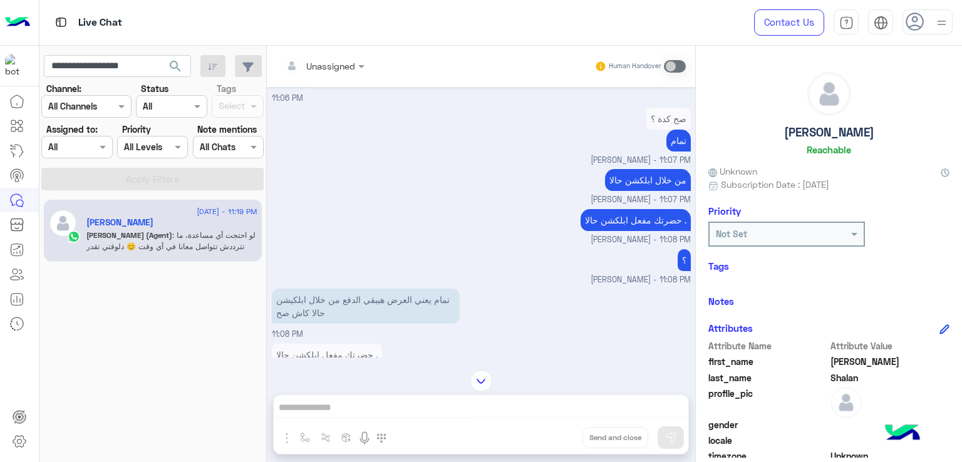
click at [605, 169] on p "من خلال ابلكشن حالا" at bounding box center [648, 180] width 86 height 22
click at [610, 209] on p "حضرتك مفعل ابلكشن حالا ." at bounding box center [635, 220] width 110 height 22
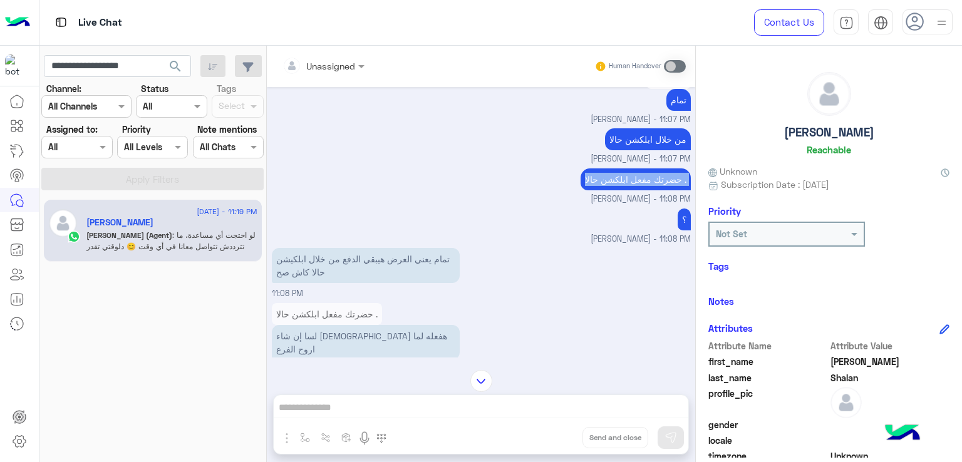
scroll to position [3060, 0]
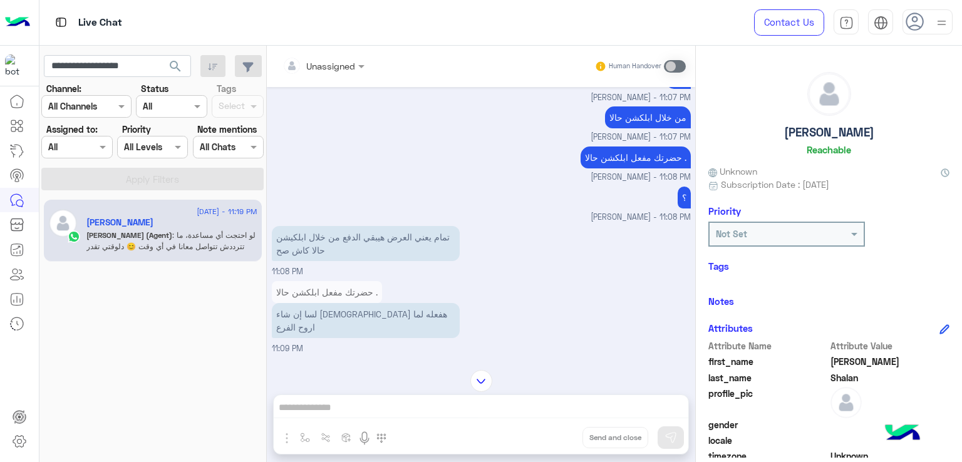
click at [334, 226] on p "تمام يعني العرض هيبقي الدفع من خلال ابلكيشن حالا كاش صح" at bounding box center [366, 243] width 188 height 35
click at [268, 385] on div at bounding box center [481, 381] width 428 height 22
click at [347, 226] on p "تمام يعني العرض هيبقي الدفع من خلال ابلكيشن حالا كاش صح" at bounding box center [366, 243] width 188 height 35
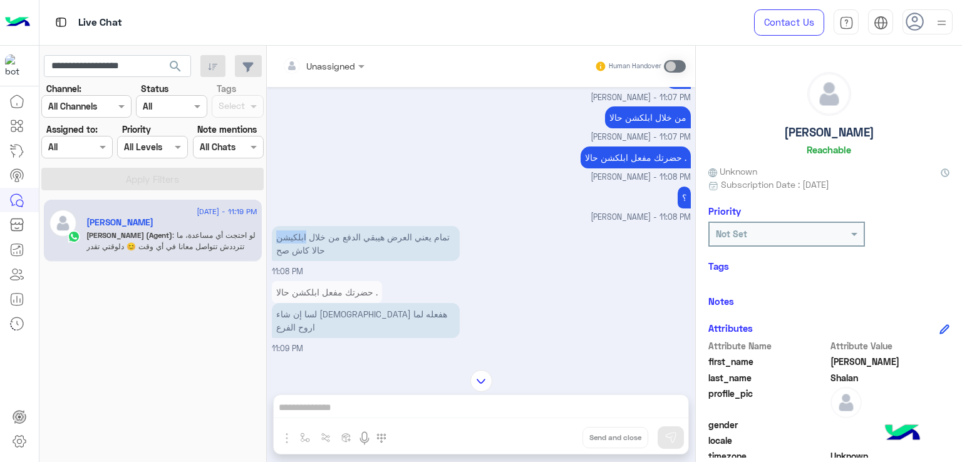
click at [347, 226] on p "تمام يعني العرض هيبقي الدفع من خلال ابلكيشن حالا كاش صح" at bounding box center [366, 243] width 188 height 35
click at [359, 303] on p "لسا إن شاء الله هفعله لما اروح الفرع" at bounding box center [366, 320] width 188 height 35
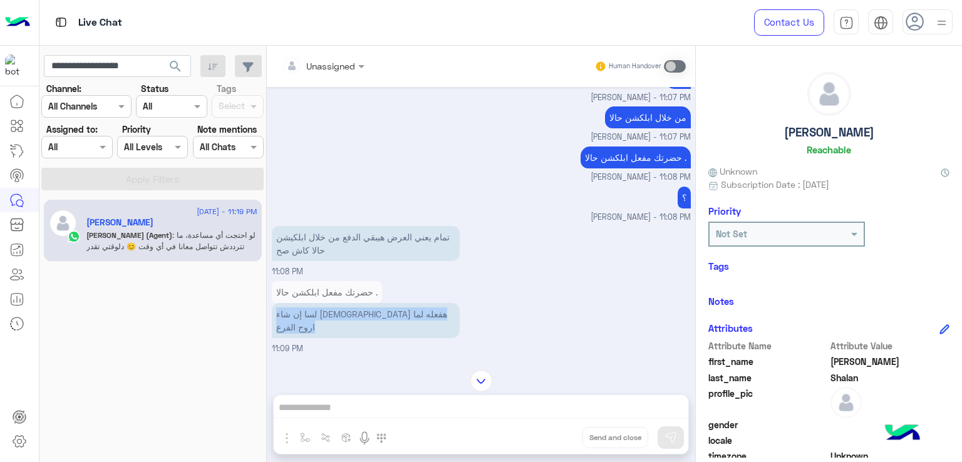
click at [359, 303] on p "لسا إن شاء الله هفعله لما اروح الفرع" at bounding box center [366, 320] width 188 height 35
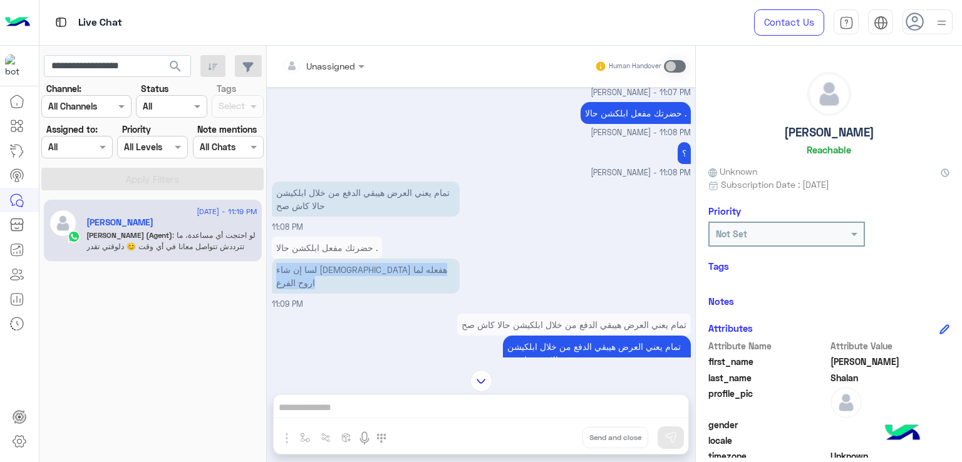
scroll to position [3186, 0]
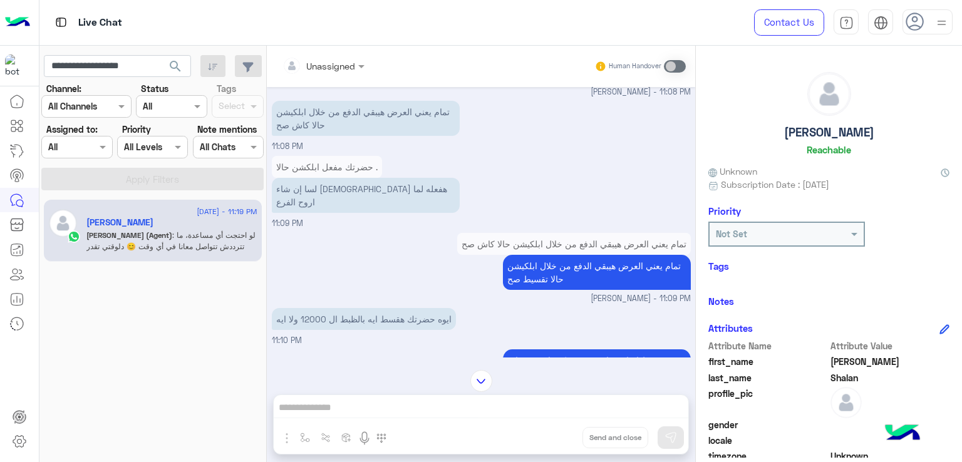
click at [557, 255] on p "تمام يعني العرض هيبقي الدفع من خلال ابلكيشن حالا تقسيط صح" at bounding box center [597, 272] width 188 height 35
click at [556, 255] on p "تمام يعني العرض هيبقي الدفع من خلال ابلكيشن حالا تقسيط صح" at bounding box center [597, 272] width 188 height 35
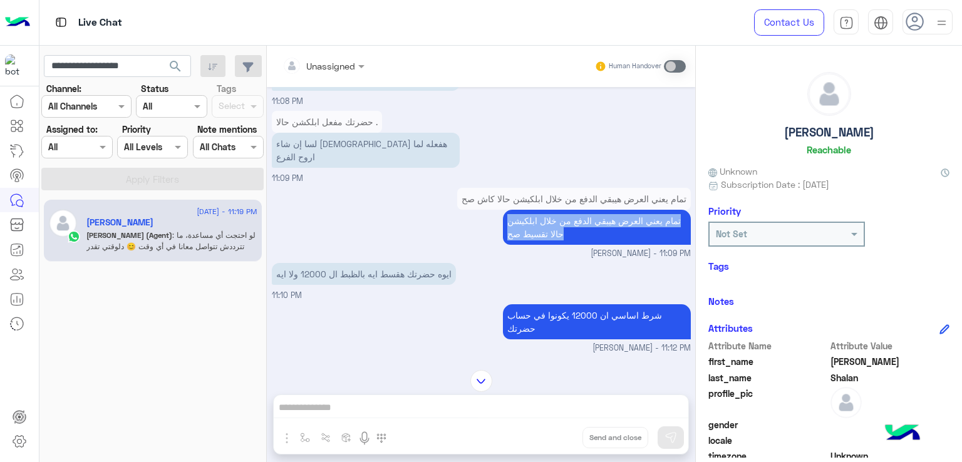
scroll to position [3248, 0]
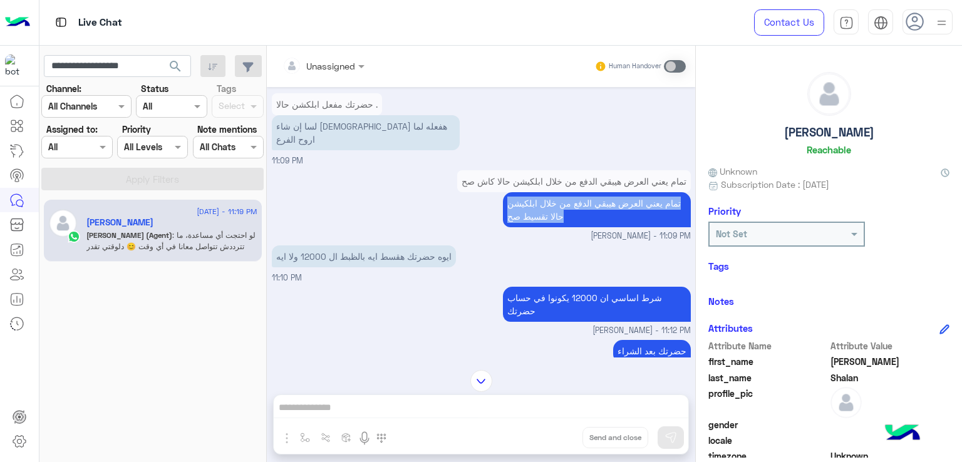
click at [343, 245] on p "ايوه حضرتك هقسط ايه بالظبط ال 12000 ولا ايه" at bounding box center [364, 256] width 184 height 22
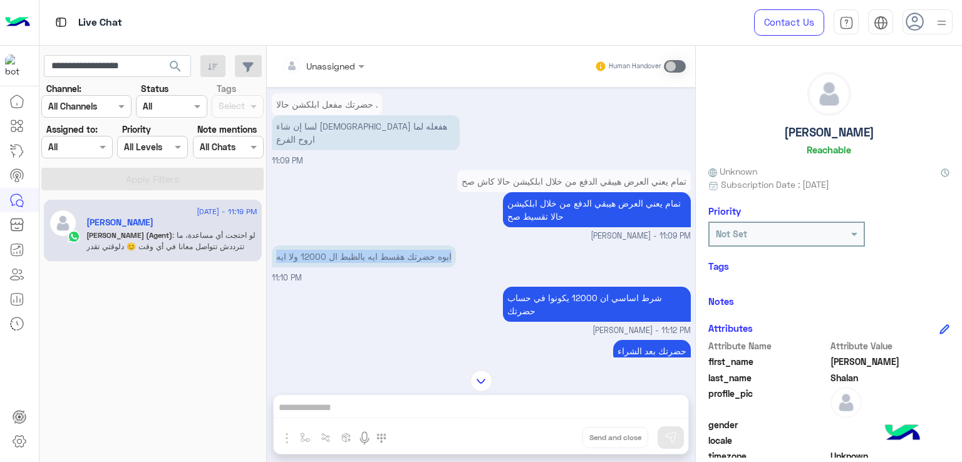
click at [343, 245] on p "ايوه حضرتك هقسط ايه بالظبط ال 12000 ولا ايه" at bounding box center [364, 256] width 184 height 22
click at [599, 325] on span "Mohamed Yosseff - 11:12 PM" at bounding box center [641, 331] width 98 height 12
click at [614, 287] on p "شرط اساسي ان 12000 يكونوا في حساب حضرتك" at bounding box center [597, 304] width 188 height 35
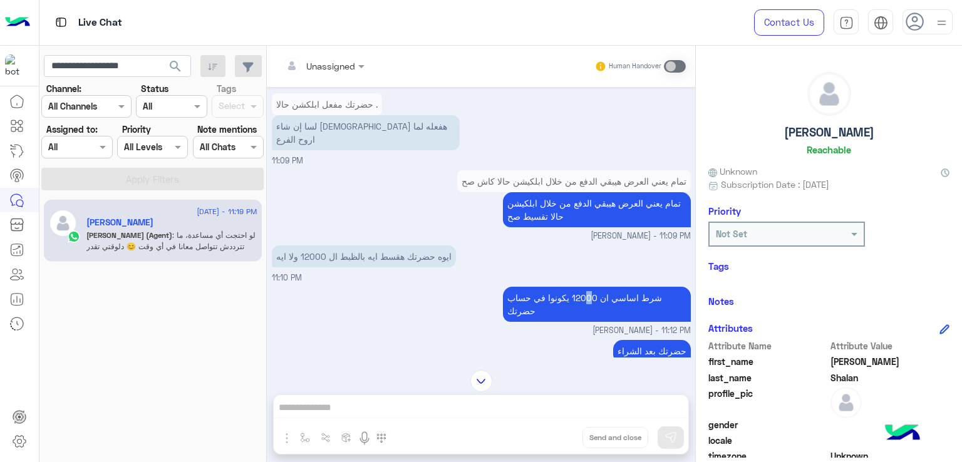
click at [614, 287] on p "شرط اساسي ان 12000 يكونوا في حساب حضرتك" at bounding box center [597, 304] width 188 height 35
click at [649, 340] on p "حضرتك بعد الشراء" at bounding box center [652, 351] width 78 height 22
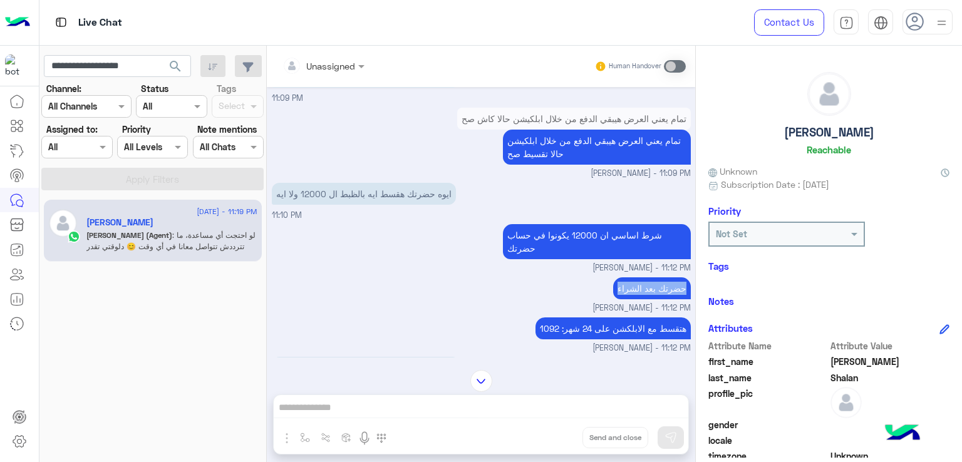
scroll to position [3373, 0]
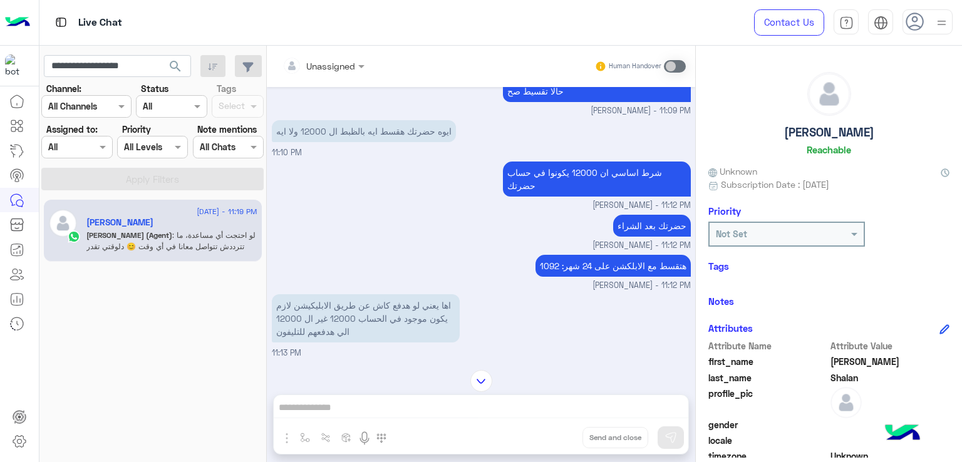
click at [562, 255] on p "هتقسط مع الابلكشن على 24 شهر: 1092" at bounding box center [612, 266] width 155 height 22
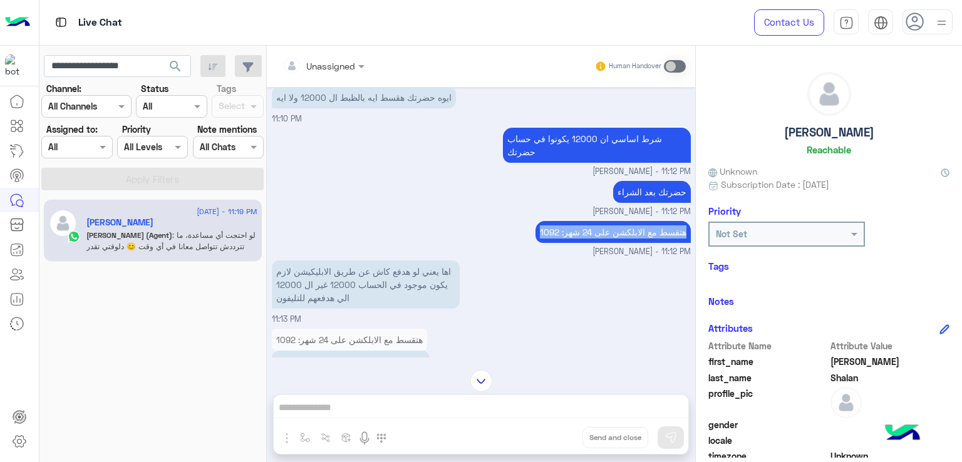
scroll to position [3436, 0]
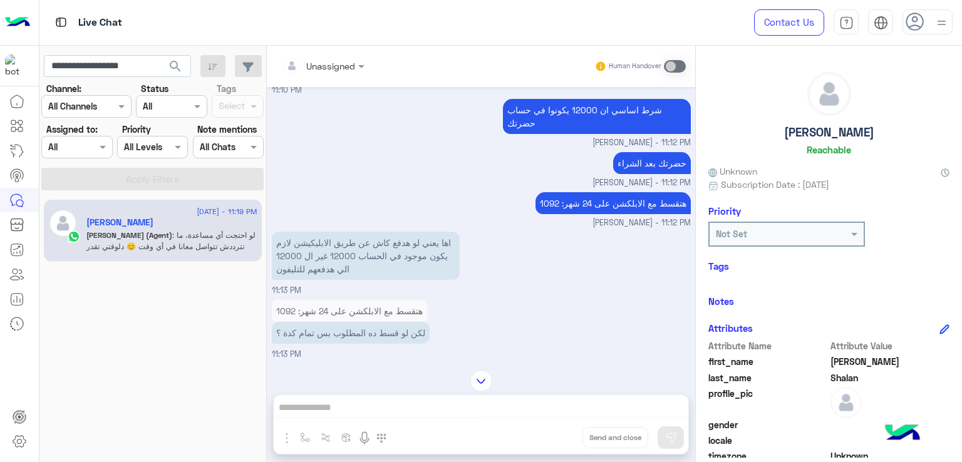
click at [348, 232] on p "اها يعني لو هدفع كاش عن طريق الابليكيشن لازم يكون موجود في الحساب 12000 غير ال …" at bounding box center [366, 256] width 188 height 48
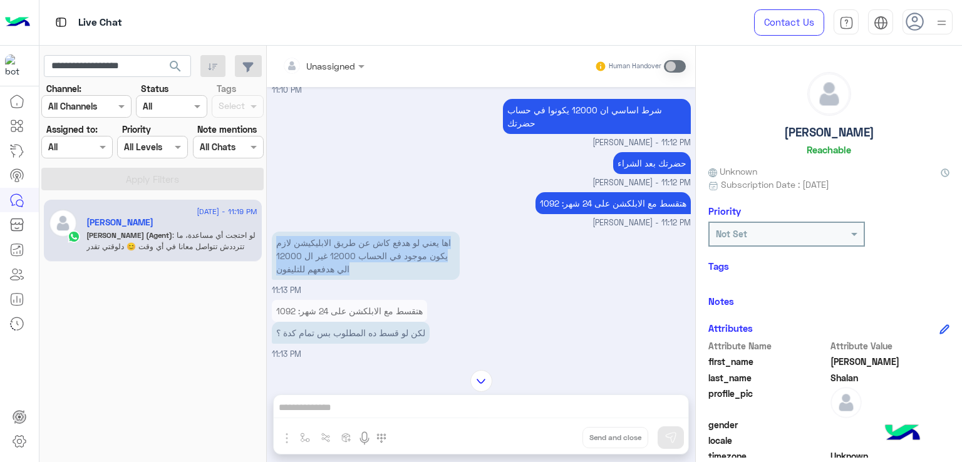
click at [348, 232] on p "اها يعني لو هدفع كاش عن طريق الابليكيشن لازم يكون موجود في الحساب 12000 غير ال …" at bounding box center [366, 256] width 188 height 48
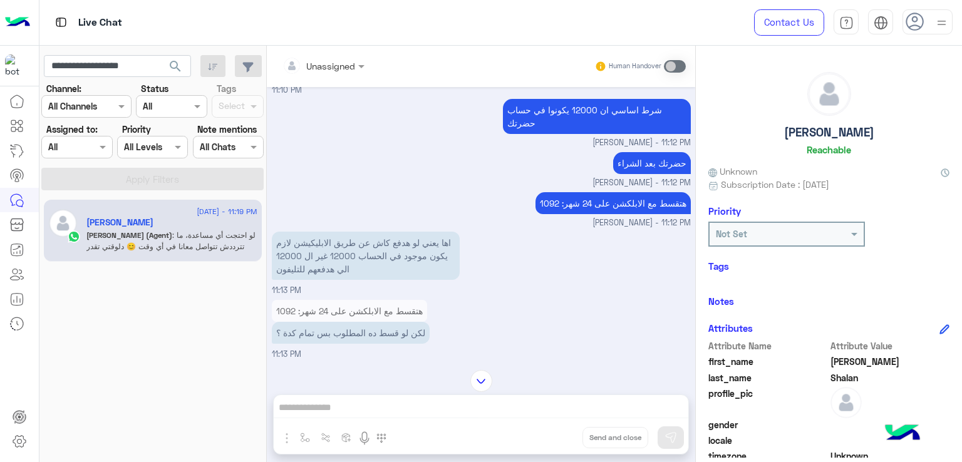
click at [352, 322] on p "لكن لو قسط ده المطلوب بس تمام كدة ؟" at bounding box center [351, 333] width 158 height 22
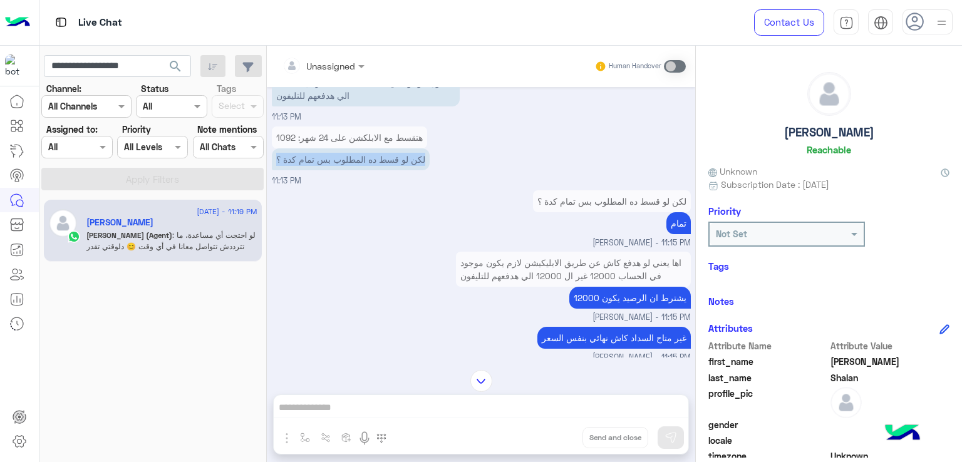
scroll to position [3624, 0]
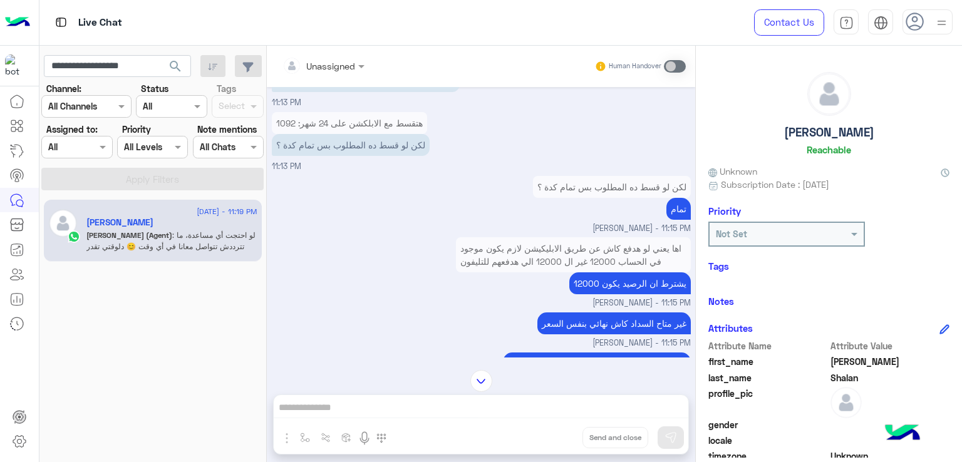
click at [596, 272] on p "يشترط ان الرصيد يكون 12000" at bounding box center [629, 283] width 121 height 22
click at [597, 312] on p "غير متاح السداد كاش نهائي بنفس السعر" at bounding box center [613, 323] width 153 height 22
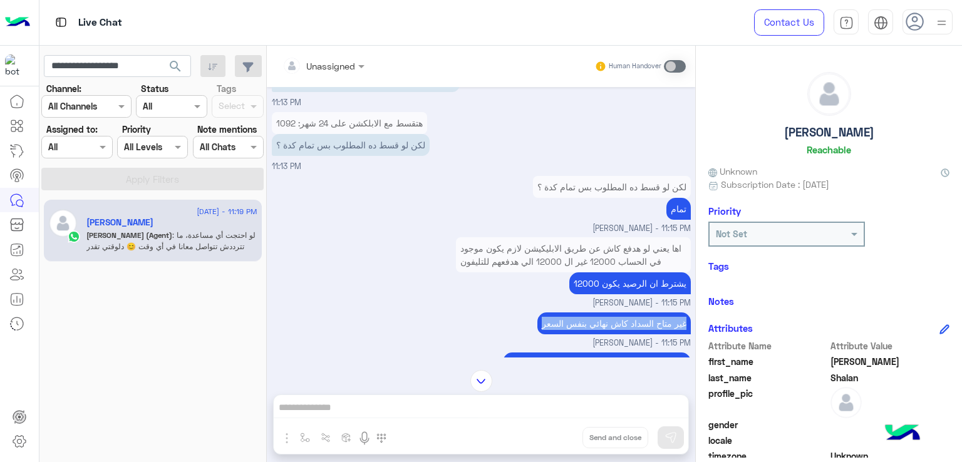
click at [597, 312] on p "غير متاح السداد كاش نهائي بنفس السعر" at bounding box center [613, 323] width 153 height 22
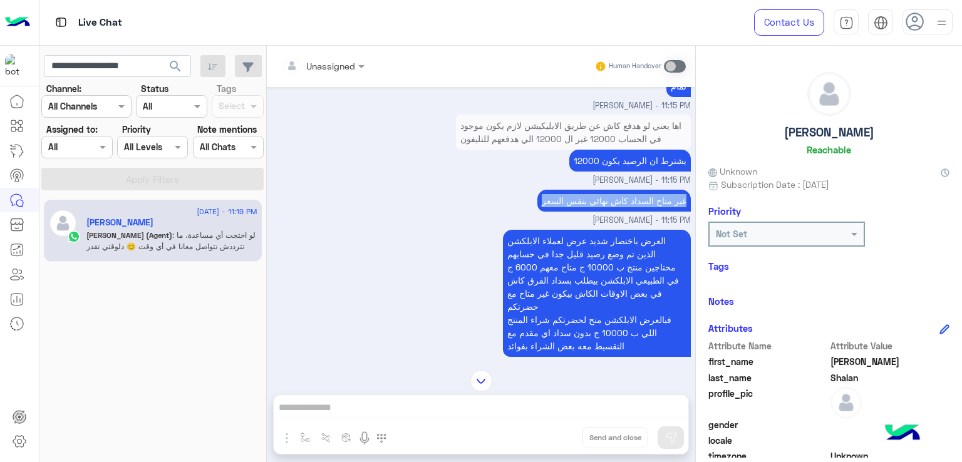
scroll to position [3749, 0]
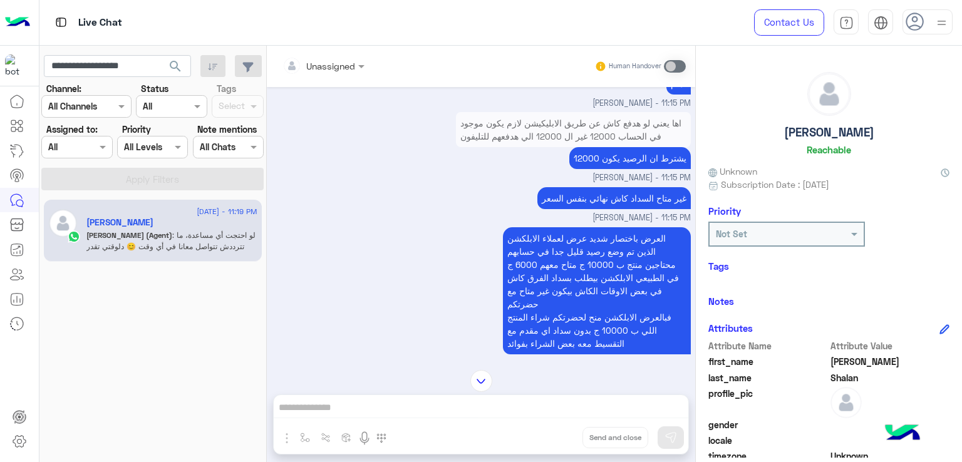
click at [542, 252] on p "العرض باختصار شديد عرض لعملاء الابلكشن الذين تم وضع رصيد قليل جدا في حسابهم محت…" at bounding box center [597, 290] width 188 height 127
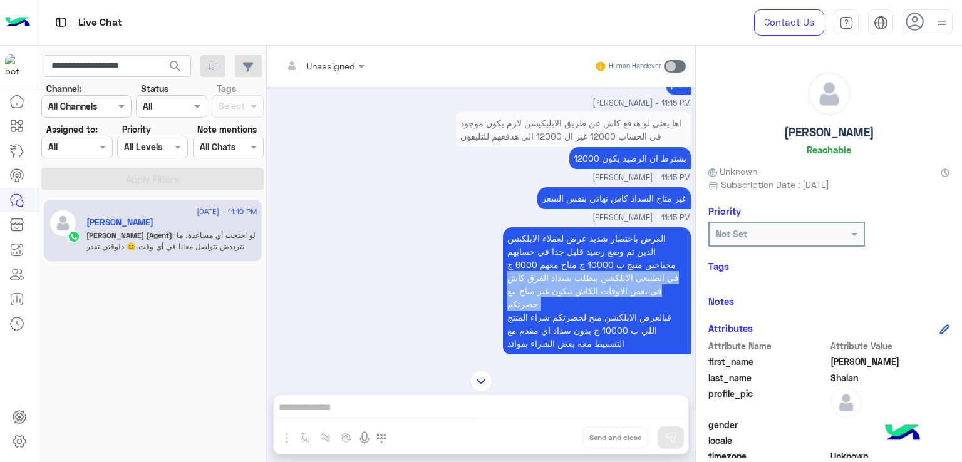
click at [542, 252] on p "العرض باختصار شديد عرض لعملاء الابلكشن الذين تم وضع رصيد قليل جدا في حسابهم محت…" at bounding box center [597, 290] width 188 height 127
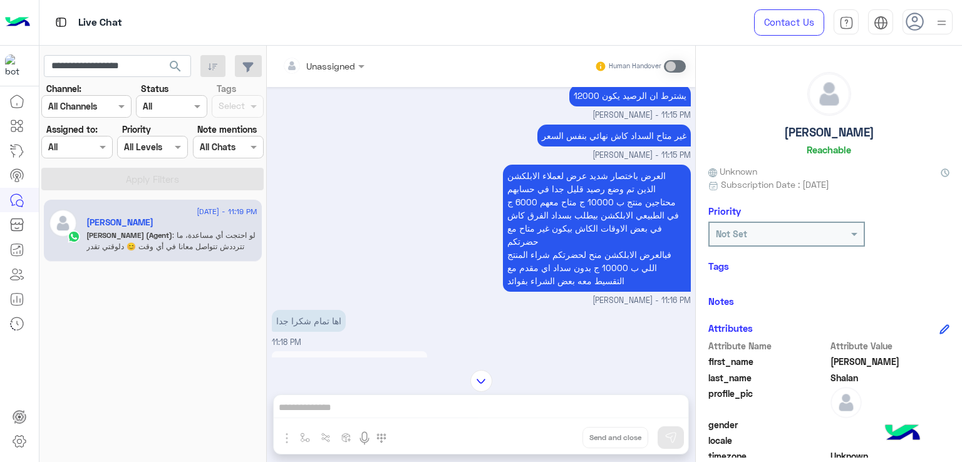
click at [302, 310] on p "اها تمام شكرا جدا" at bounding box center [309, 321] width 74 height 22
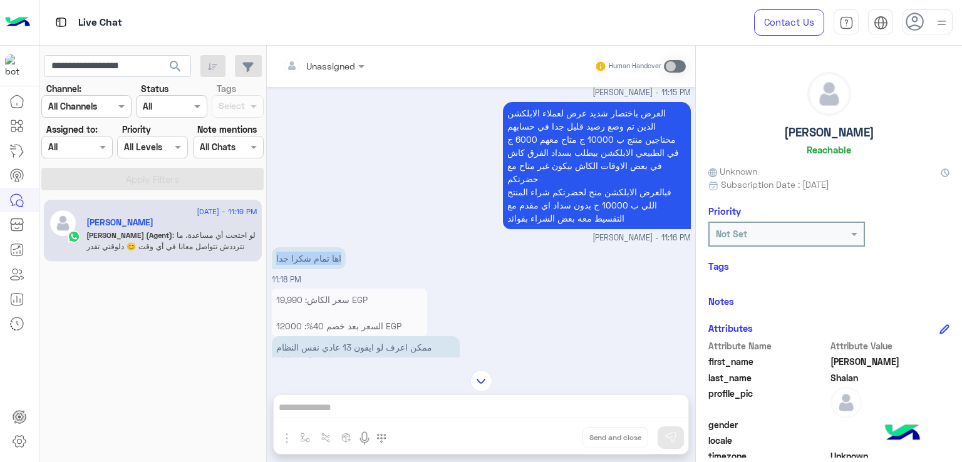
scroll to position [3937, 0]
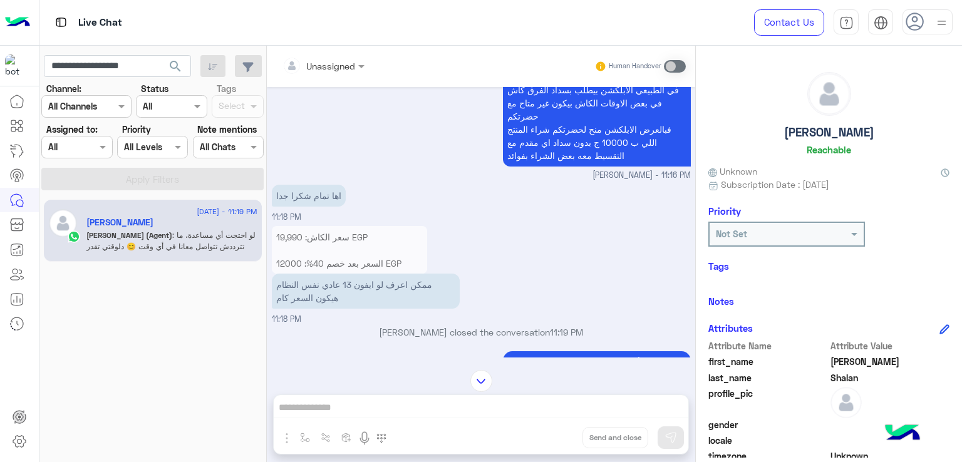
click at [354, 274] on p "ممكن اعرف لو ايفون 13 عادي نفس النظام هيكون السعر كام" at bounding box center [366, 291] width 188 height 35
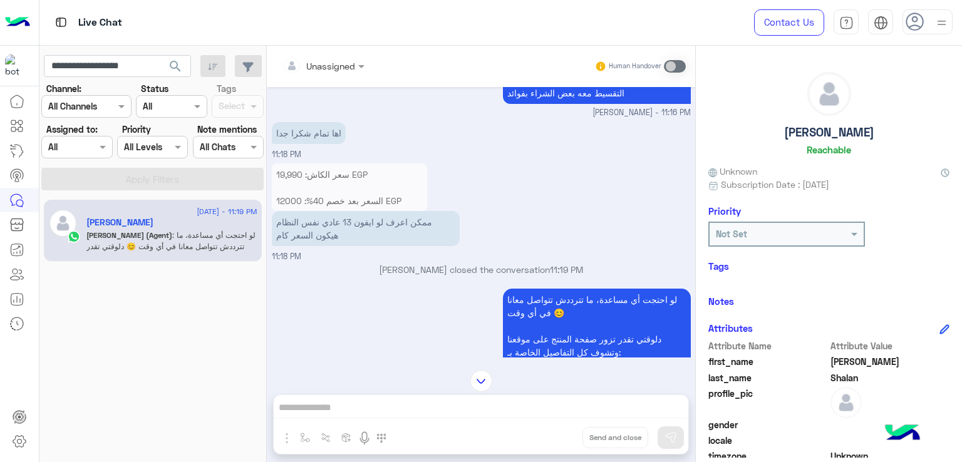
click at [574, 263] on div "Mohamed Yosseff closed the conversation 11:19 PM" at bounding box center [481, 274] width 419 height 23
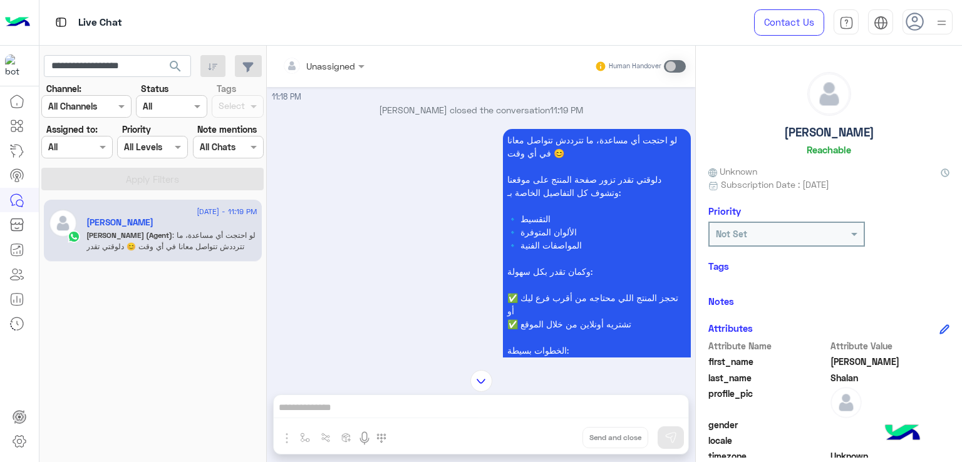
scroll to position [4250, 0]
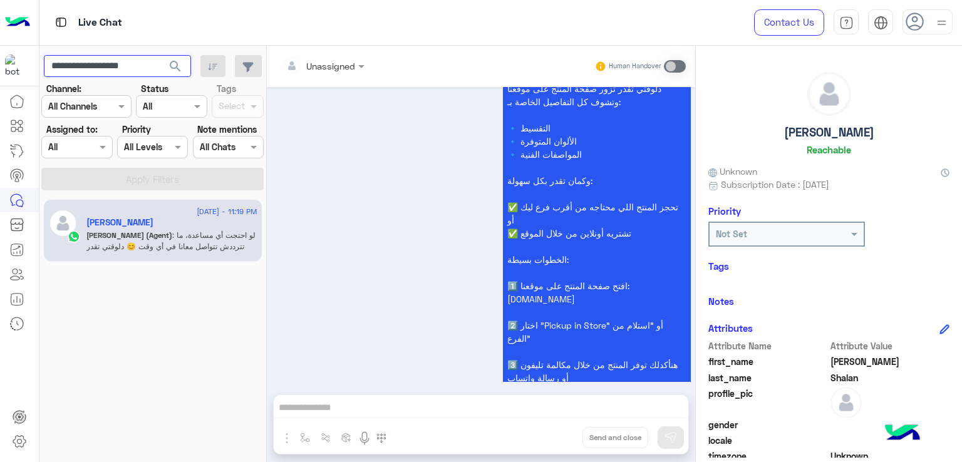
click at [128, 72] on input "**********" at bounding box center [117, 66] width 147 height 23
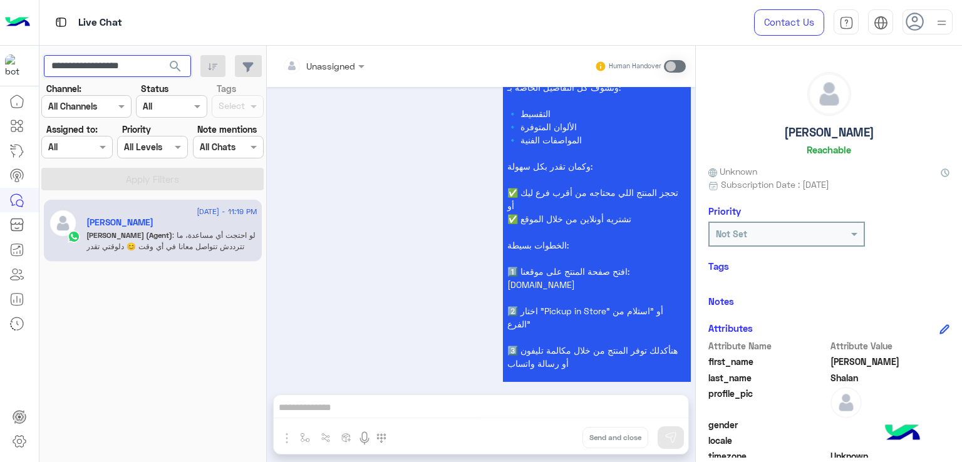
scroll to position [4271, 0]
